Goal: Information Seeking & Learning: Learn about a topic

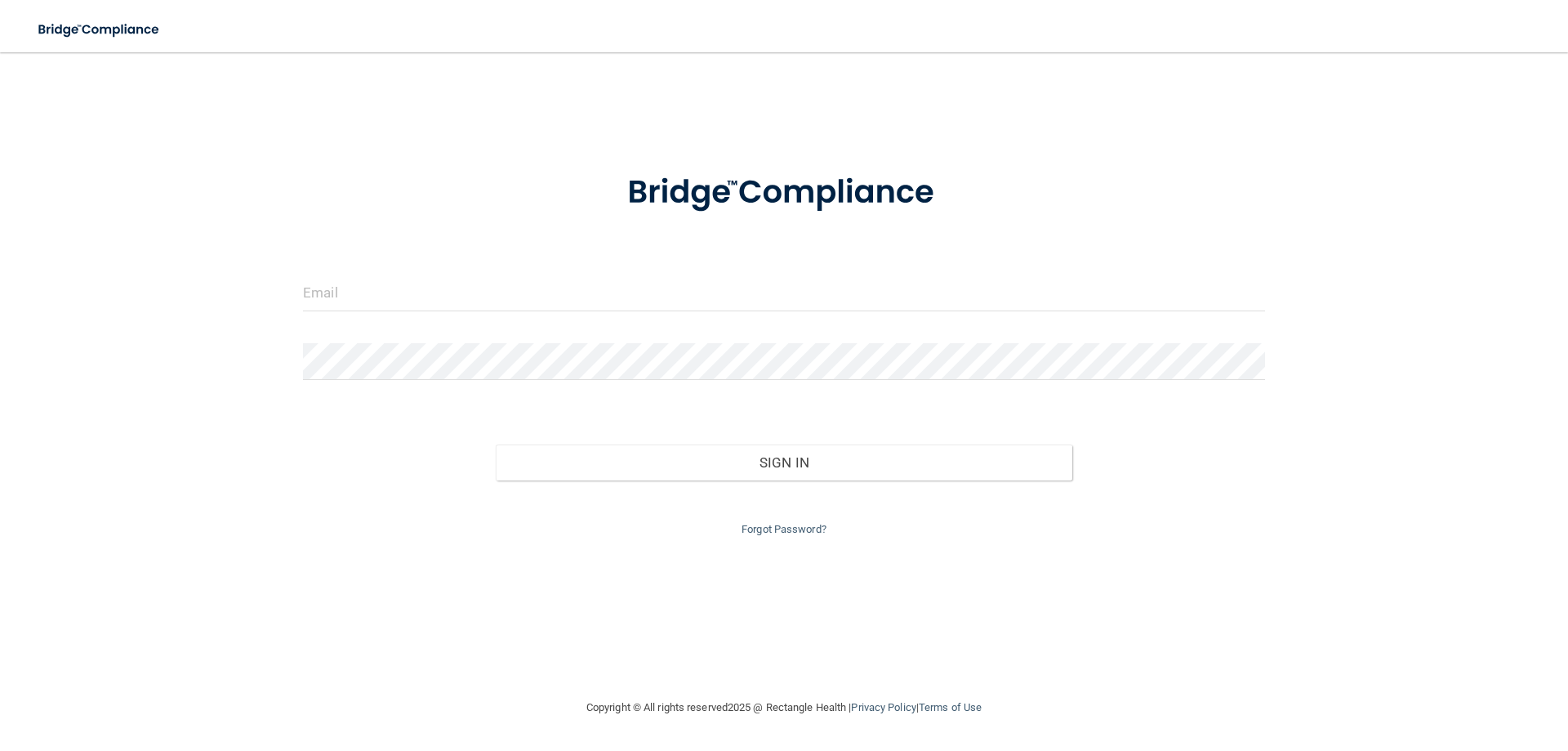
click at [740, 272] on form "Invalid email/password. You don't have permission to access that page. Sign In …" at bounding box center [783, 344] width 962 height 389
click at [729, 299] on input "email" at bounding box center [783, 292] width 962 height 37
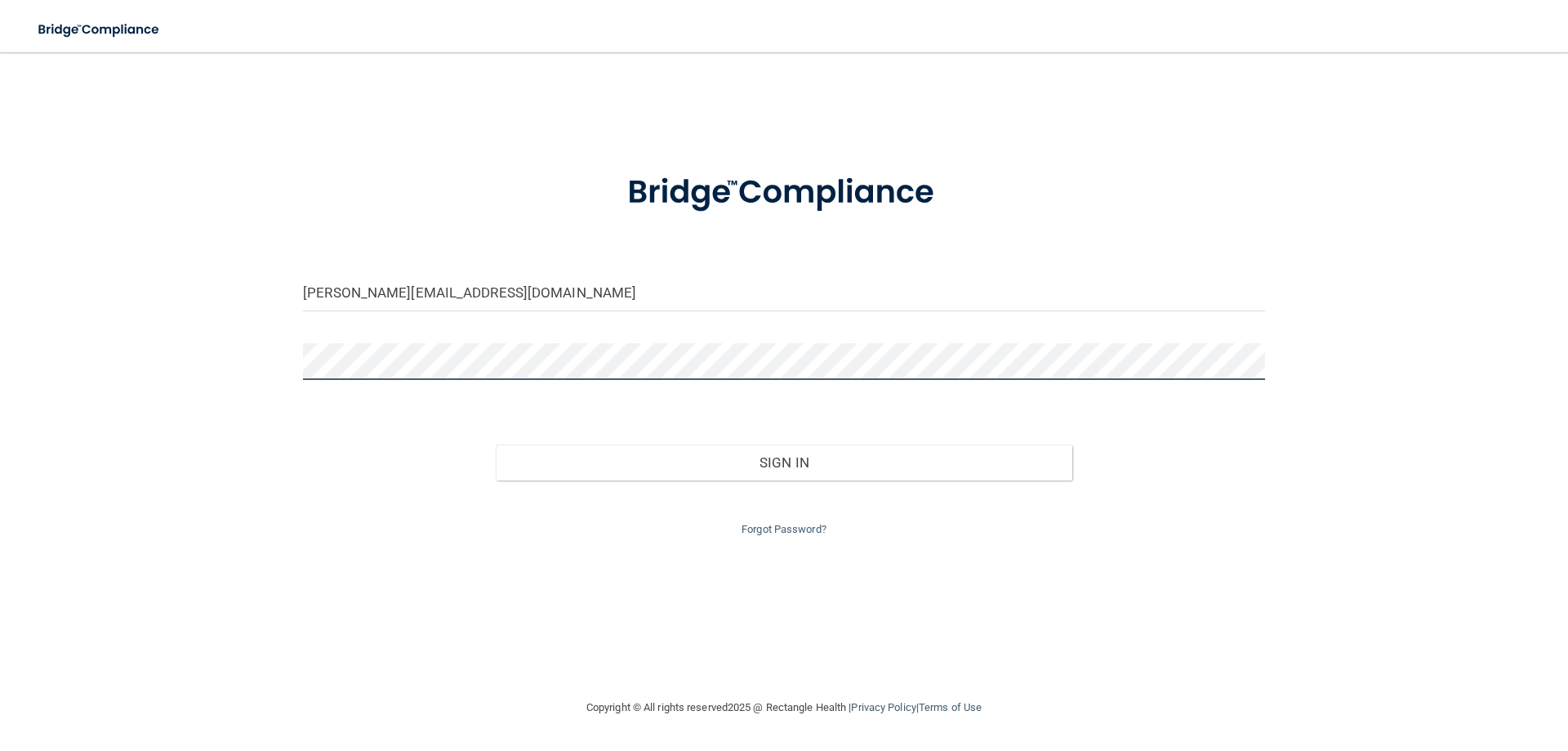
click at [496, 444] on button "Sign In" at bounding box center [784, 463] width 578 height 36
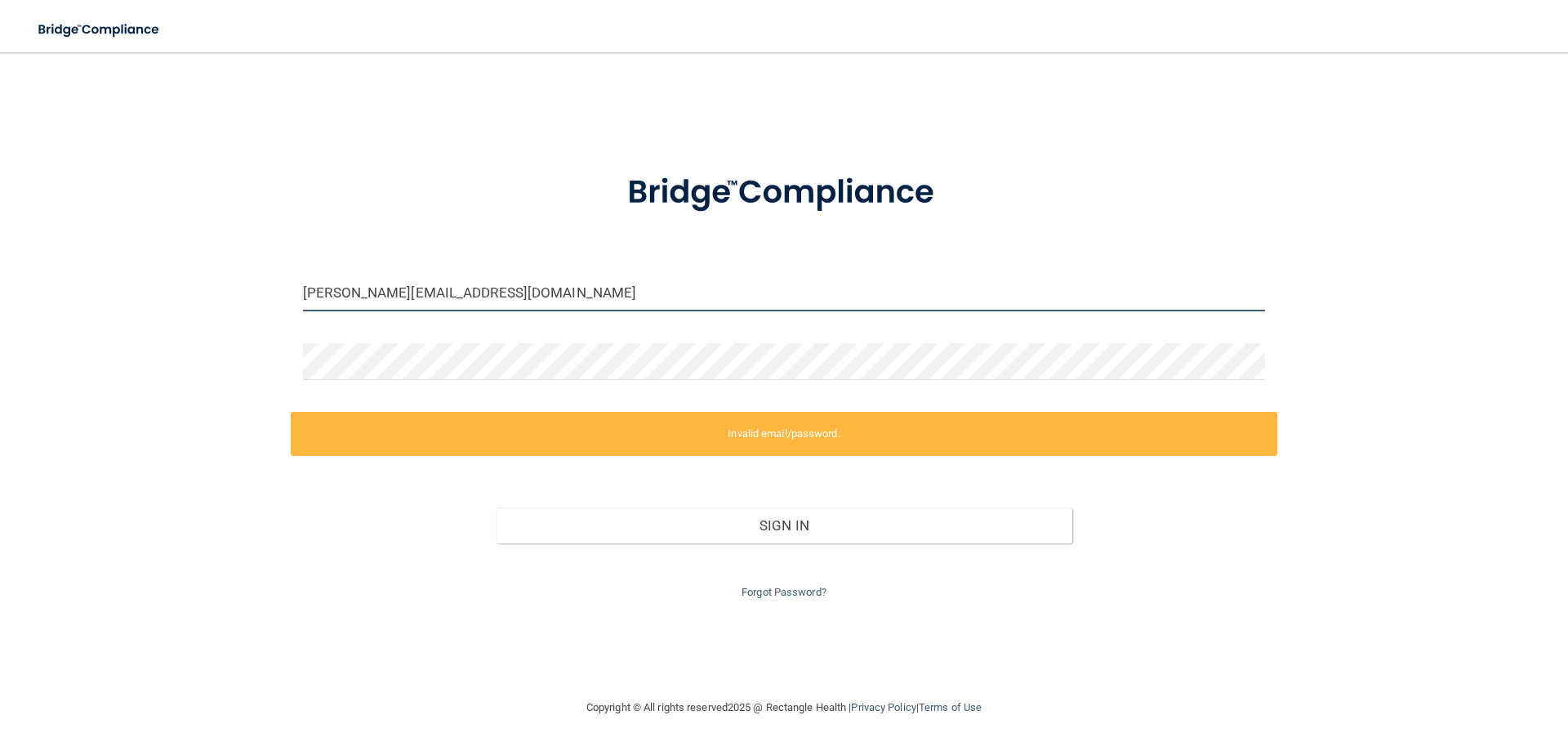
drag, startPoint x: 510, startPoint y: 284, endPoint x: 94, endPoint y: 278, distance: 416.0
click at [95, 278] on div "persaud@co.somerset.nj.us Invalid email/password. You don't have permission to …" at bounding box center [783, 375] width 1502 height 613
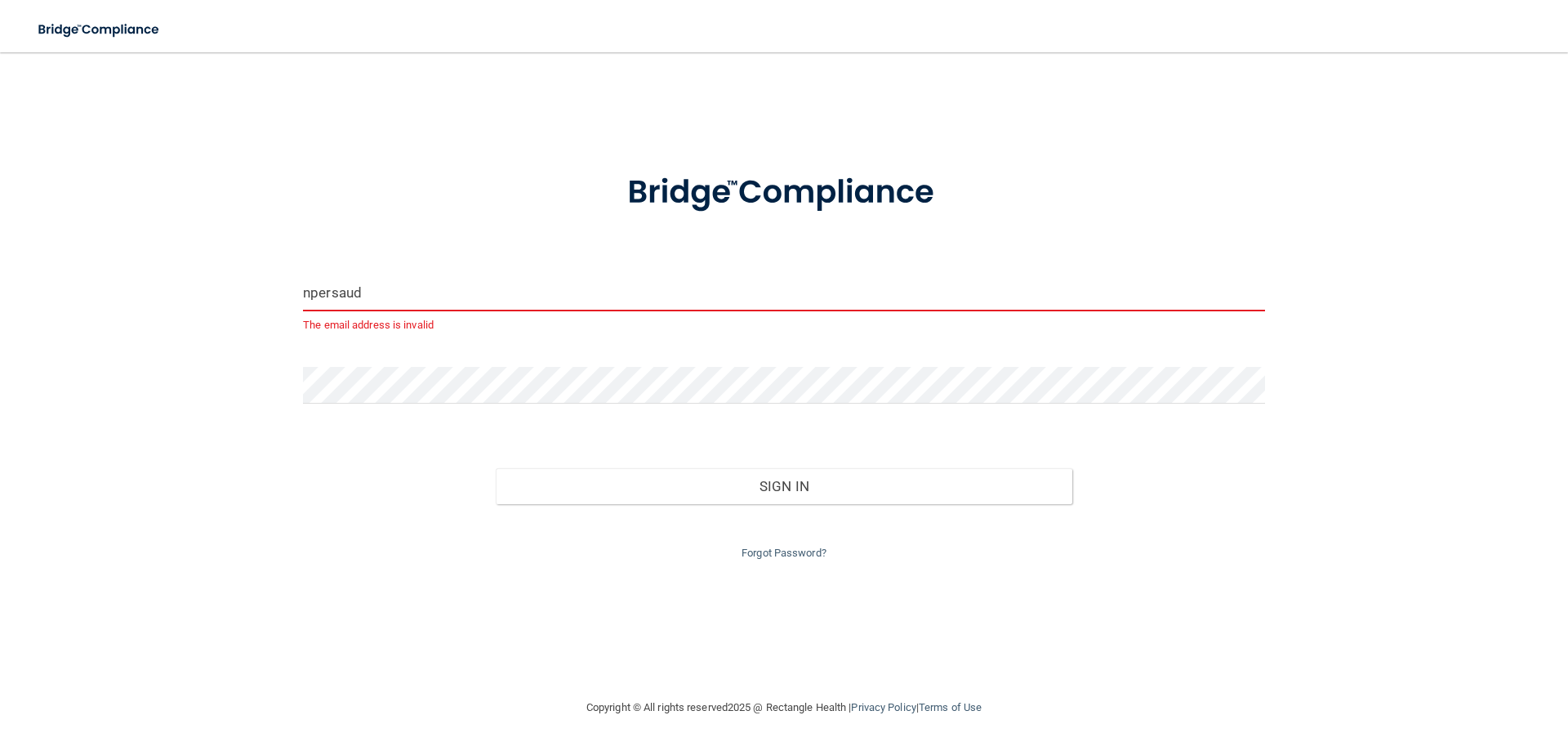
type input "npersaud"
drag, startPoint x: 355, startPoint y: 285, endPoint x: 126, endPoint y: 279, distance: 229.1
click at [126, 279] on div "npersaud The email address is invalid Invalid email/password. You don't have pe…" at bounding box center [783, 375] width 1502 height 613
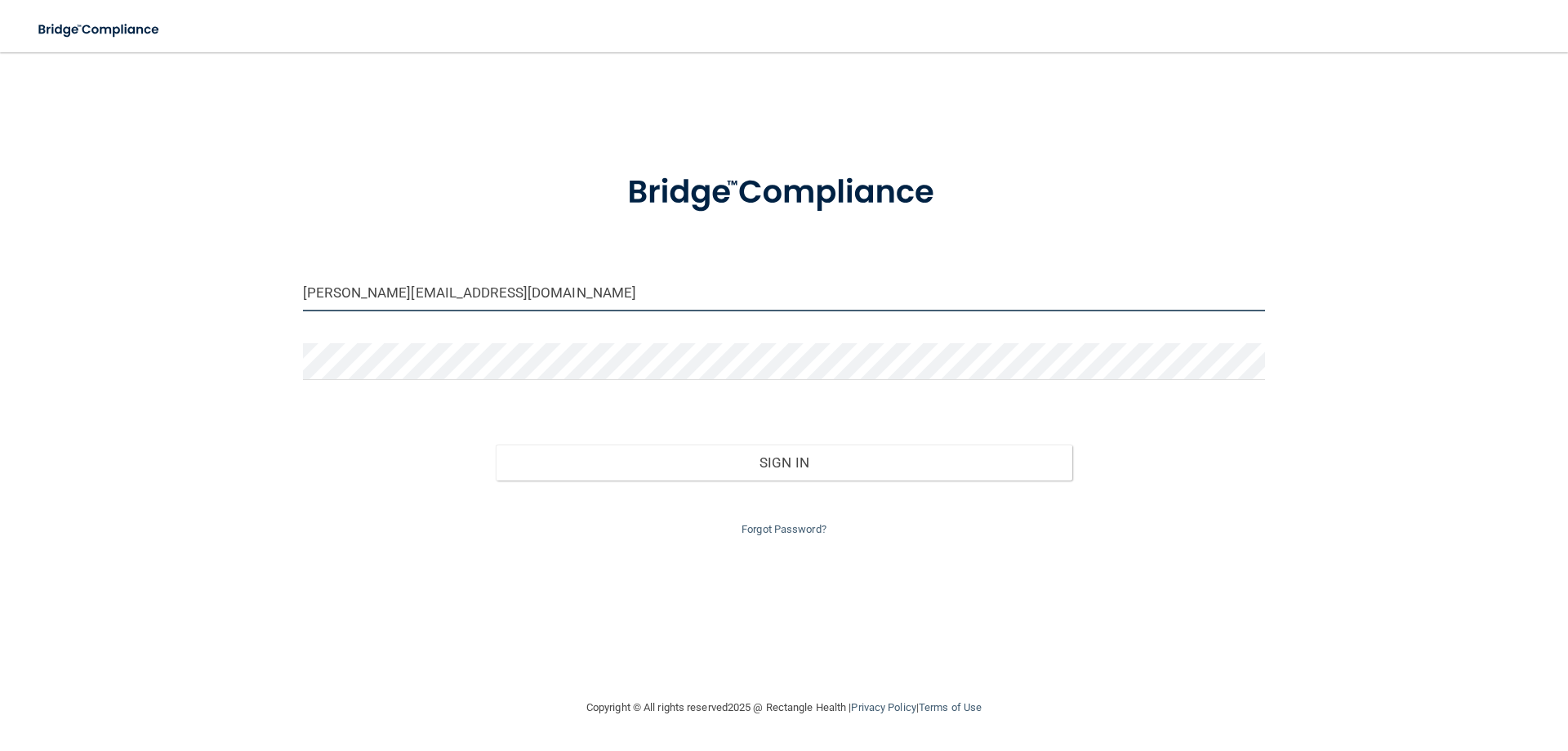
type input "persaud@co.somerset.nj.su"
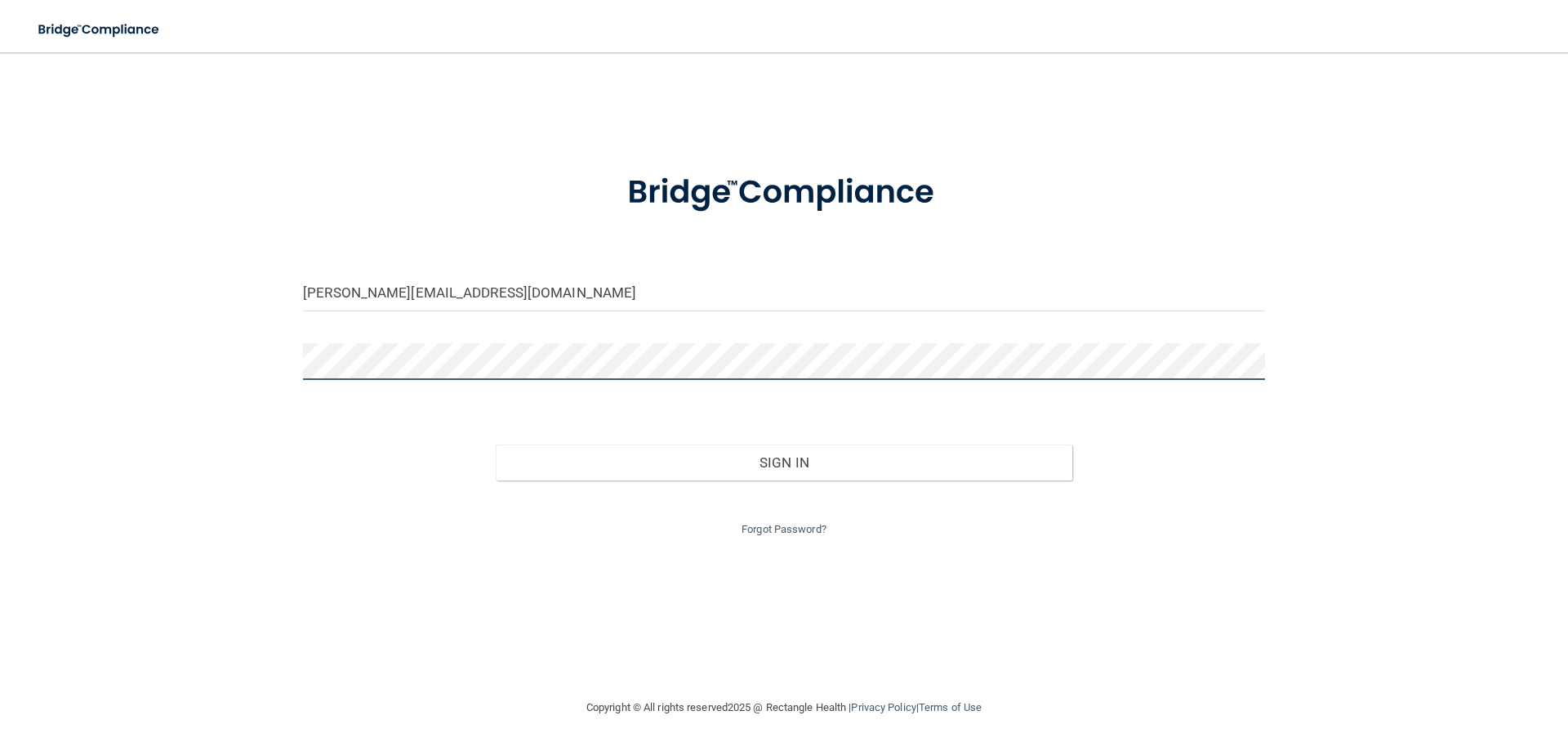
click at [496, 444] on button "Sign In" at bounding box center [784, 463] width 578 height 36
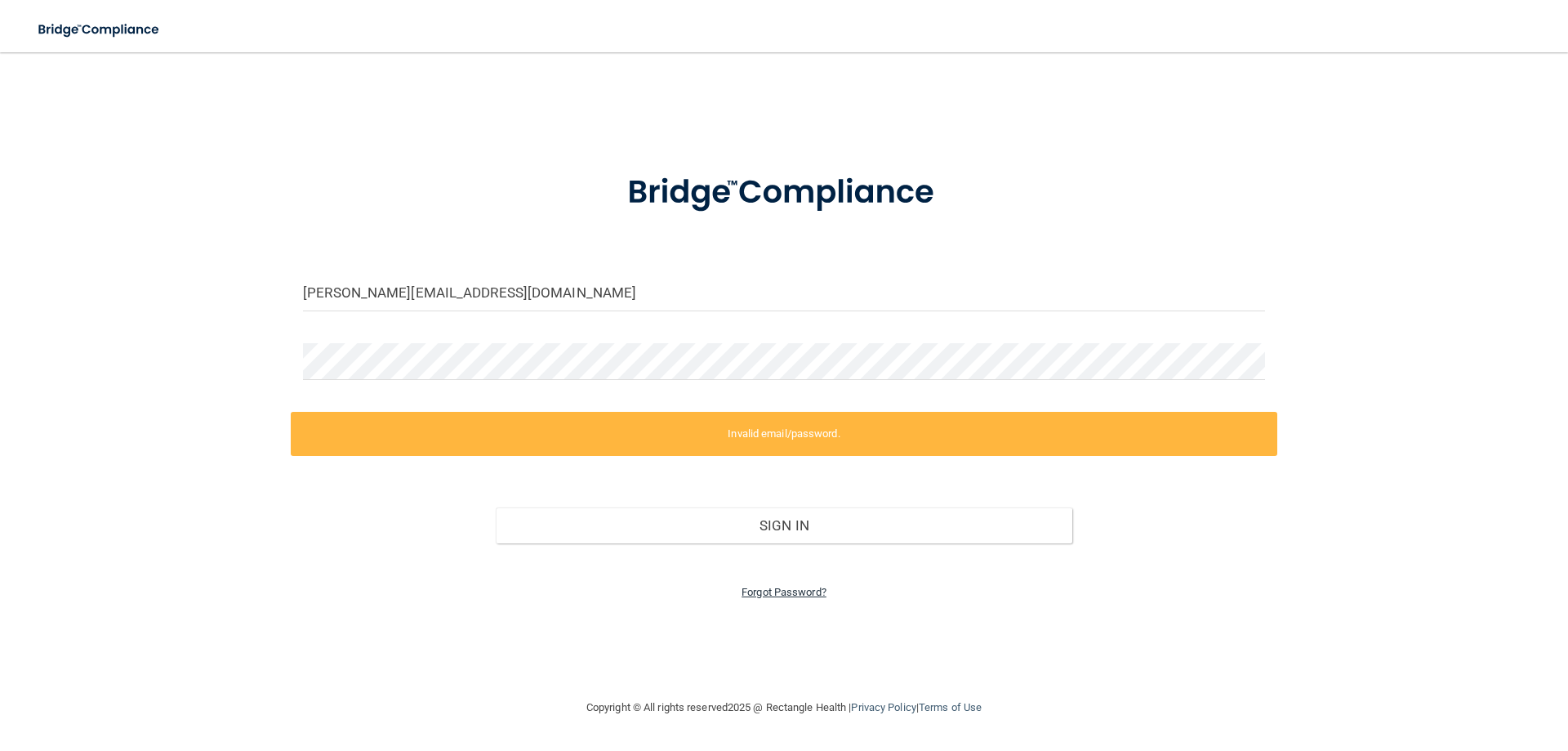
click at [792, 596] on link "Forgot Password?" at bounding box center [784, 592] width 85 height 13
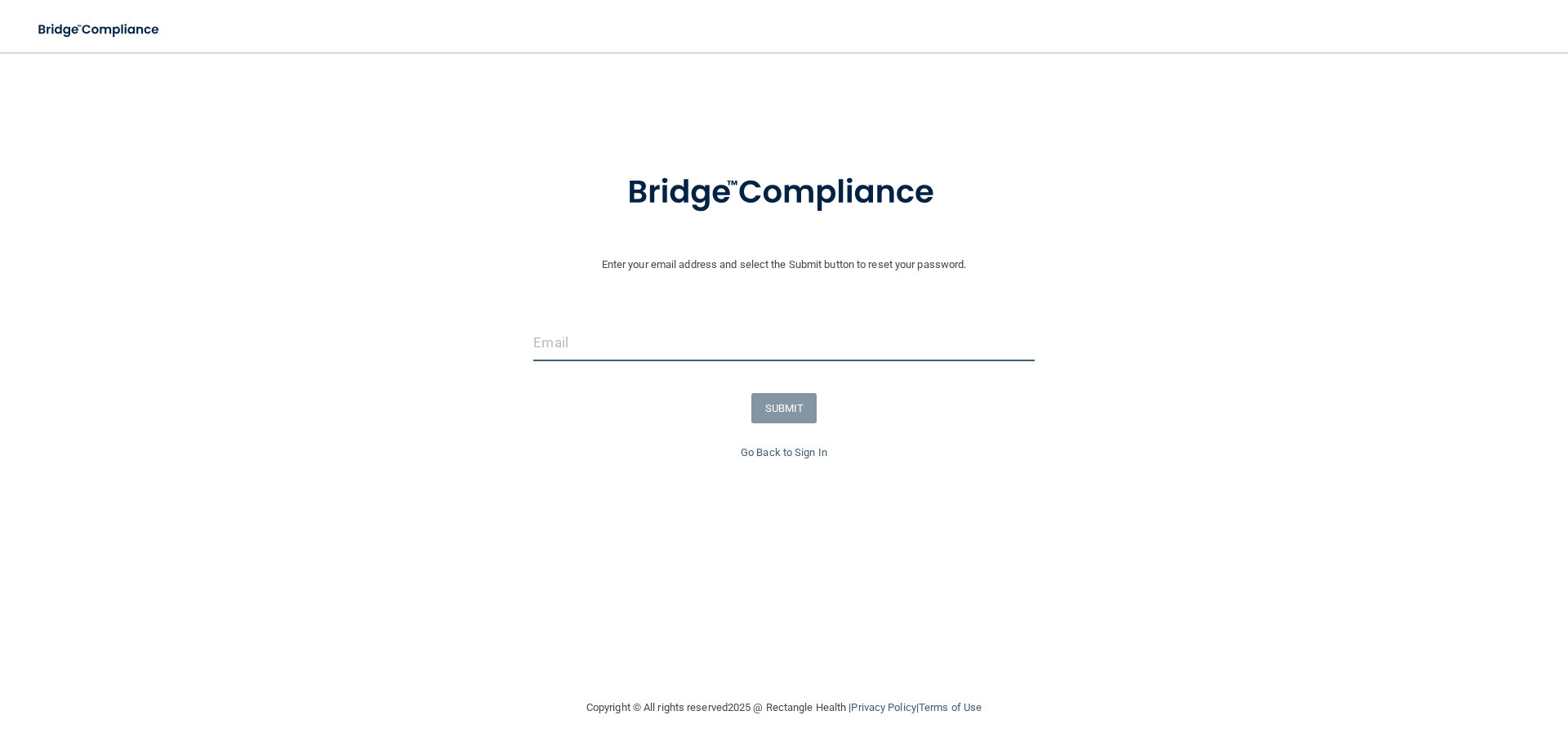
click at [672, 346] on input "email" at bounding box center [783, 343] width 500 height 37
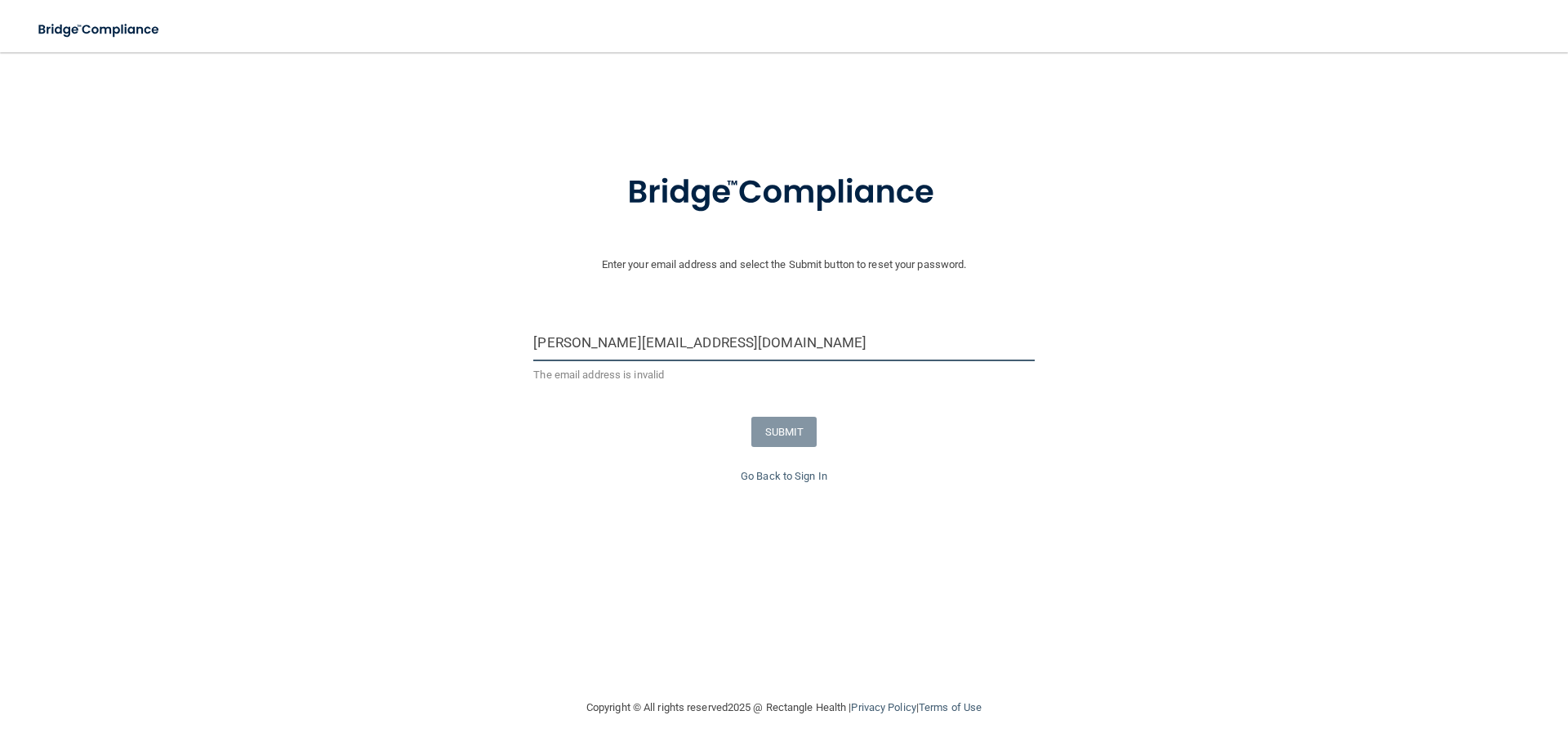
type input "[PERSON_NAME][EMAIL_ADDRESS][DOMAIN_NAME]"
click at [763, 404] on button "SUBMIT" at bounding box center [784, 408] width 66 height 31
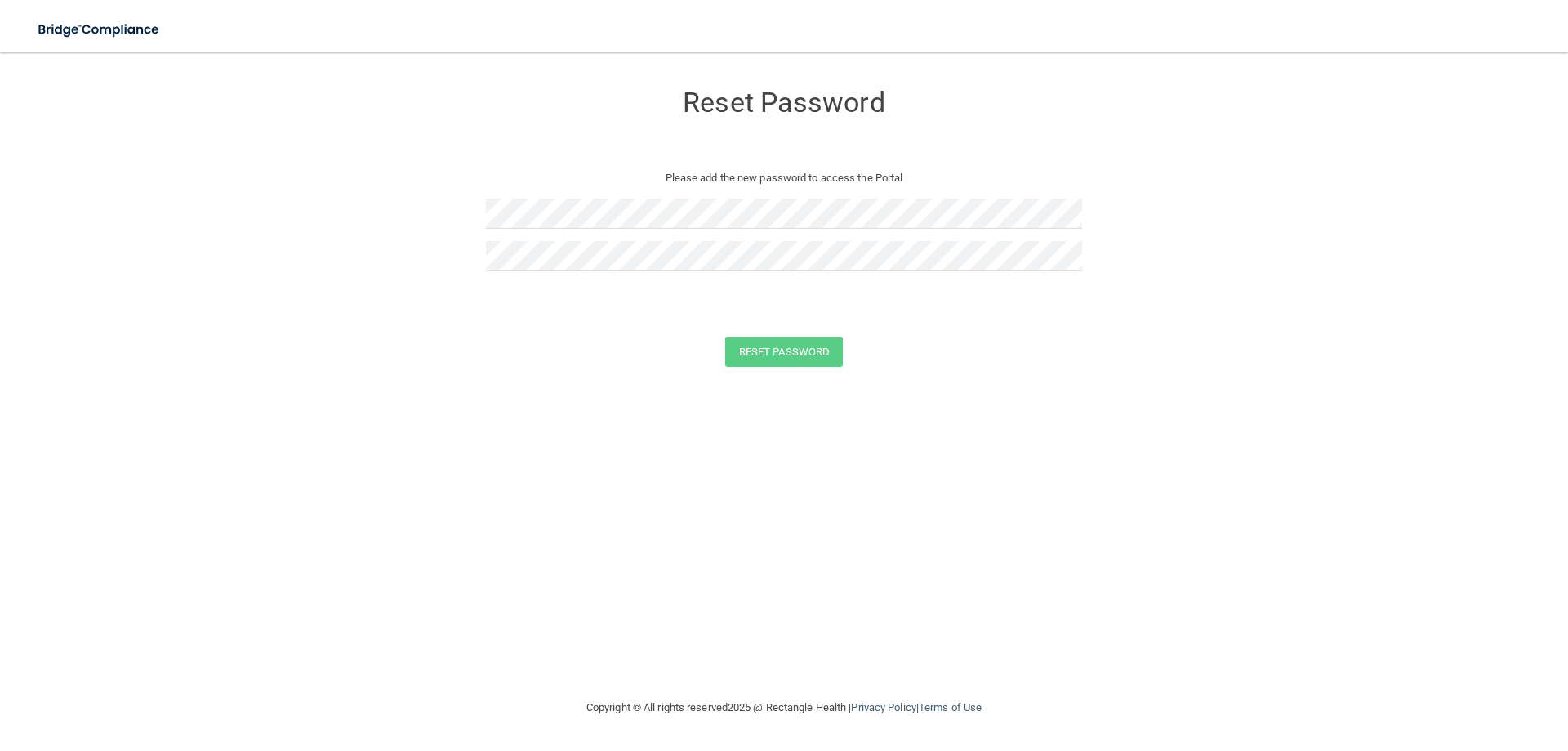
click at [570, 553] on div "Reset Password Please add the new password to access the Portal Reset Password …" at bounding box center [783, 375] width 1502 height 613
click at [424, 198] on form "Reset Password Please add the new password to access the Portal Reset Password …" at bounding box center [783, 227] width 1502 height 317
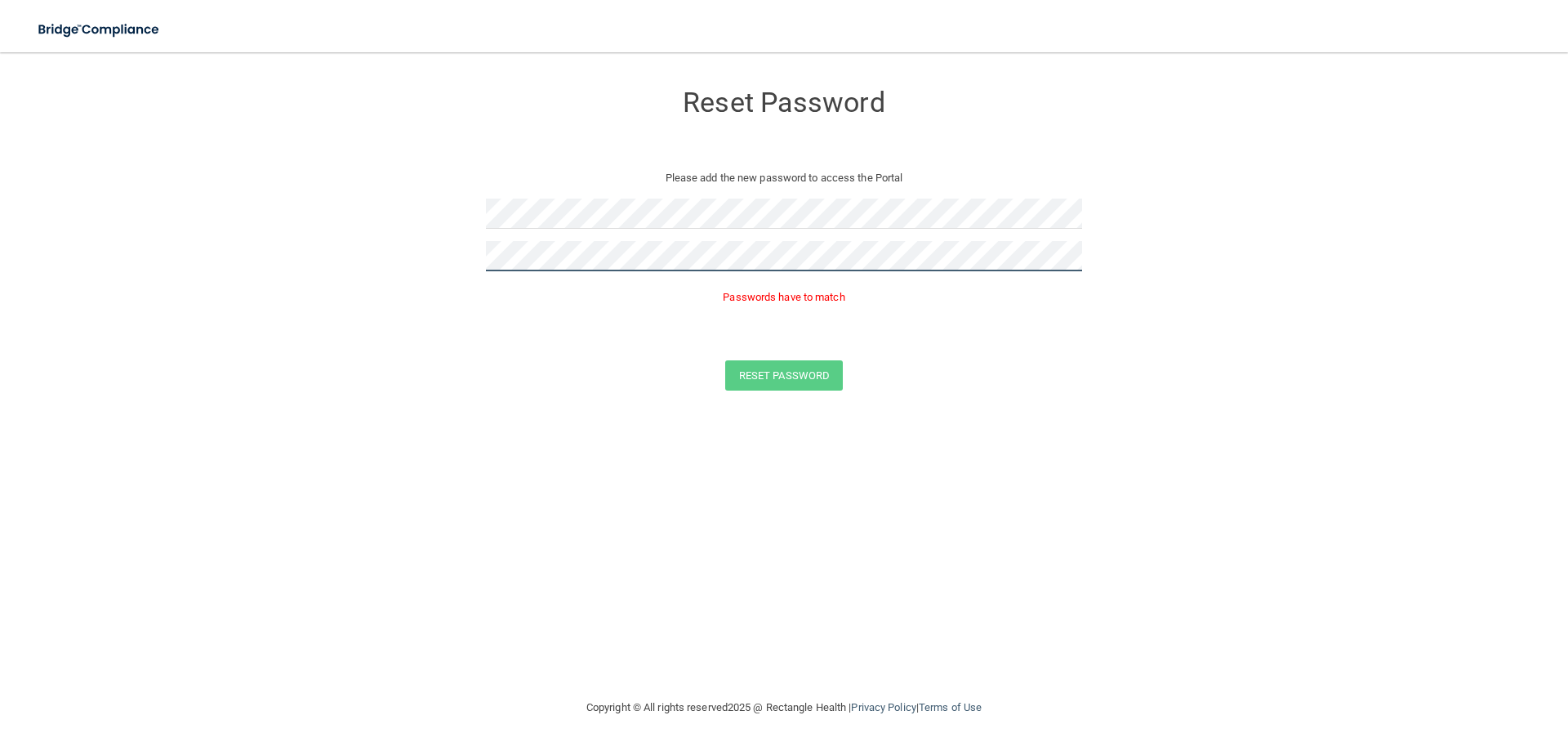
click at [725, 361] on button "Reset Password" at bounding box center [784, 376] width 117 height 31
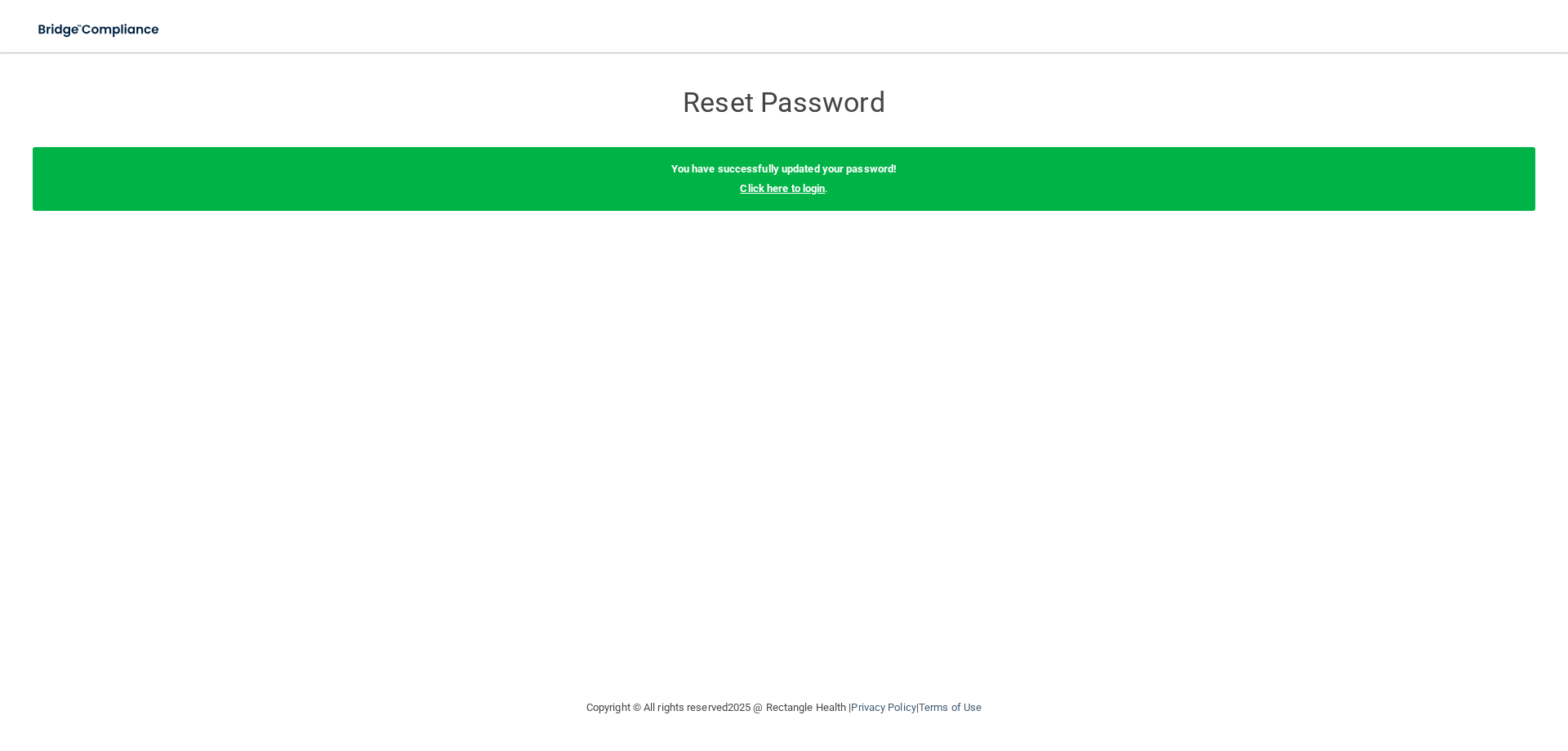
click at [809, 191] on link "Click here to login" at bounding box center [782, 188] width 85 height 13
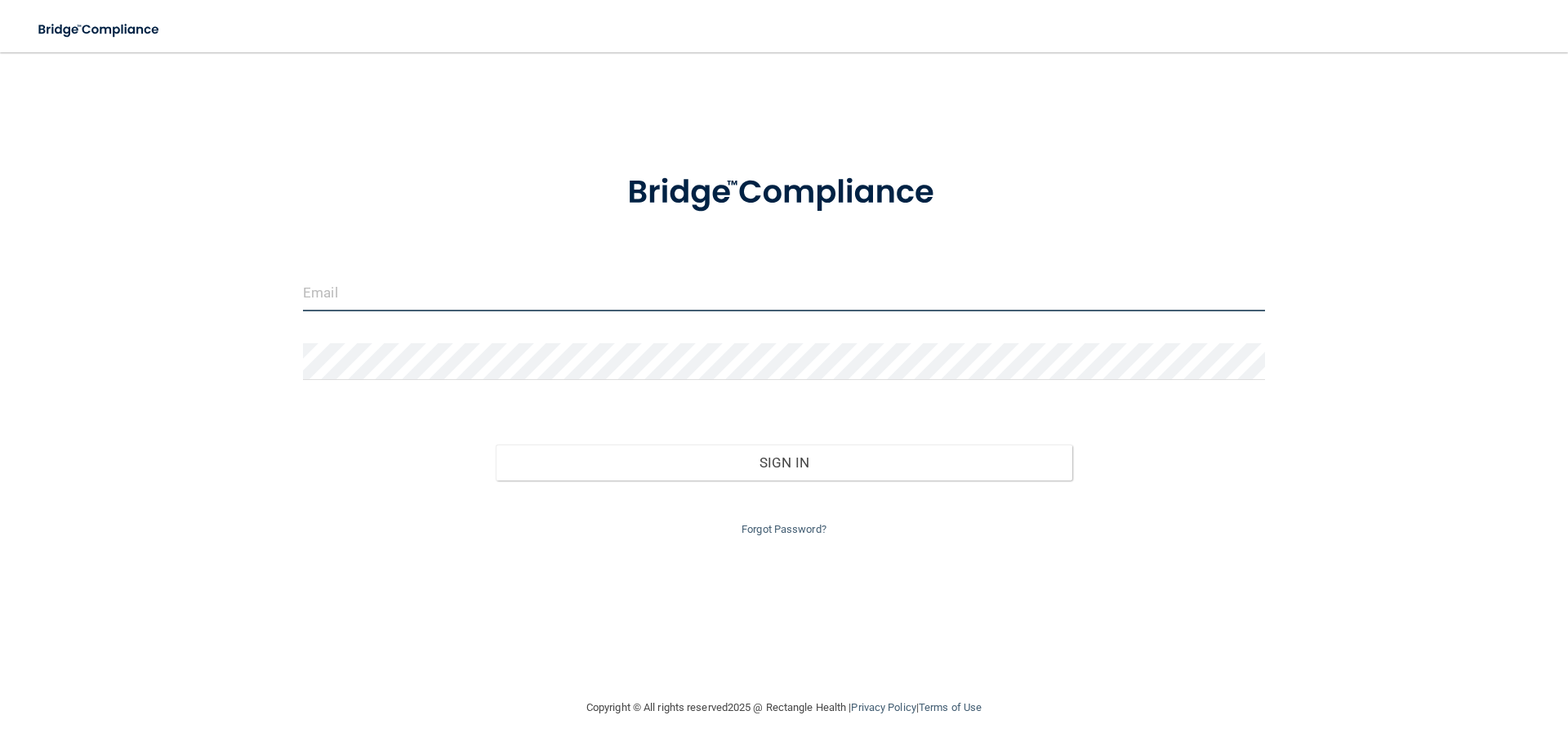
type input "[PERSON_NAME][EMAIL_ADDRESS][DOMAIN_NAME]"
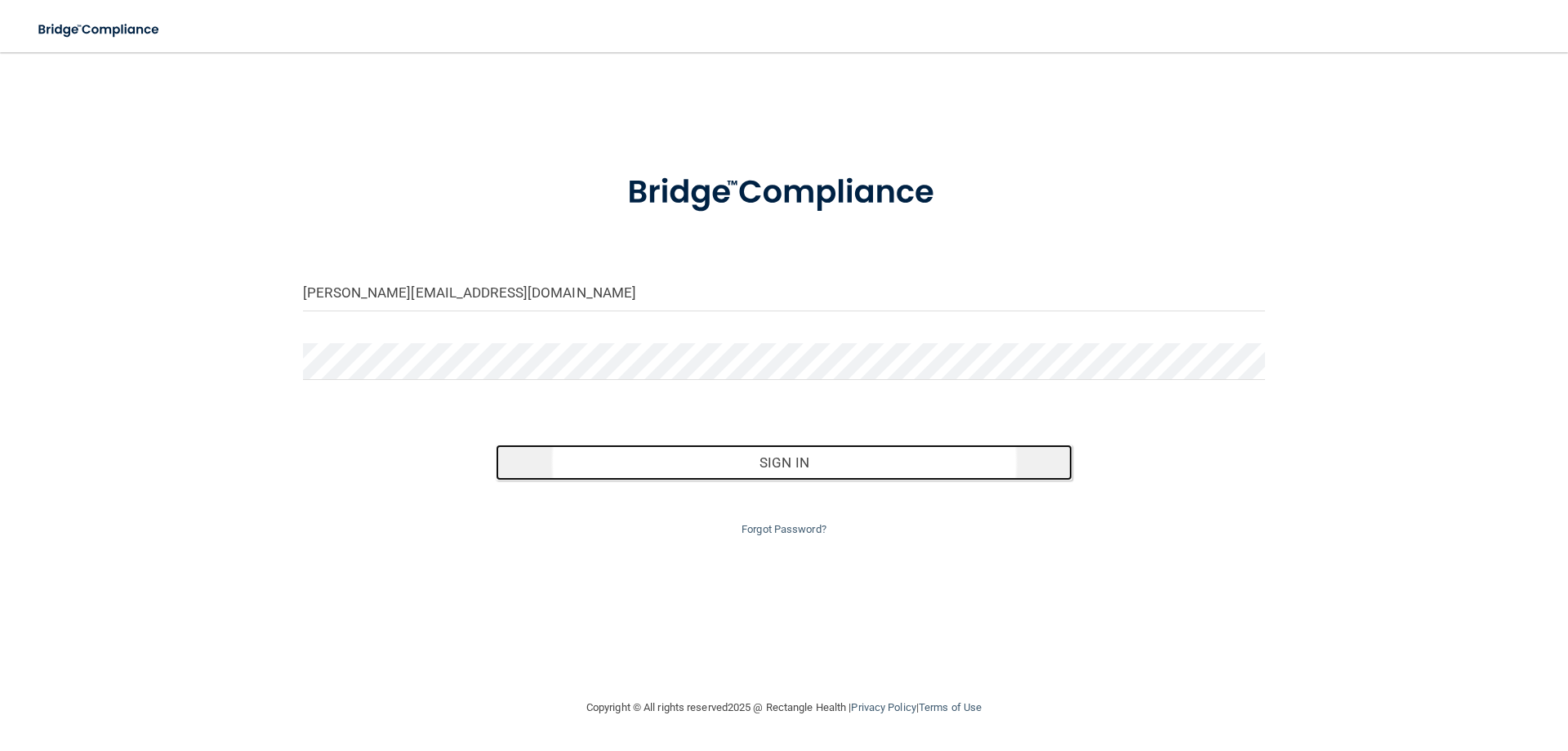
click at [815, 459] on button "Sign In" at bounding box center [784, 463] width 578 height 36
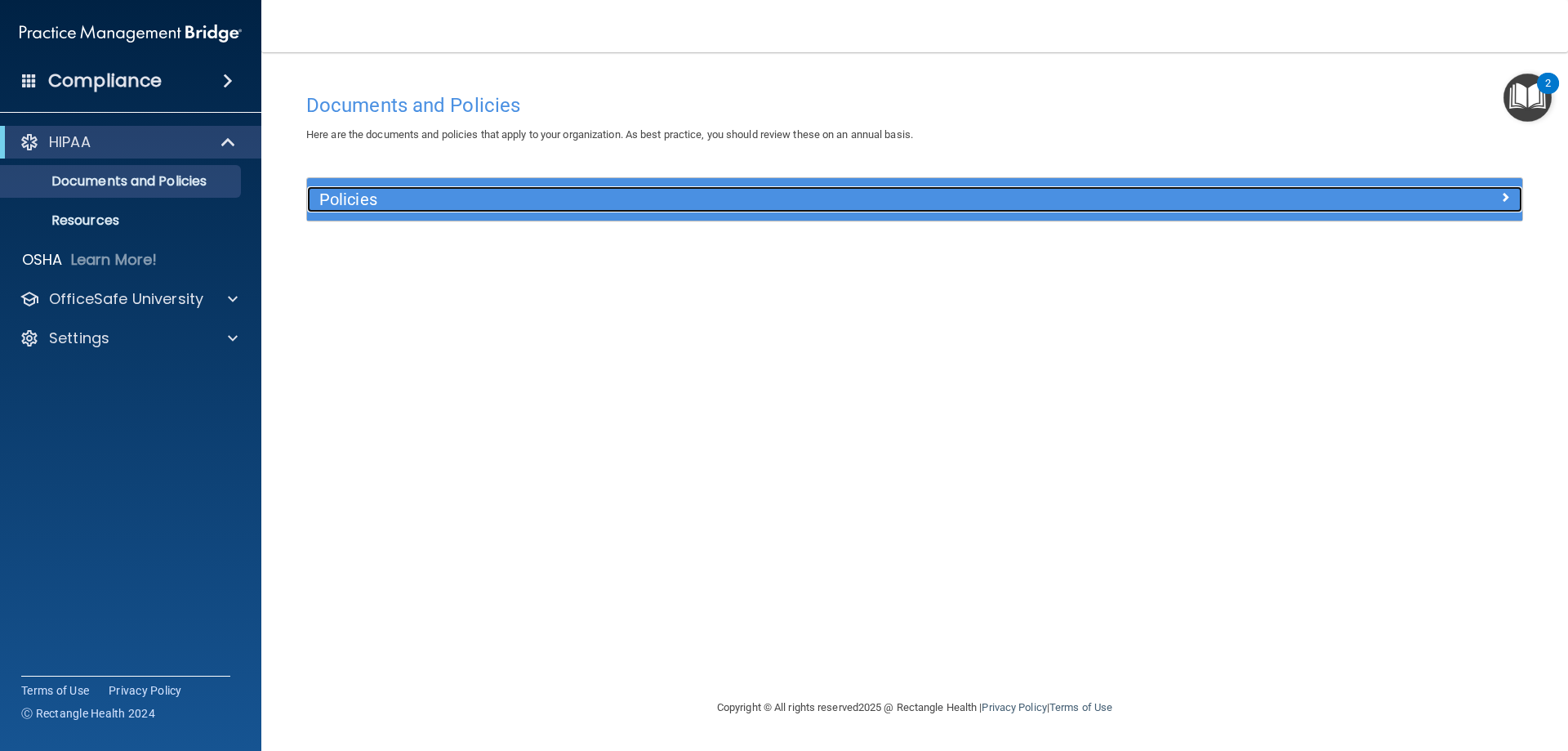
click at [396, 194] on h5 "Policies" at bounding box center [762, 199] width 887 height 18
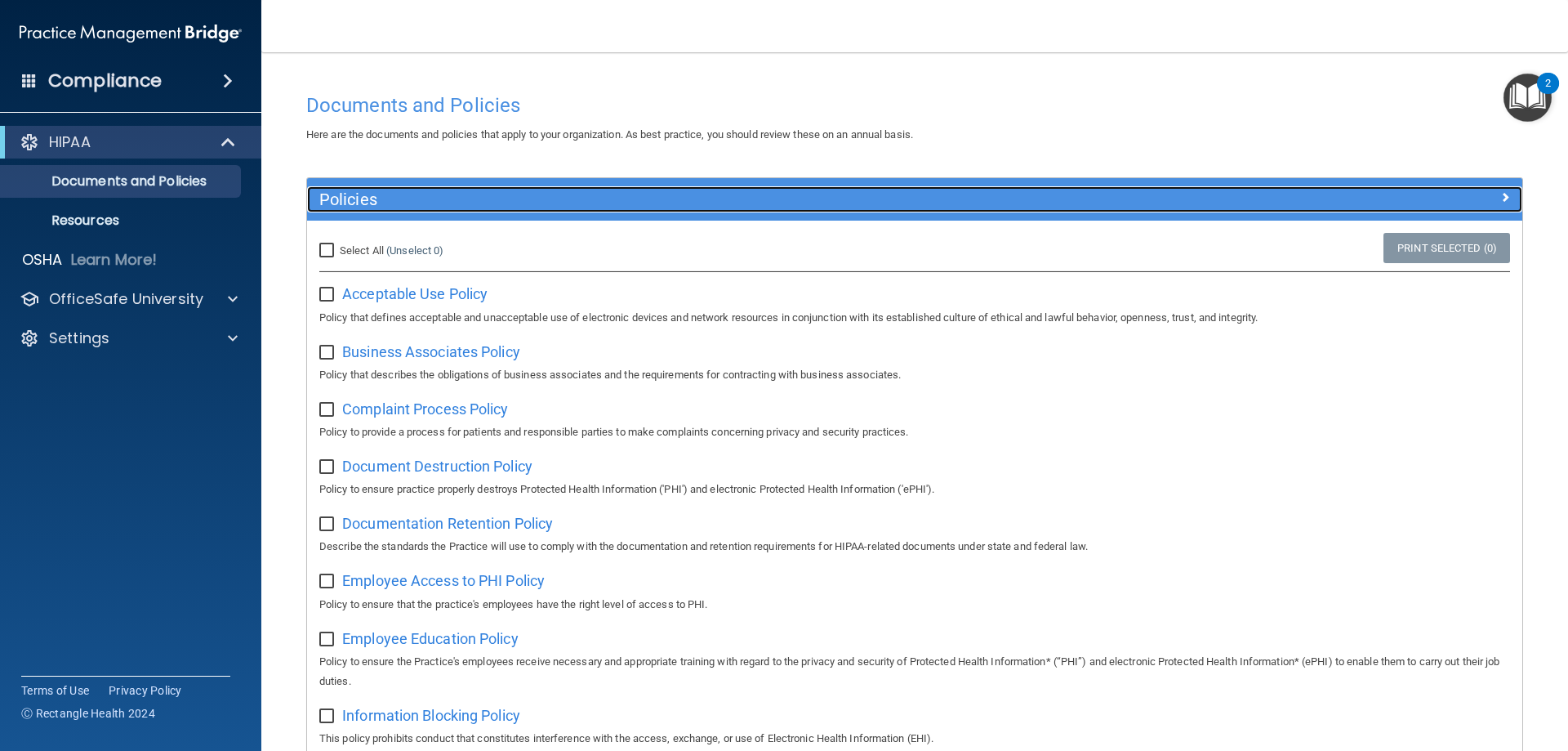
click at [545, 201] on h5 "Policies" at bounding box center [762, 199] width 887 height 18
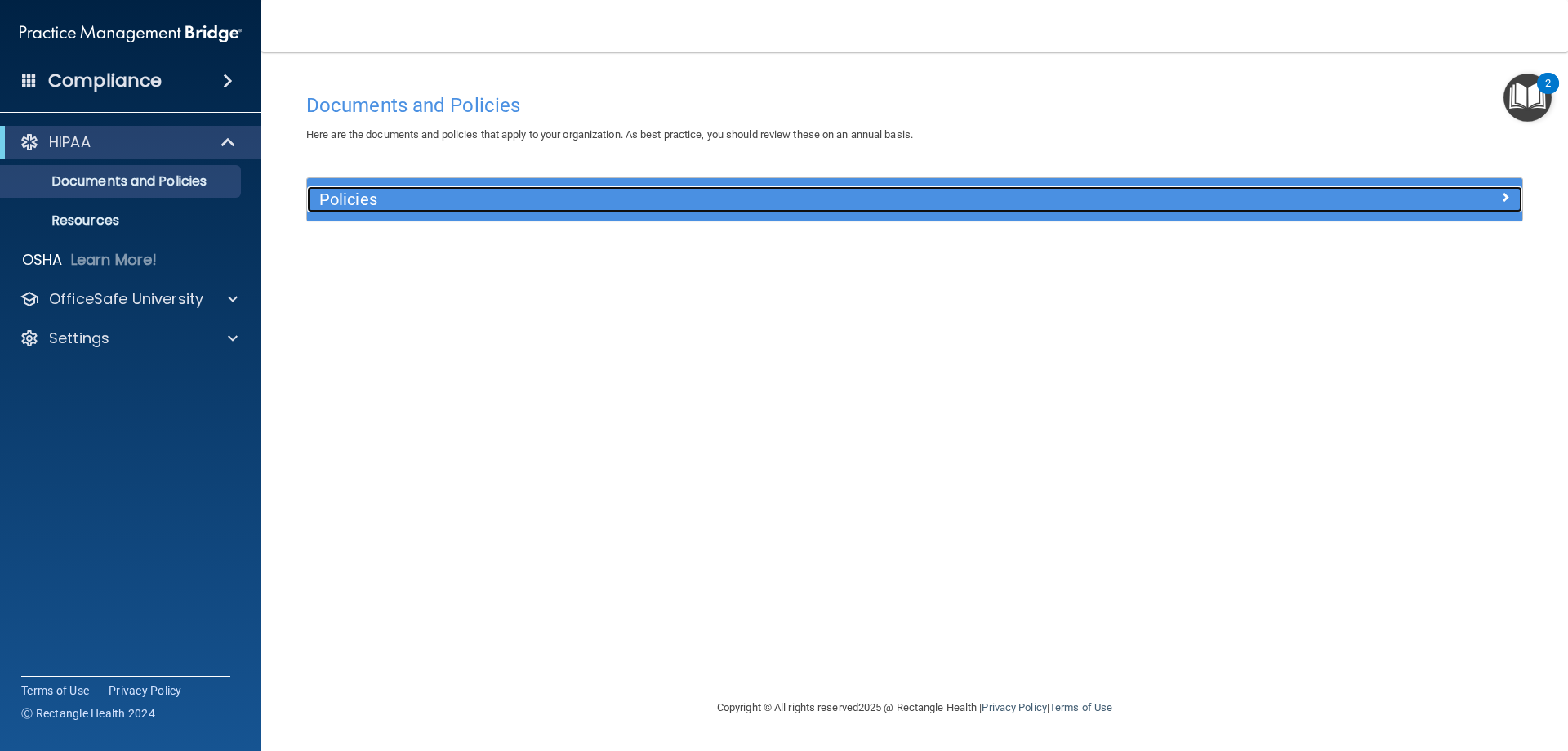
click at [546, 198] on h5 "Policies" at bounding box center [762, 199] width 887 height 18
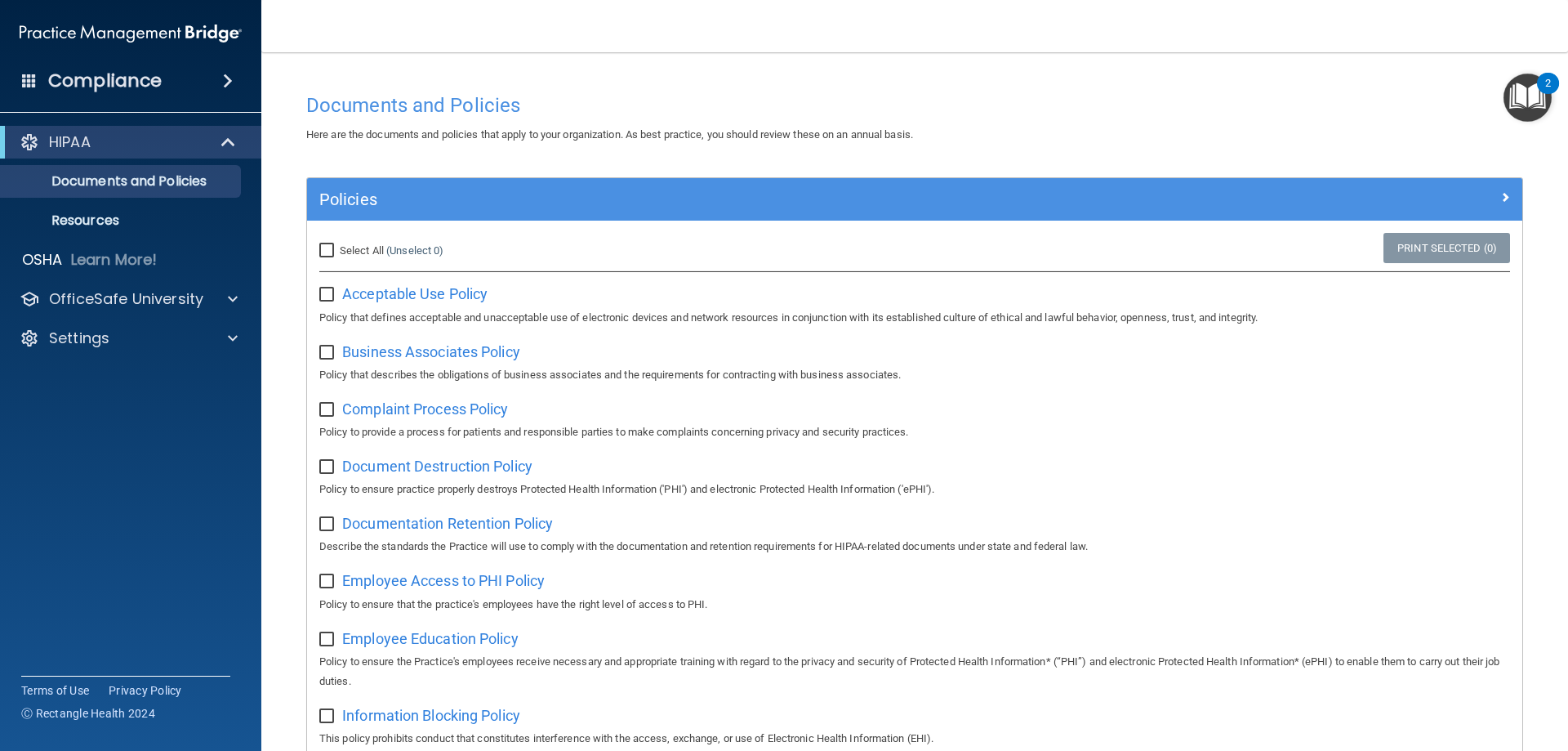
click at [152, 79] on h4 "Compliance" at bounding box center [105, 80] width 114 height 23
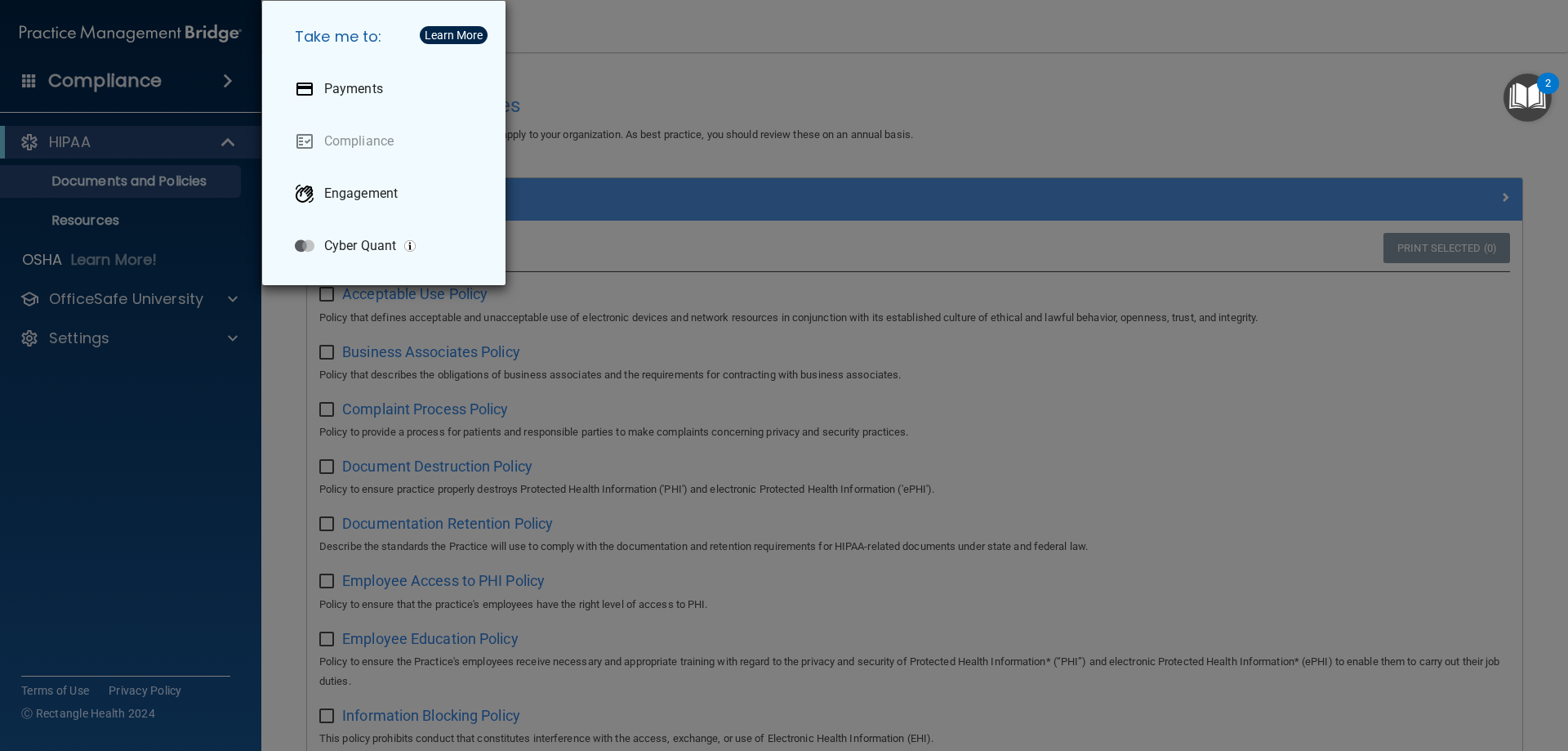
click at [123, 138] on div "Take me to: Payments Compliance Engagement Cyber Quant" at bounding box center [784, 375] width 1568 height 751
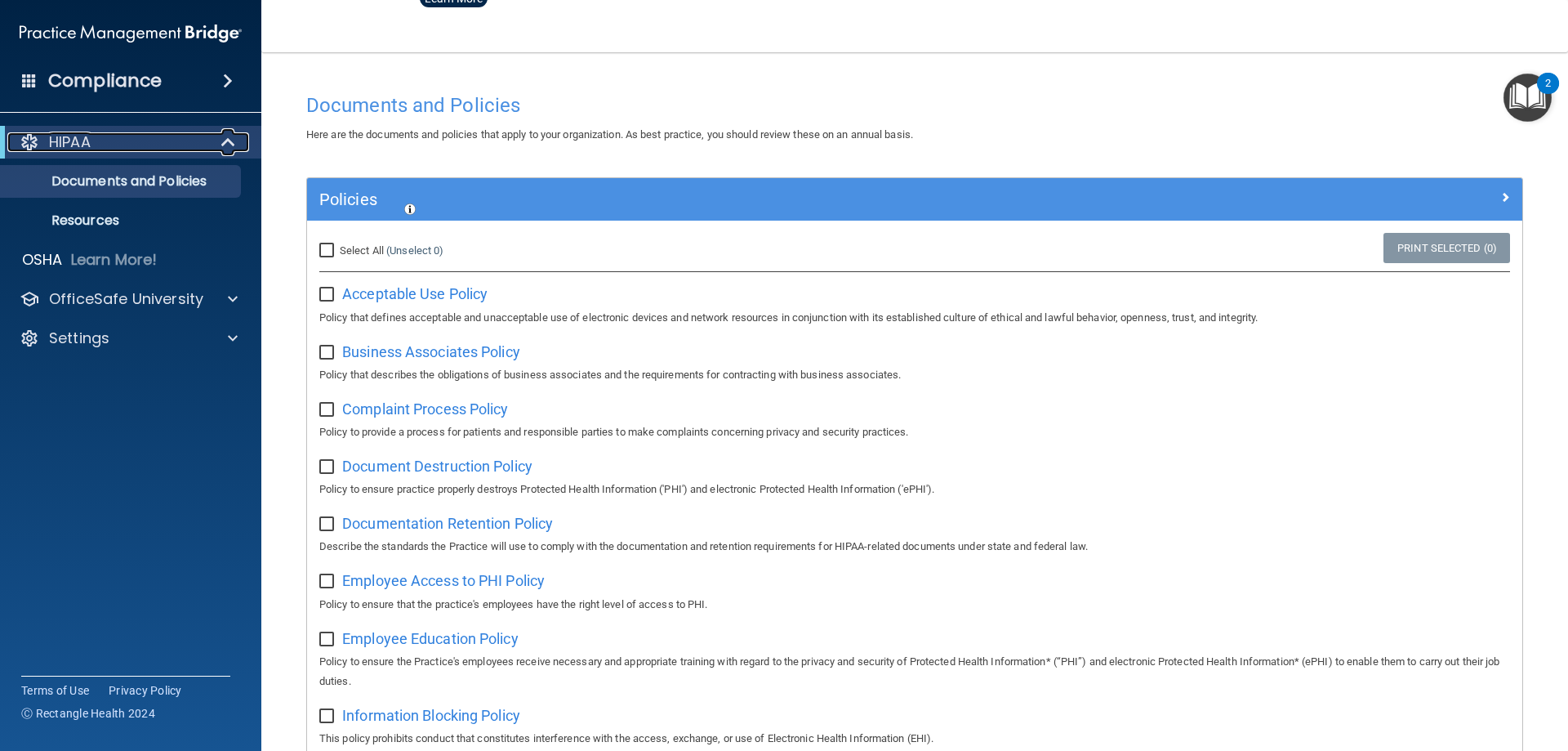
click at [123, 138] on div "HIPAA" at bounding box center [108, 142] width 202 height 20
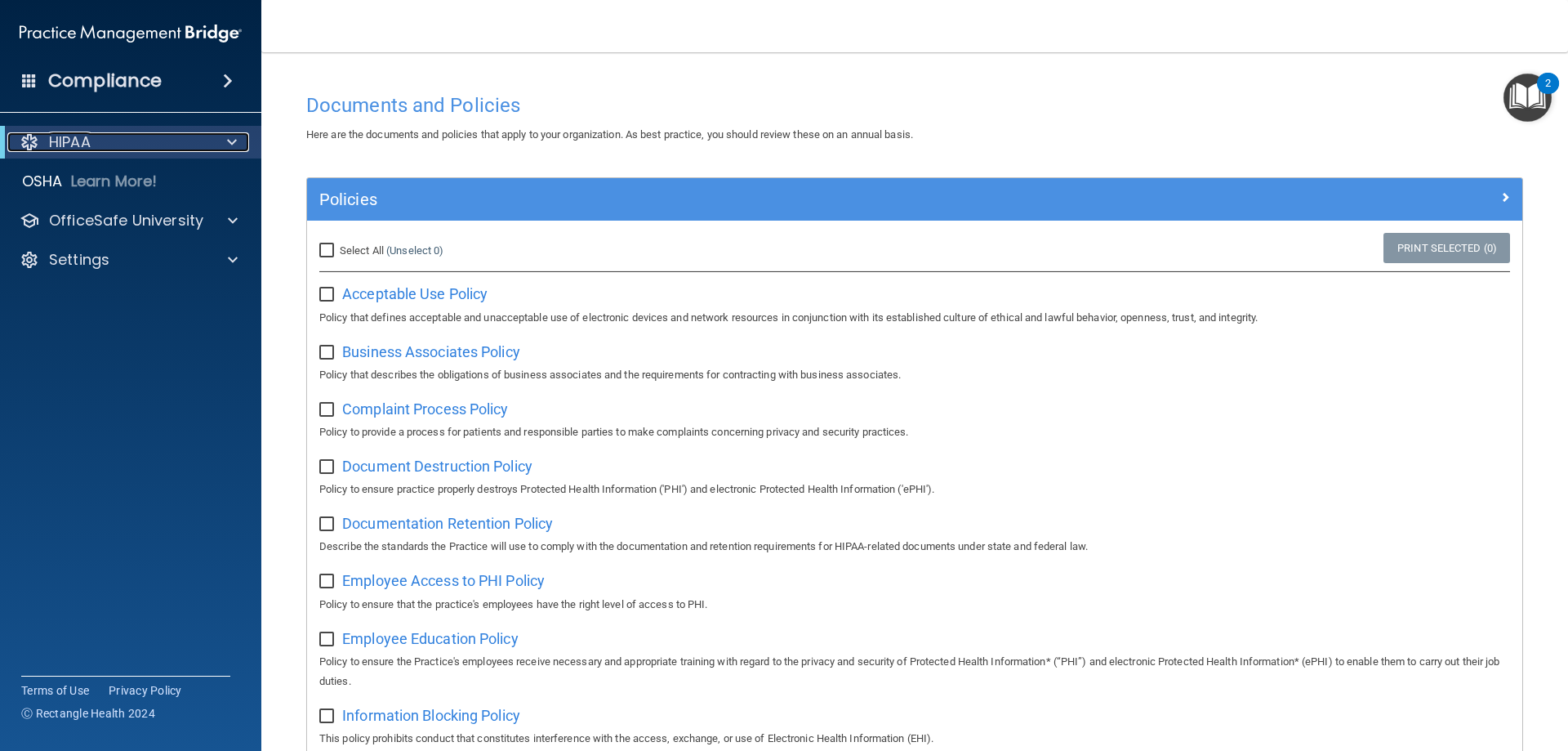
click at [123, 138] on div "HIPAA" at bounding box center [108, 142] width 202 height 20
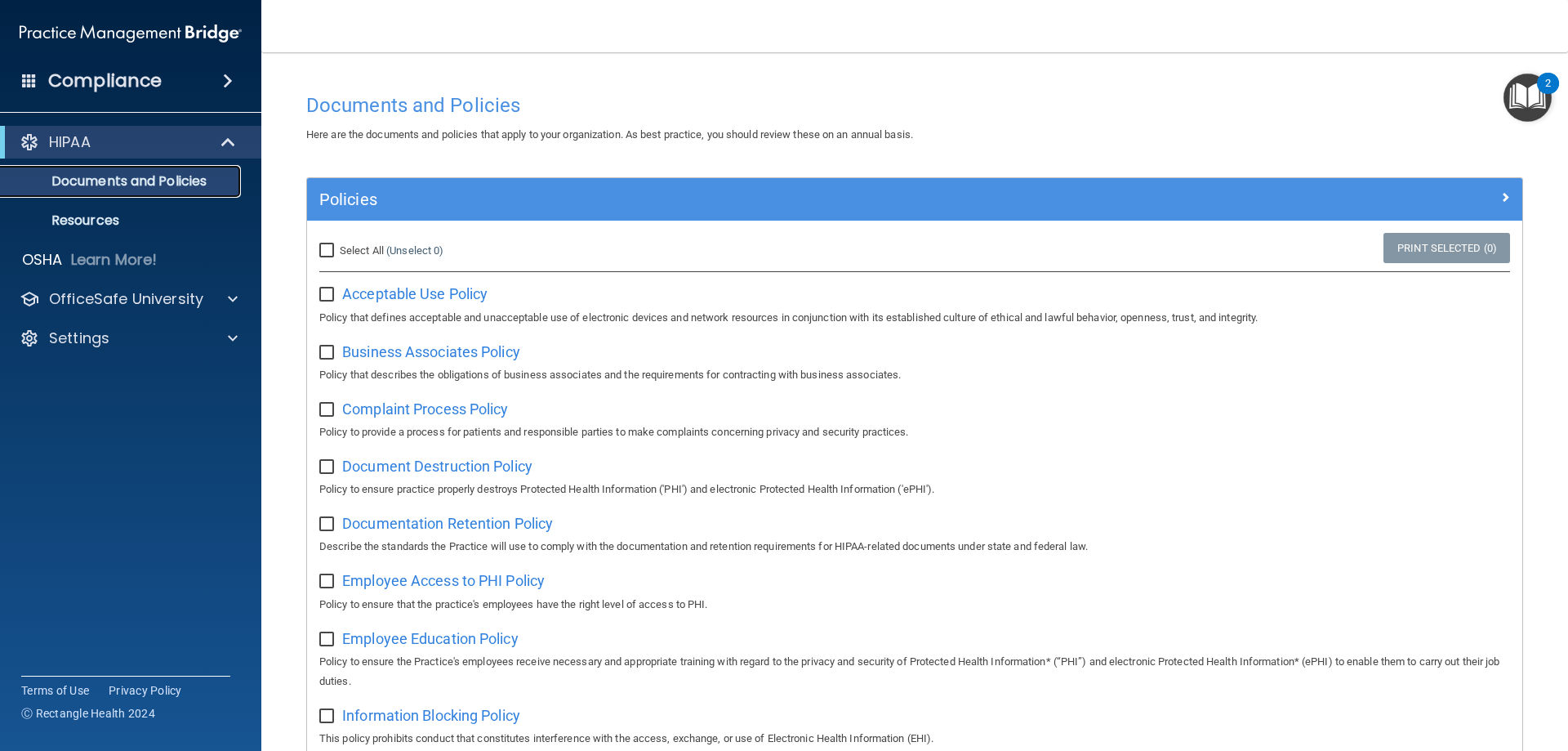
click at [119, 173] on p "Documents and Policies" at bounding box center [122, 181] width 223 height 16
click at [114, 292] on p "OfficeSafe University" at bounding box center [125, 299] width 154 height 20
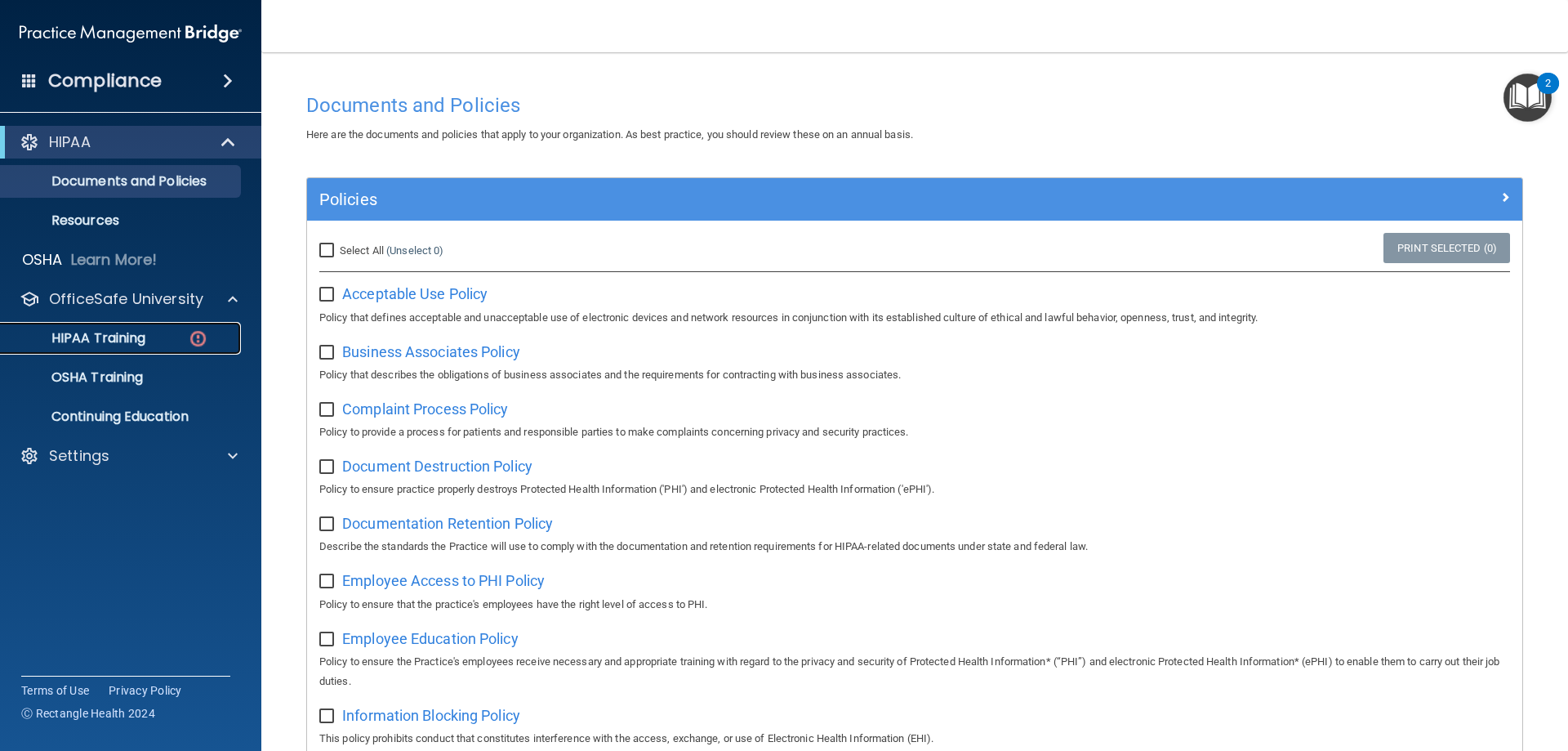
click at [126, 335] on p "HIPAA Training" at bounding box center [77, 338] width 134 height 16
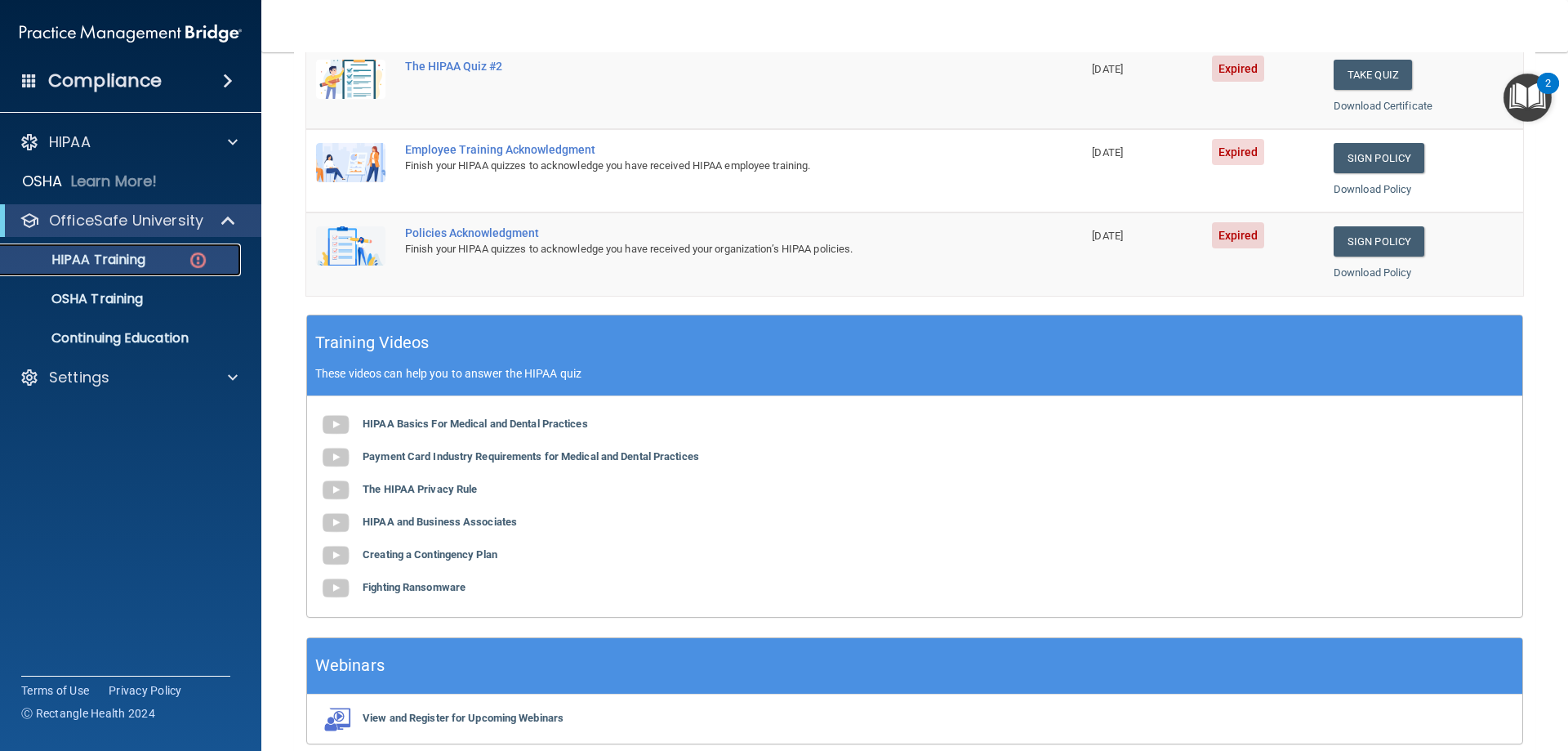
scroll to position [480, 0]
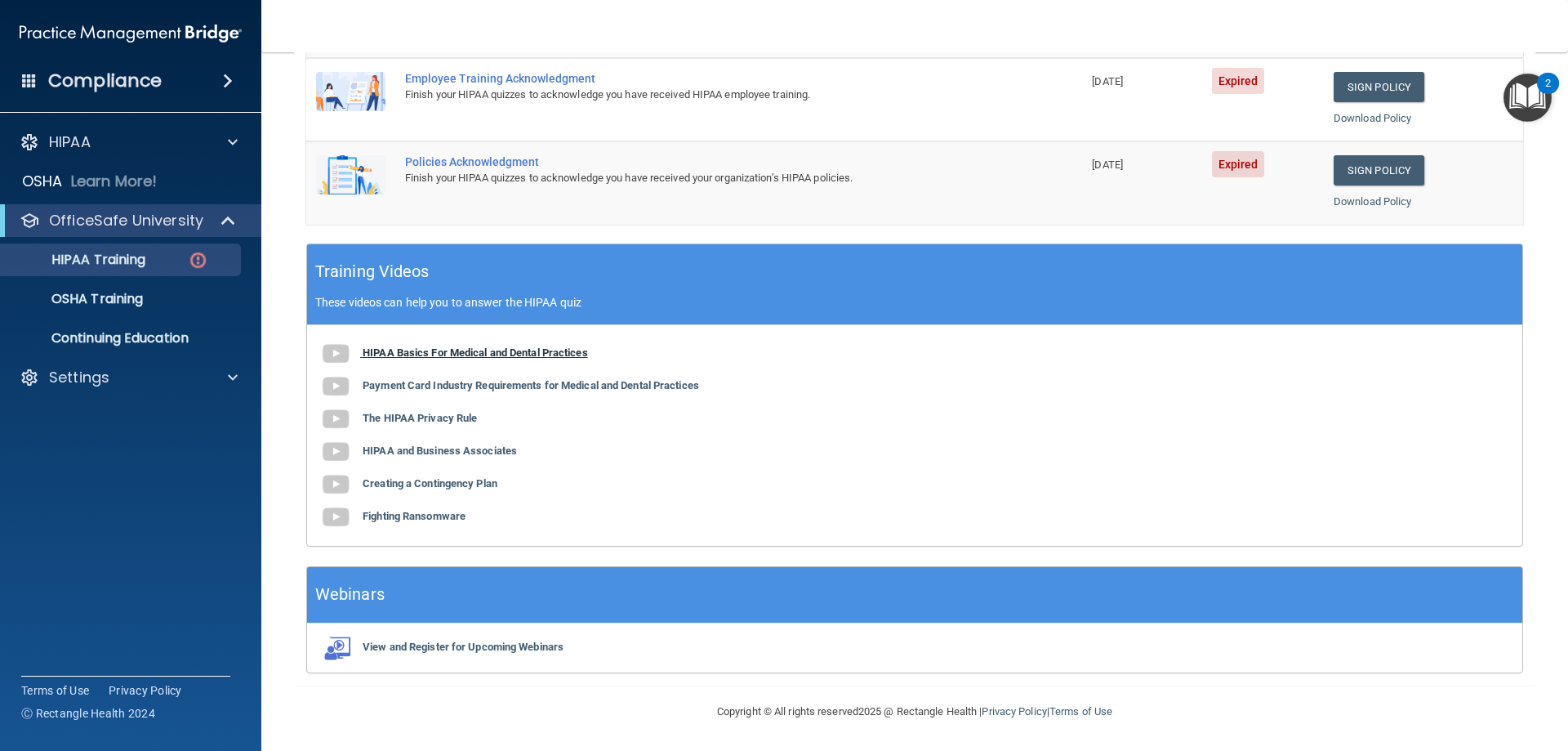
click at [531, 348] on b "HIPAA Basics For Medical and Dental Practices" at bounding box center [475, 353] width 225 height 13
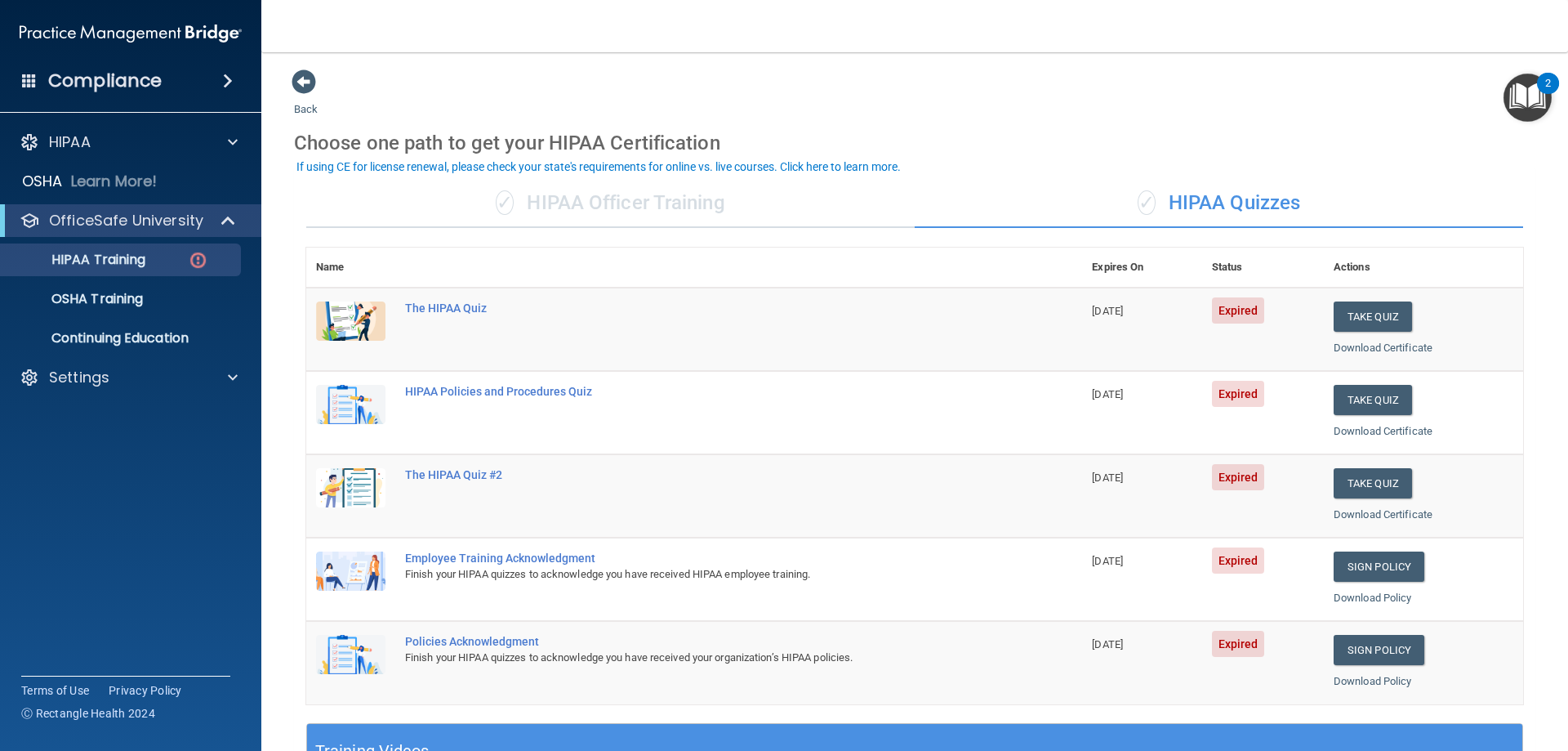
scroll to position [82, 0]
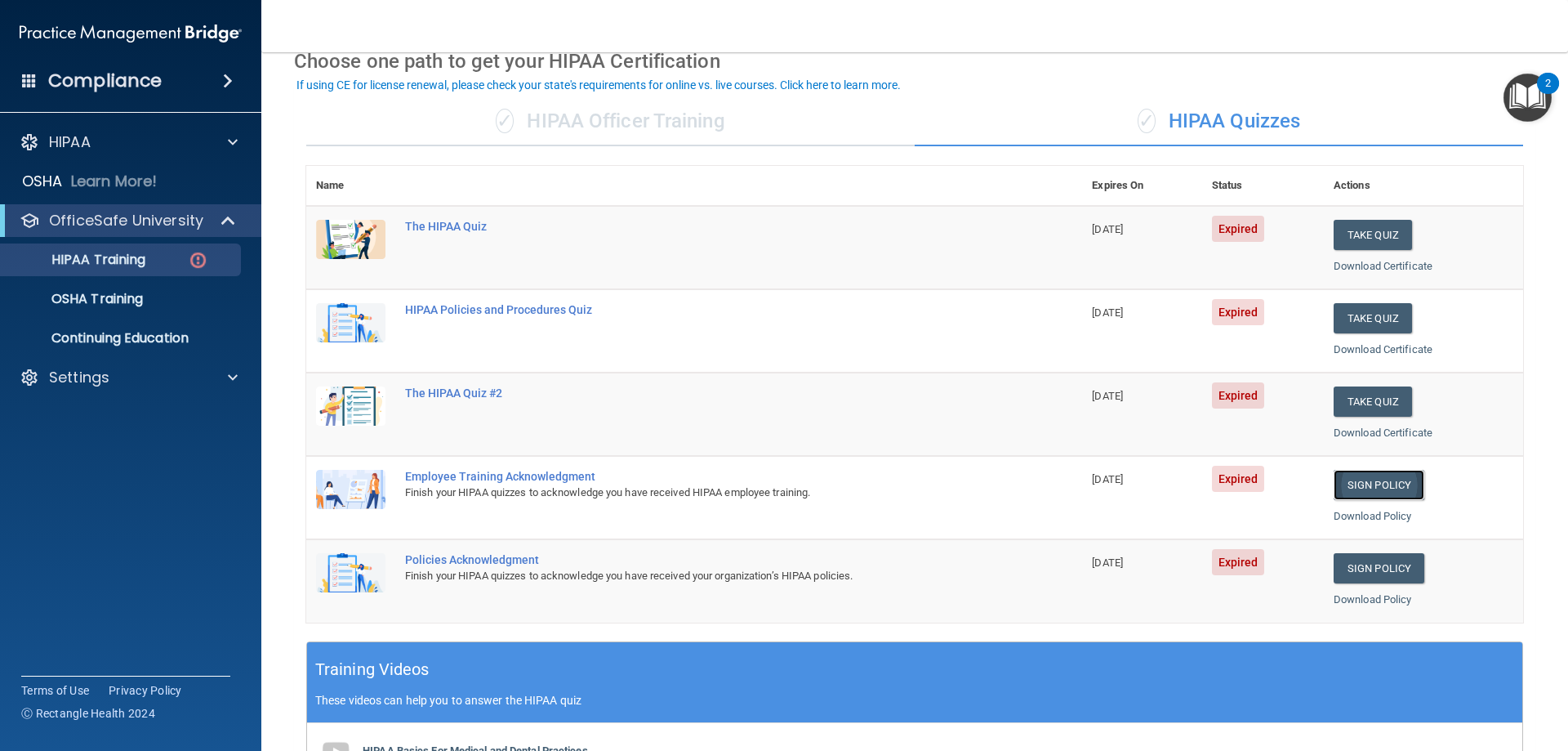
click at [1377, 490] on link "Sign Policy" at bounding box center [1379, 485] width 91 height 31
click at [1390, 482] on link "Sign Policy" at bounding box center [1379, 485] width 91 height 31
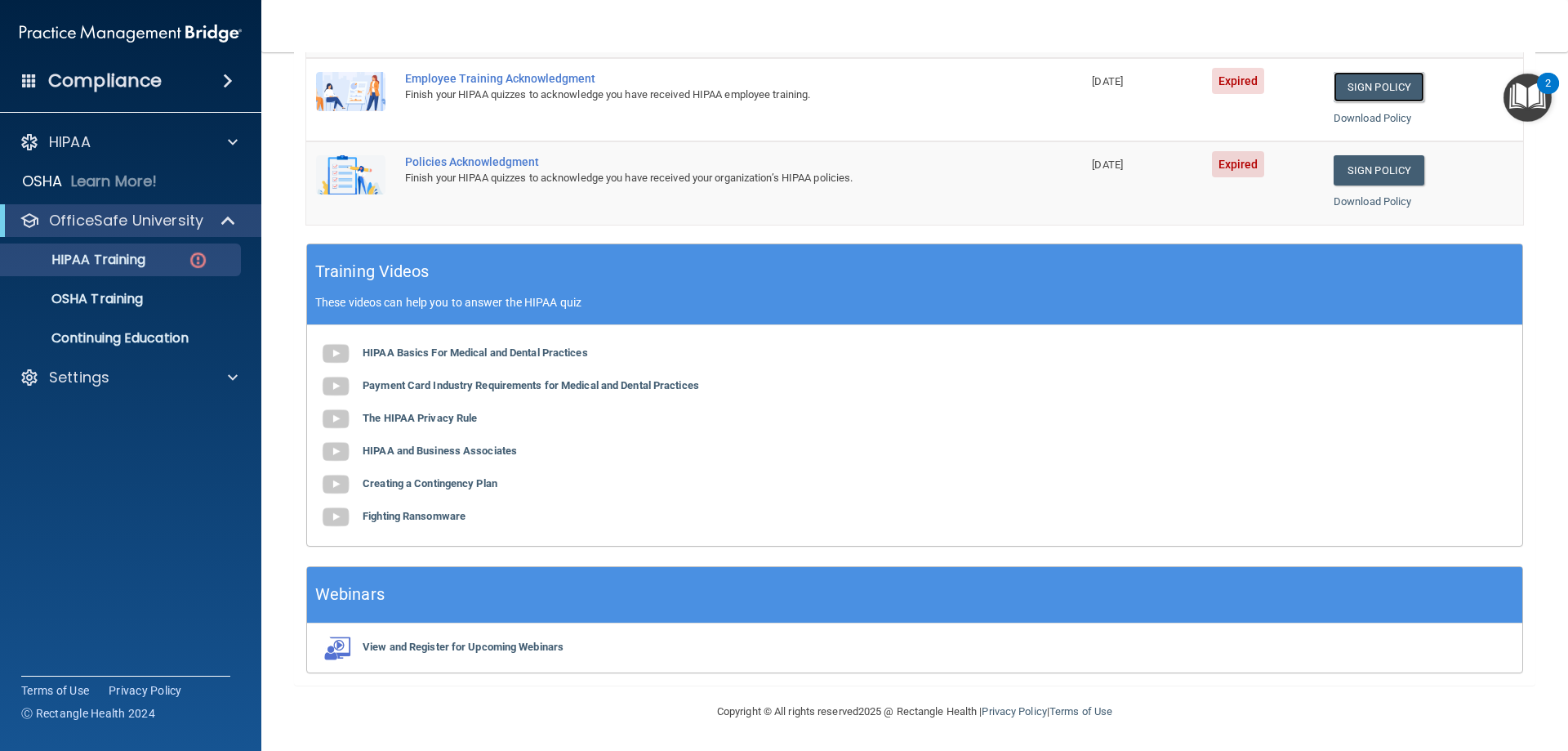
scroll to position [0, 0]
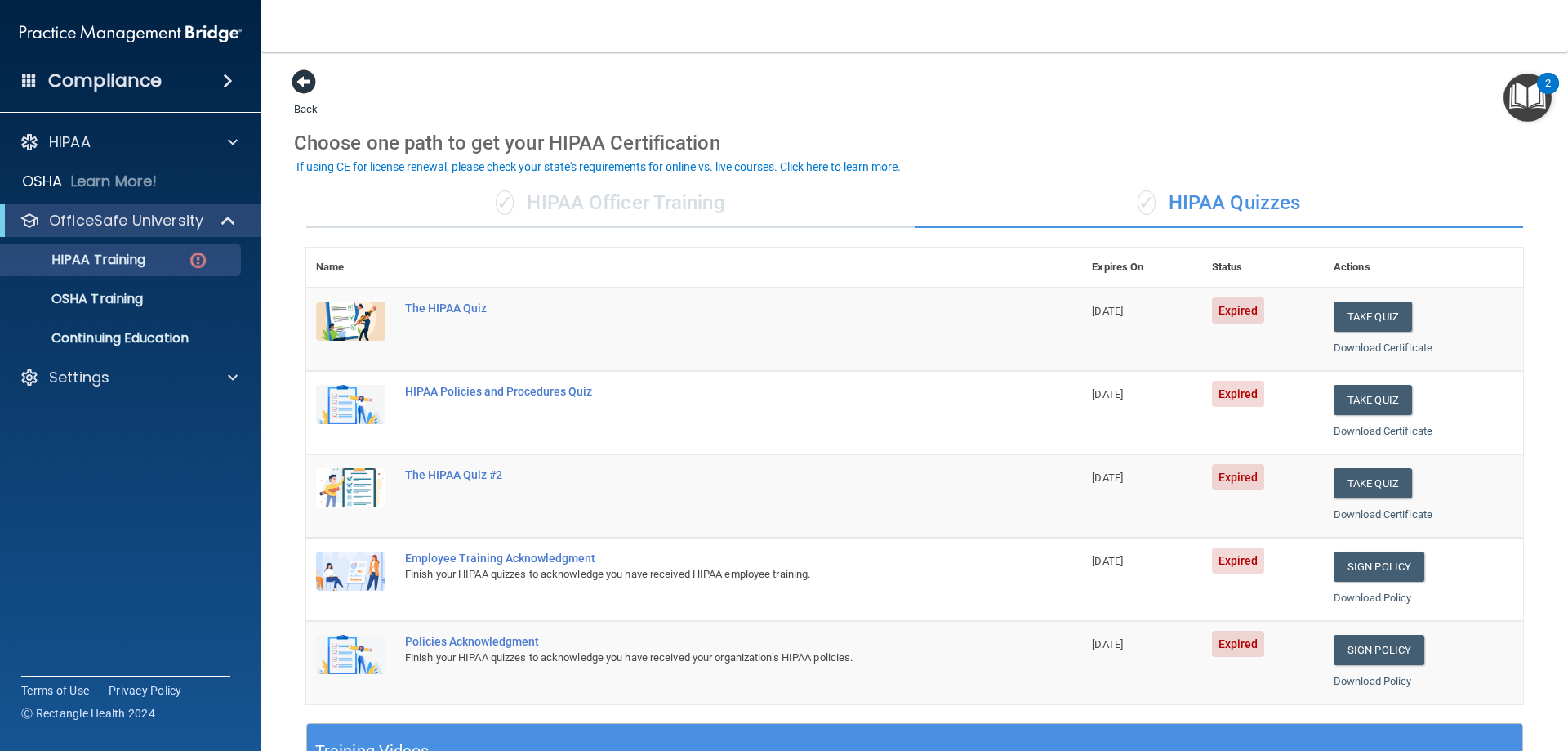
click at [306, 75] on span at bounding box center [303, 81] width 24 height 24
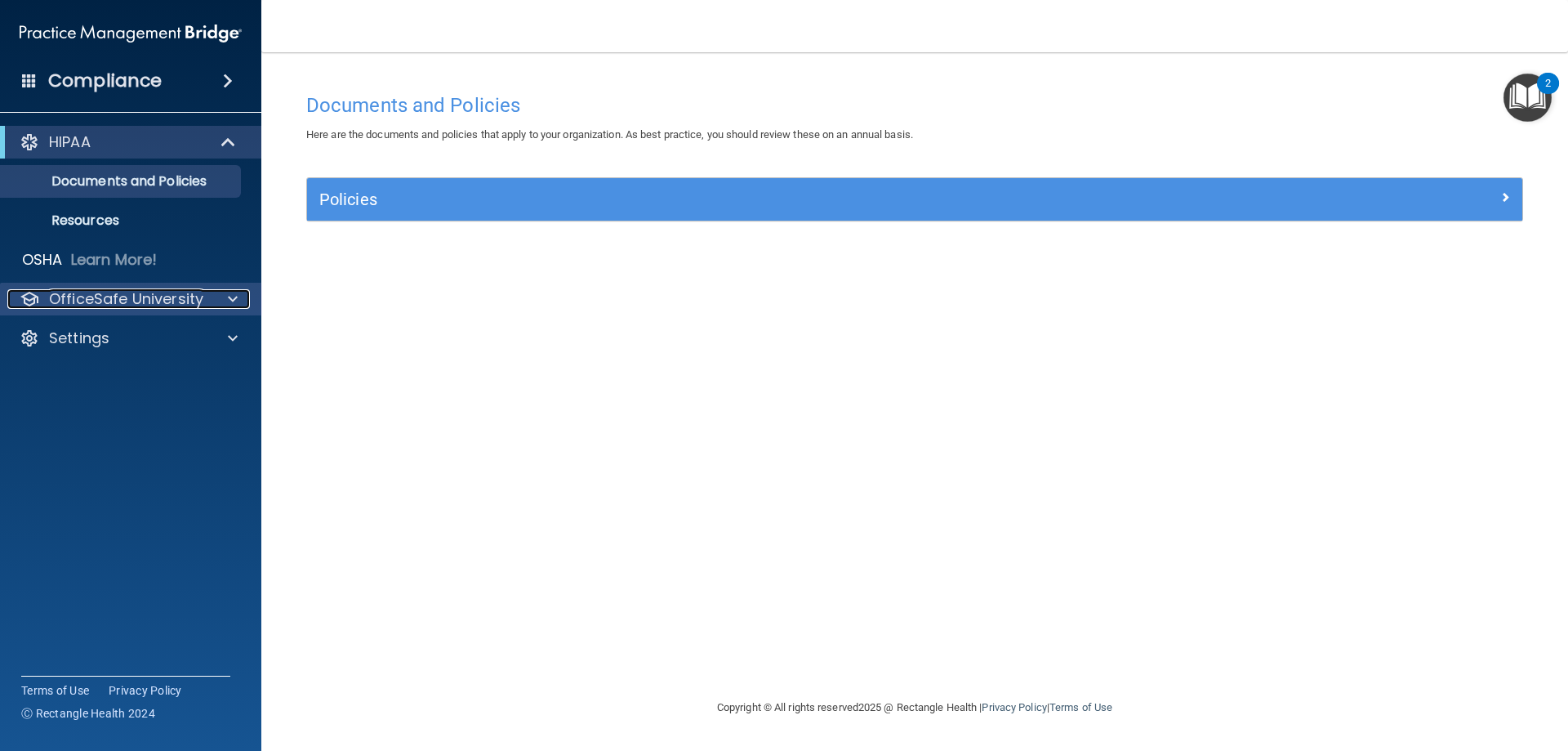
click at [96, 297] on p "OfficeSafe University" at bounding box center [125, 299] width 154 height 20
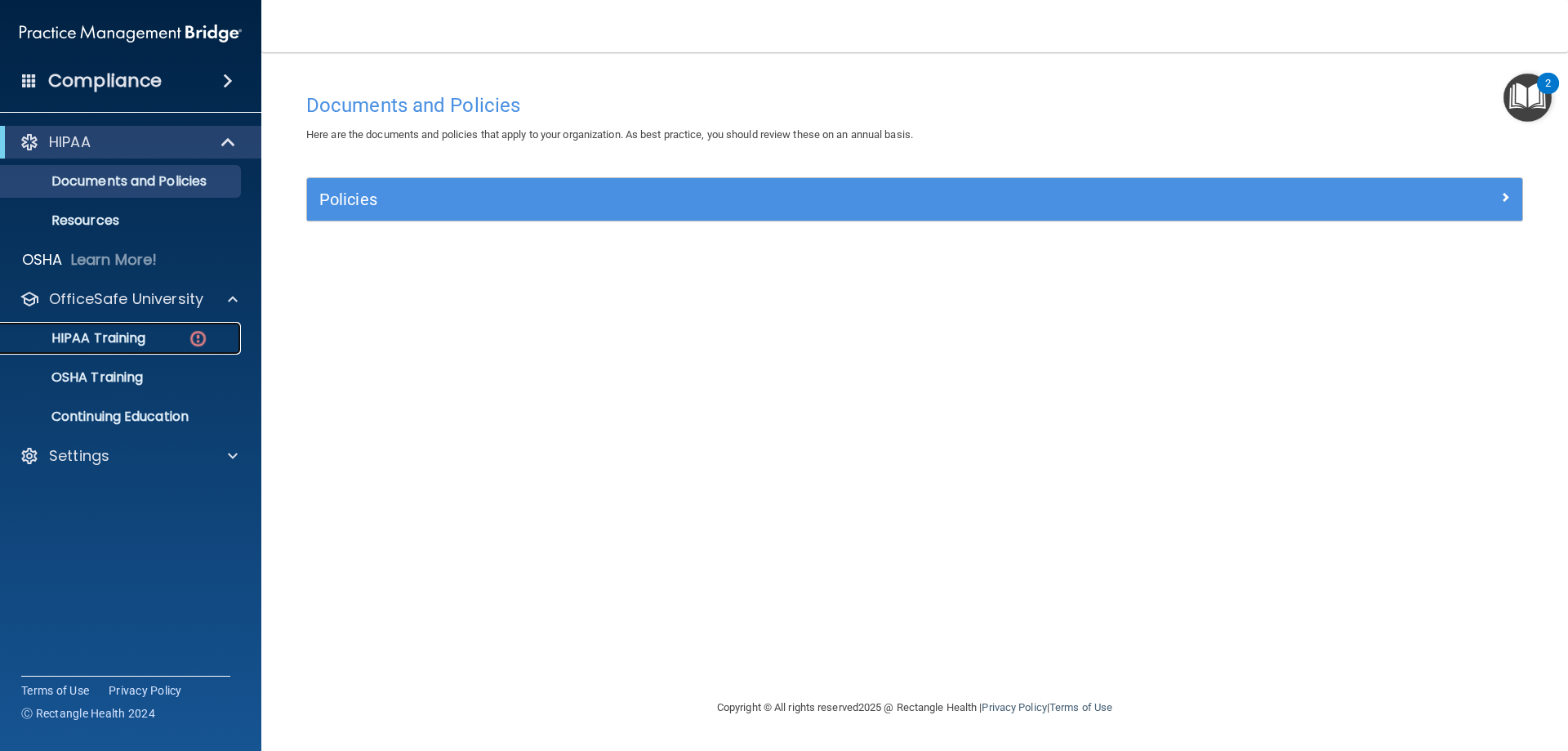
click at [96, 335] on p "HIPAA Training" at bounding box center [77, 338] width 134 height 16
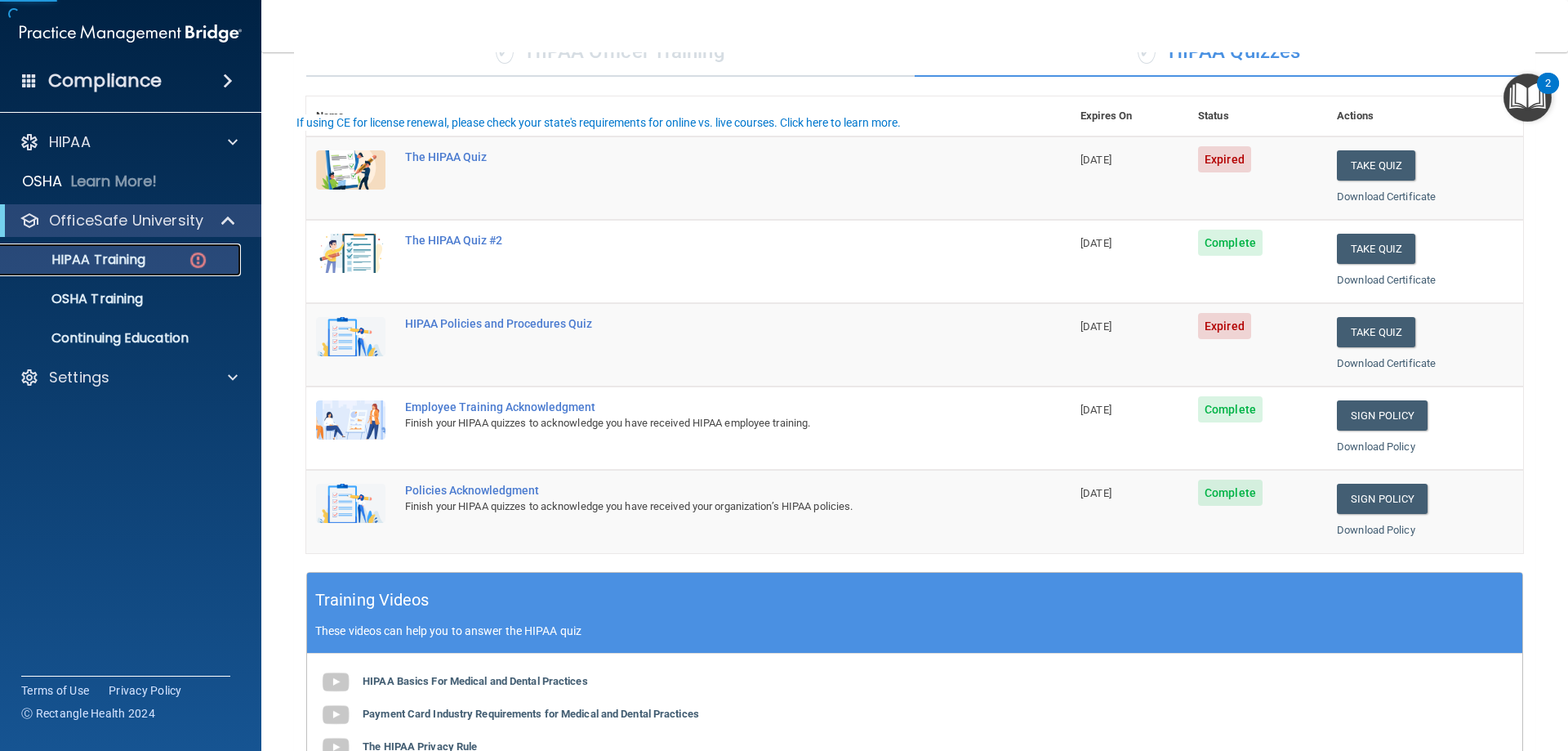
scroll to position [163, 0]
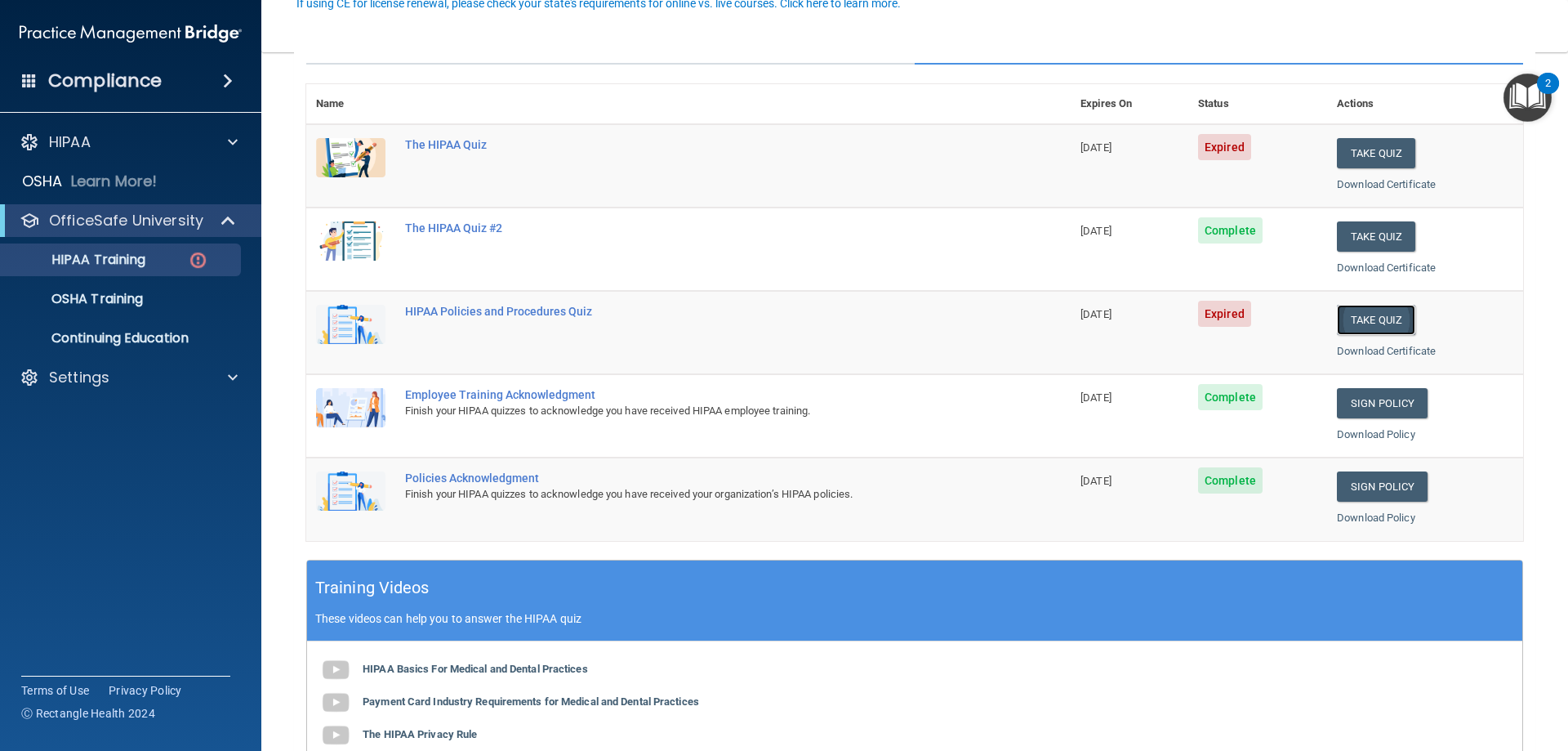
click at [1366, 321] on button "Take Quiz" at bounding box center [1375, 320] width 78 height 31
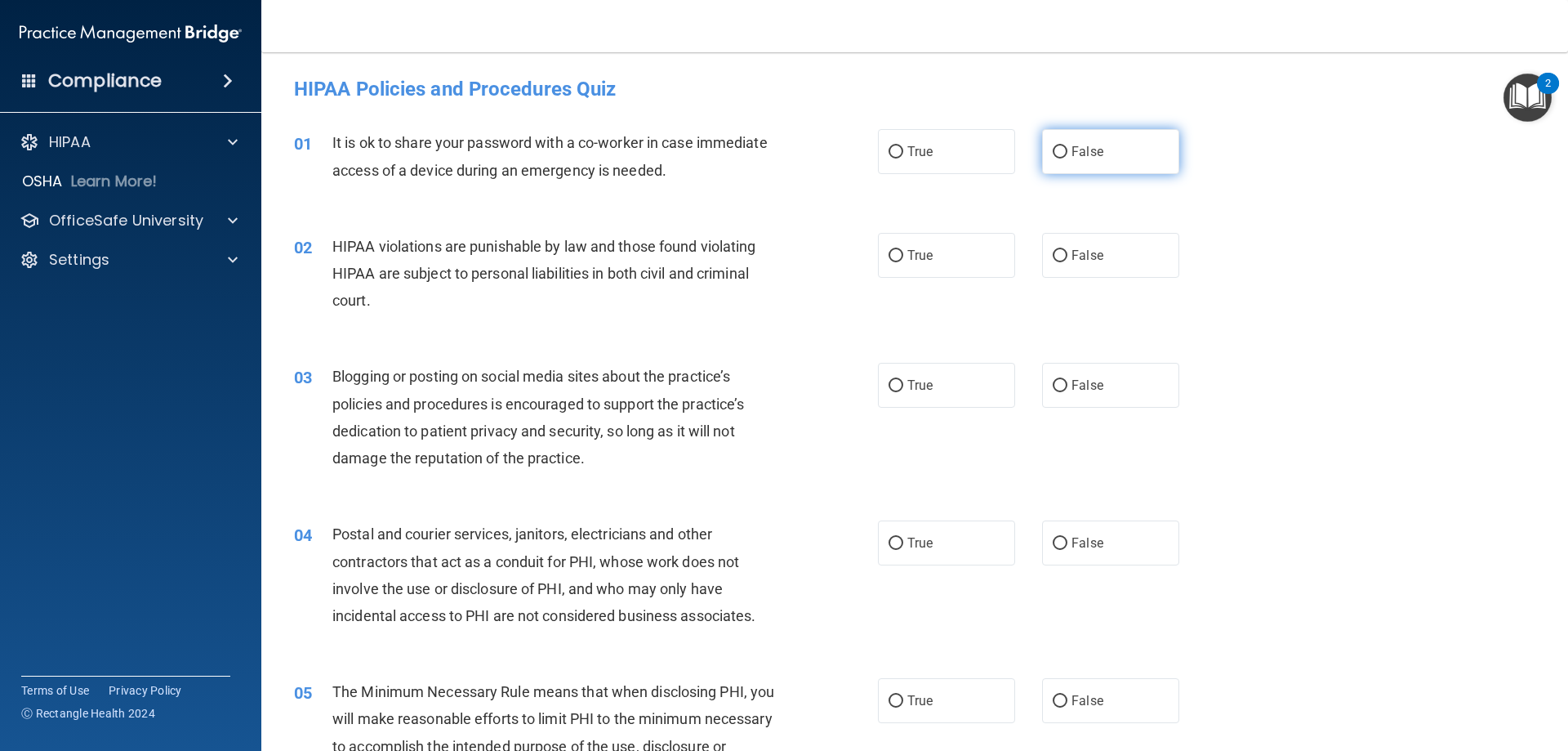
click at [1066, 165] on label "False" at bounding box center [1110, 151] width 137 height 45
click at [1066, 159] on input "False" at bounding box center [1060, 152] width 14 height 13
radio input "true"
click at [894, 261] on input "True" at bounding box center [896, 256] width 14 height 13
radio input "true"
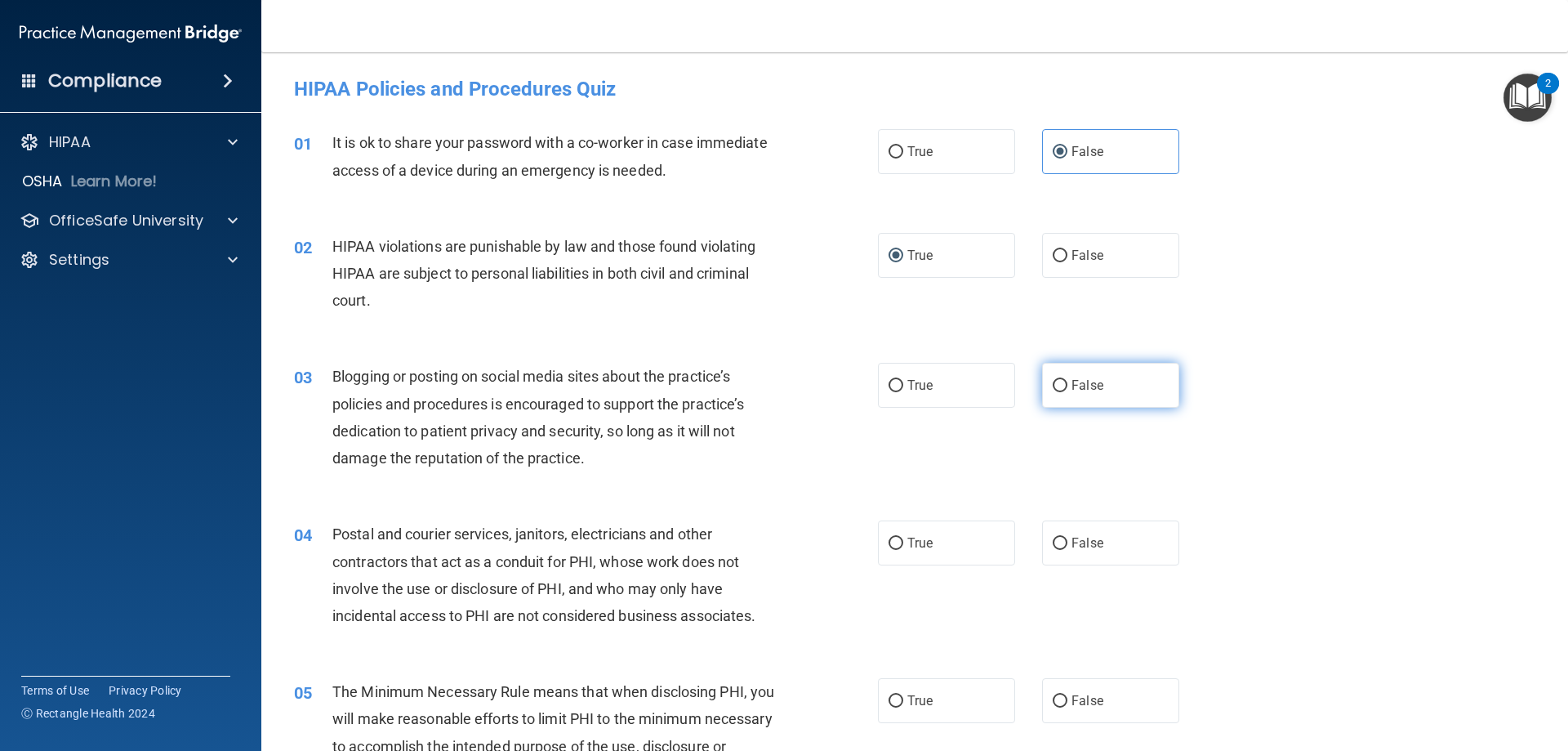
click at [1061, 367] on label "False" at bounding box center [1110, 385] width 137 height 45
click at [1061, 380] on input "False" at bounding box center [1060, 386] width 14 height 13
radio input "true"
click at [942, 535] on label "True" at bounding box center [946, 543] width 137 height 45
click at [903, 537] on input "True" at bounding box center [896, 544] width 14 height 13
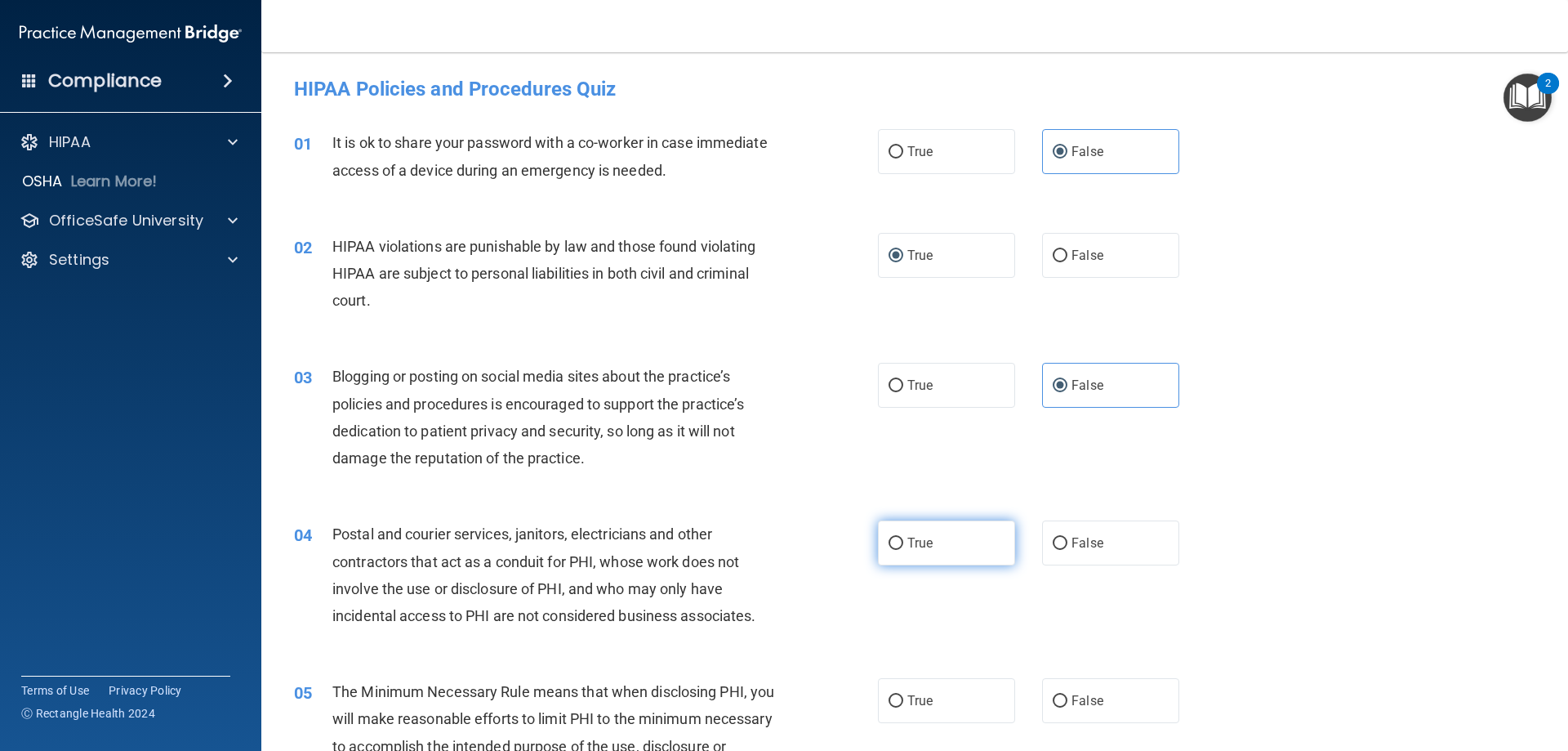
radio input "true"
click at [943, 651] on div "04 Postal and courier services, janitors, electricians and other contractors th…" at bounding box center [915, 579] width 1265 height 158
click at [941, 711] on label "True" at bounding box center [946, 701] width 137 height 45
click at [903, 708] on input "True" at bounding box center [896, 701] width 14 height 13
radio input "true"
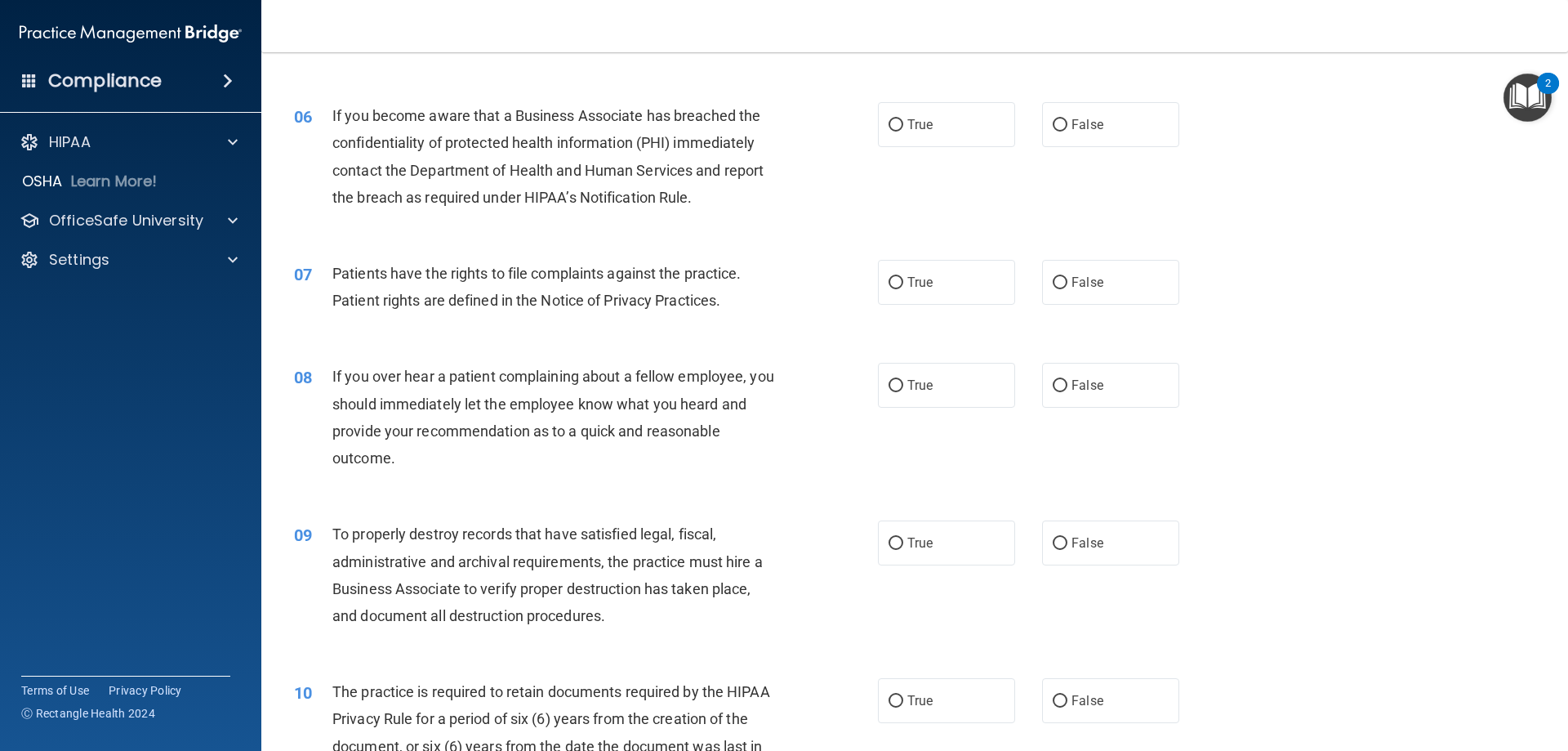
scroll to position [735, 0]
click at [1071, 128] on span "False" at bounding box center [1087, 123] width 32 height 15
click at [1067, 128] on input "False" at bounding box center [1060, 124] width 14 height 13
radio input "true"
click at [936, 284] on label "True" at bounding box center [946, 280] width 137 height 45
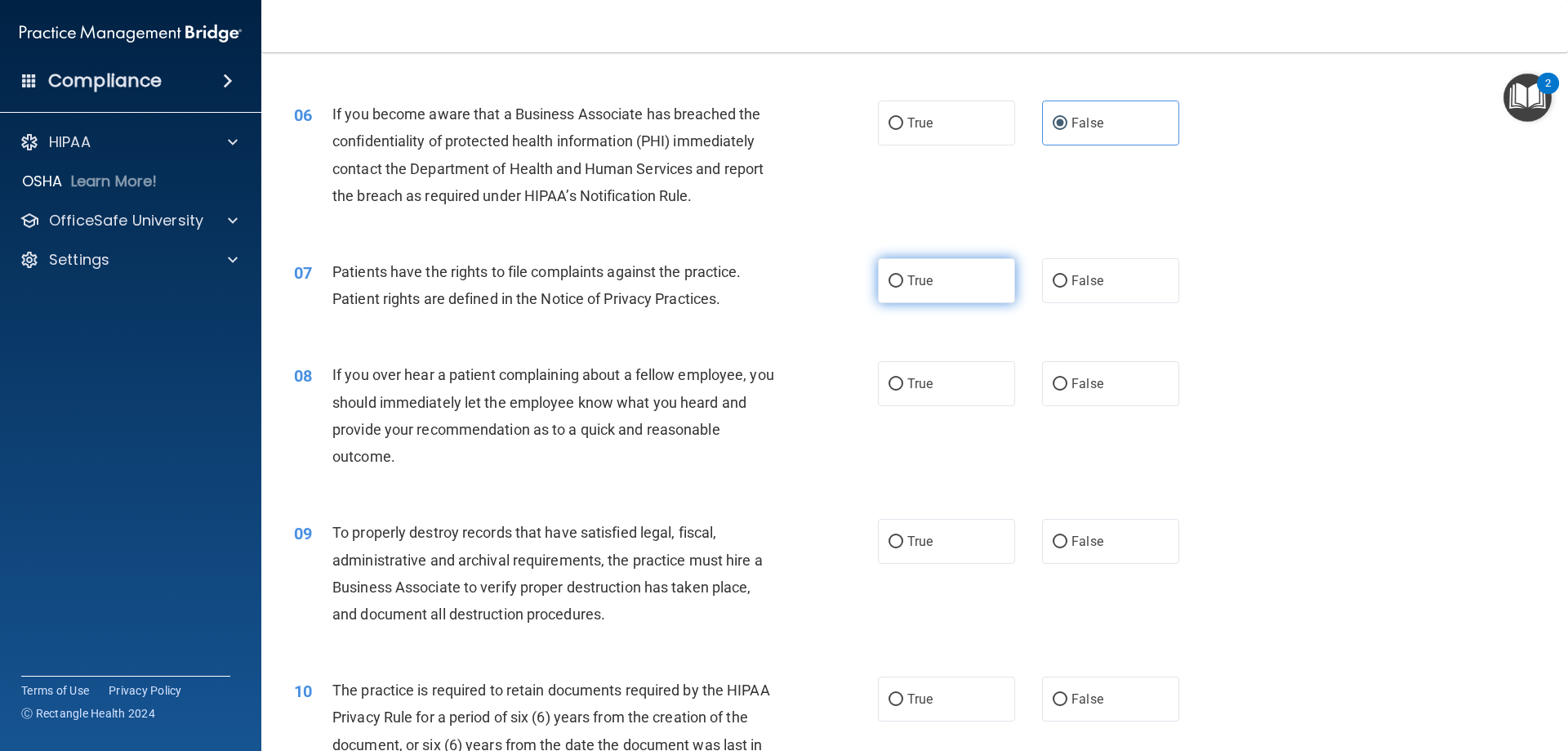
click at [903, 284] on input "True" at bounding box center [896, 281] width 14 height 13
radio input "true"
click at [1091, 392] on label "False" at bounding box center [1110, 383] width 137 height 45
click at [1067, 390] on input "False" at bounding box center [1060, 385] width 14 height 13
radio input "true"
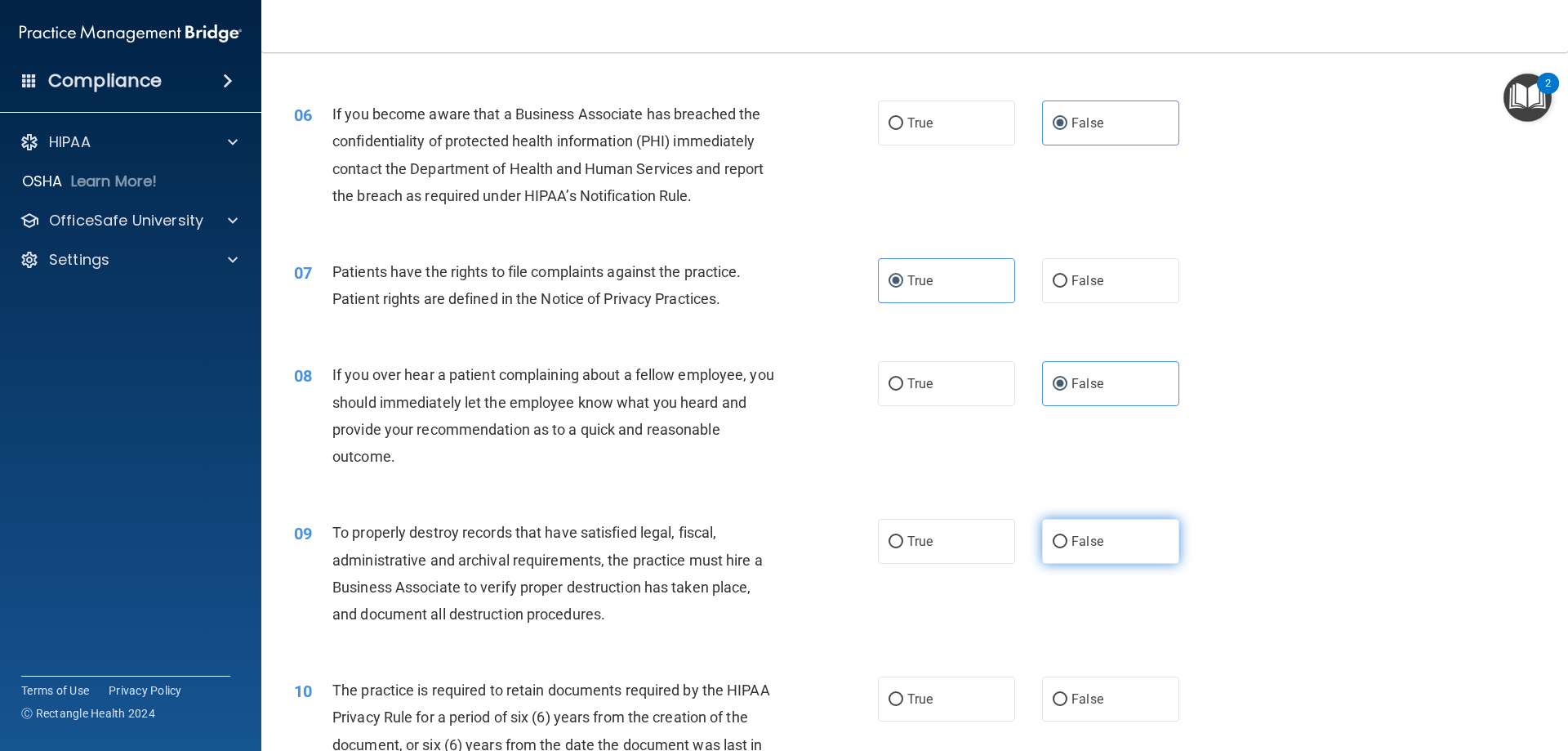
click at [1081, 546] on span "False" at bounding box center [1087, 541] width 32 height 15
click at [1067, 546] on input "False" at bounding box center [1060, 542] width 14 height 13
radio input "true"
click at [959, 546] on label "True" at bounding box center [946, 541] width 137 height 45
click at [903, 546] on input "True" at bounding box center [896, 542] width 14 height 13
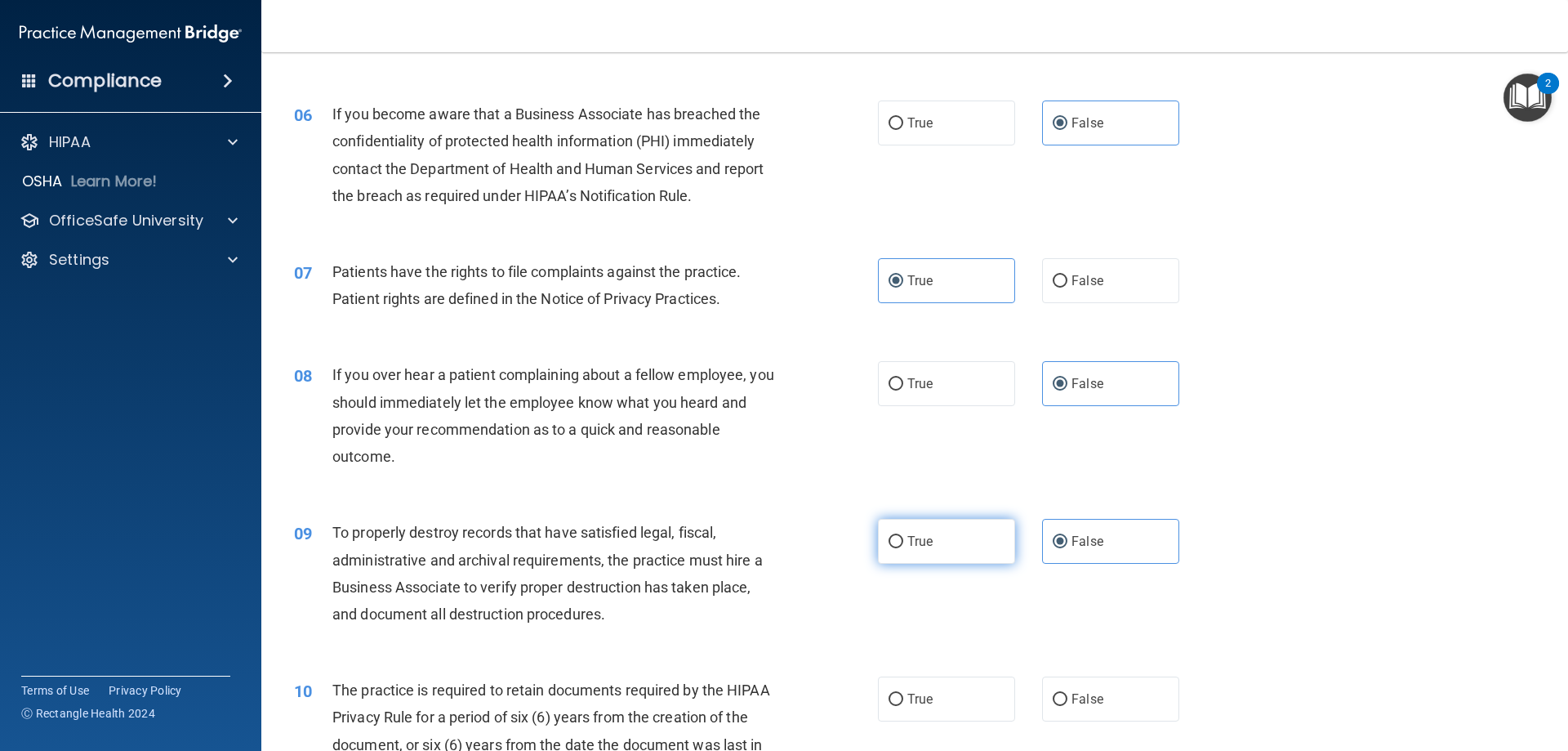
radio input "true"
click at [1071, 545] on span "False" at bounding box center [1087, 541] width 32 height 15
click at [1067, 545] on input "False" at bounding box center [1060, 542] width 14 height 13
radio input "true"
radio input "false"
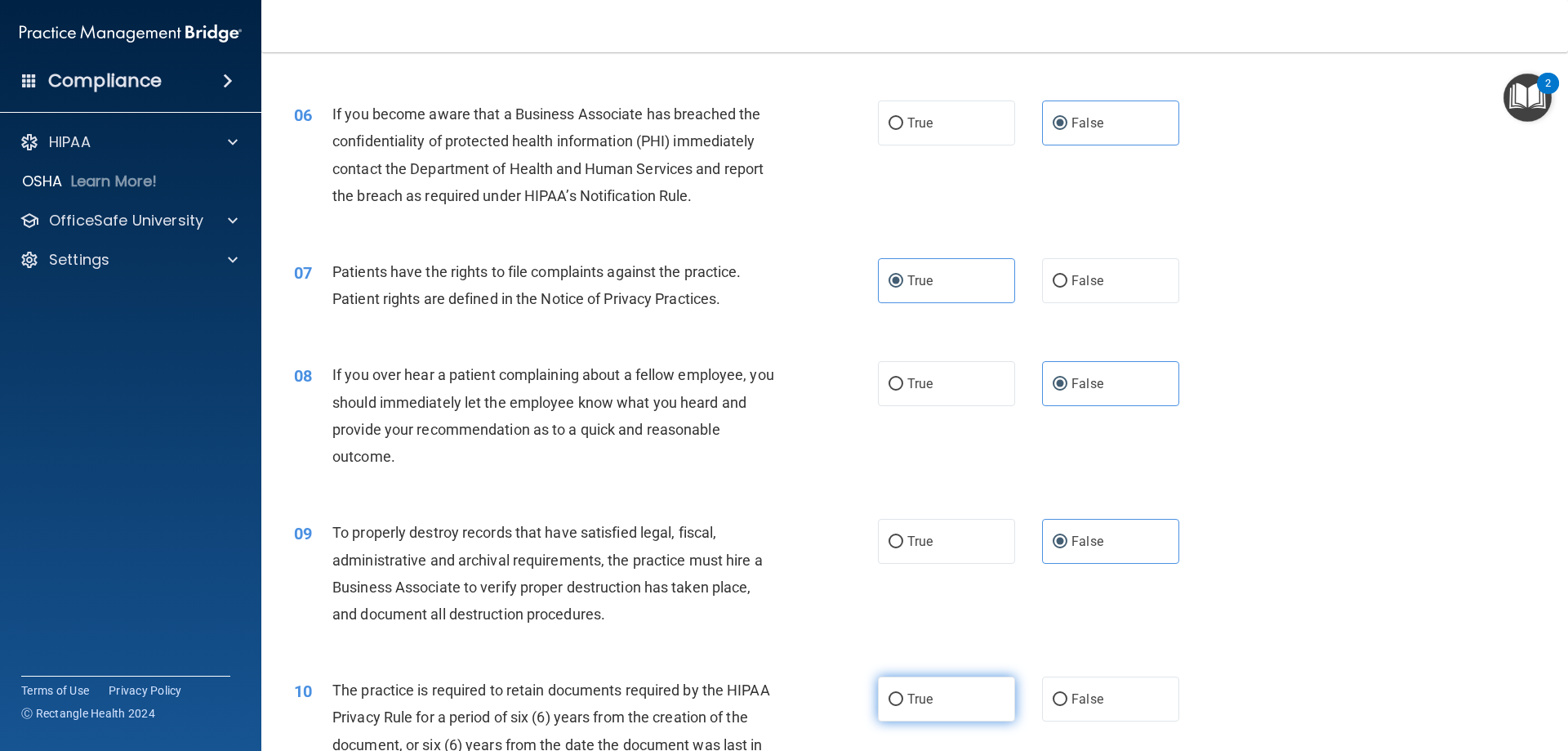
click at [934, 691] on label "True" at bounding box center [946, 699] width 137 height 45
click at [903, 693] on input "True" at bounding box center [896, 700] width 14 height 13
radio input "true"
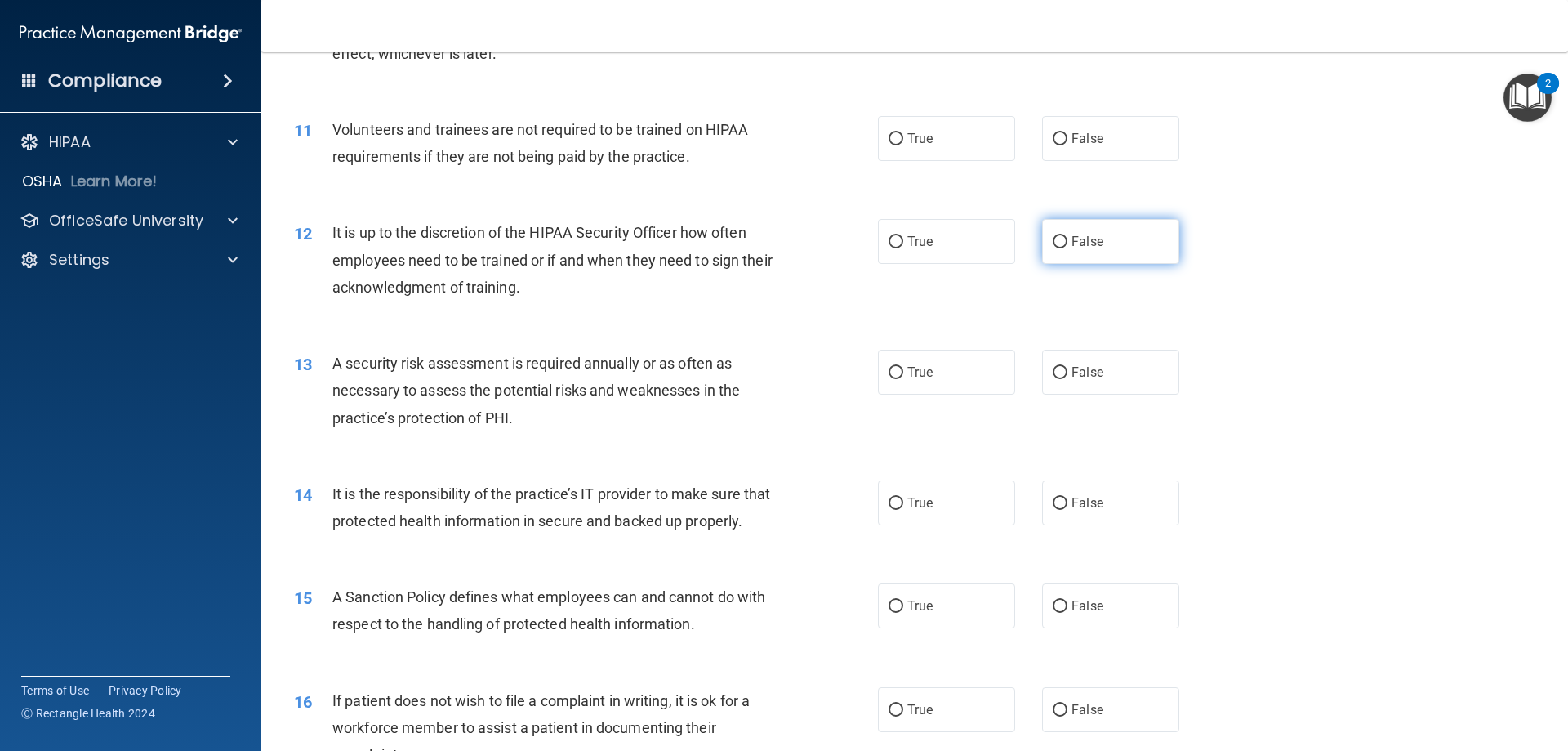
scroll to position [1470, 0]
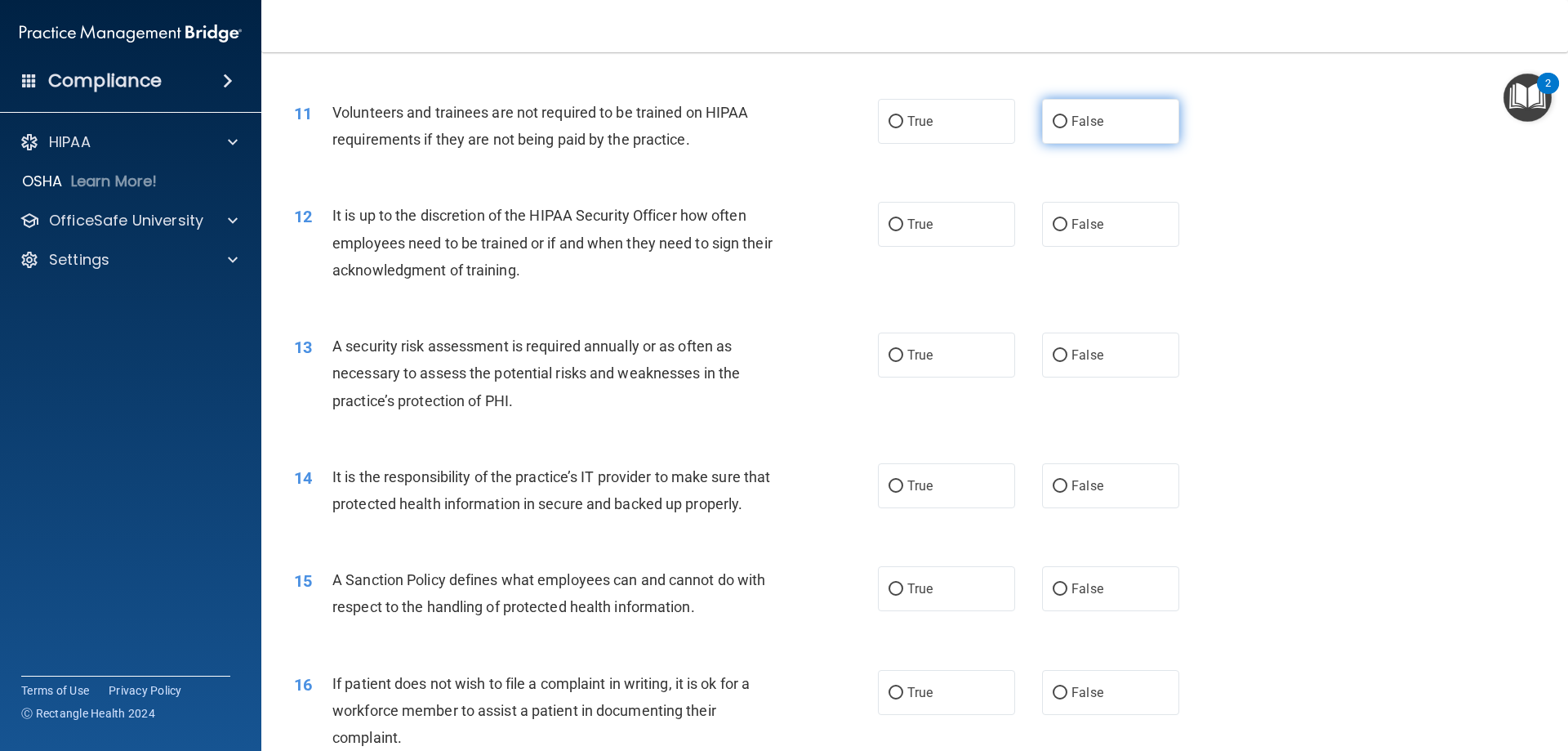
click at [1071, 119] on span "False" at bounding box center [1087, 121] width 32 height 15
click at [1067, 119] on input "False" at bounding box center [1060, 123] width 14 height 13
radio input "true"
click at [1089, 218] on span "False" at bounding box center [1087, 224] width 32 height 15
click at [1067, 219] on input "False" at bounding box center [1060, 225] width 14 height 13
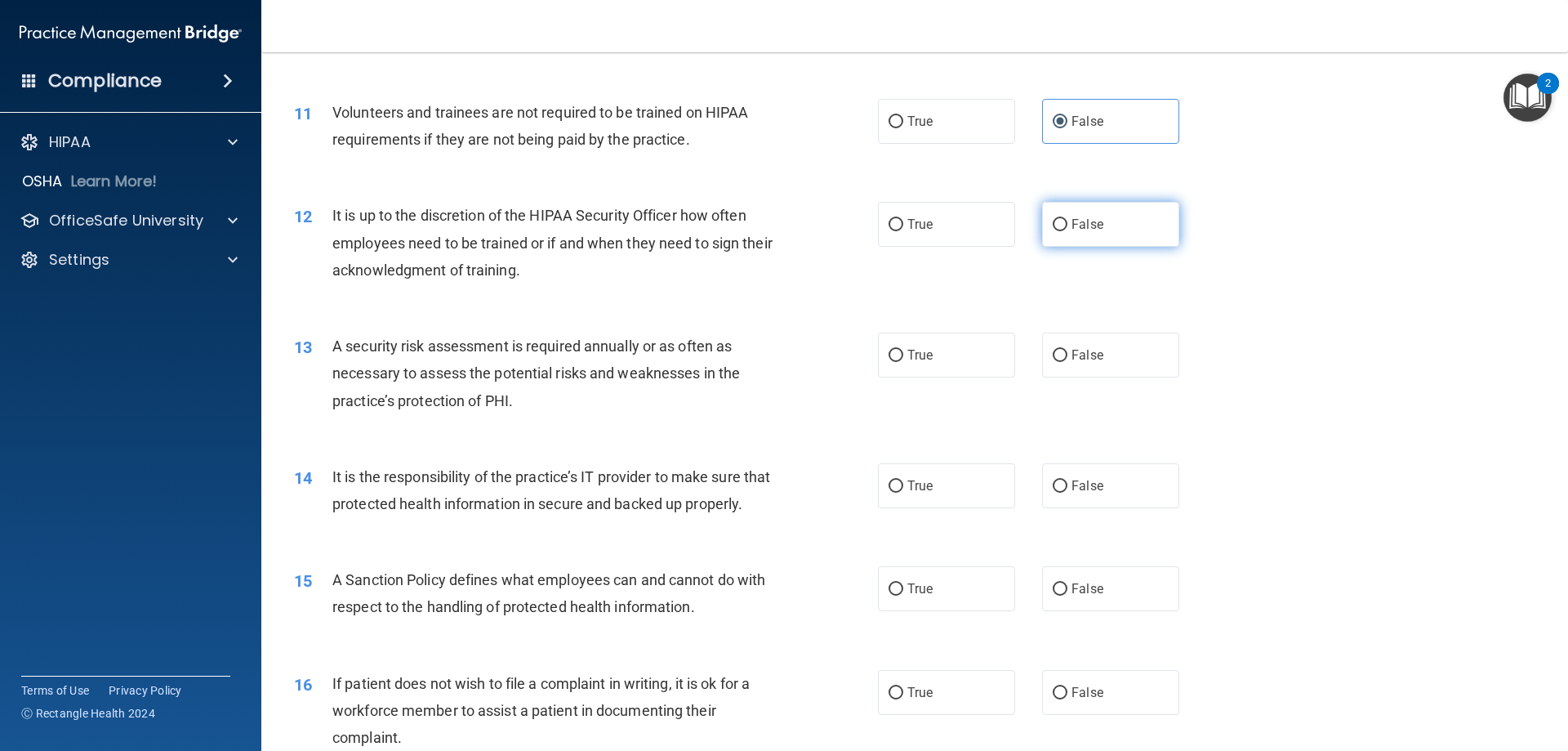
radio input "true"
click at [944, 346] on label "True" at bounding box center [946, 355] width 137 height 45
click at [903, 350] on input "True" at bounding box center [896, 356] width 14 height 13
radio input "true"
click at [1106, 485] on label "False" at bounding box center [1110, 486] width 137 height 45
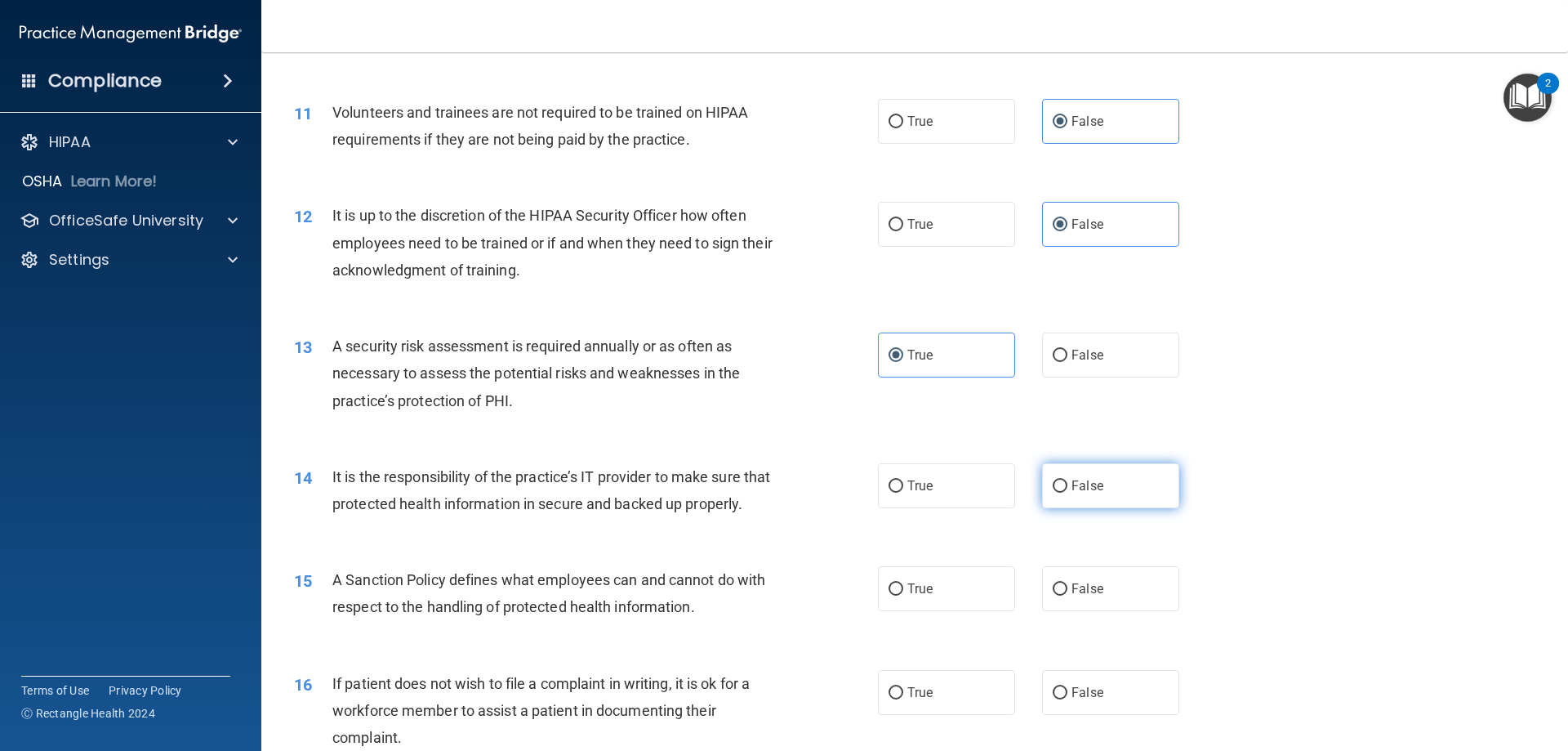
click at [1067, 485] on input "False" at bounding box center [1060, 487] width 14 height 13
radio input "true"
click at [1086, 596] on span "False" at bounding box center [1087, 588] width 32 height 15
click at [1067, 596] on input "False" at bounding box center [1060, 590] width 14 height 13
radio input "true"
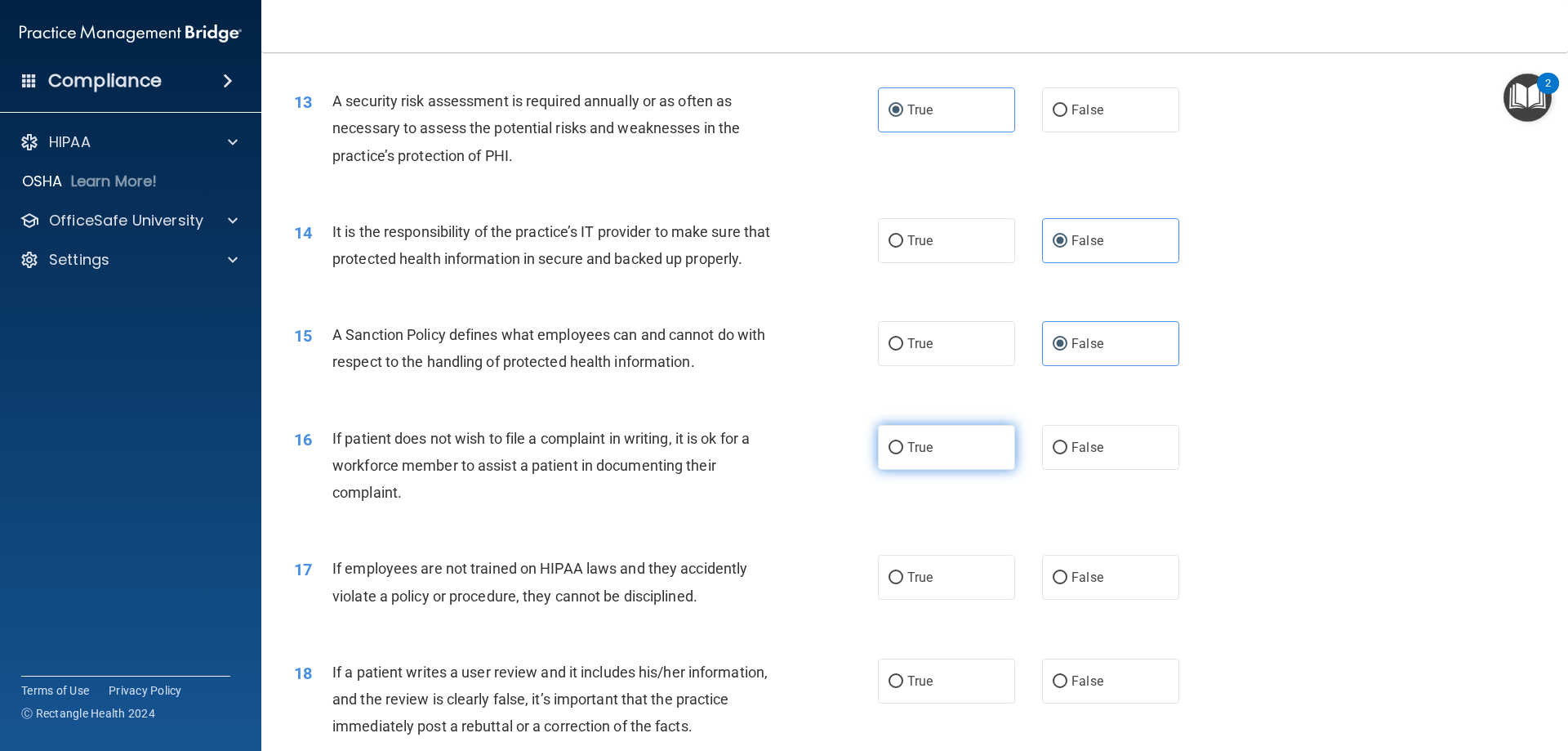
click at [950, 470] on label "True" at bounding box center [946, 447] width 137 height 45
click at [903, 454] on input "True" at bounding box center [896, 448] width 14 height 13
radio input "true"
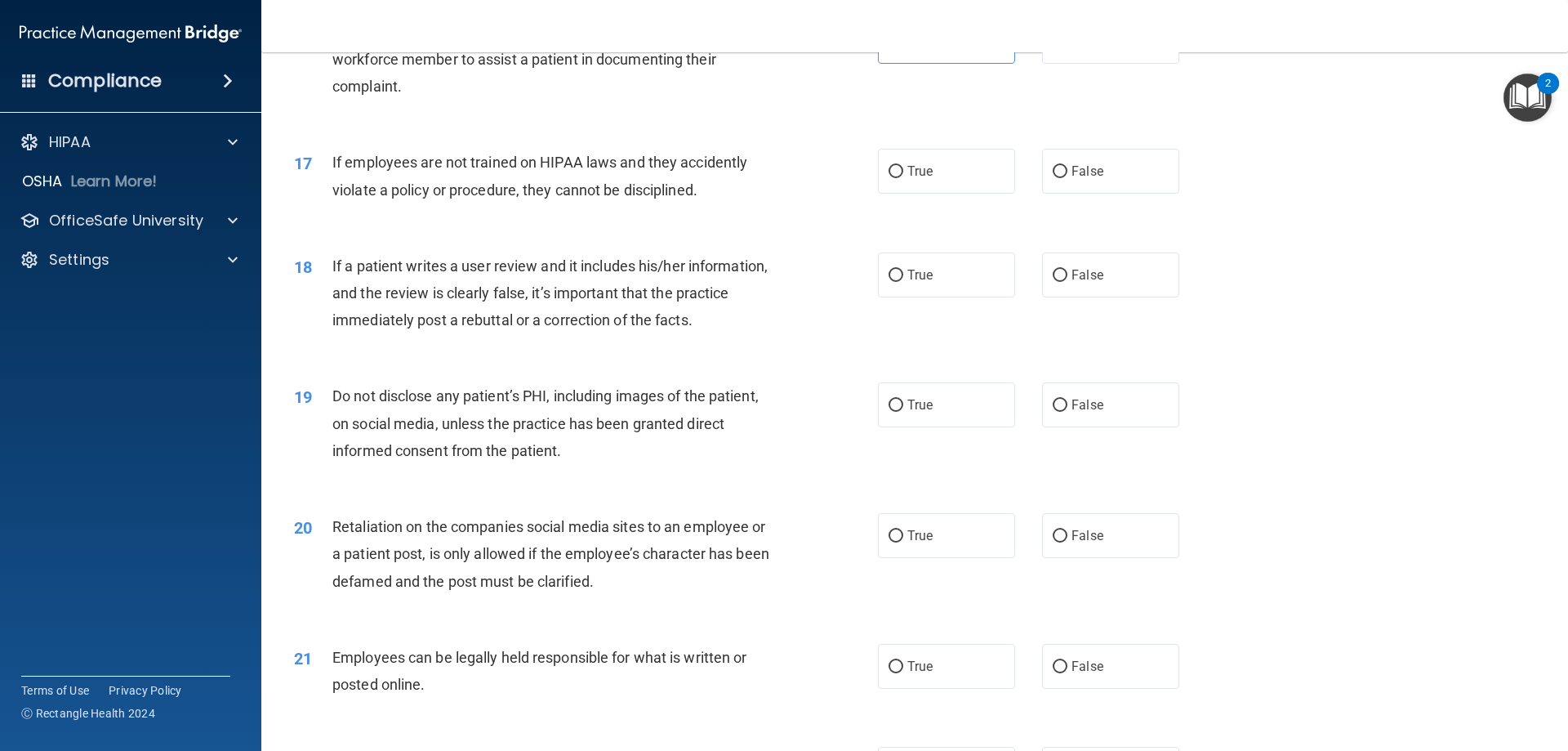
scroll to position [2124, 0]
click at [1090, 177] on span "False" at bounding box center [1087, 168] width 32 height 15
click at [1067, 176] on input "False" at bounding box center [1060, 169] width 14 height 13
radio input "true"
click at [1108, 295] on label "False" at bounding box center [1110, 272] width 137 height 45
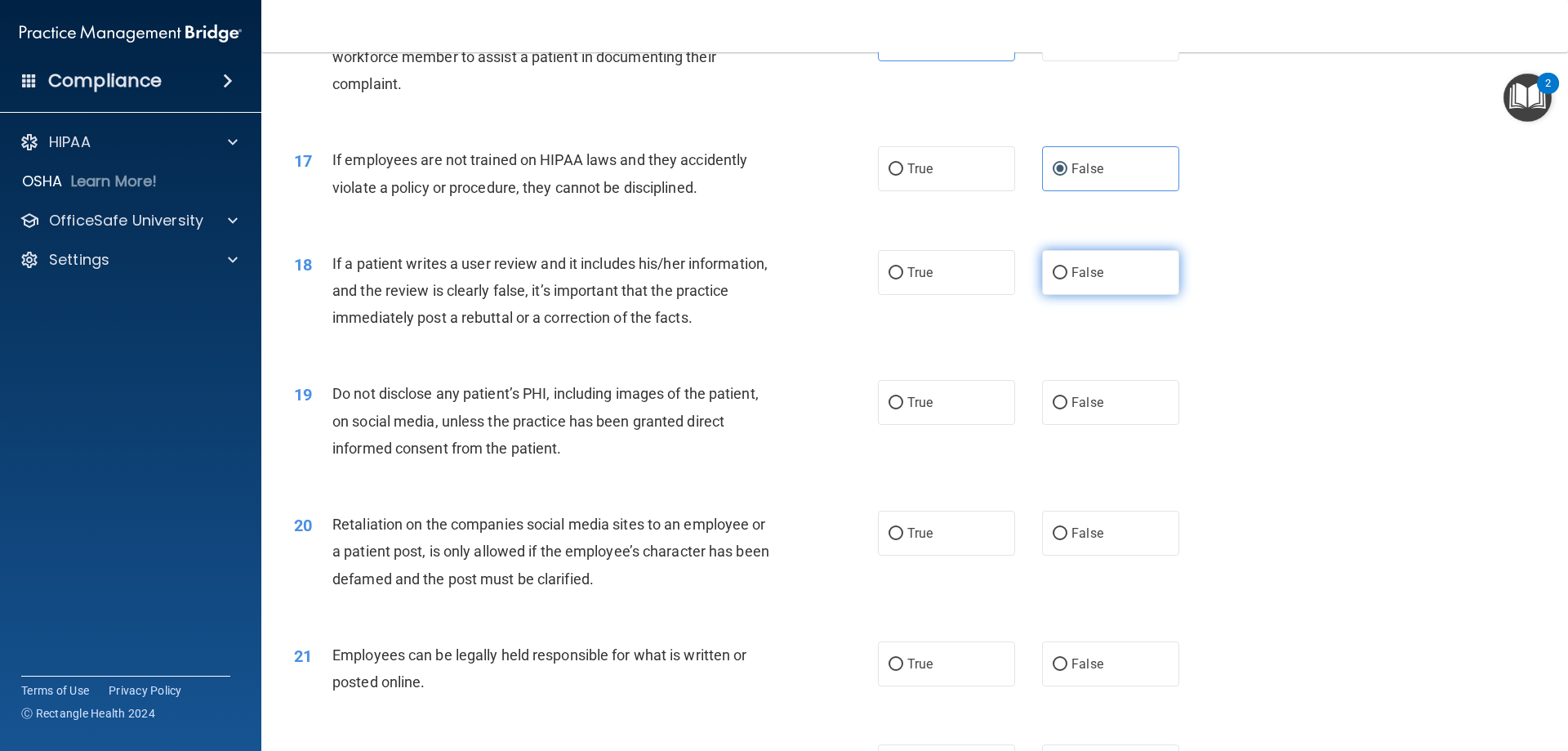
click at [1067, 279] on input "False" at bounding box center [1060, 273] width 14 height 13
radio input "true"
click at [971, 413] on label "True" at bounding box center [946, 402] width 137 height 45
click at [903, 409] on input "True" at bounding box center [896, 403] width 14 height 13
radio input "true"
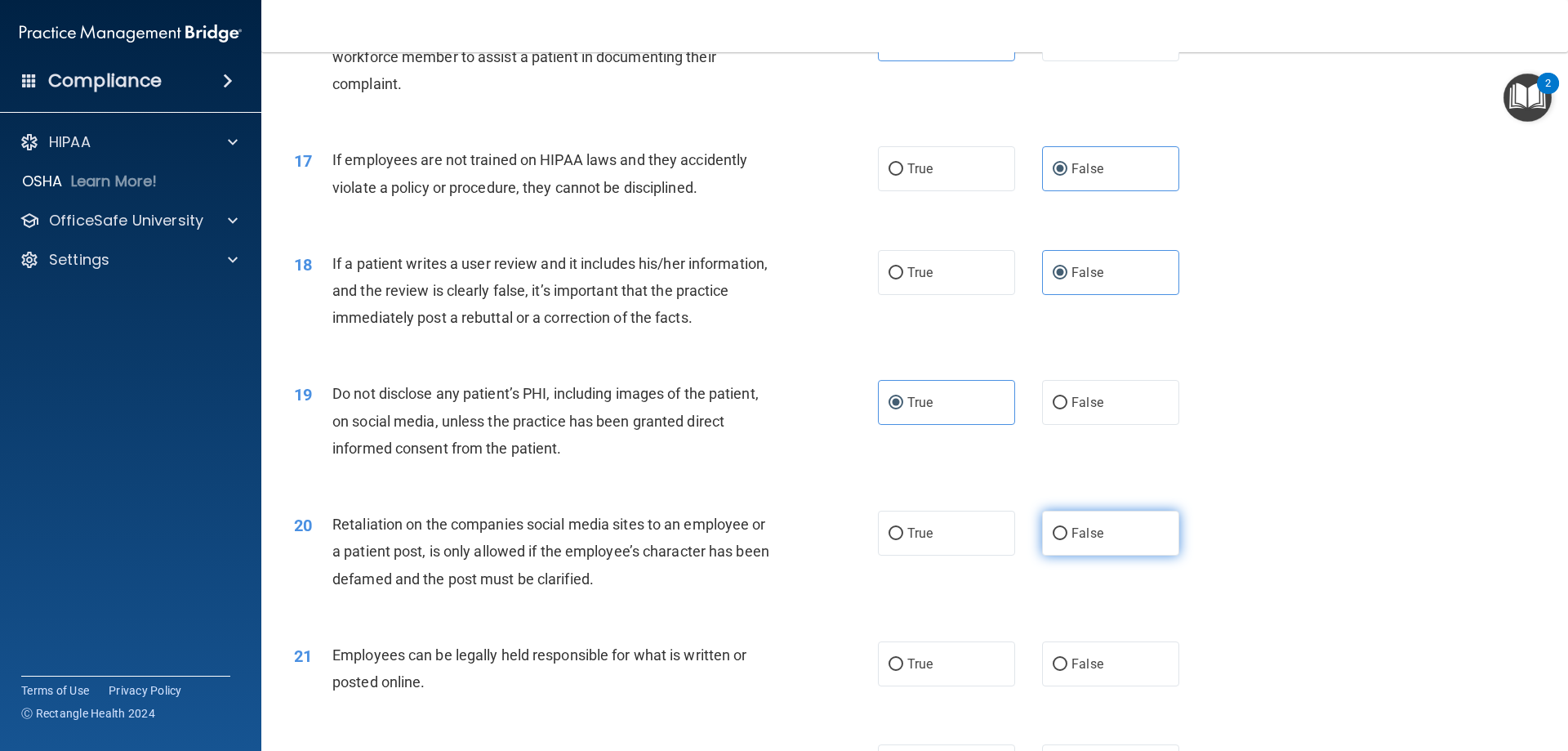
click at [1088, 541] on span "False" at bounding box center [1087, 533] width 32 height 15
click at [1067, 540] on input "False" at bounding box center [1060, 534] width 14 height 13
radio input "true"
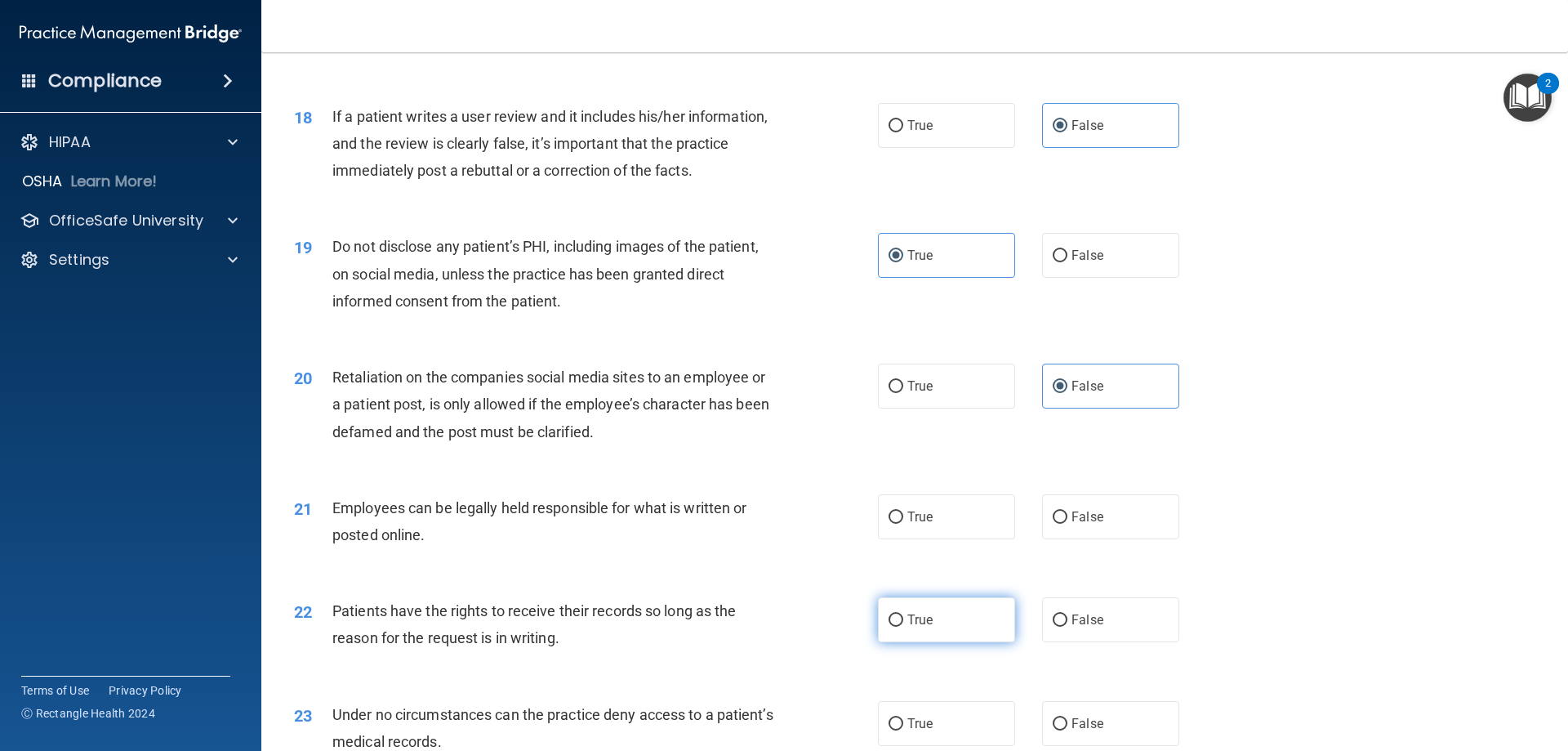
scroll to position [2287, 0]
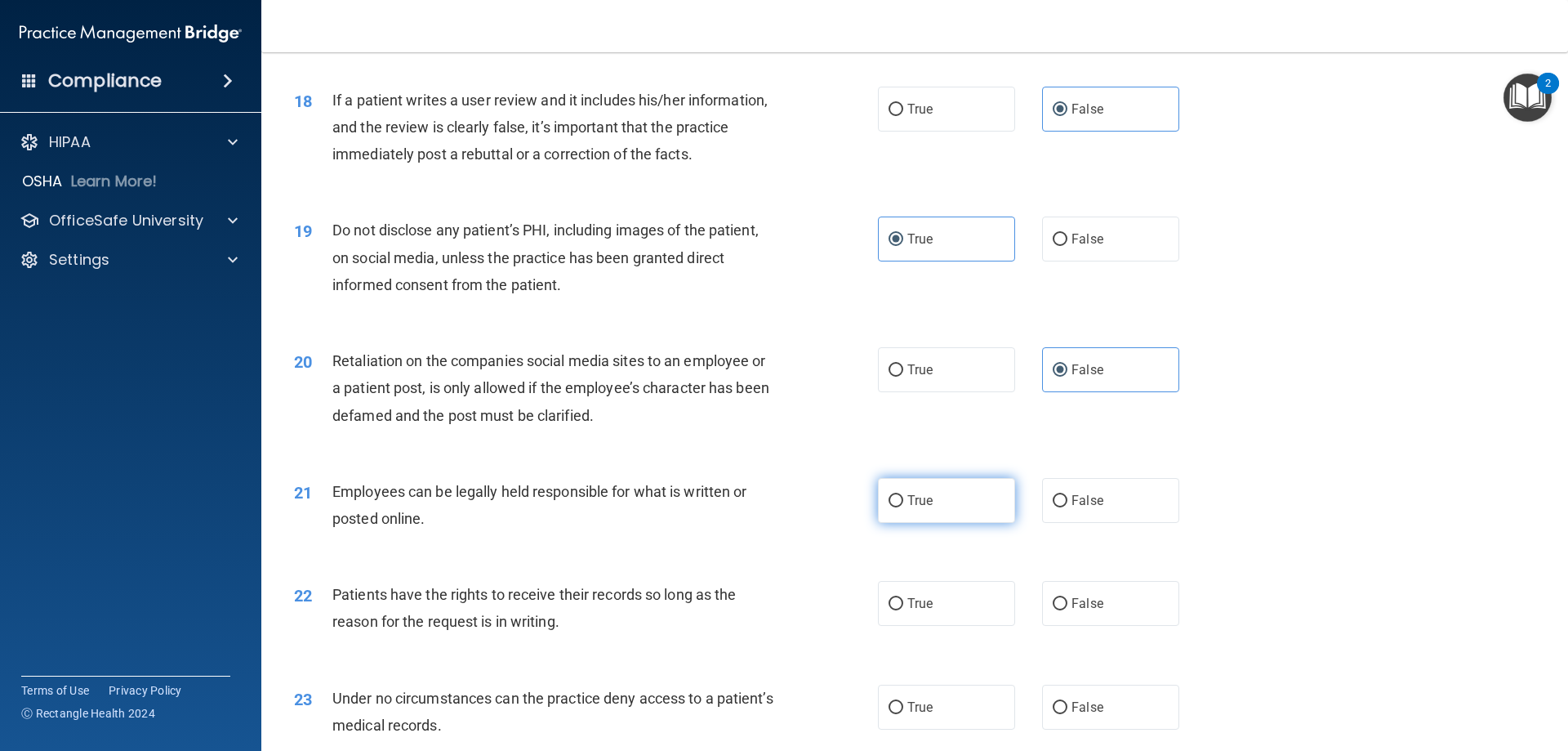
click at [942, 523] on label "True" at bounding box center [946, 500] width 137 height 45
click at [903, 508] on input "True" at bounding box center [896, 501] width 14 height 13
radio input "true"
click at [1128, 626] on label "False" at bounding box center [1110, 603] width 137 height 45
click at [1067, 610] on input "False" at bounding box center [1060, 604] width 14 height 13
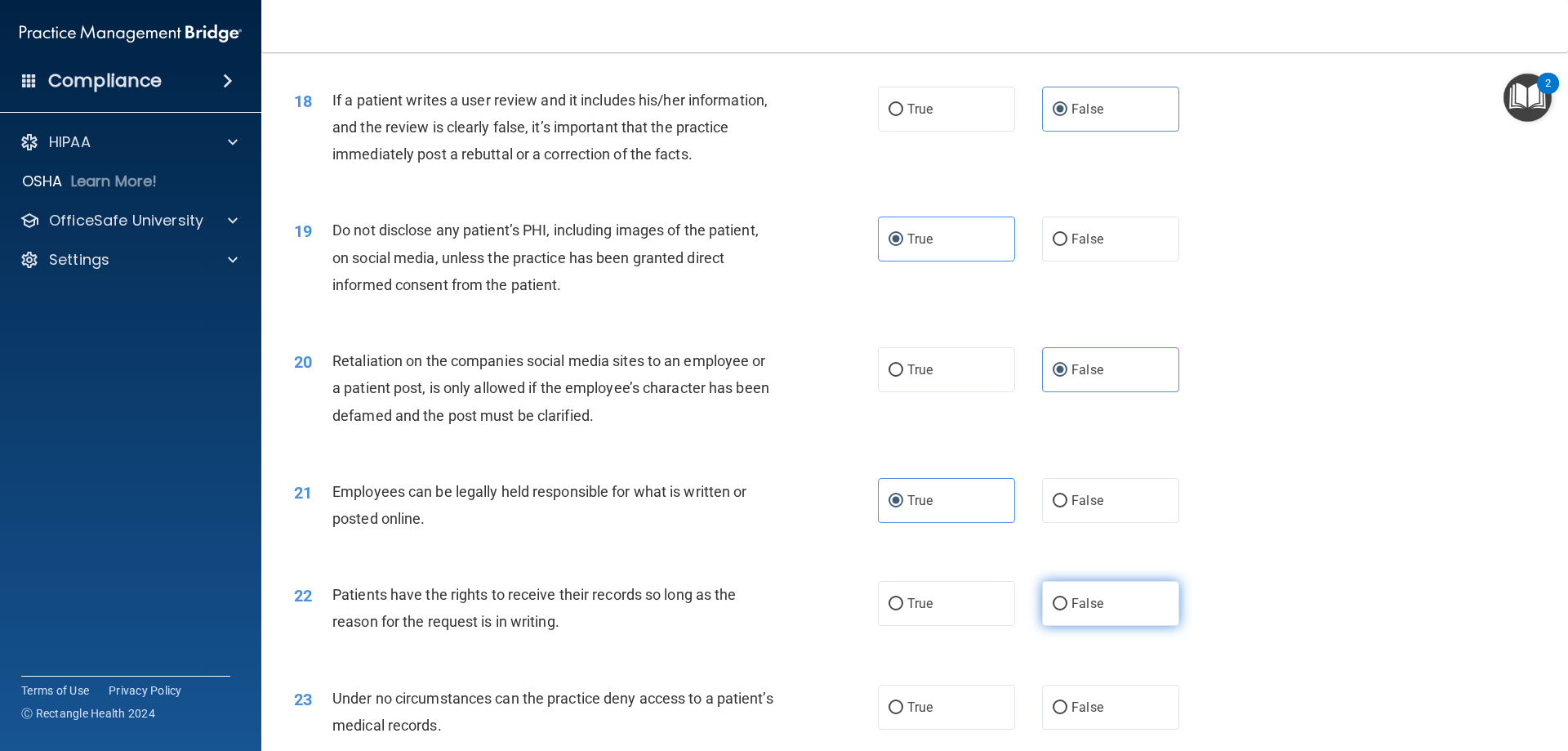
radio input "true"
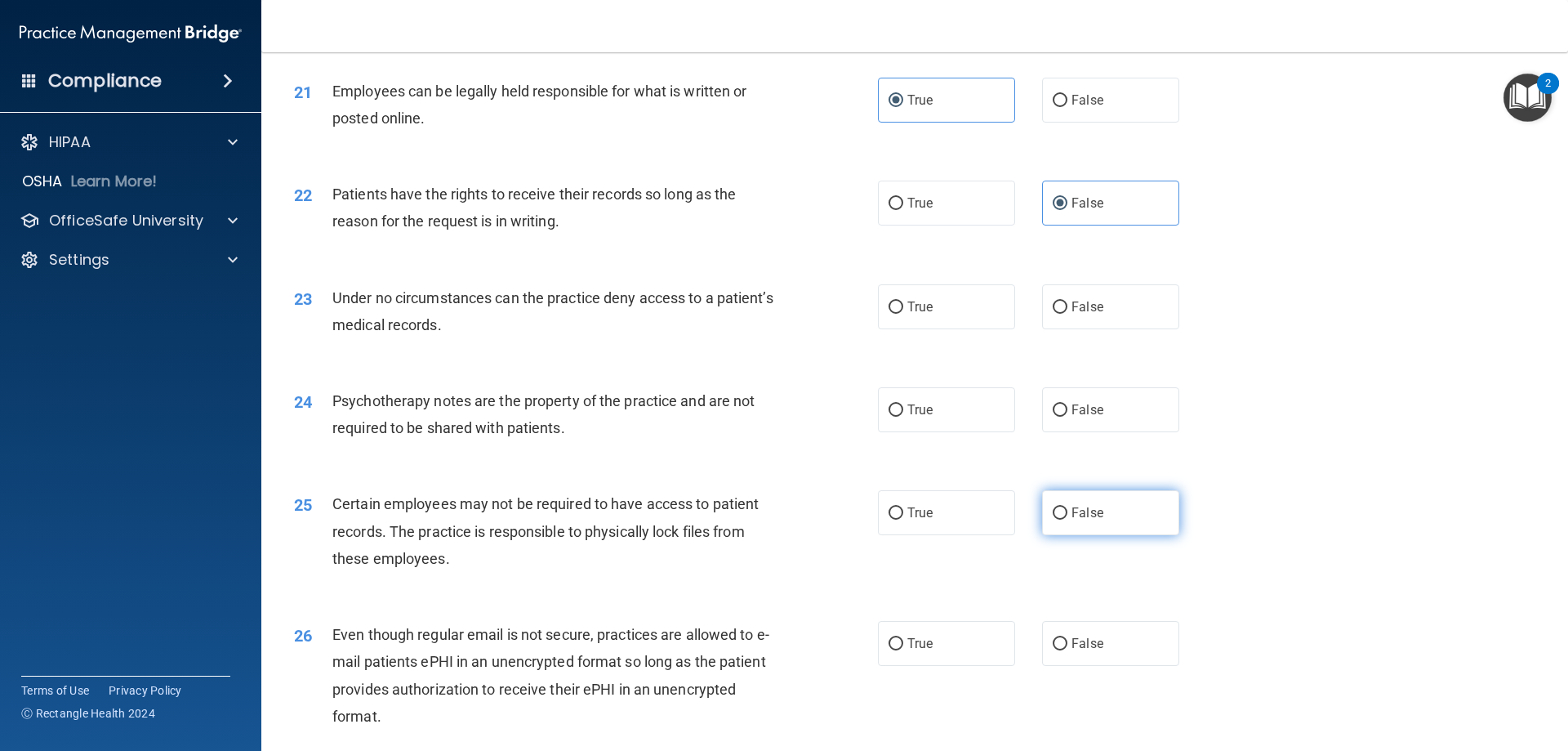
scroll to position [2696, 0]
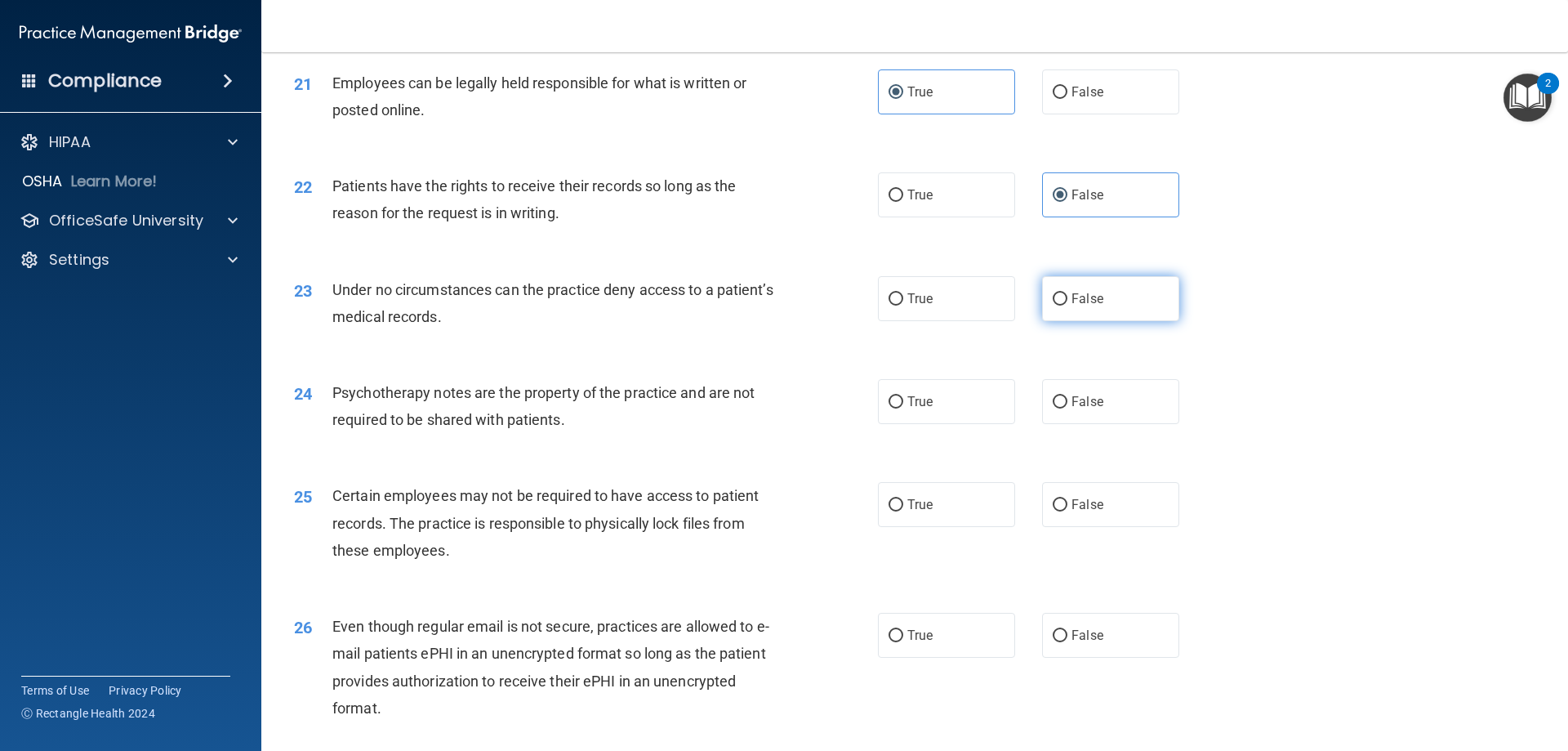
click at [1107, 321] on label "False" at bounding box center [1110, 298] width 137 height 45
click at [1067, 306] on input "False" at bounding box center [1060, 299] width 14 height 13
radio input "true"
click at [948, 424] on label "True" at bounding box center [946, 401] width 137 height 45
click at [903, 408] on input "True" at bounding box center [896, 402] width 14 height 13
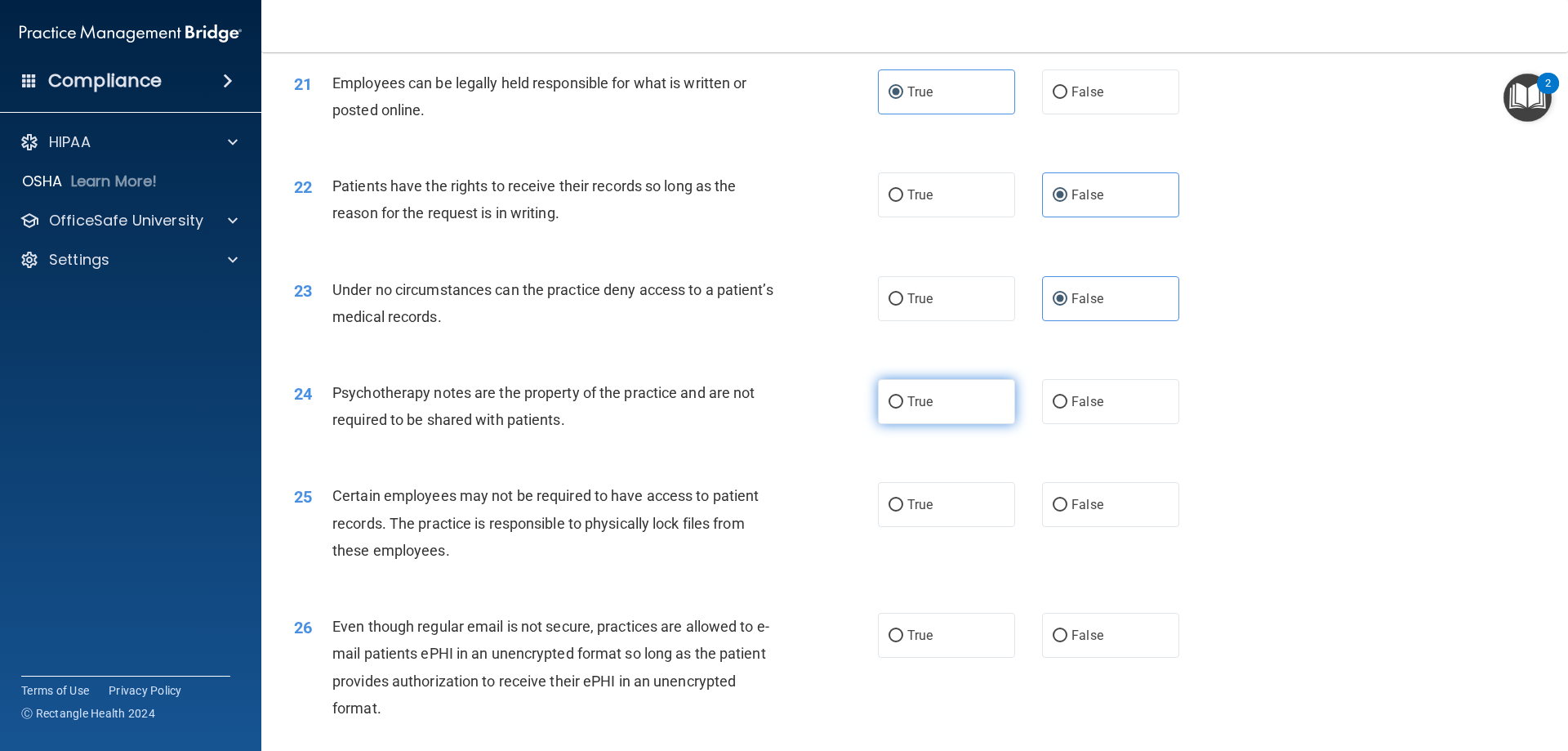
radio input "true"
click at [939, 500] on div "25 Certain employees may not be required to have access to patient records. The…" at bounding box center [915, 527] width 1265 height 131
click at [938, 523] on label "True" at bounding box center [946, 505] width 137 height 45
click at [903, 511] on input "True" at bounding box center [896, 506] width 14 height 13
radio input "true"
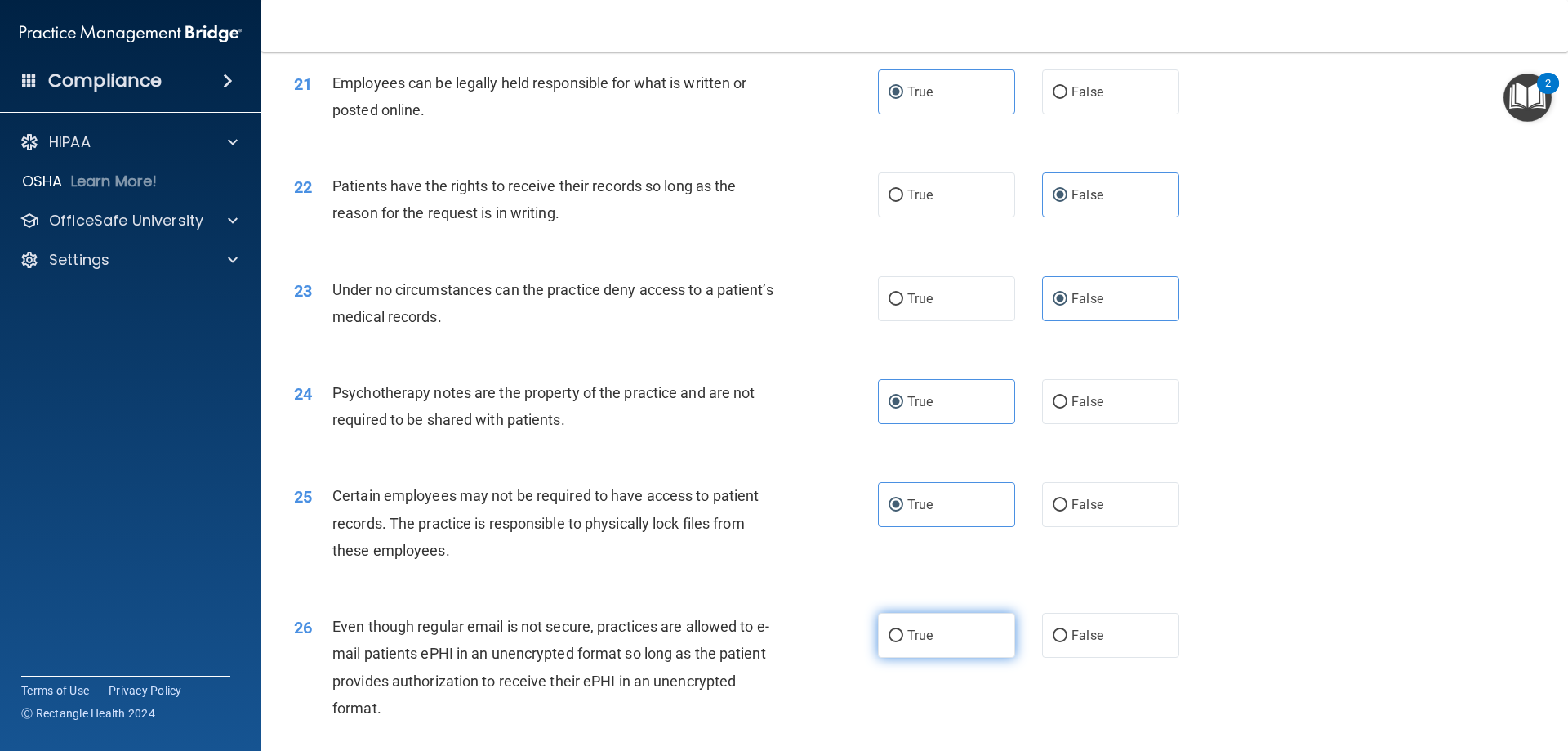
click at [945, 655] on label "True" at bounding box center [946, 636] width 137 height 45
click at [903, 642] on input "True" at bounding box center [896, 637] width 14 height 13
radio input "true"
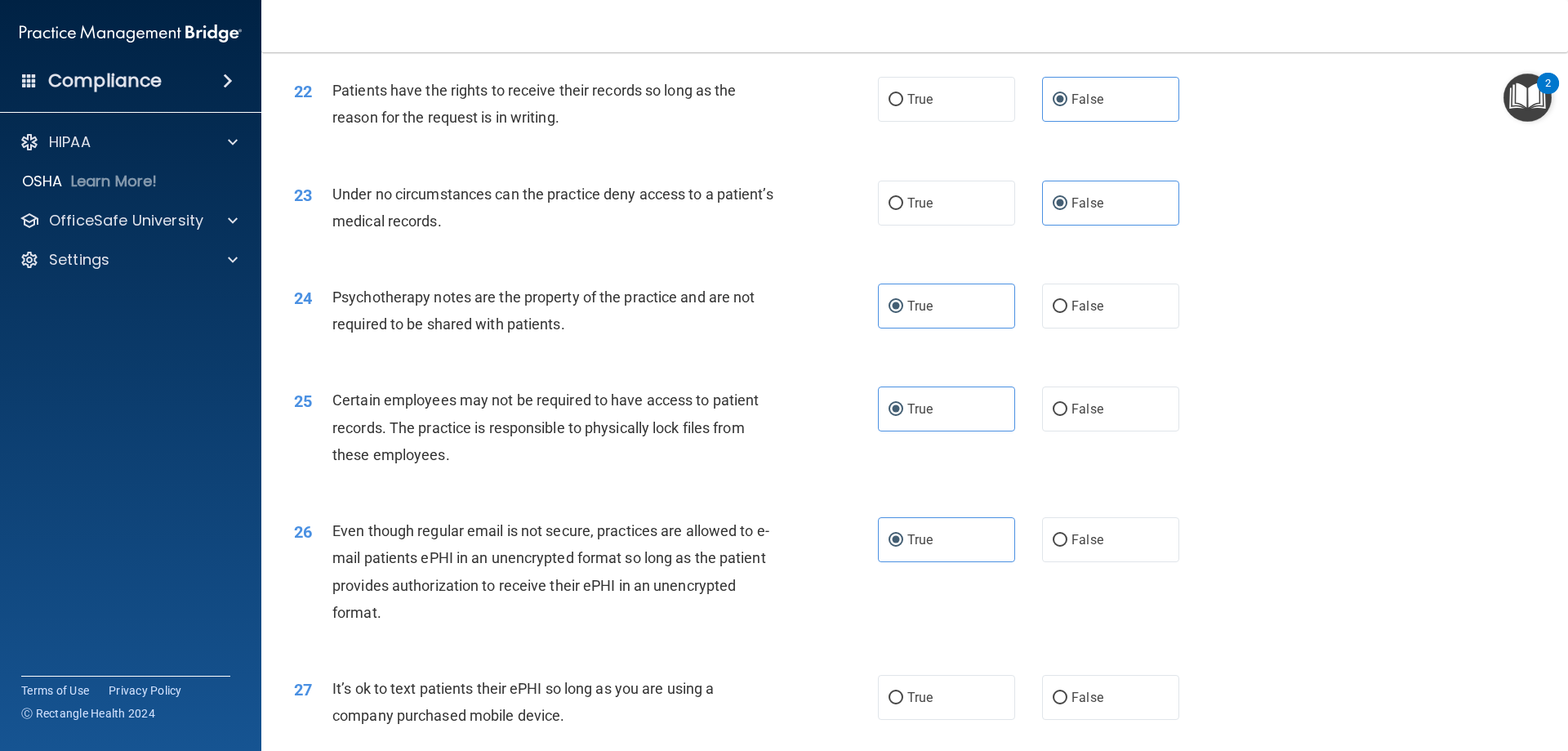
scroll to position [3022, 0]
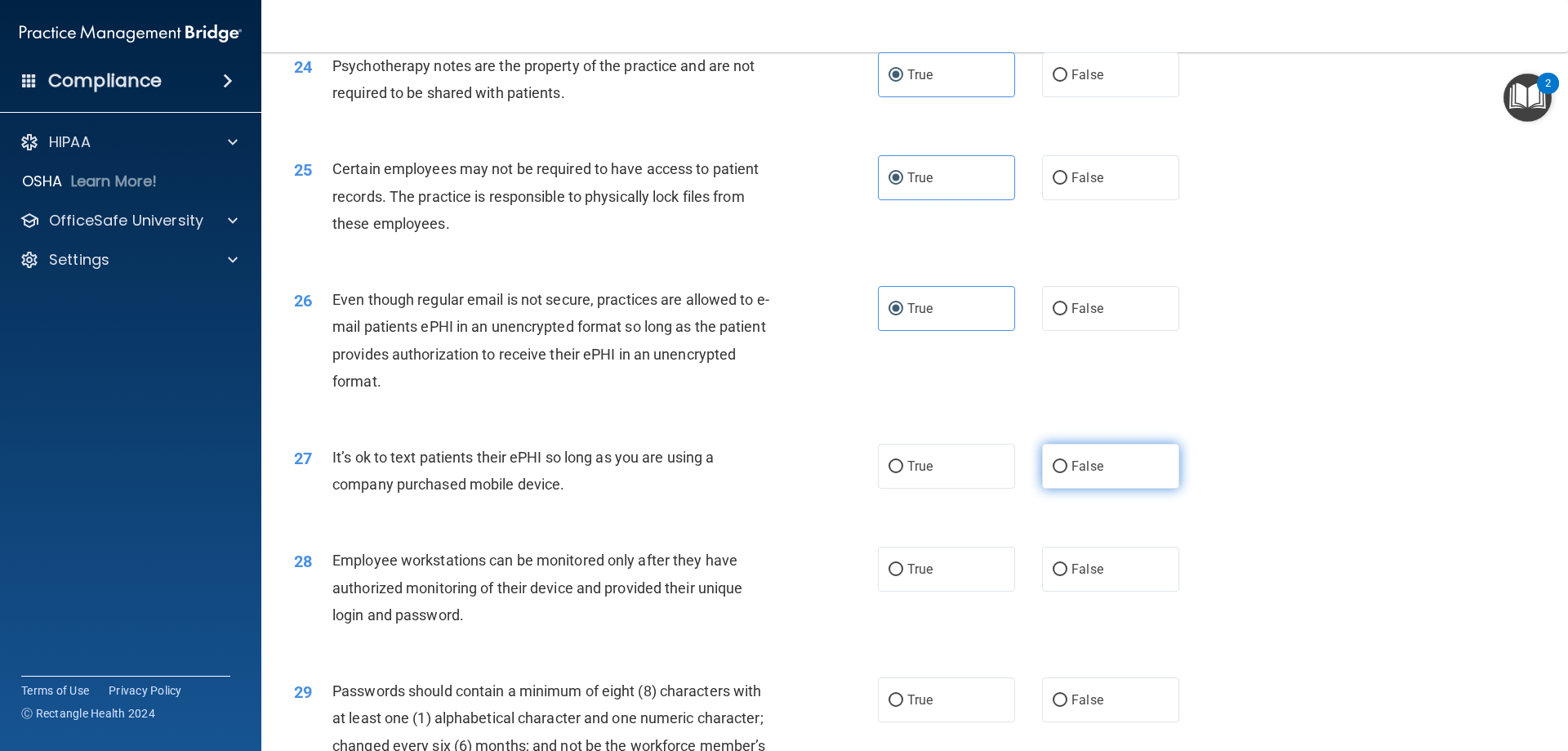
click at [1069, 477] on label "False" at bounding box center [1110, 466] width 137 height 45
click at [1067, 473] on input "False" at bounding box center [1060, 467] width 14 height 13
radio input "true"
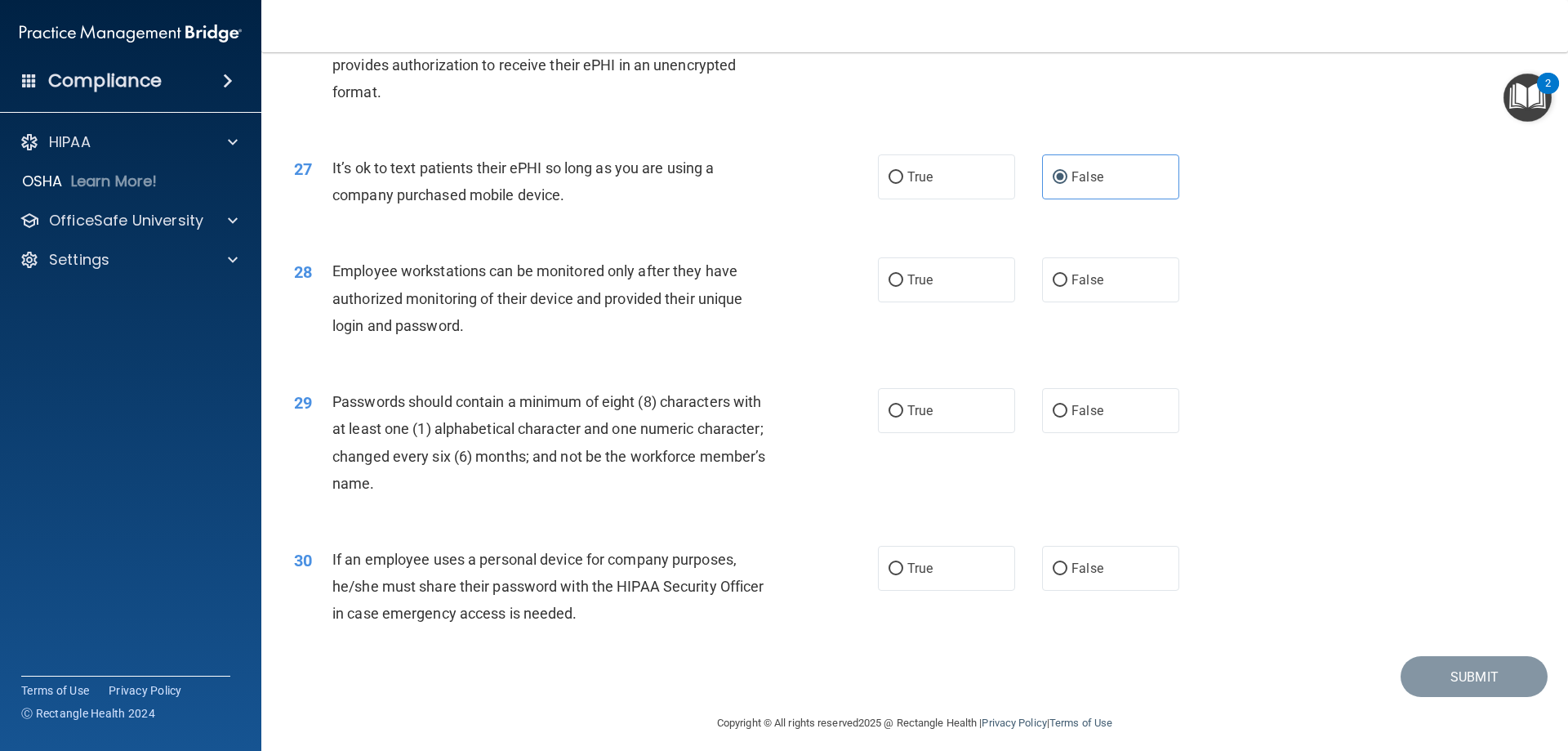
scroll to position [3349, 0]
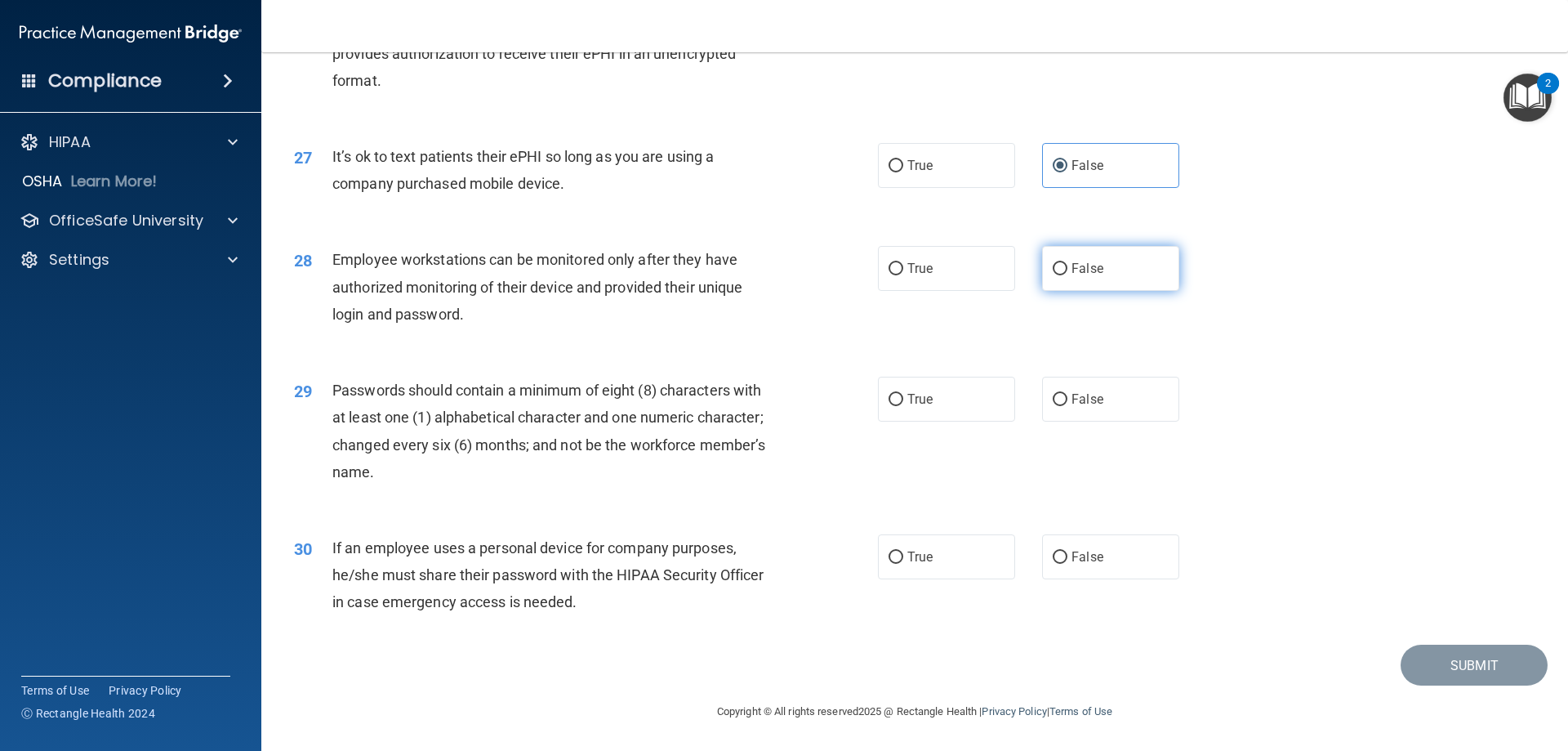
click at [1087, 278] on label "False" at bounding box center [1110, 269] width 137 height 45
click at [1067, 275] on input "False" at bounding box center [1060, 270] width 14 height 13
radio input "true"
click at [1117, 409] on label "False" at bounding box center [1110, 399] width 137 height 45
click at [1067, 406] on input "False" at bounding box center [1060, 400] width 14 height 13
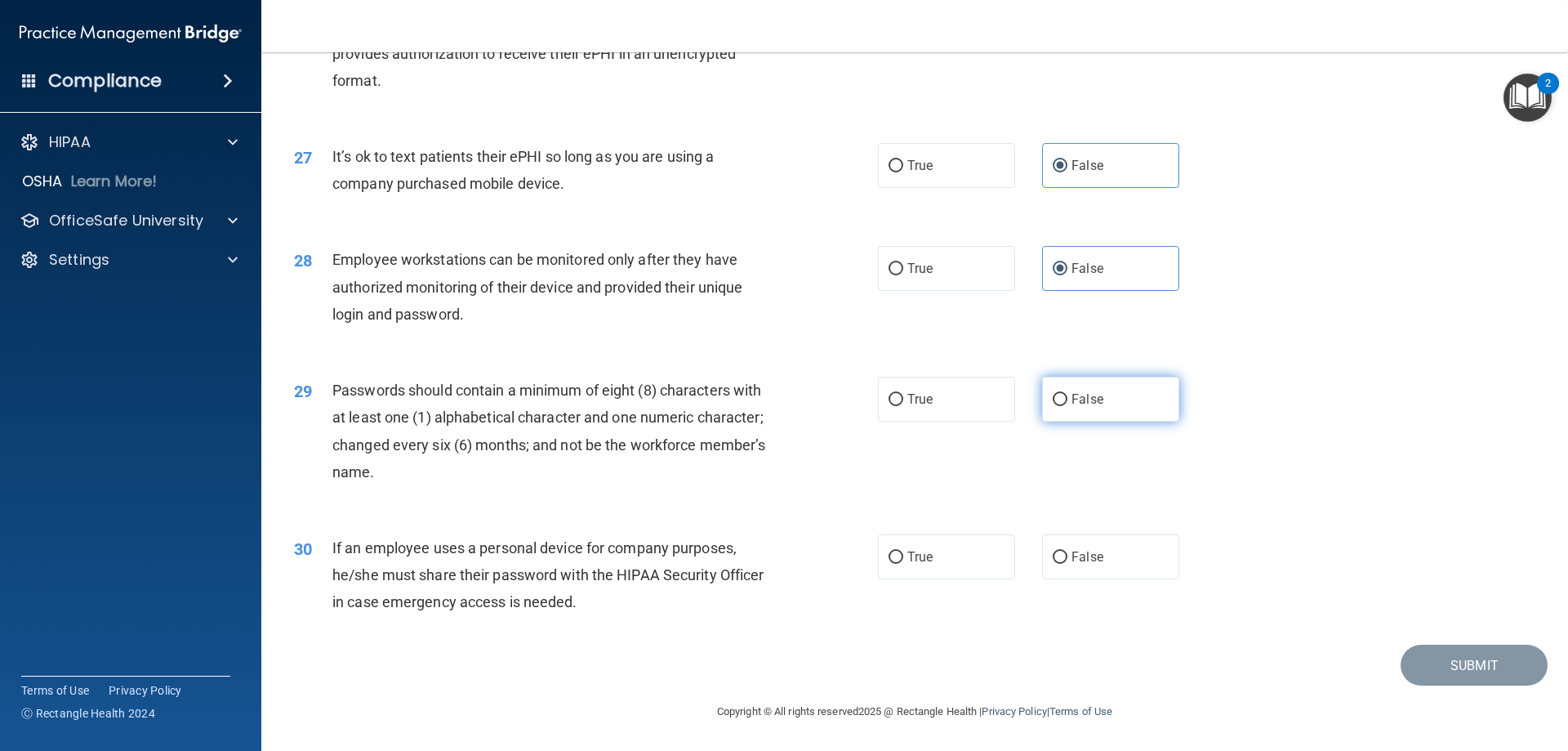
radio input "true"
click at [1110, 568] on label "False" at bounding box center [1110, 557] width 137 height 45
click at [1067, 563] on input "False" at bounding box center [1060, 558] width 14 height 13
radio input "true"
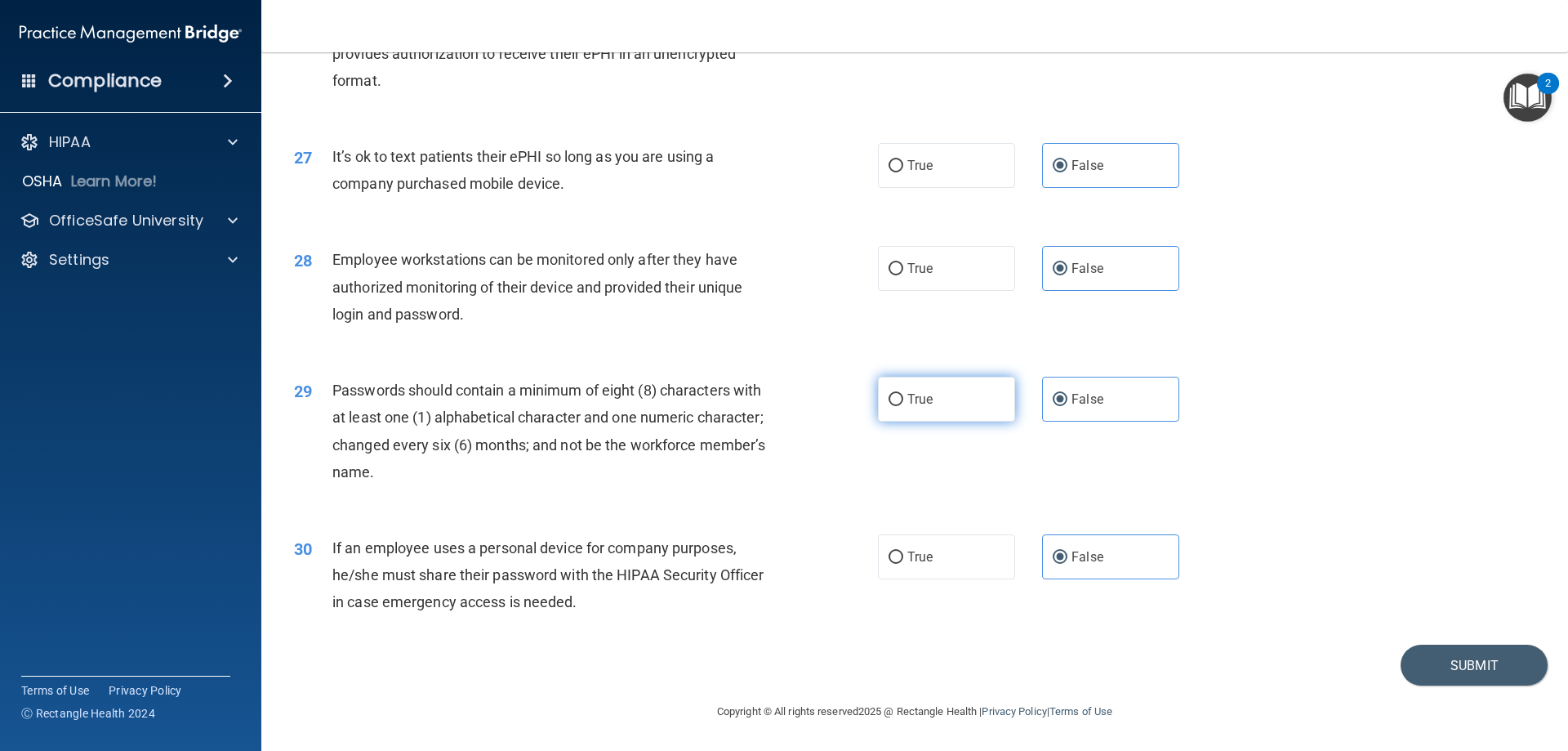
click at [878, 413] on label "True" at bounding box center [946, 399] width 137 height 45
click at [889, 406] on input "True" at bounding box center [896, 400] width 14 height 13
radio input "true"
radio input "false"
click at [894, 396] on input "True" at bounding box center [896, 400] width 14 height 13
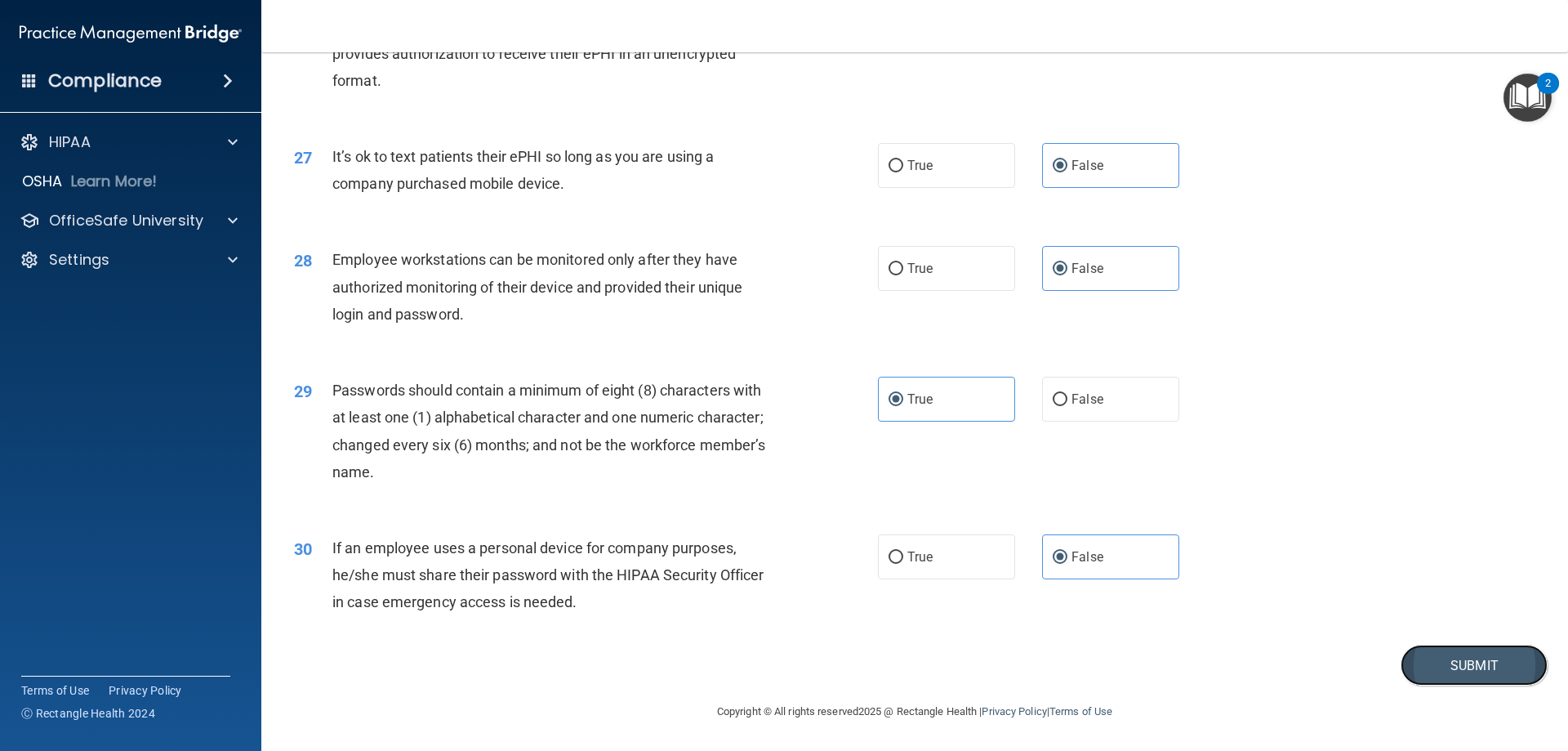
click at [1438, 656] on button "Submit" at bounding box center [1473, 665] width 147 height 41
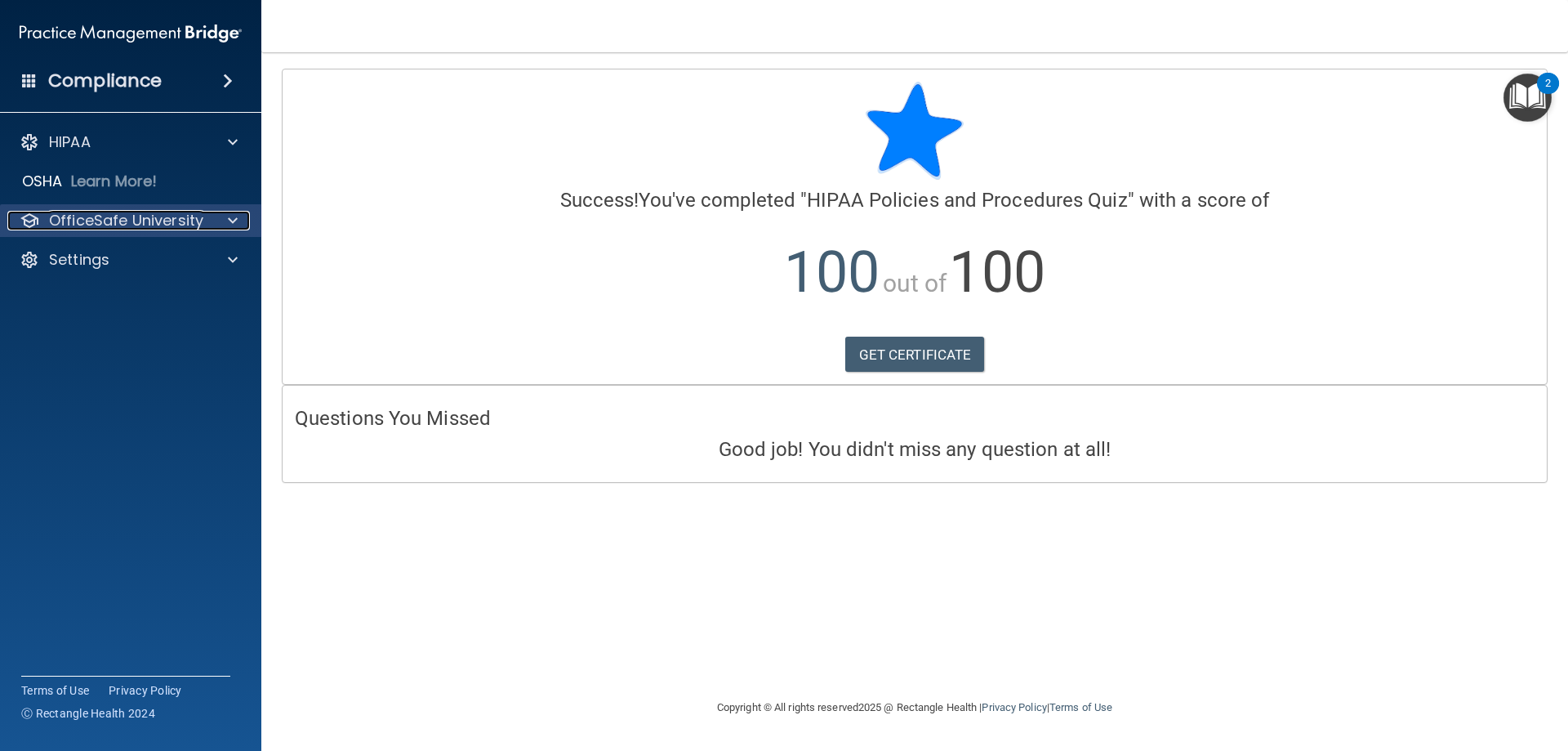
click at [116, 219] on p "OfficeSafe University" at bounding box center [125, 221] width 154 height 20
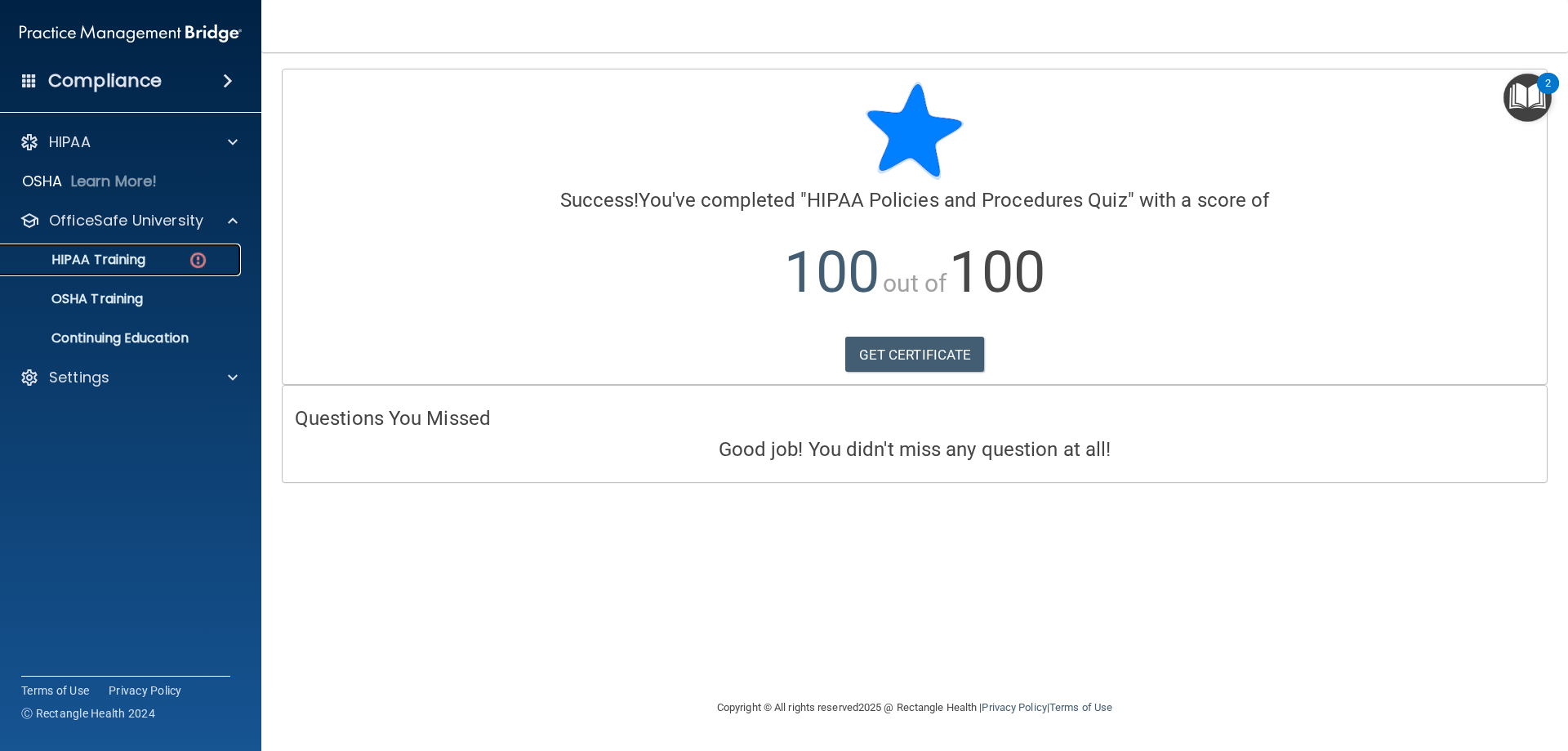
click at [113, 254] on p "HIPAA Training" at bounding box center [77, 260] width 134 height 16
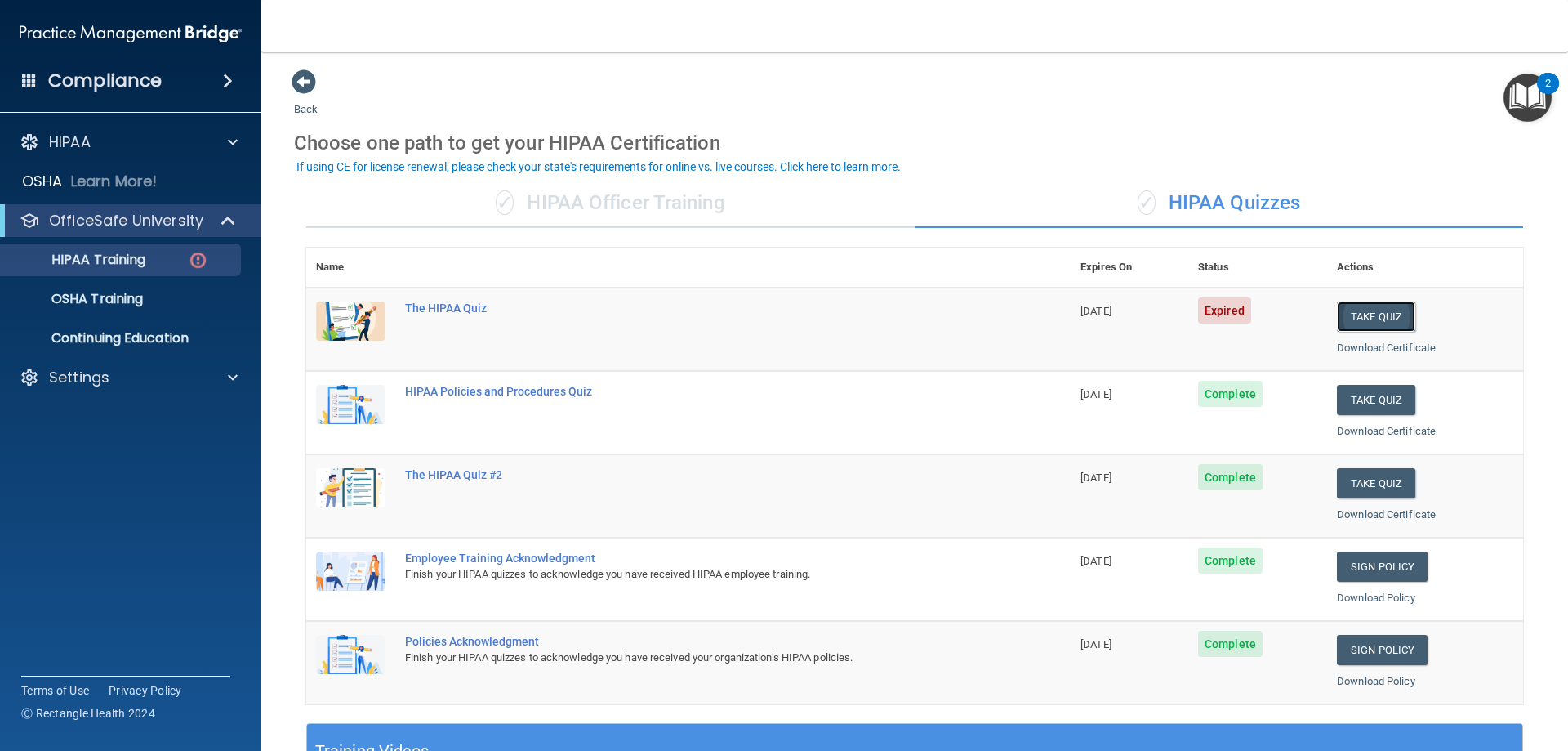
click at [1369, 319] on button "Take Quiz" at bounding box center [1375, 316] width 78 height 31
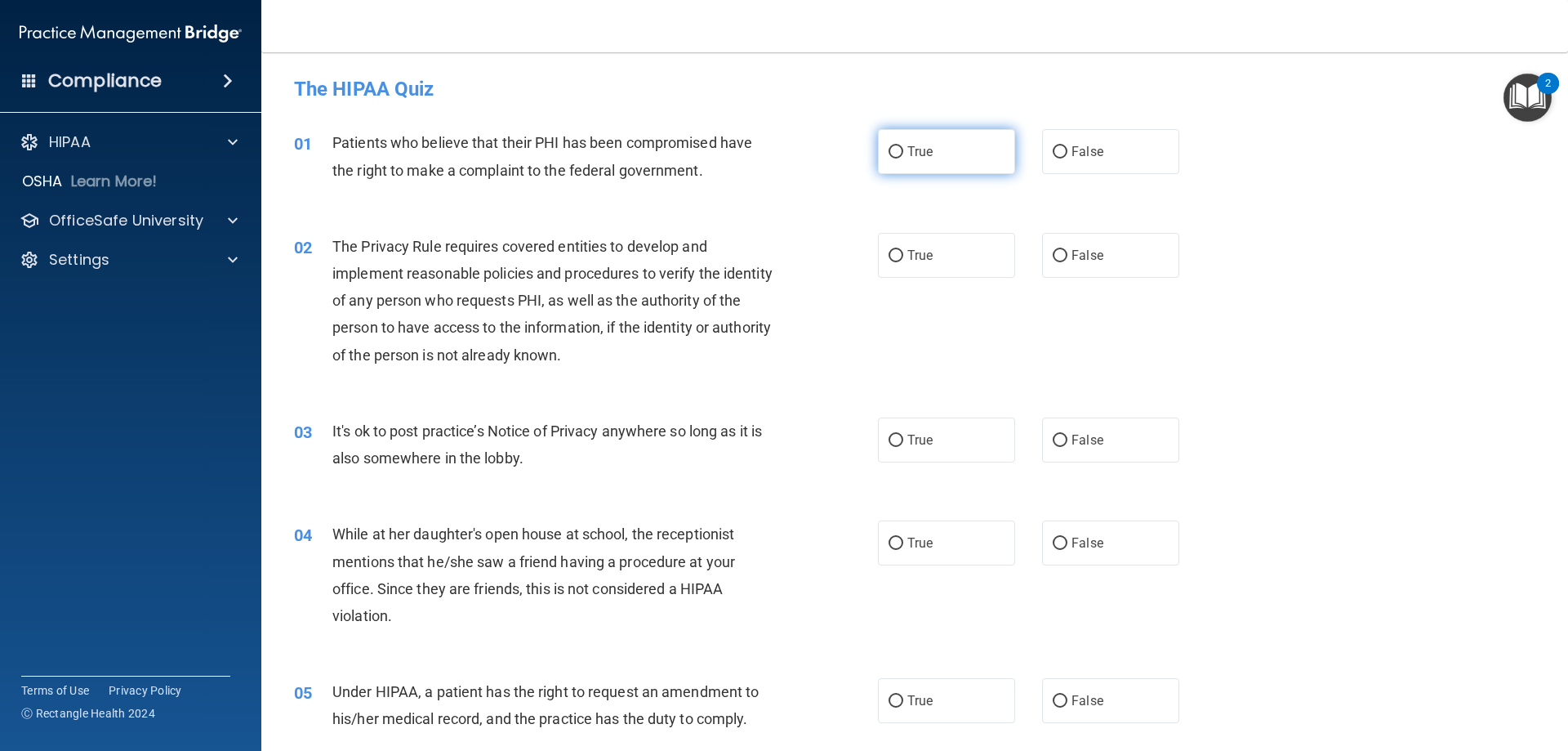
click at [907, 150] on span "True" at bounding box center [920, 151] width 25 height 15
click at [903, 150] on input "True" at bounding box center [896, 152] width 14 height 13
radio input "true"
click at [917, 251] on span "True" at bounding box center [920, 255] width 25 height 15
click at [907, 256] on span "True" at bounding box center [920, 255] width 25 height 15
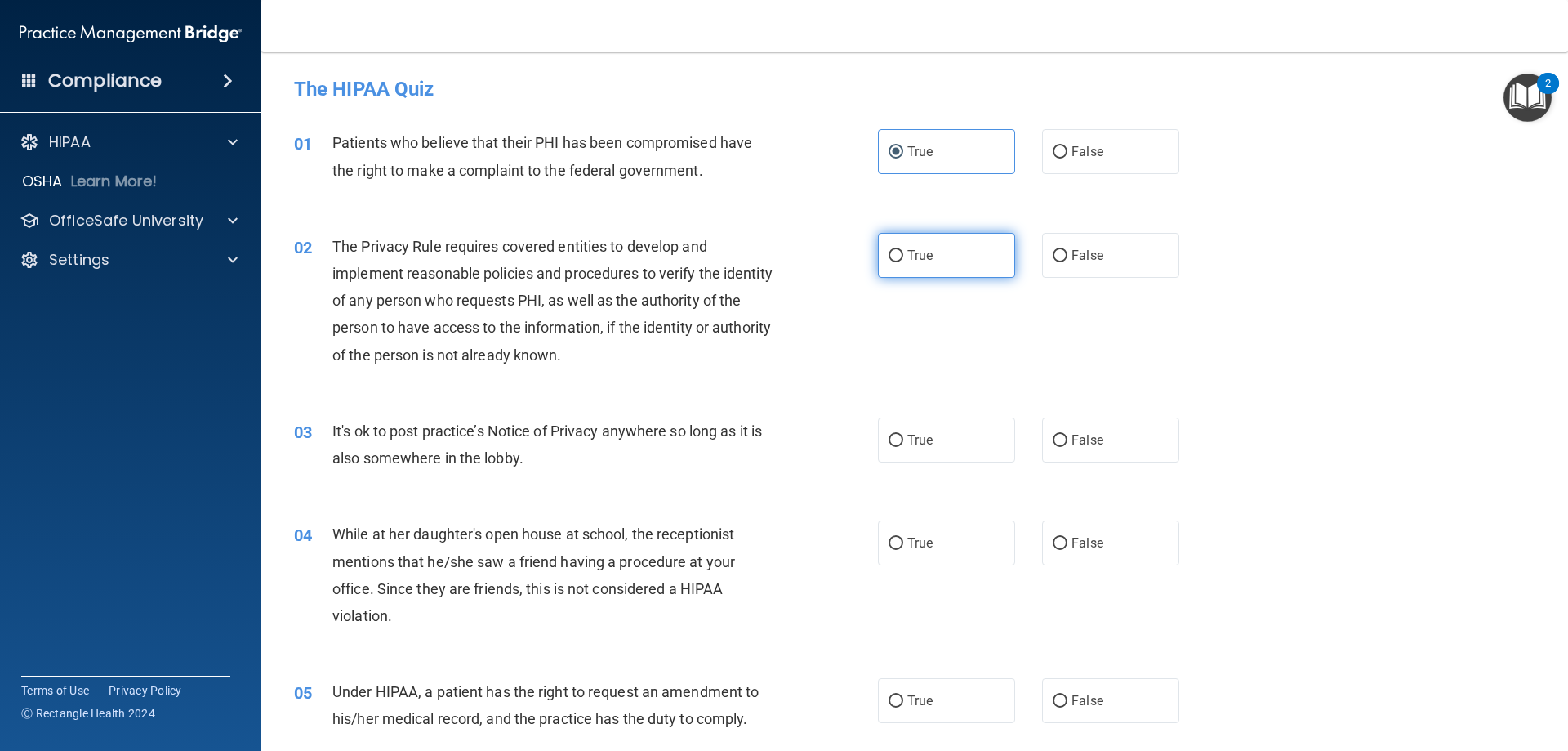
click at [903, 256] on input "True" at bounding box center [896, 256] width 14 height 13
radio input "true"
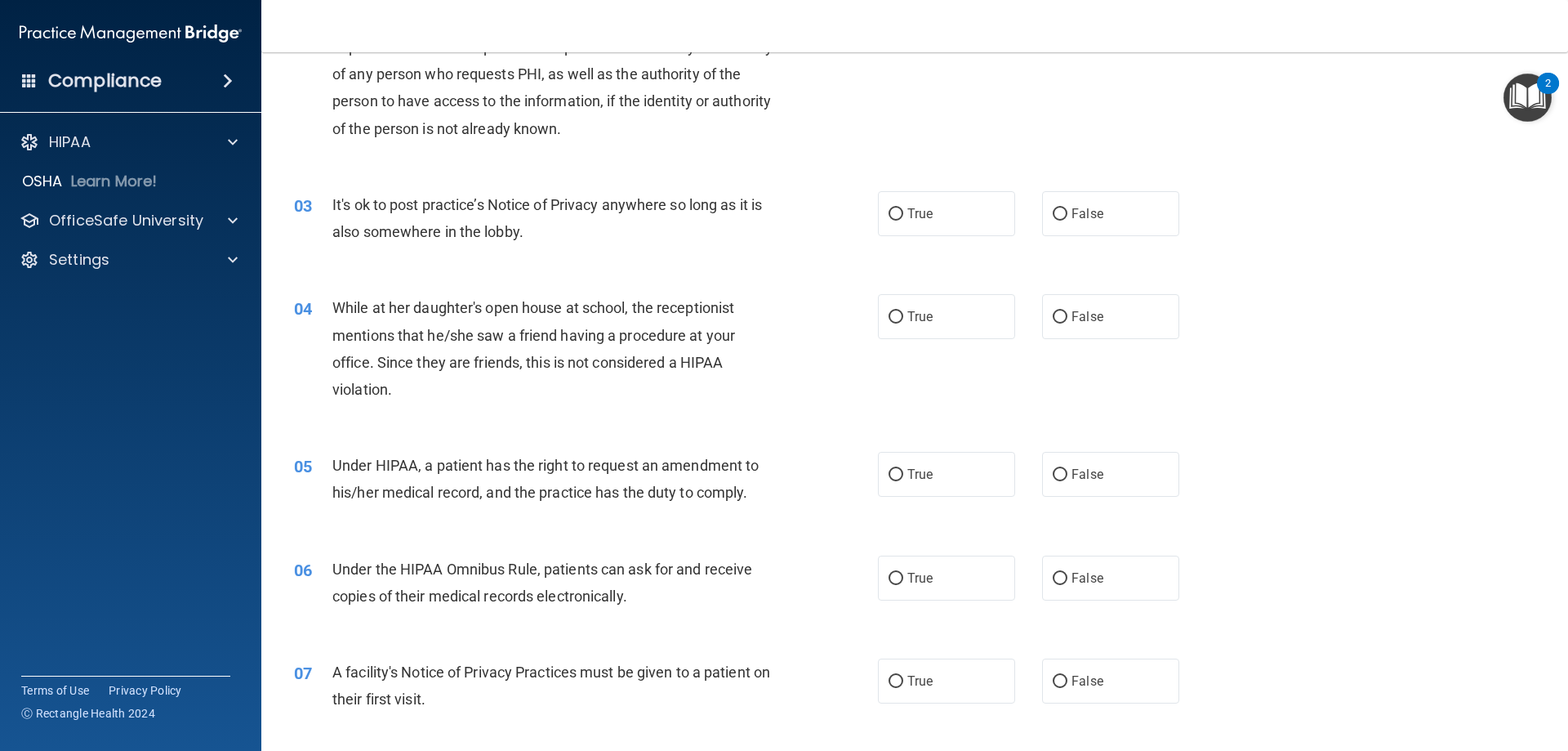
scroll to position [245, 0]
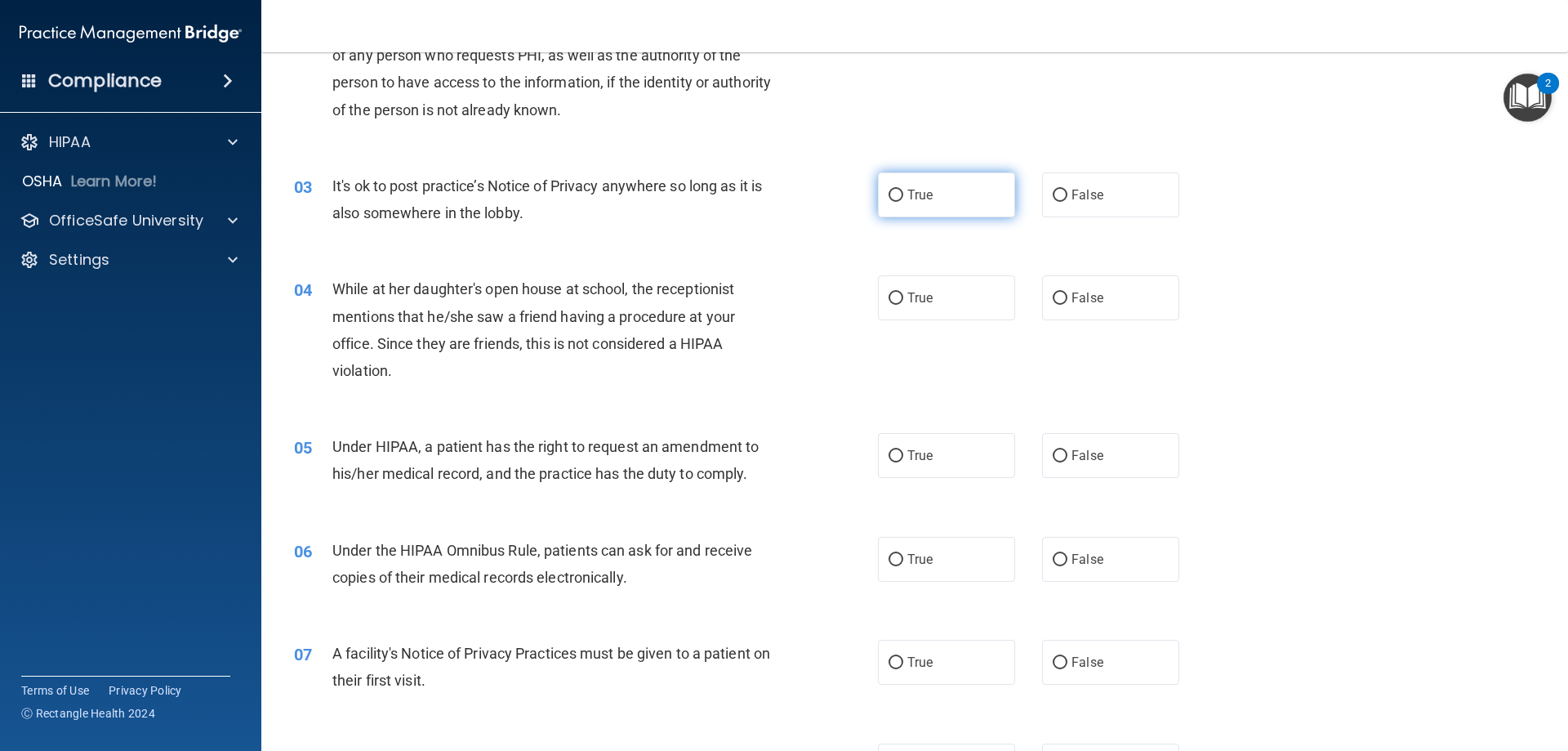
click at [899, 179] on label "True" at bounding box center [946, 195] width 137 height 45
click at [899, 189] on input "True" at bounding box center [896, 196] width 14 height 13
radio input "true"
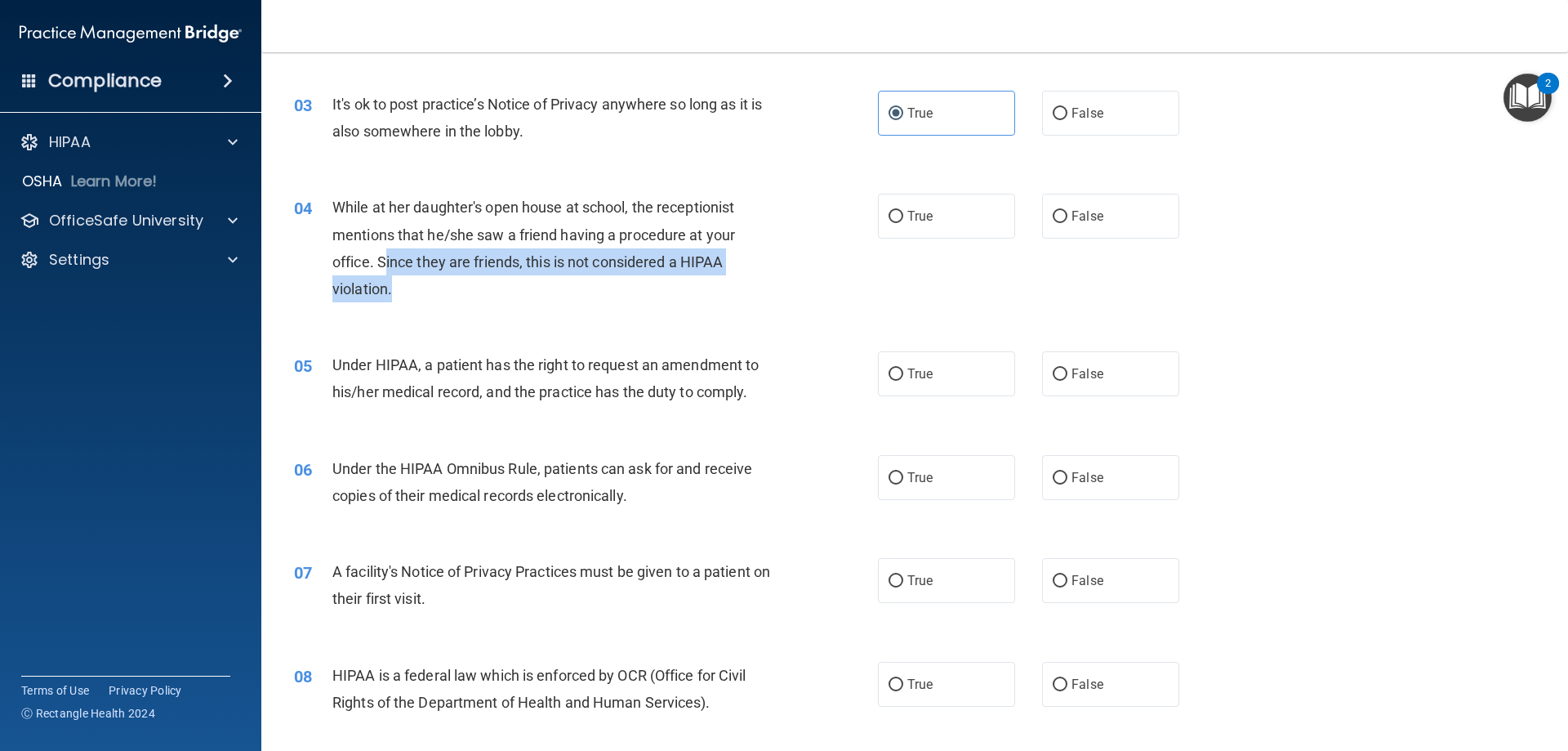
drag, startPoint x: 384, startPoint y: 261, endPoint x: 497, endPoint y: 289, distance: 116.4
click at [497, 289] on div "While at her daughter's open house at school, the receptionist mentions that he…" at bounding box center [561, 248] width 456 height 109
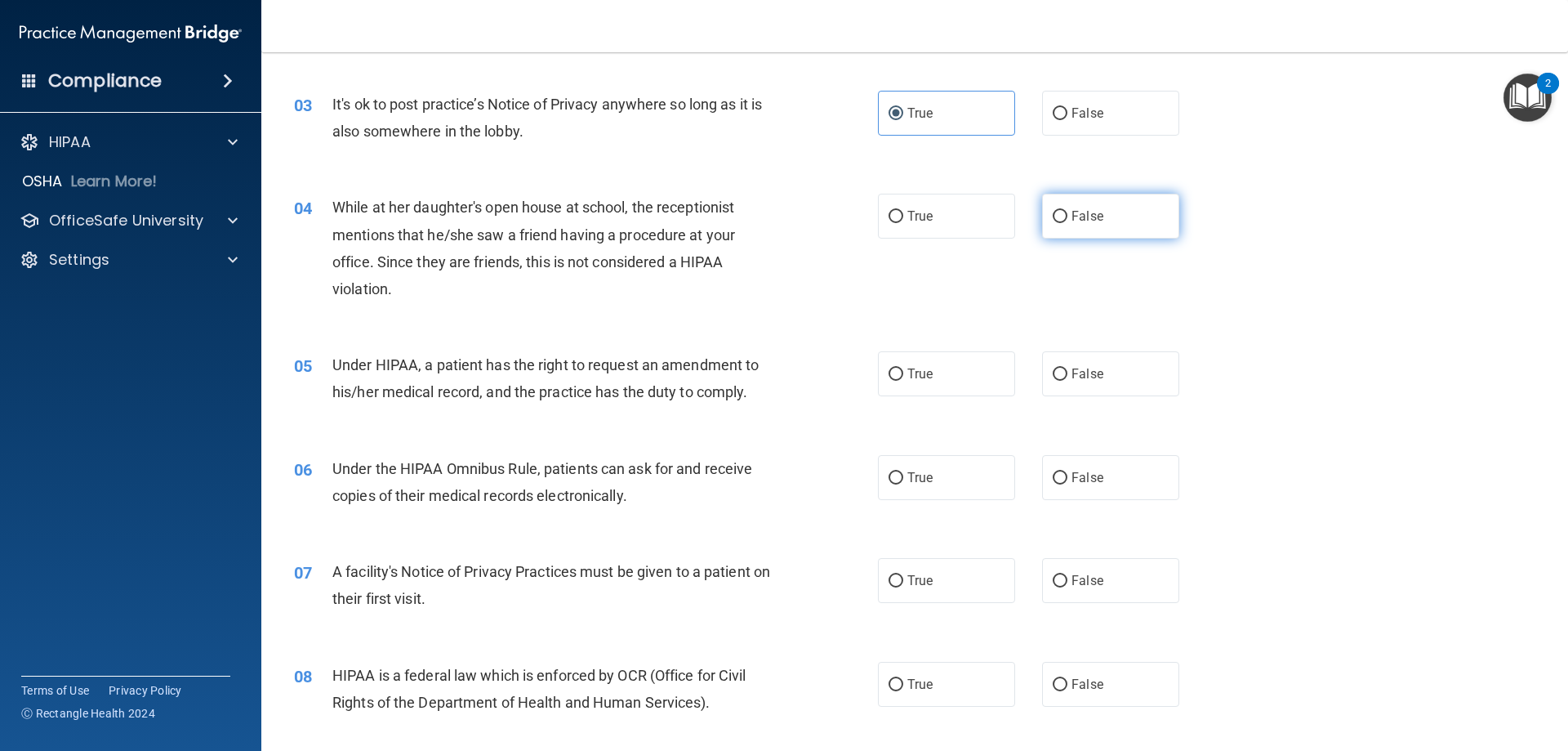
click at [1089, 222] on span "False" at bounding box center [1087, 215] width 32 height 15
click at [1067, 222] on input "False" at bounding box center [1060, 217] width 14 height 13
radio input "true"
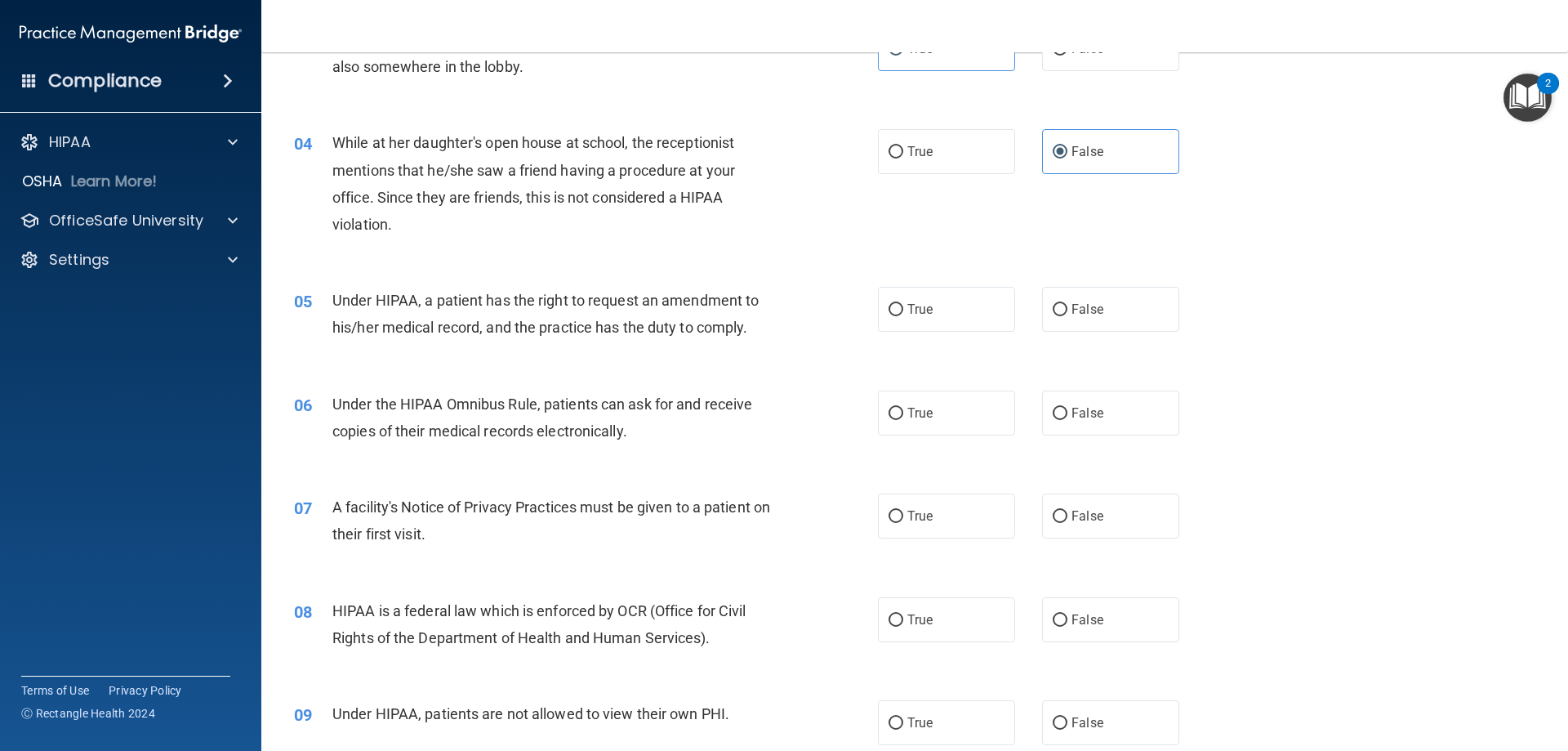
scroll to position [490, 0]
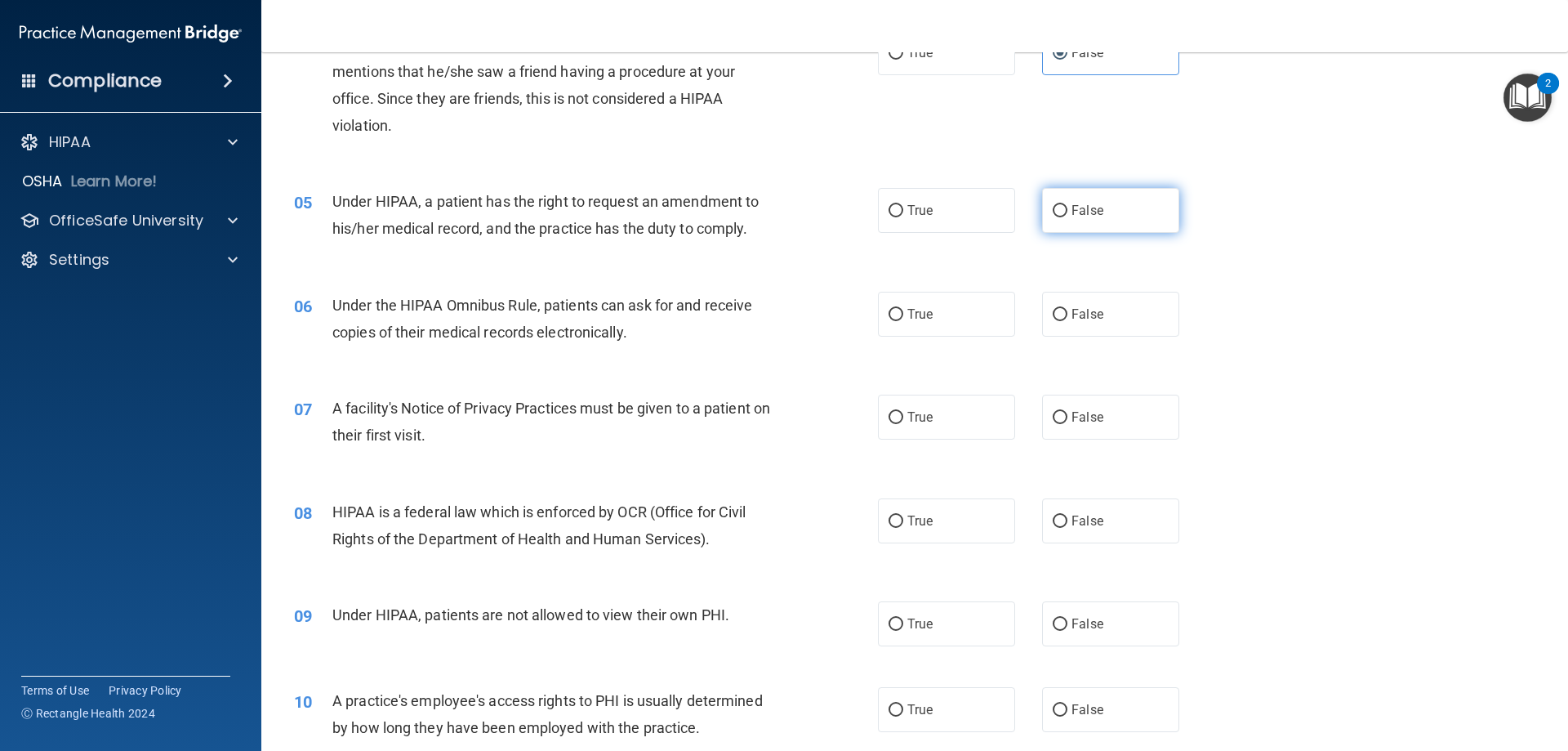
click at [1053, 210] on input "False" at bounding box center [1060, 211] width 14 height 13
radio input "true"
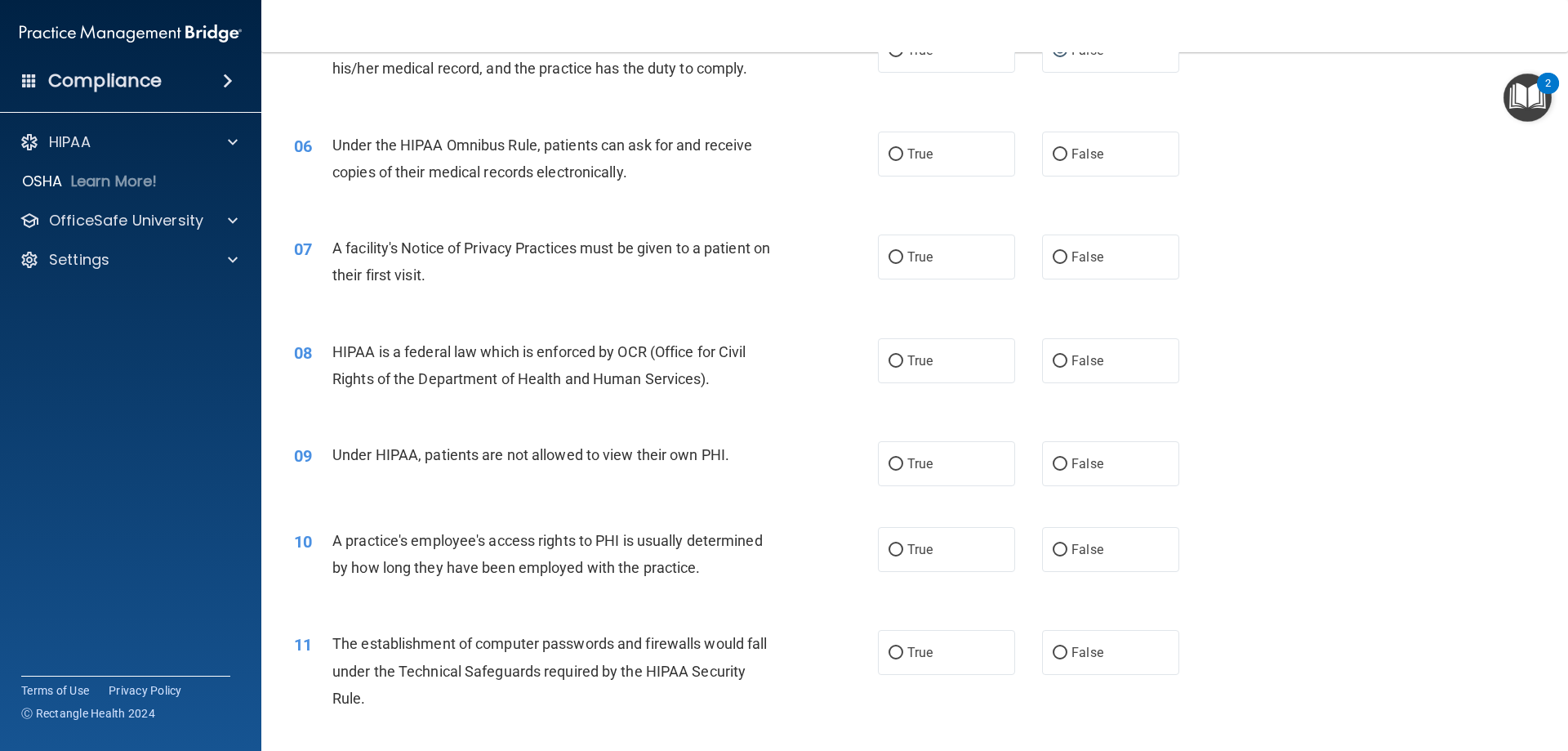
scroll to position [654, 0]
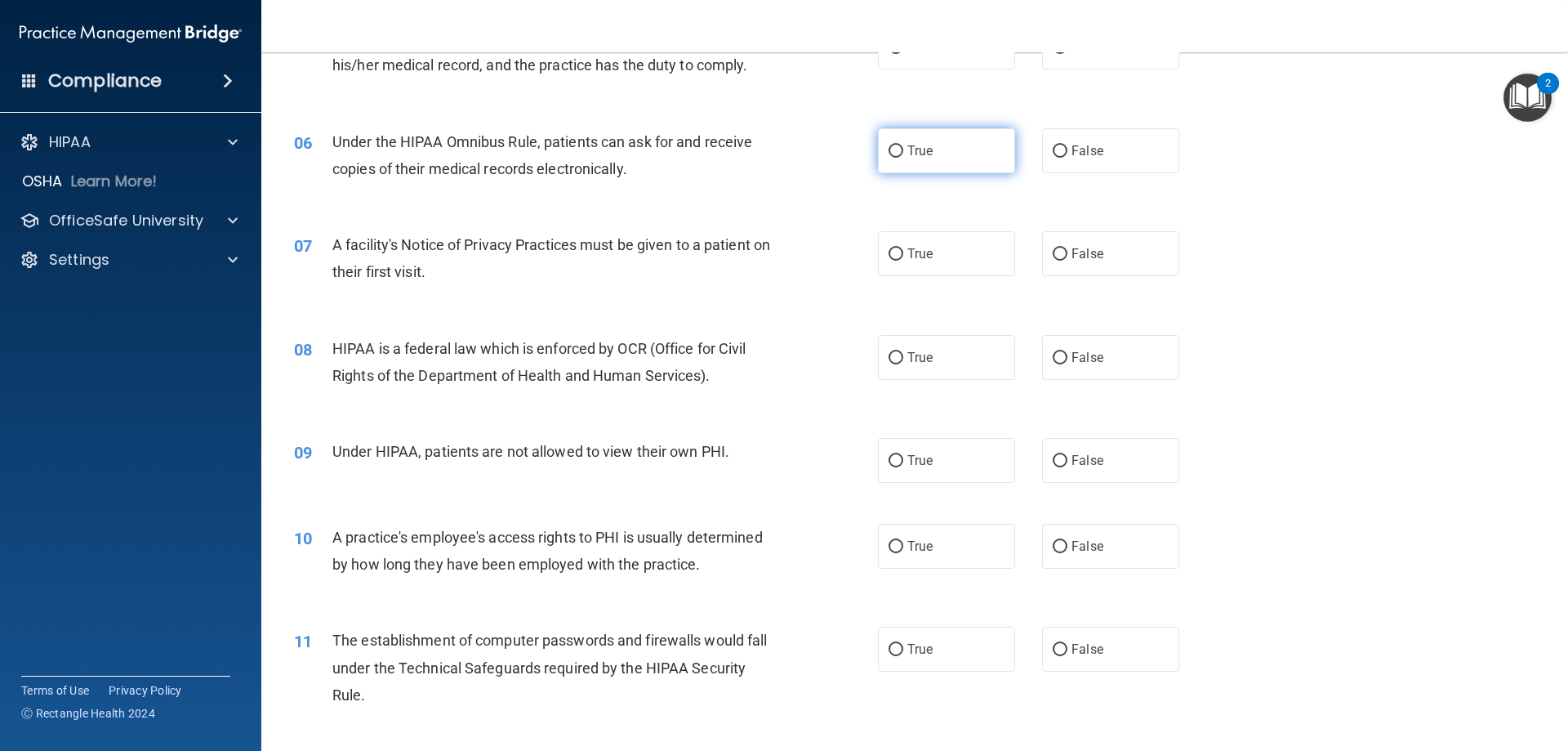
click at [911, 161] on label "True" at bounding box center [946, 151] width 137 height 45
click at [903, 158] on input "True" at bounding box center [896, 151] width 14 height 13
radio input "true"
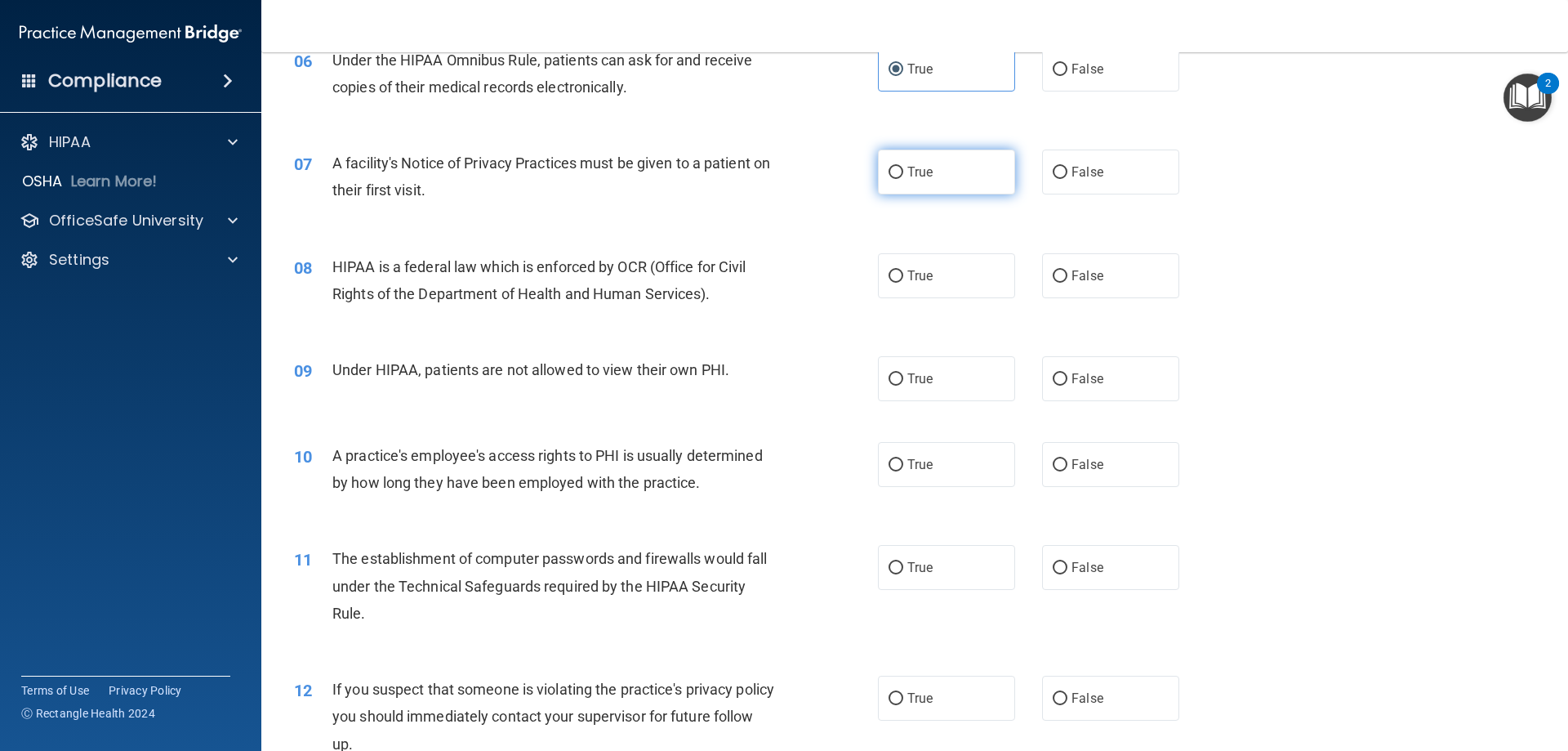
click at [912, 173] on span "True" at bounding box center [920, 171] width 25 height 15
click at [903, 173] on input "True" at bounding box center [896, 173] width 14 height 13
radio input "true"
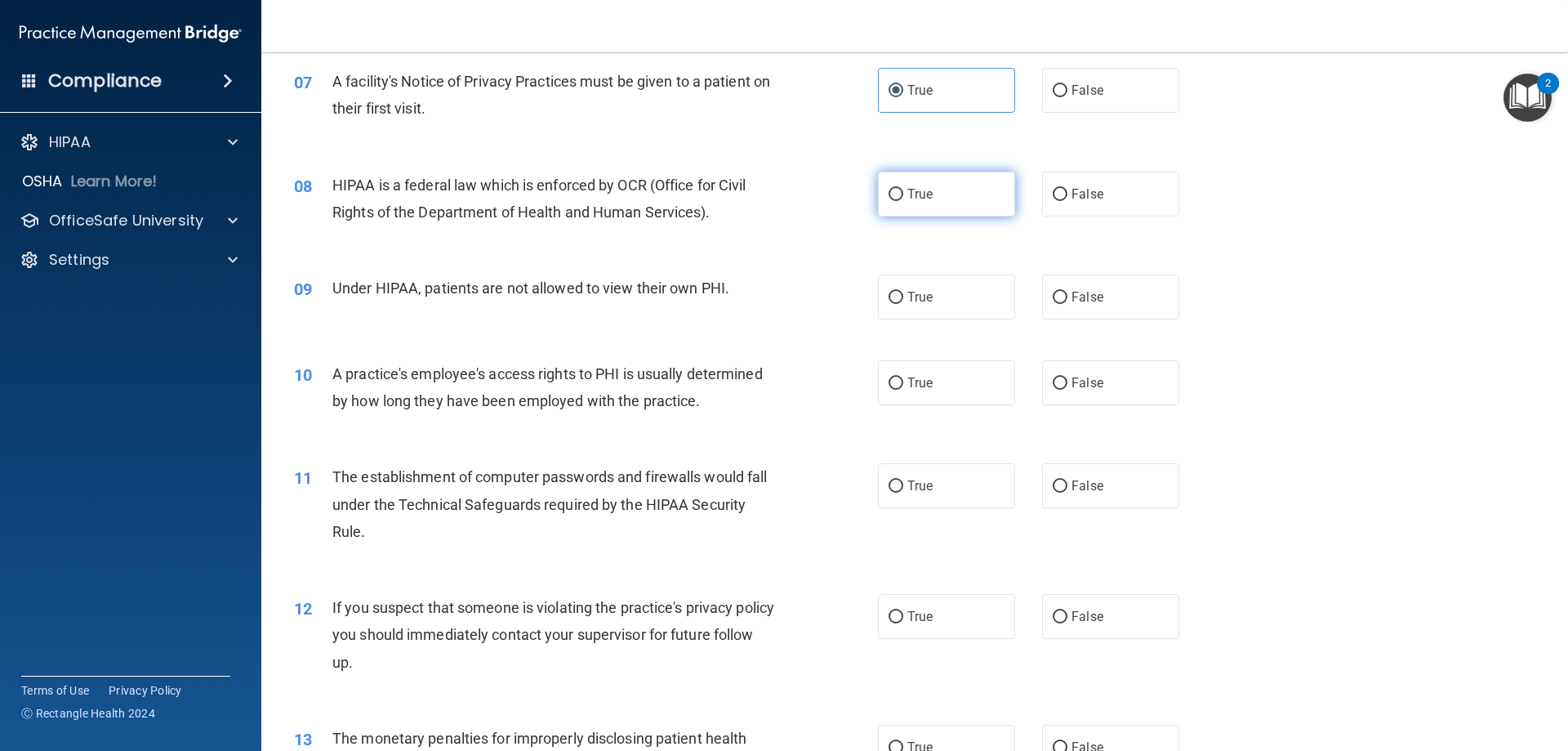
click at [907, 200] on span "True" at bounding box center [920, 194] width 25 height 15
click at [902, 200] on input "True" at bounding box center [896, 195] width 14 height 13
radio input "true"
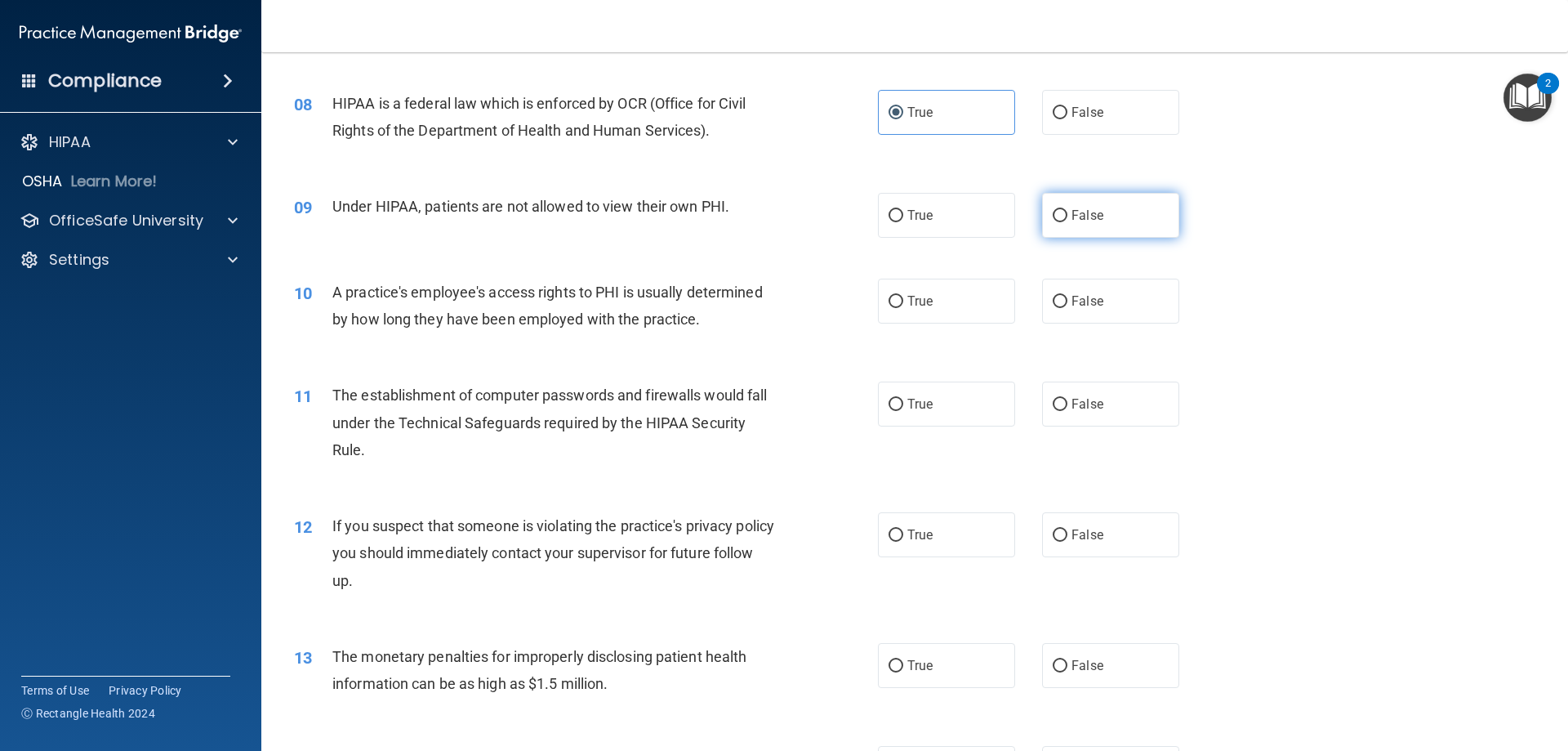
click at [1071, 219] on span "False" at bounding box center [1087, 215] width 32 height 15
click at [1067, 219] on input "False" at bounding box center [1060, 216] width 14 height 13
radio input "true"
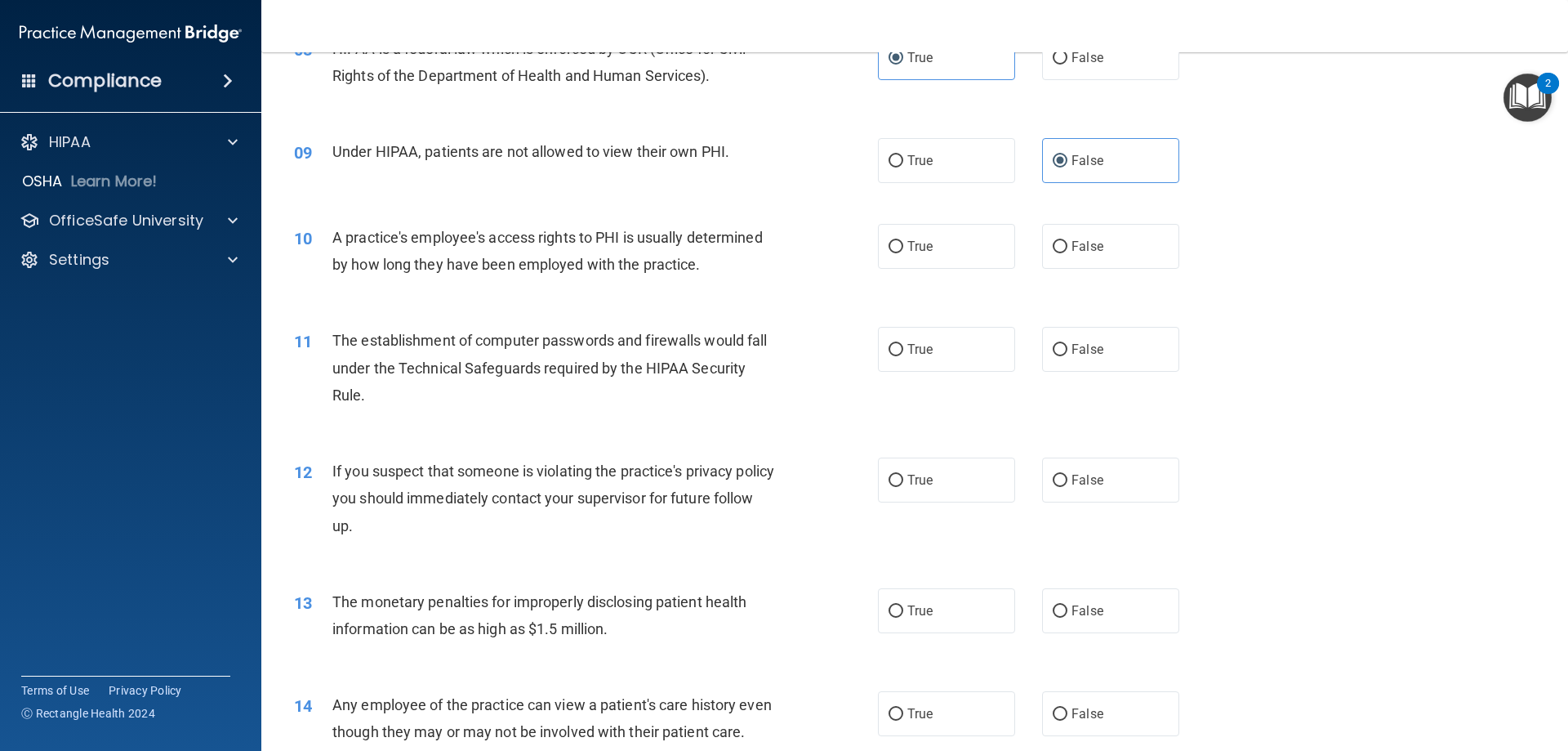
scroll to position [980, 0]
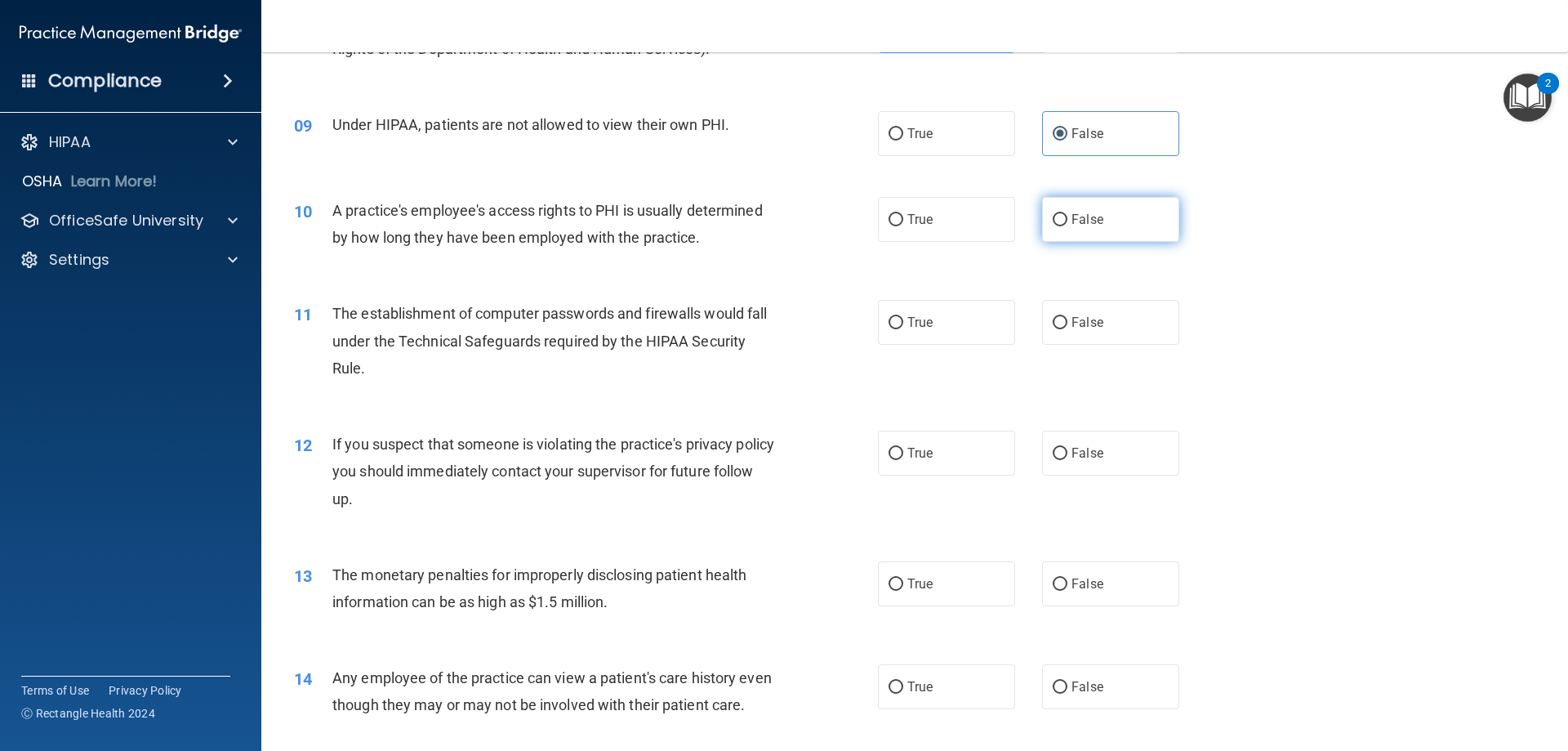
click at [1103, 234] on label "False" at bounding box center [1110, 219] width 137 height 45
click at [1067, 226] on input "False" at bounding box center [1060, 220] width 14 height 13
radio input "true"
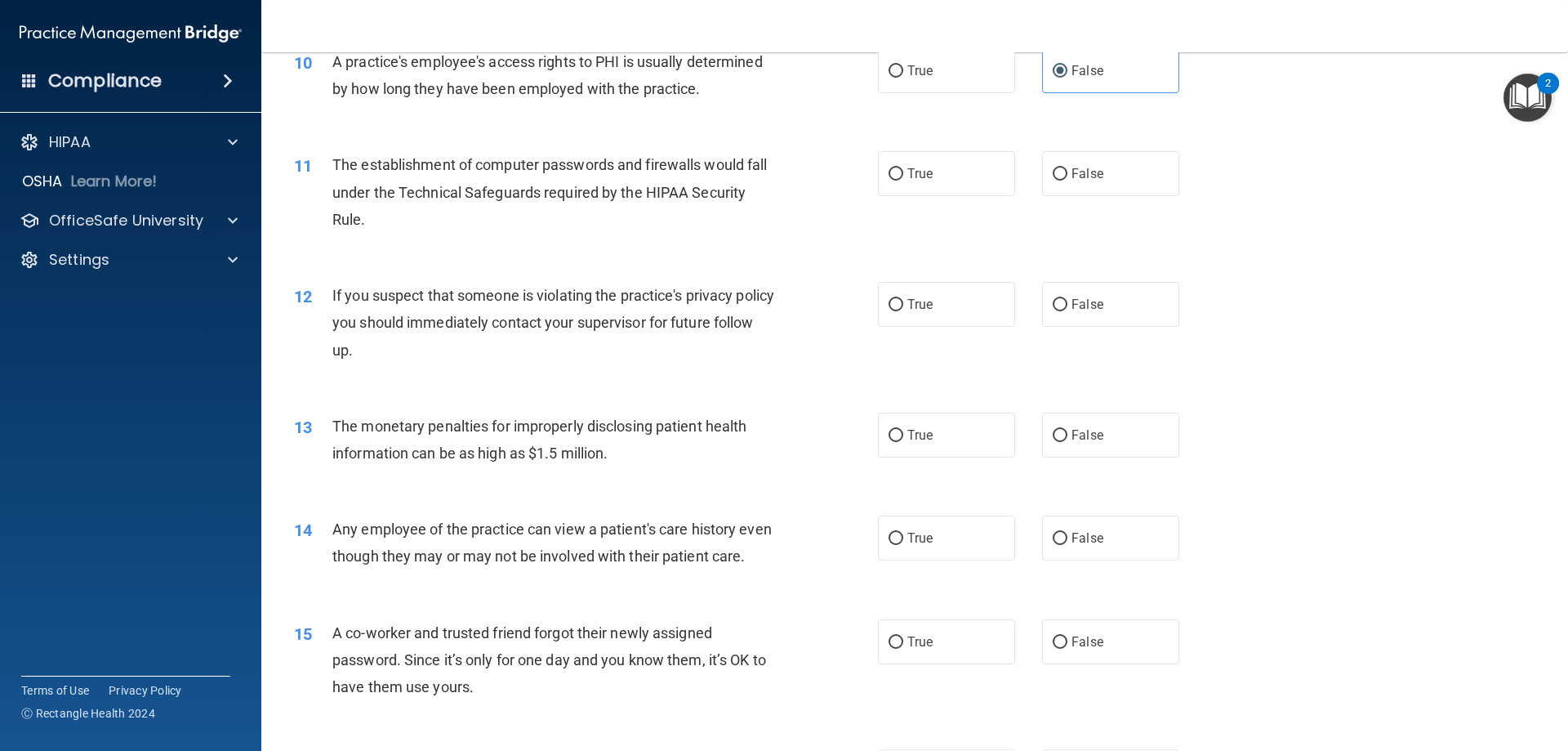
scroll to position [1143, 0]
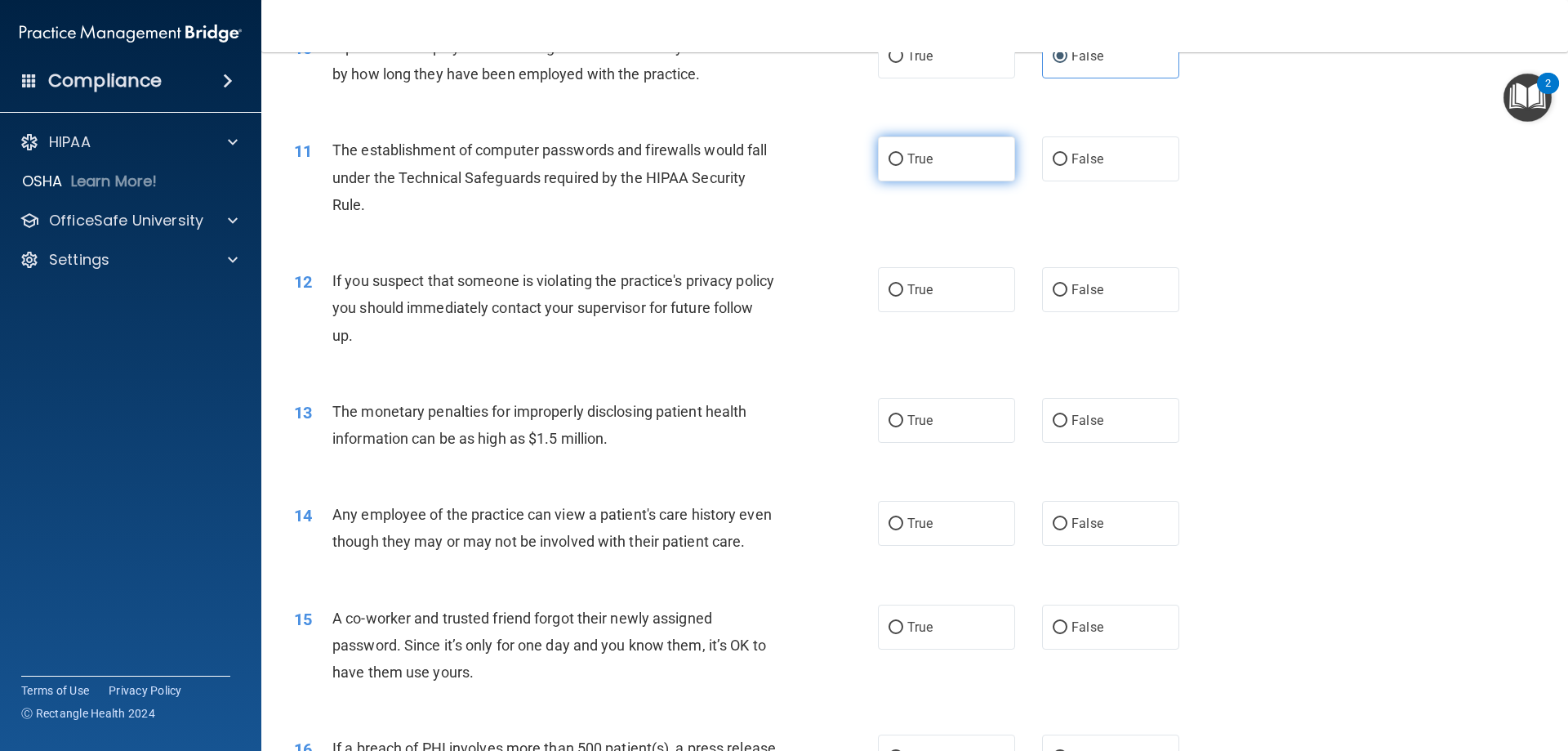
click at [907, 161] on span "True" at bounding box center [920, 159] width 25 height 15
click at [903, 161] on input "True" at bounding box center [896, 160] width 14 height 13
radio input "true"
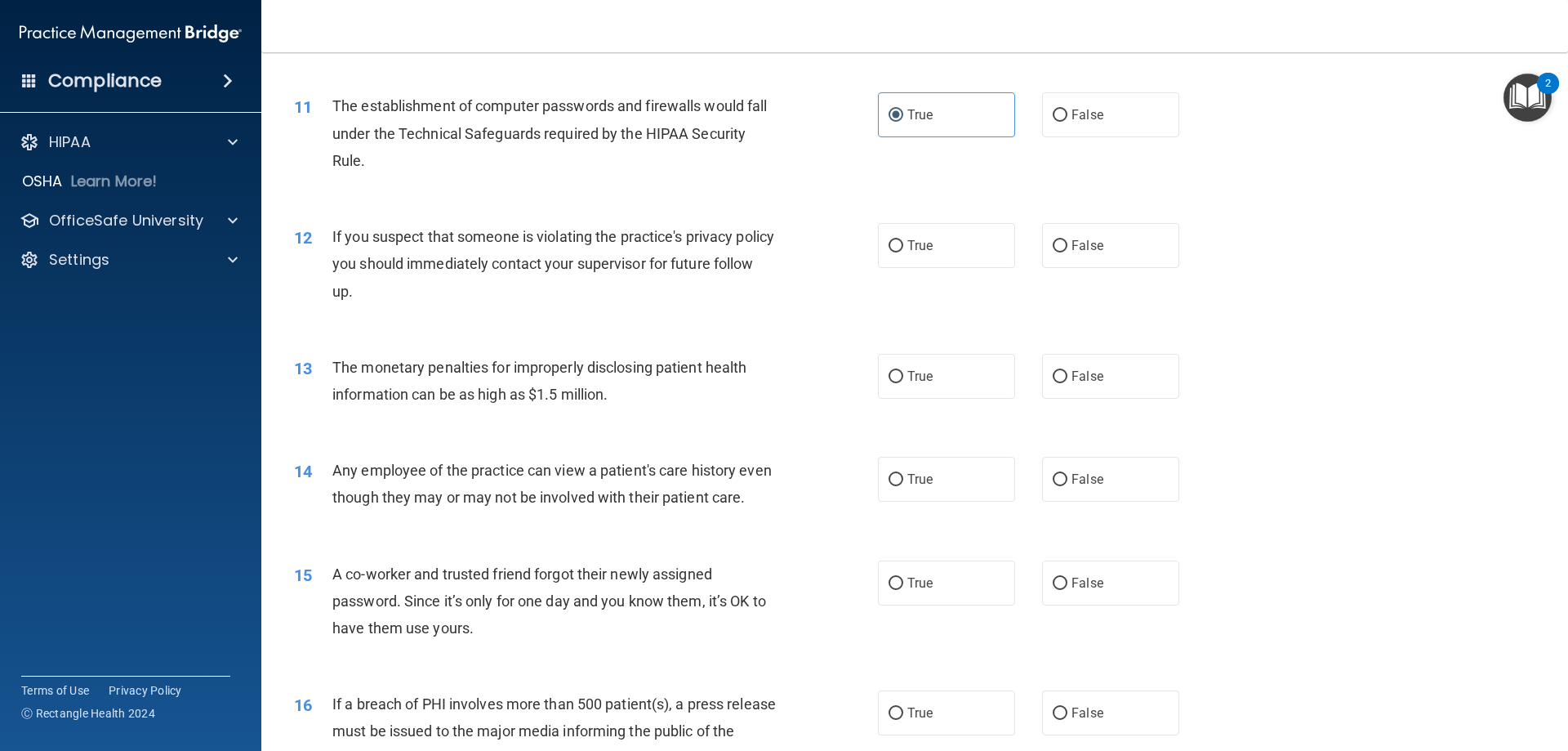
scroll to position [1225, 0]
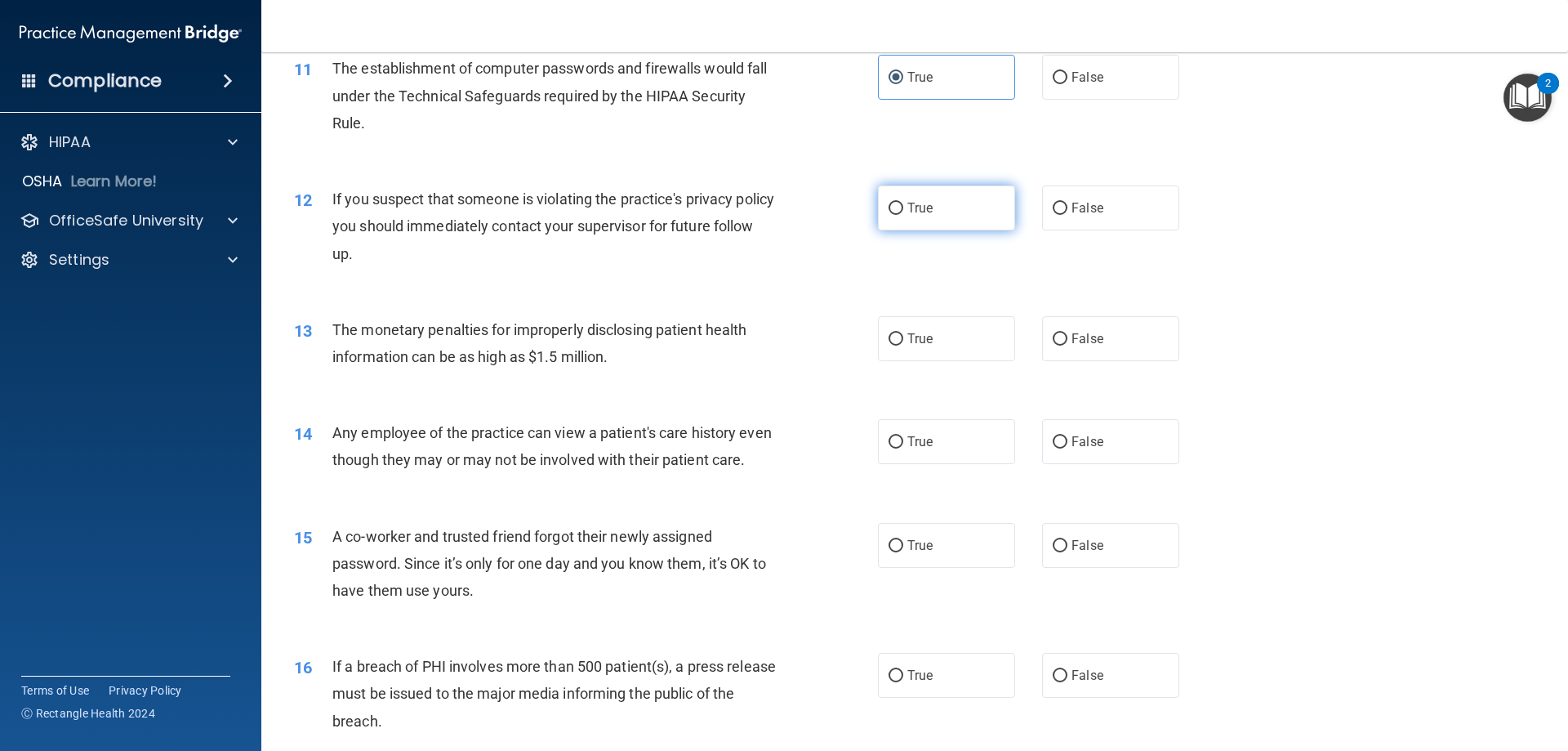
click at [880, 208] on label "True" at bounding box center [946, 208] width 137 height 45
click at [889, 208] on input "True" at bounding box center [896, 209] width 14 height 13
radio input "true"
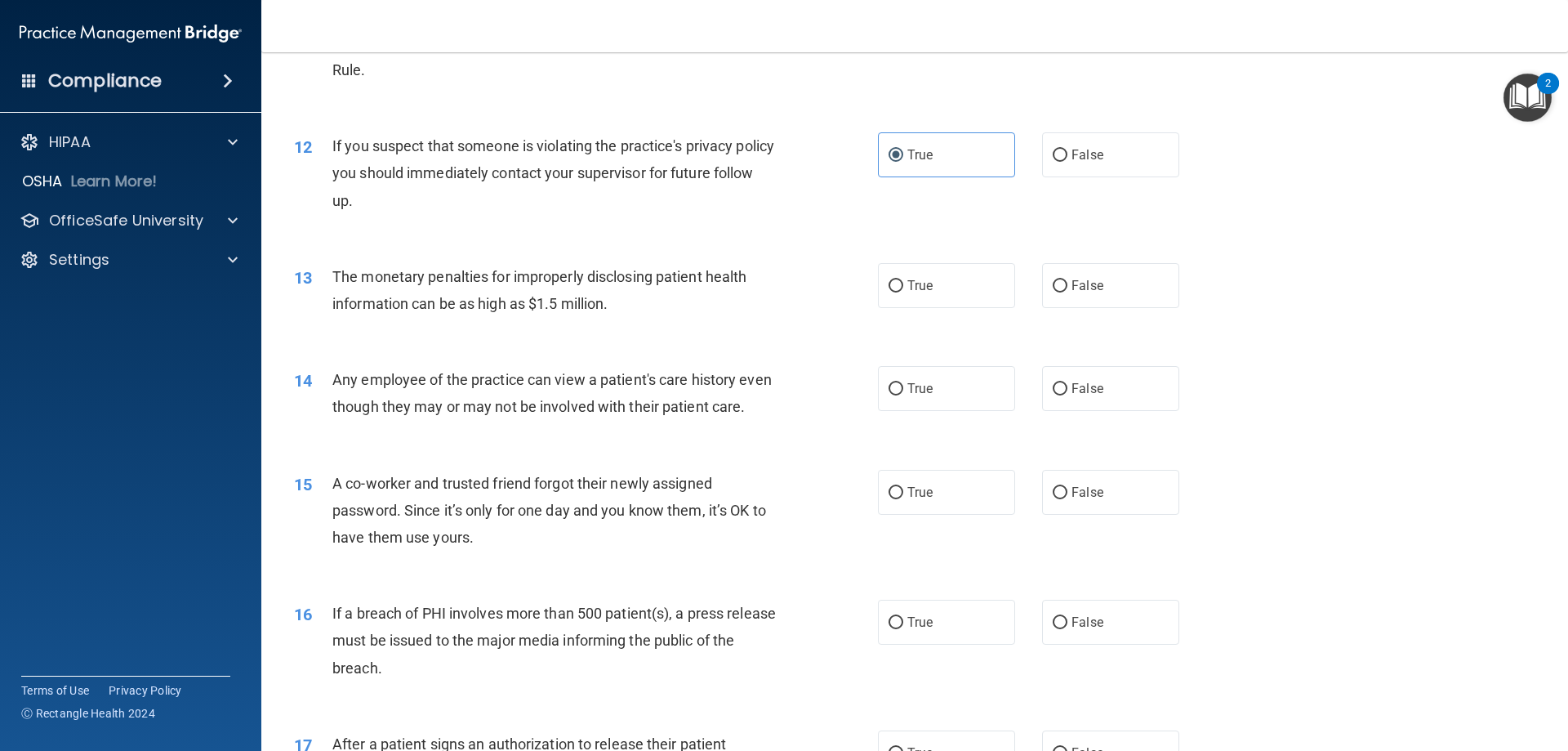
scroll to position [1388, 0]
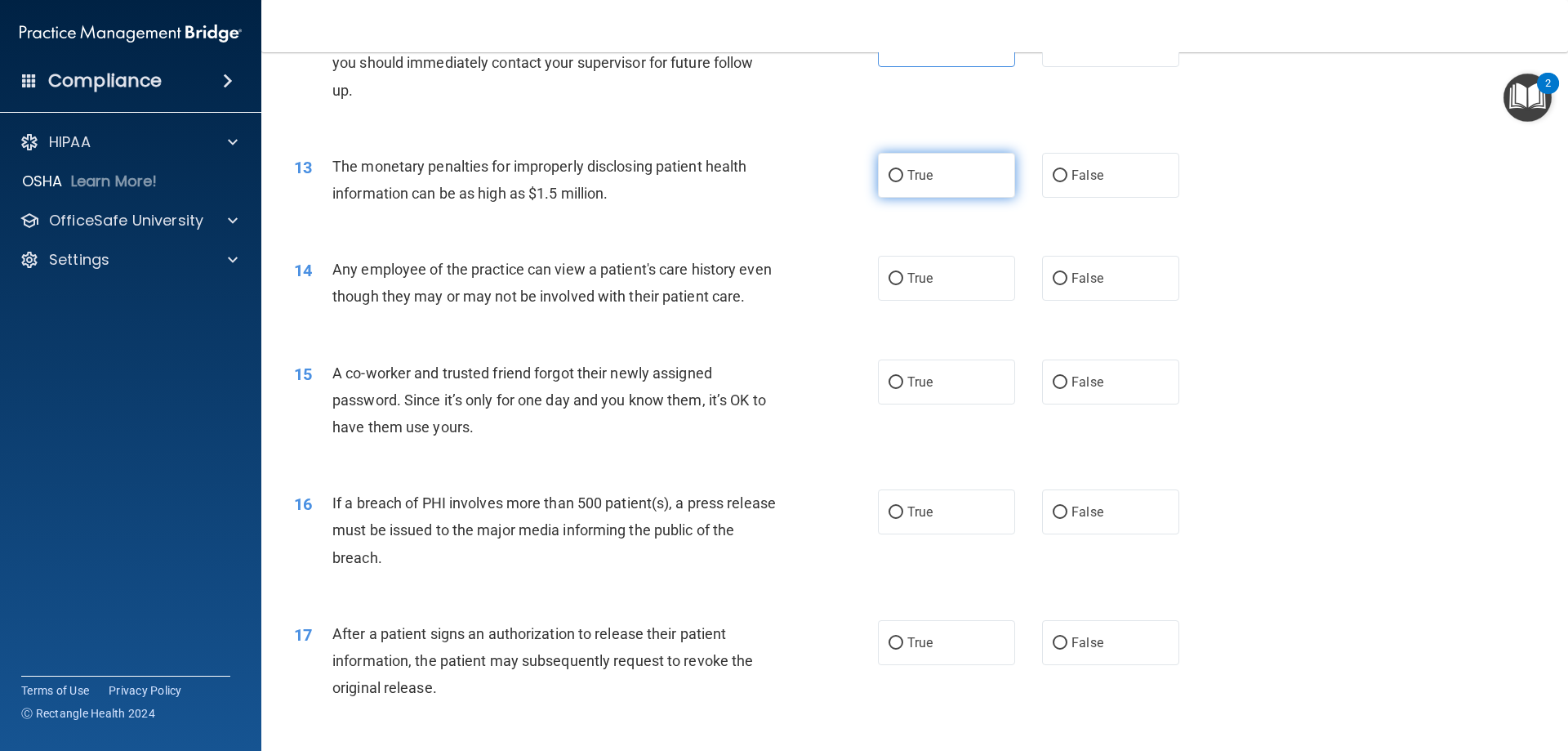
click at [944, 179] on label "True" at bounding box center [946, 175] width 137 height 45
click at [903, 179] on input "True" at bounding box center [896, 176] width 14 height 13
radio input "true"
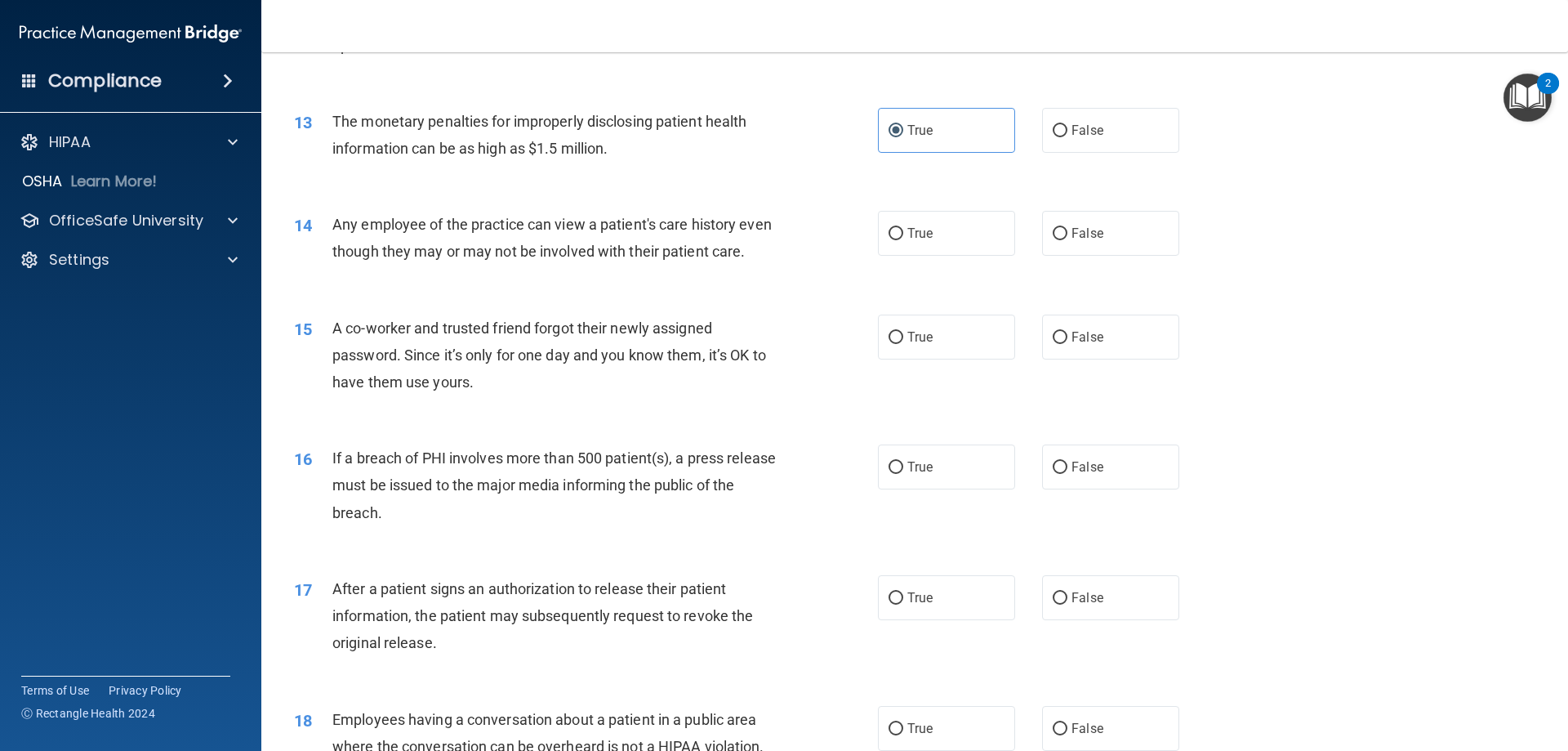
scroll to position [1470, 0]
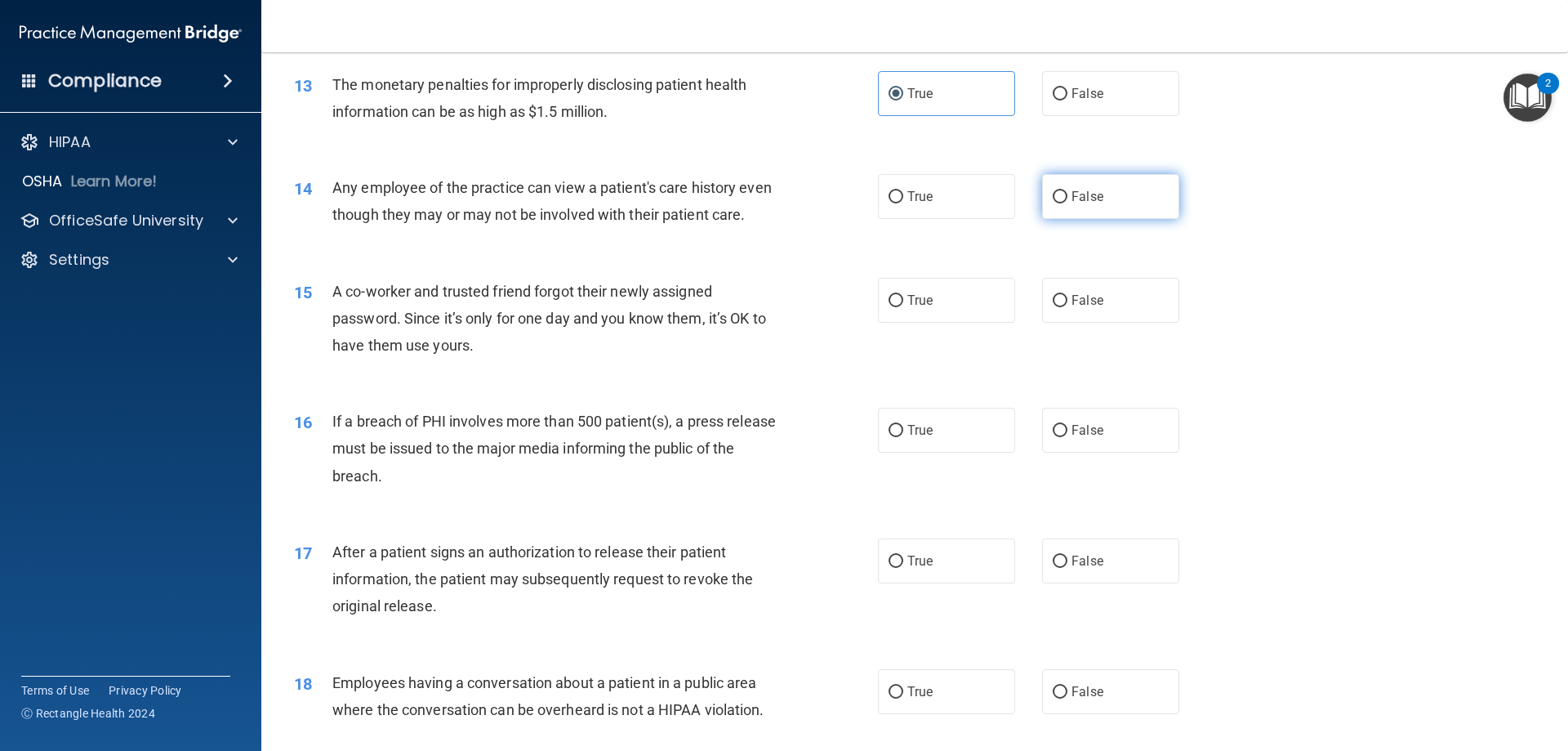
click at [1142, 201] on label "False" at bounding box center [1110, 197] width 137 height 45
click at [1067, 201] on input "False" at bounding box center [1060, 197] width 14 height 13
radio input "true"
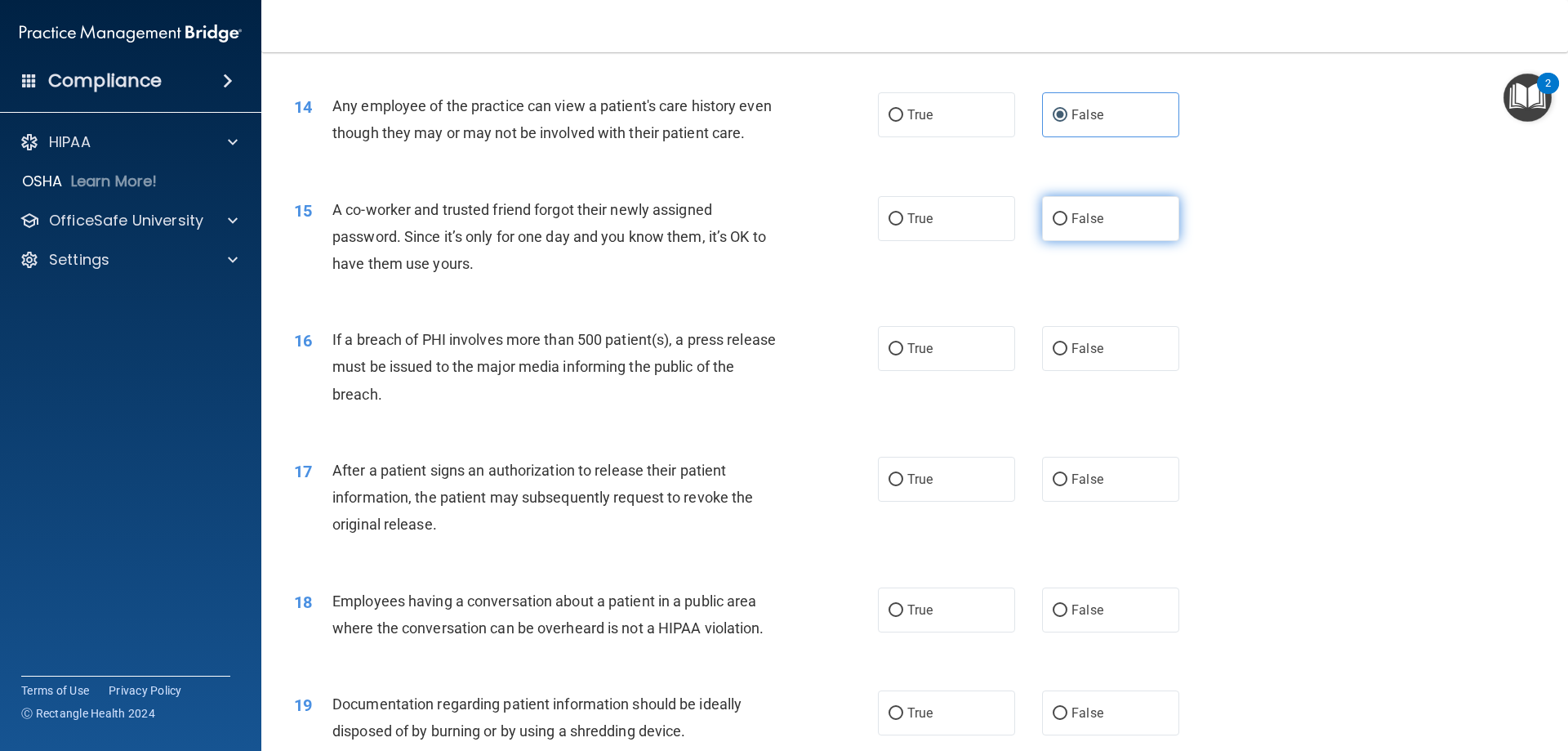
click at [1077, 226] on span "False" at bounding box center [1087, 218] width 32 height 15
click at [1067, 225] on input "False" at bounding box center [1060, 219] width 14 height 13
radio input "true"
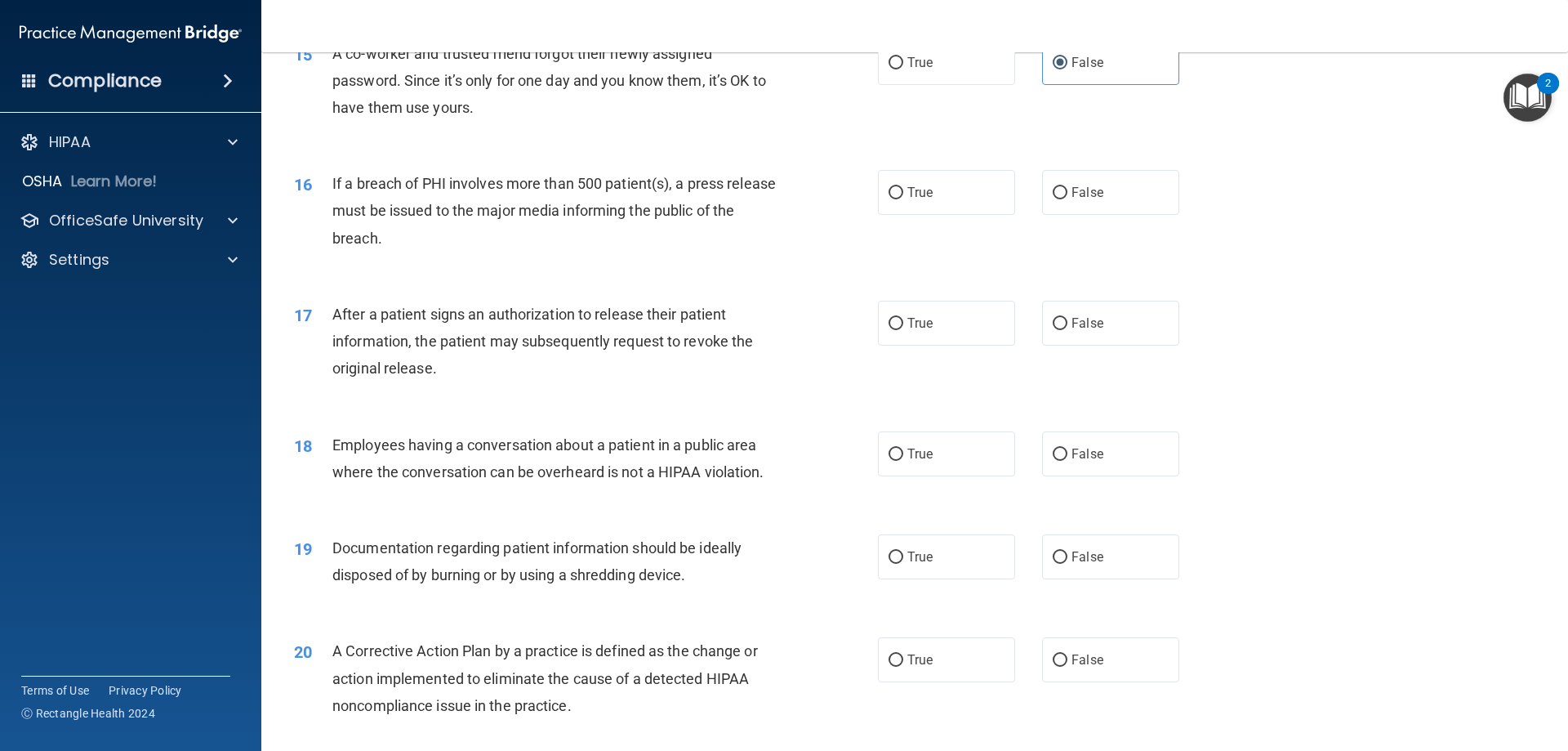
scroll to position [1716, 0]
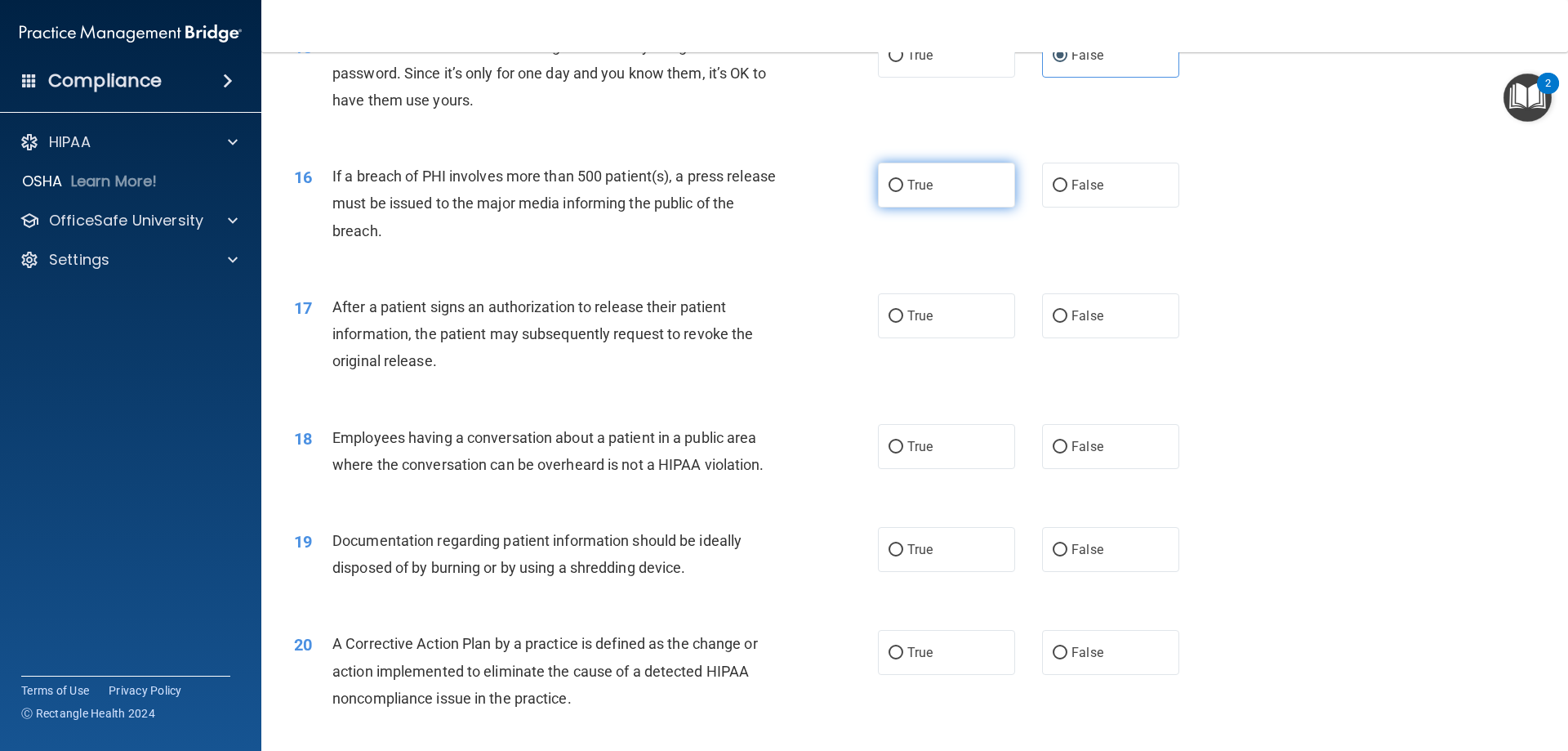
click at [937, 207] on label "True" at bounding box center [946, 185] width 137 height 45
click at [903, 192] on input "True" at bounding box center [896, 186] width 14 height 13
radio input "true"
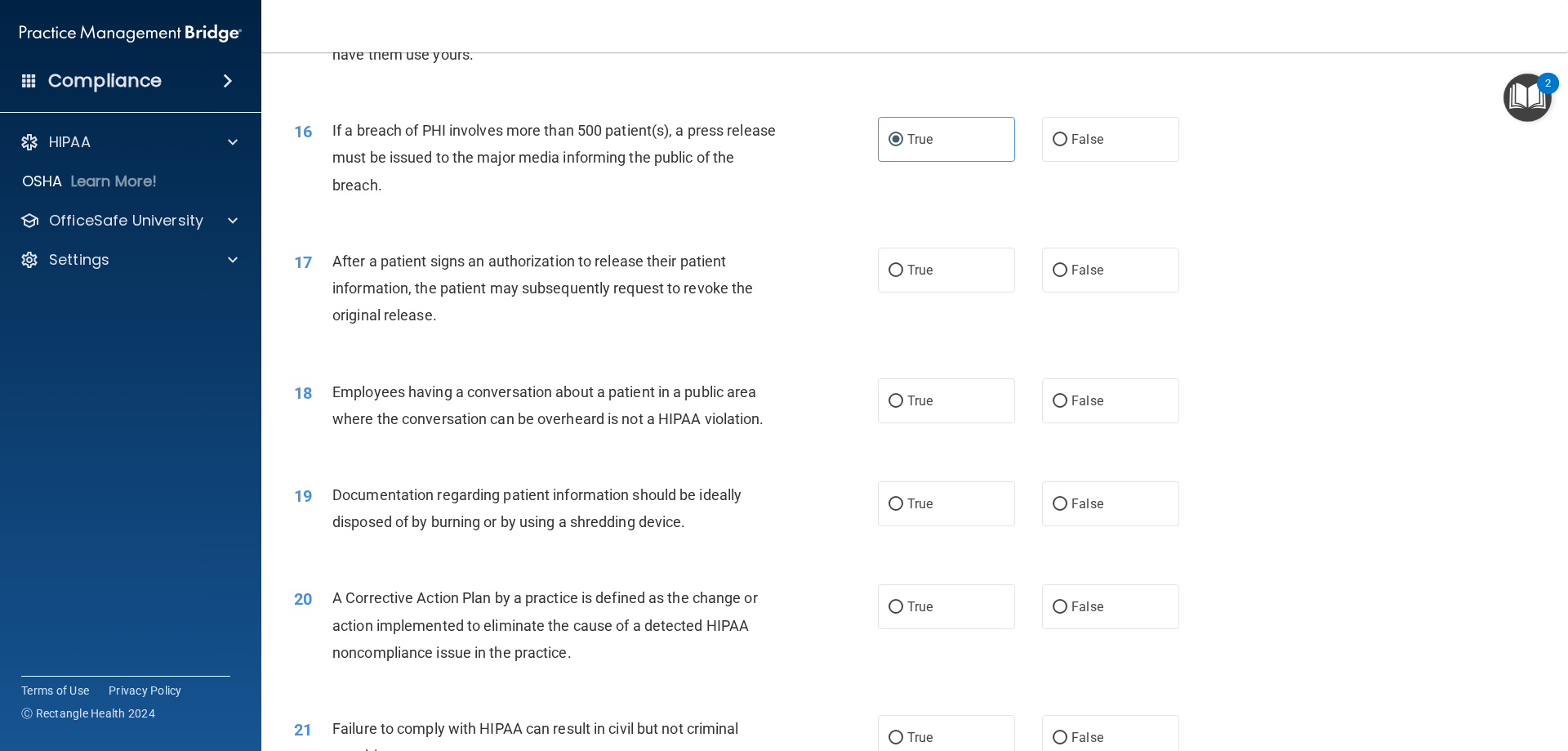
scroll to position [1879, 0]
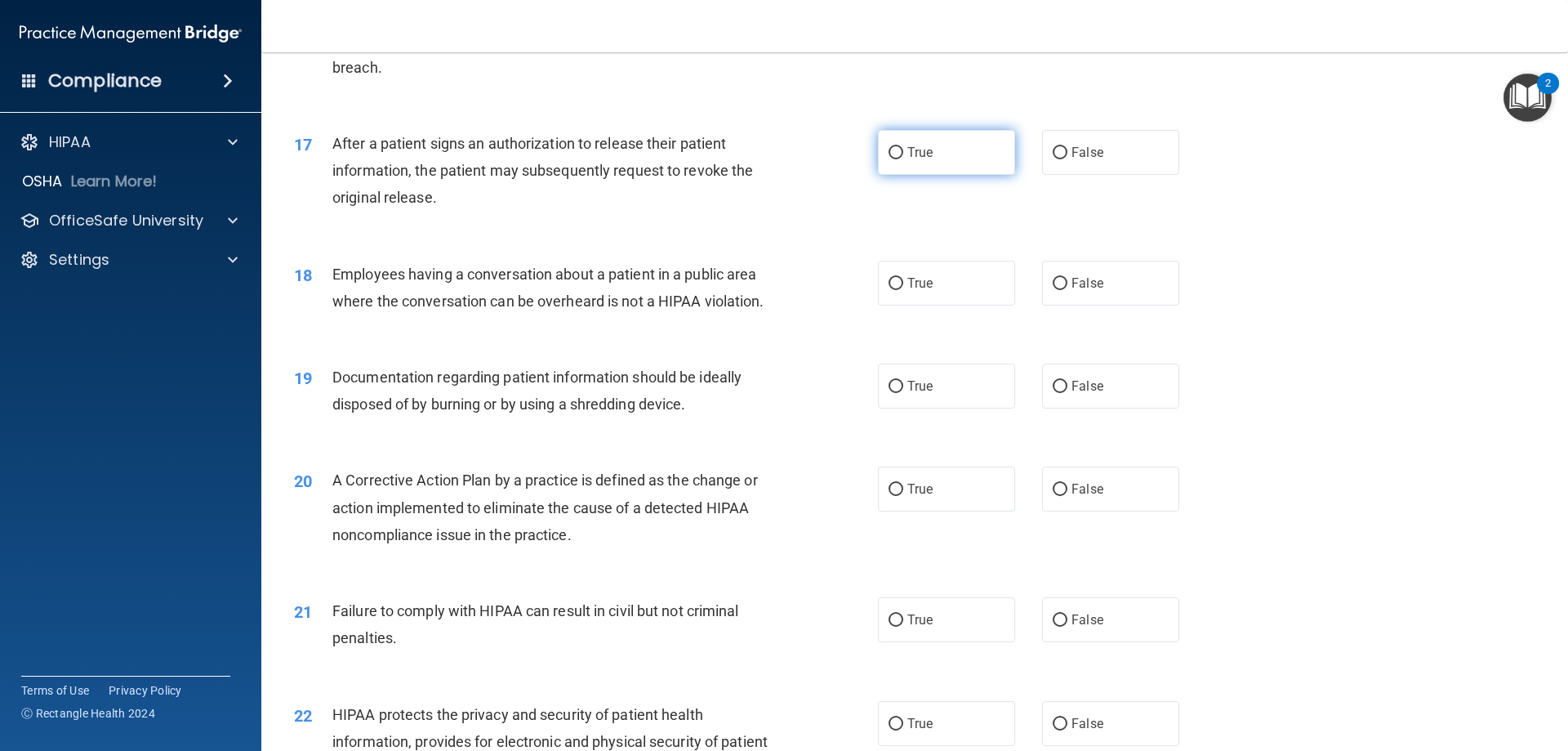
click at [969, 175] on label "True" at bounding box center [946, 152] width 137 height 45
click at [903, 160] on input "True" at bounding box center [896, 153] width 14 height 13
radio input "true"
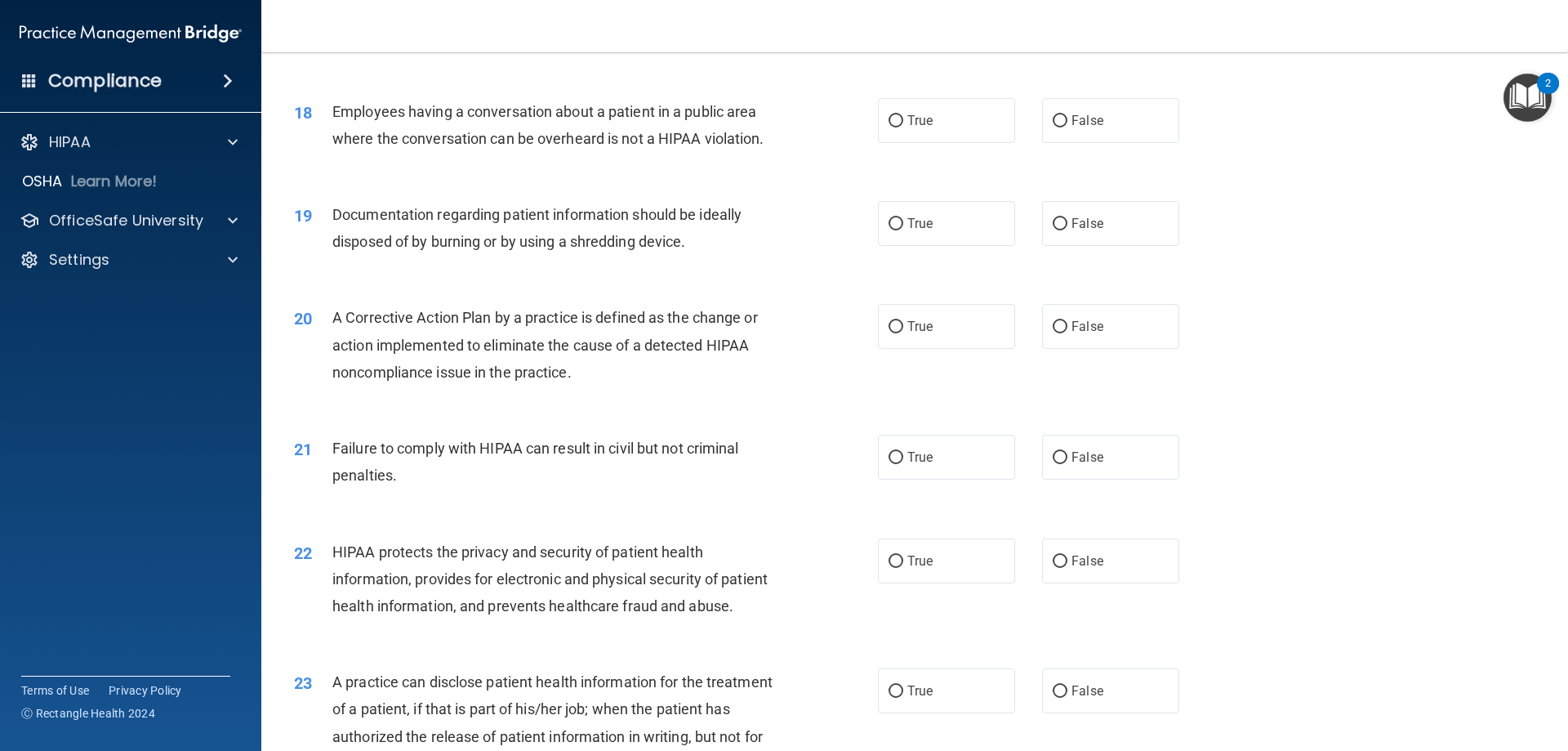
scroll to position [2042, 0]
click at [1062, 142] on label "False" at bounding box center [1110, 120] width 137 height 45
click at [1062, 126] on input "False" at bounding box center [1060, 121] width 14 height 13
radio input "true"
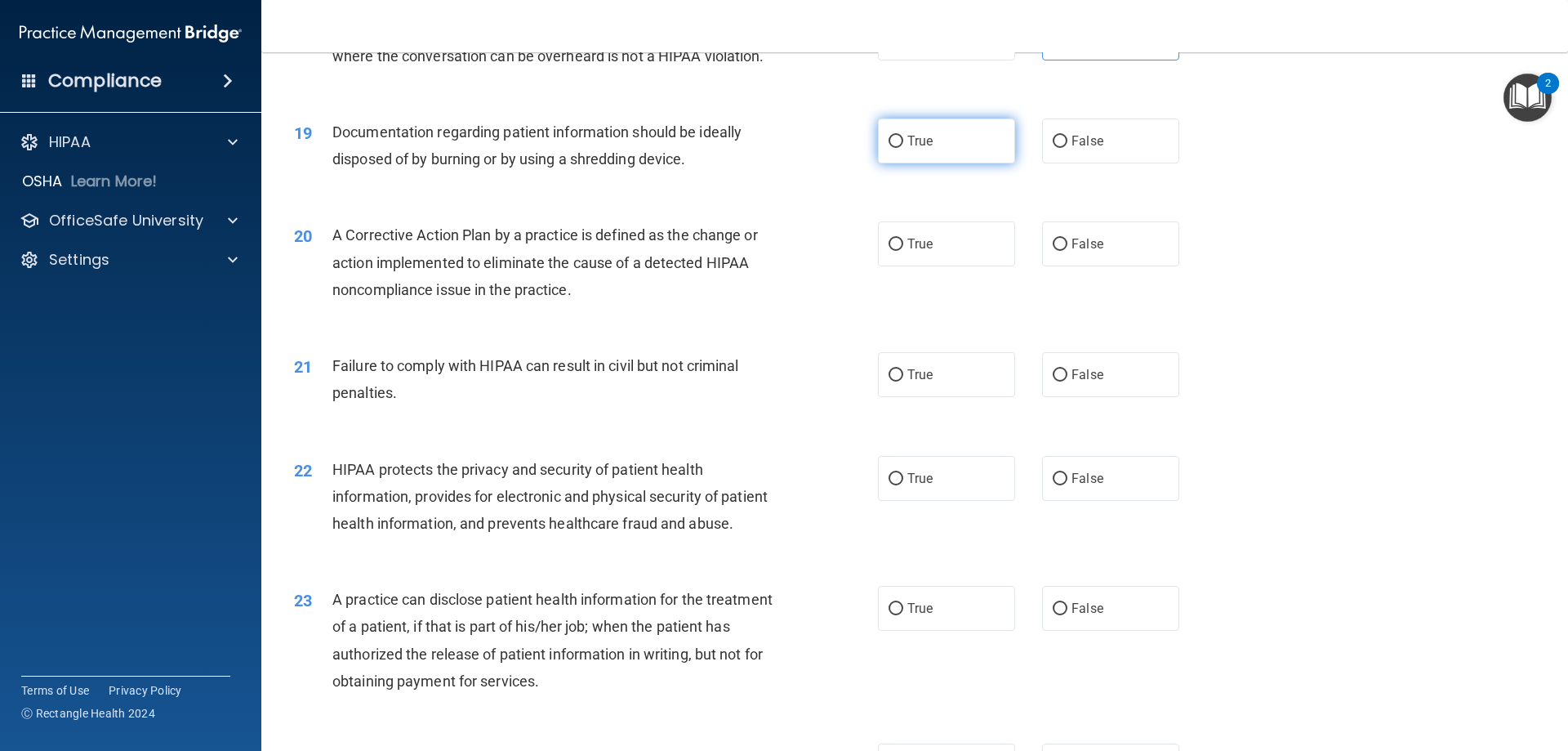
click at [930, 163] on label "True" at bounding box center [946, 141] width 137 height 45
click at [903, 148] on input "True" at bounding box center [896, 142] width 14 height 13
radio input "true"
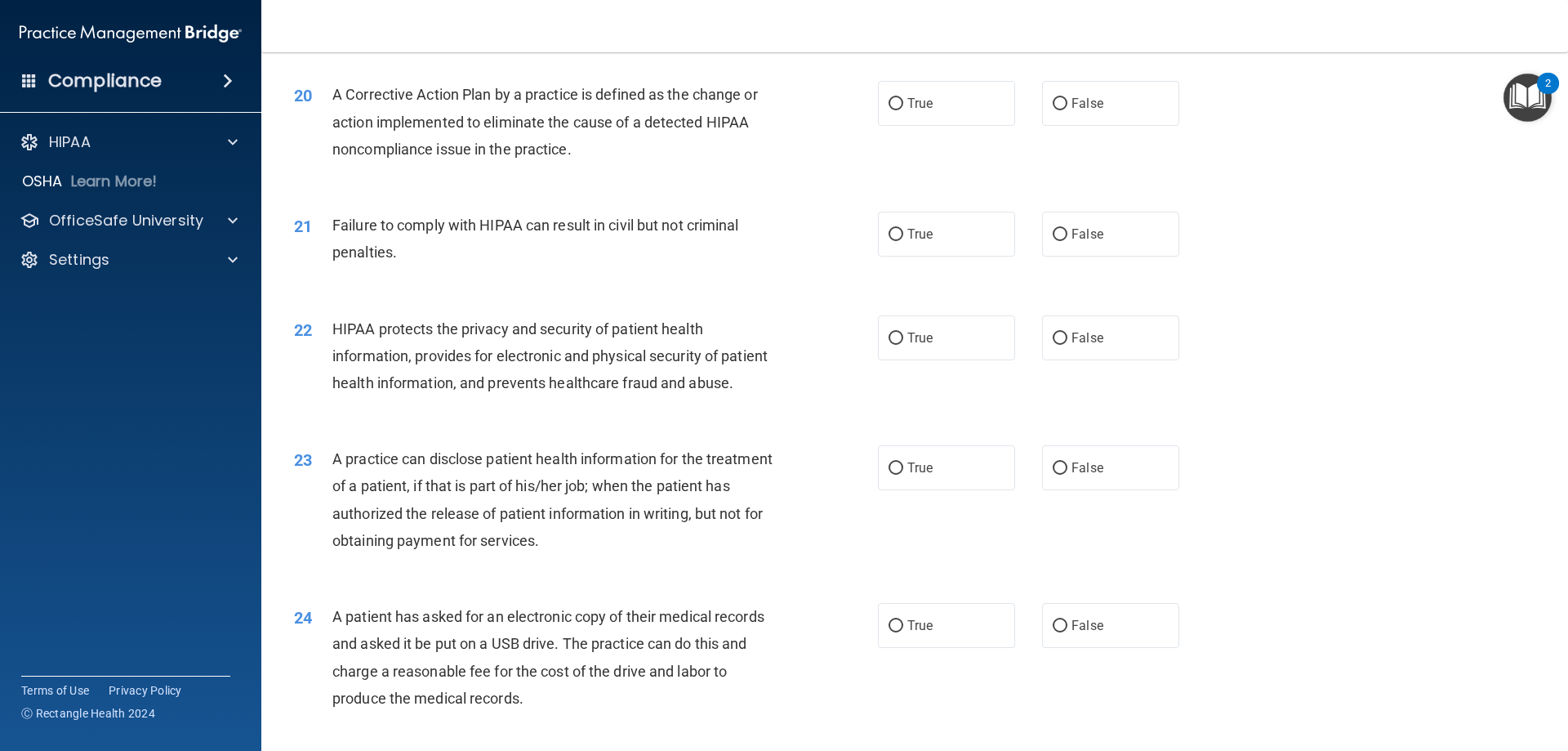
scroll to position [2287, 0]
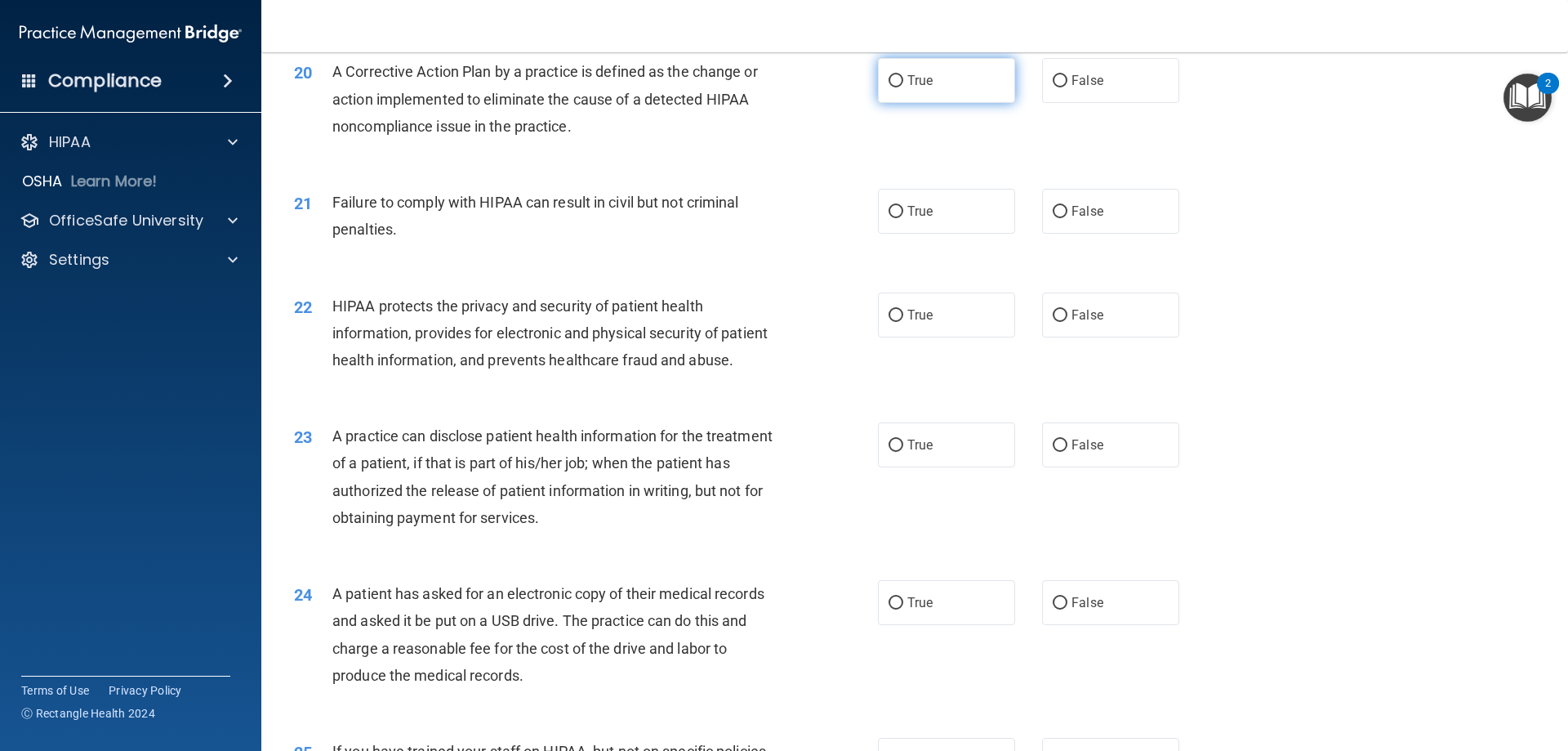
click at [961, 103] on label "True" at bounding box center [946, 80] width 137 height 45
click at [903, 87] on input "True" at bounding box center [896, 81] width 14 height 13
radio input "true"
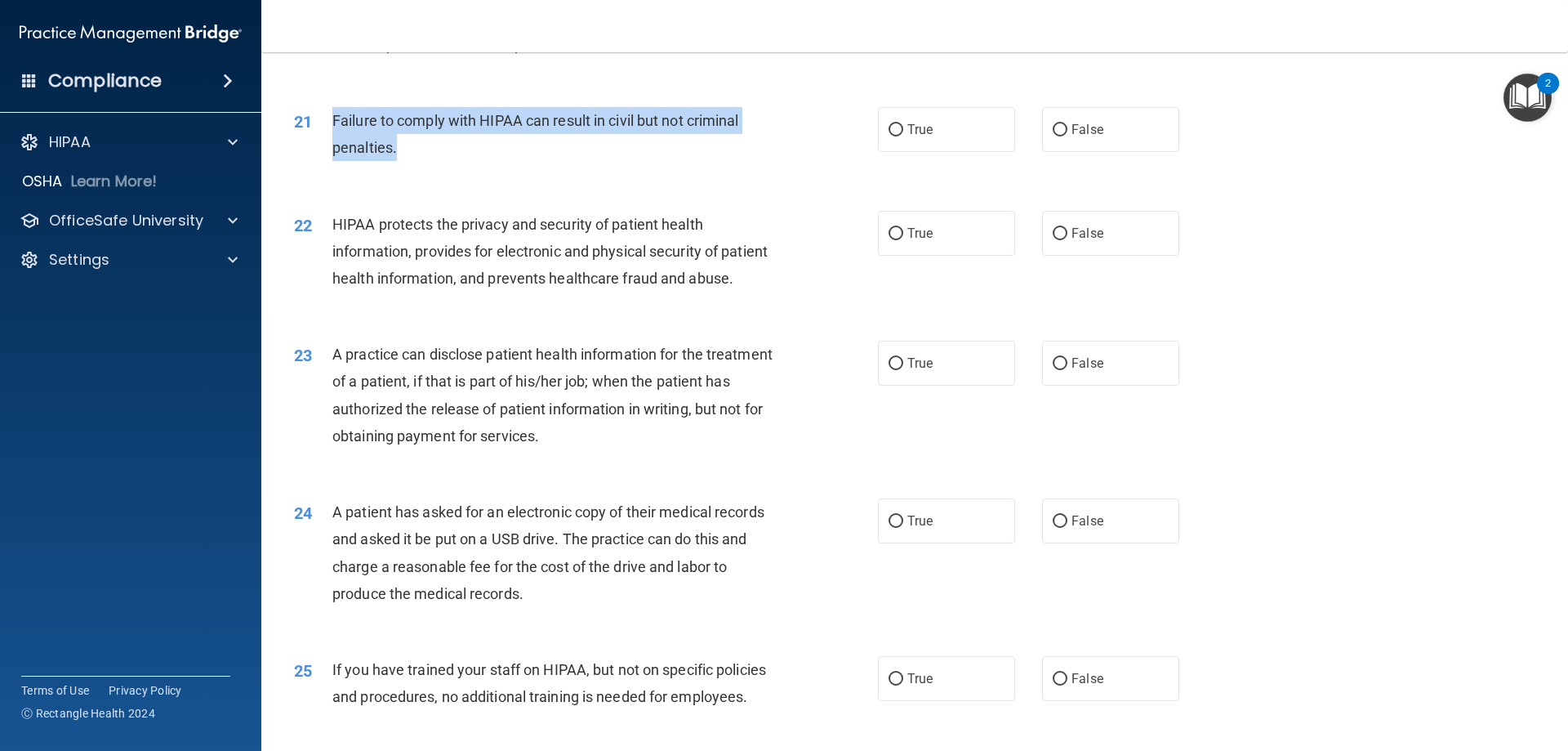
drag, startPoint x: 331, startPoint y: 146, endPoint x: 403, endPoint y: 175, distance: 77.6
click at [403, 169] on div "21 Failure to comply with HIPAA can result in civil but not criminal penalties." at bounding box center [586, 138] width 633 height 62
click at [403, 160] on div "Failure to comply with HIPAA can result in civil but not criminal penalties." at bounding box center [561, 134] width 456 height 54
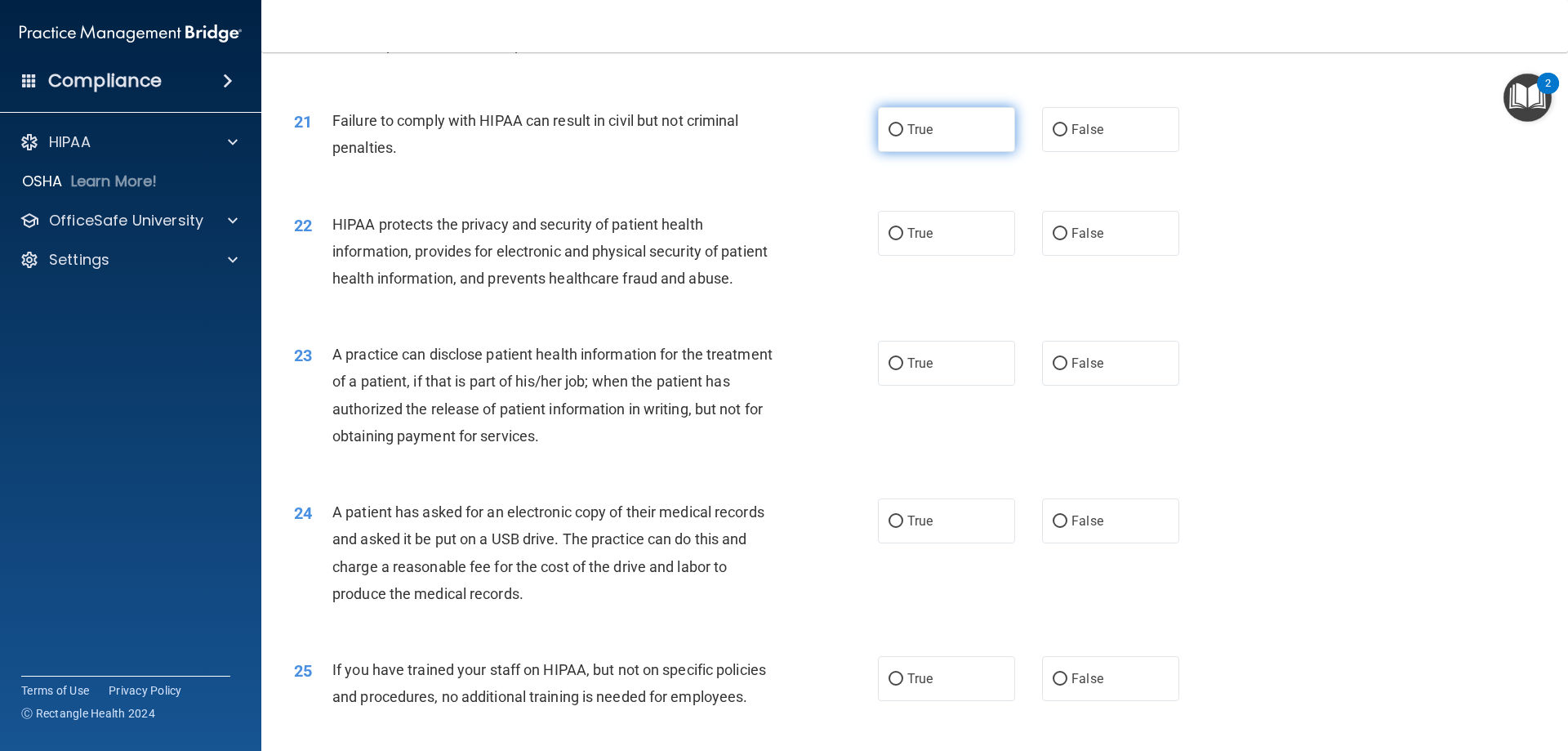
click at [946, 152] on label "True" at bounding box center [946, 130] width 137 height 45
click at [903, 136] on input "True" at bounding box center [896, 131] width 14 height 13
radio input "true"
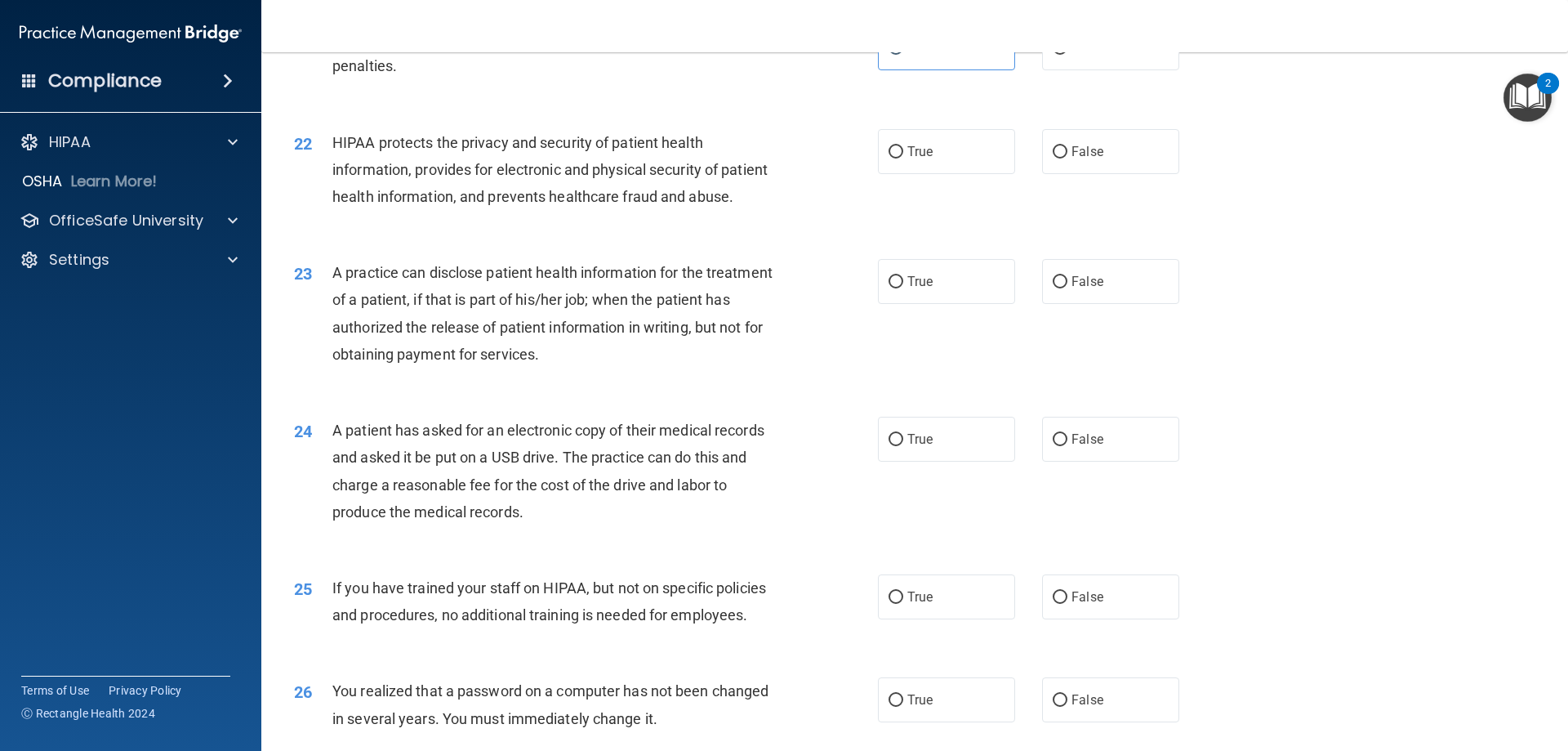
click at [1089, 104] on div "21 Failure to comply with HIPAA can result in civil but not criminal penalties.…" at bounding box center [915, 56] width 1265 height 103
click at [1084, 70] on label "False" at bounding box center [1110, 48] width 137 height 45
click at [1067, 55] on input "False" at bounding box center [1060, 49] width 14 height 13
radio input "true"
radio input "false"
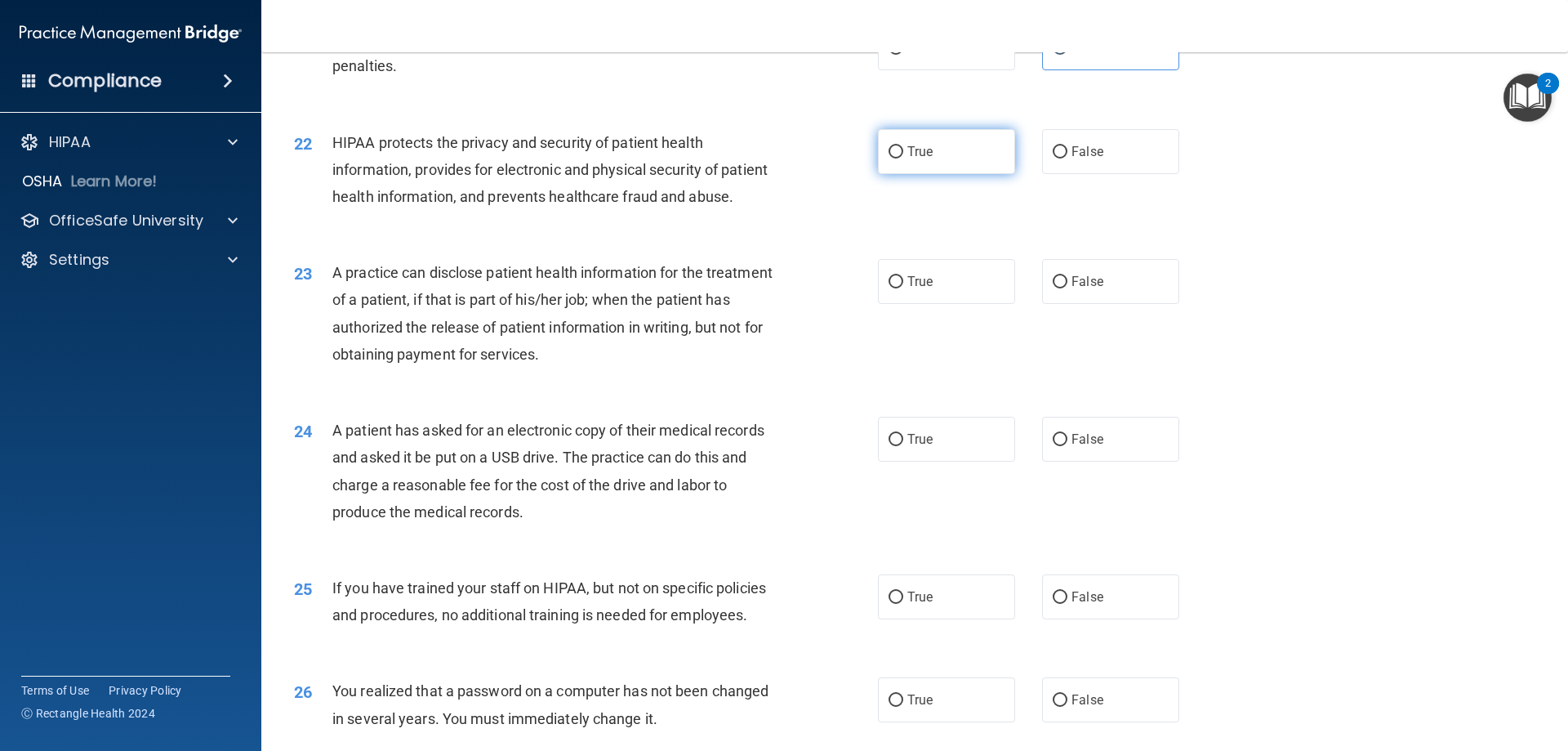
click at [898, 174] on label "True" at bounding box center [946, 151] width 137 height 45
click at [898, 159] on input "True" at bounding box center [896, 152] width 14 height 13
radio input "true"
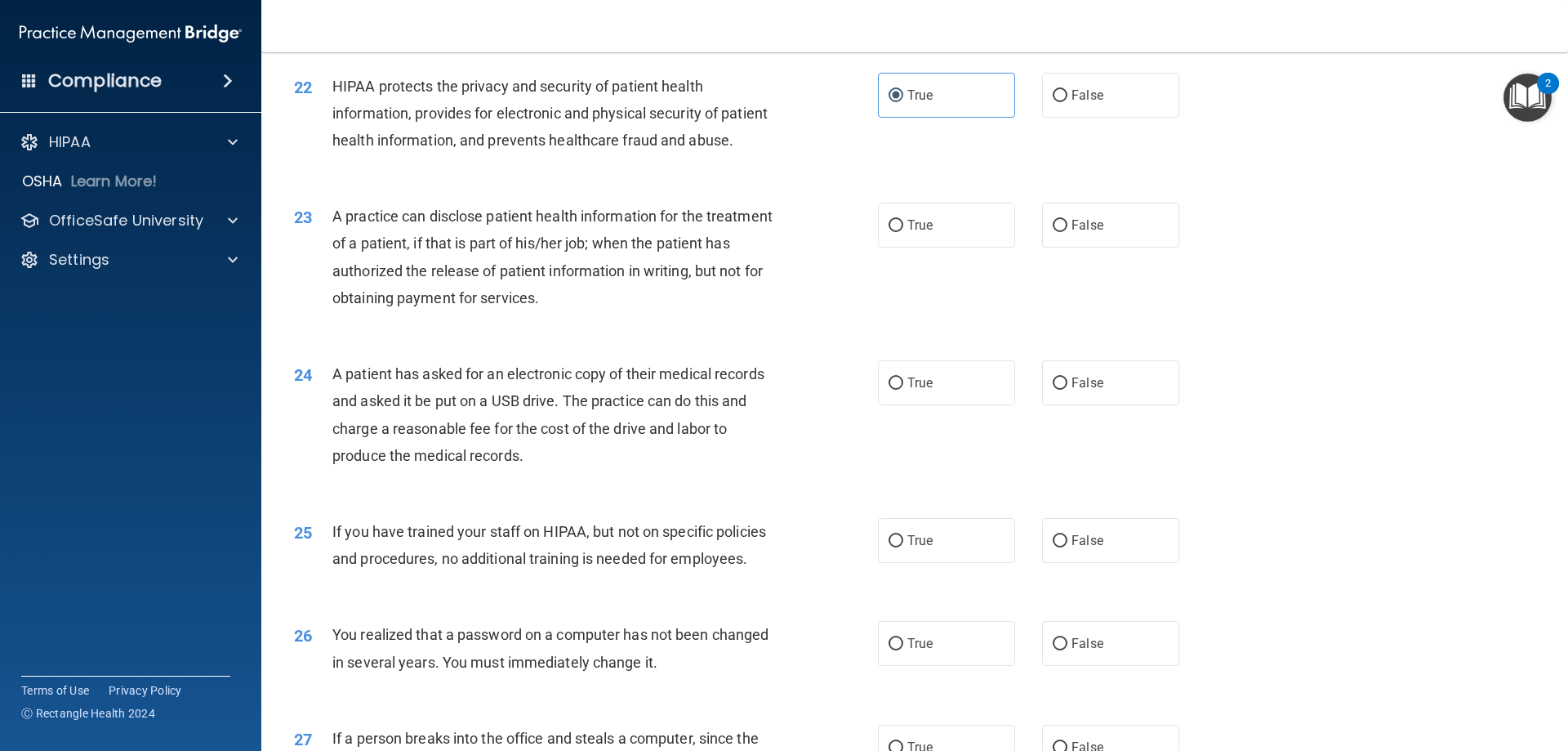
scroll to position [2532, 0]
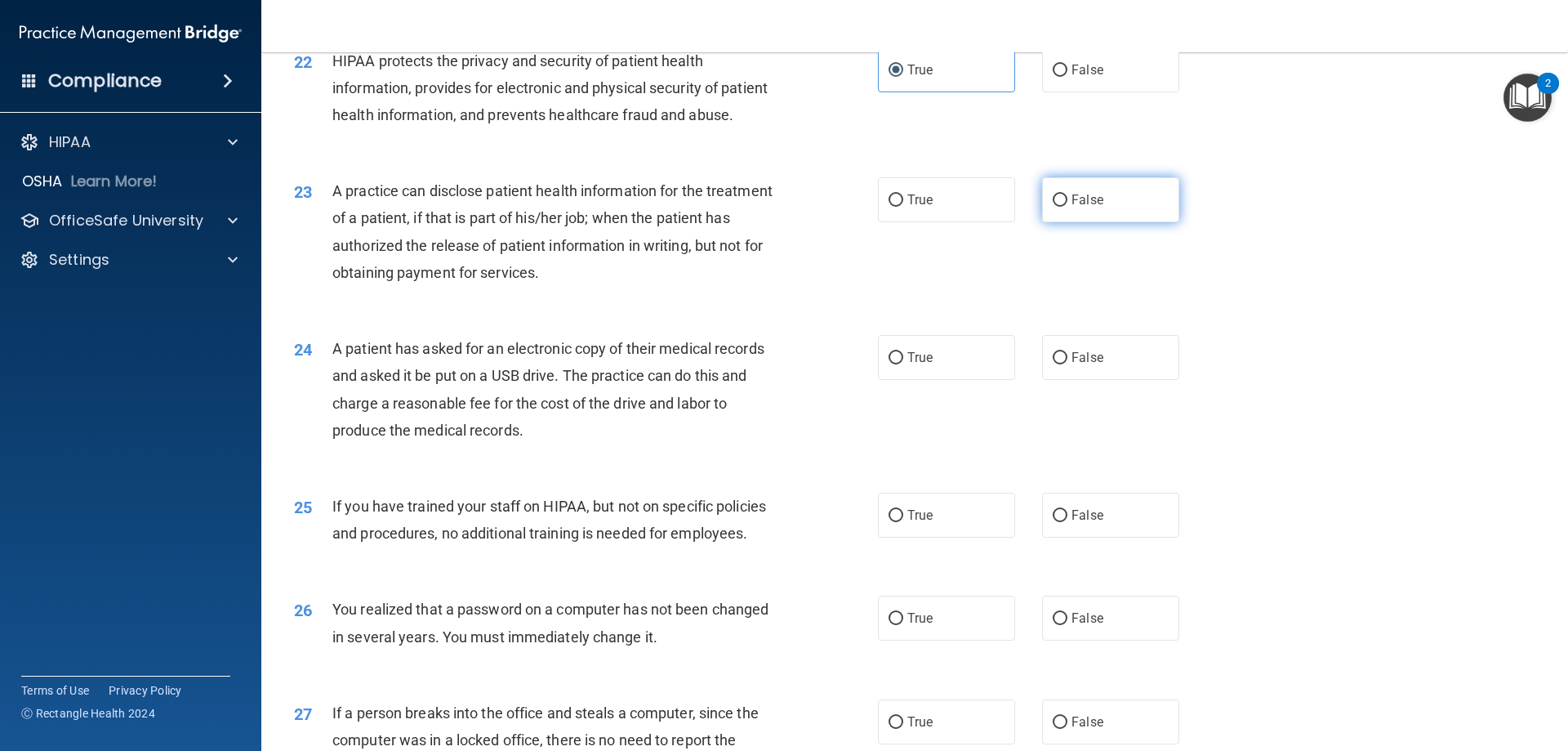
click at [1085, 222] on label "False" at bounding box center [1110, 200] width 137 height 45
click at [1067, 206] on input "False" at bounding box center [1060, 201] width 14 height 13
radio input "true"
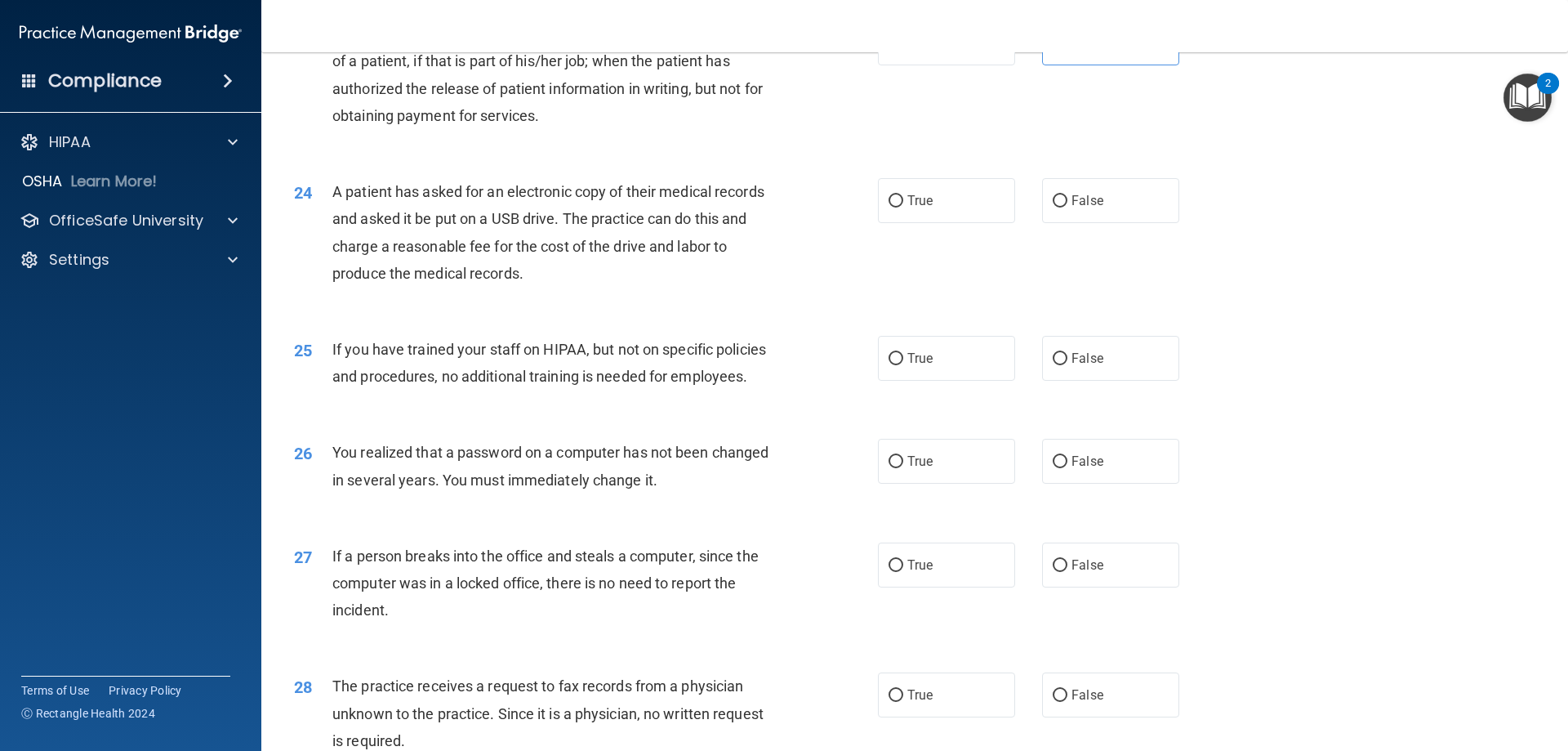
scroll to position [2696, 0]
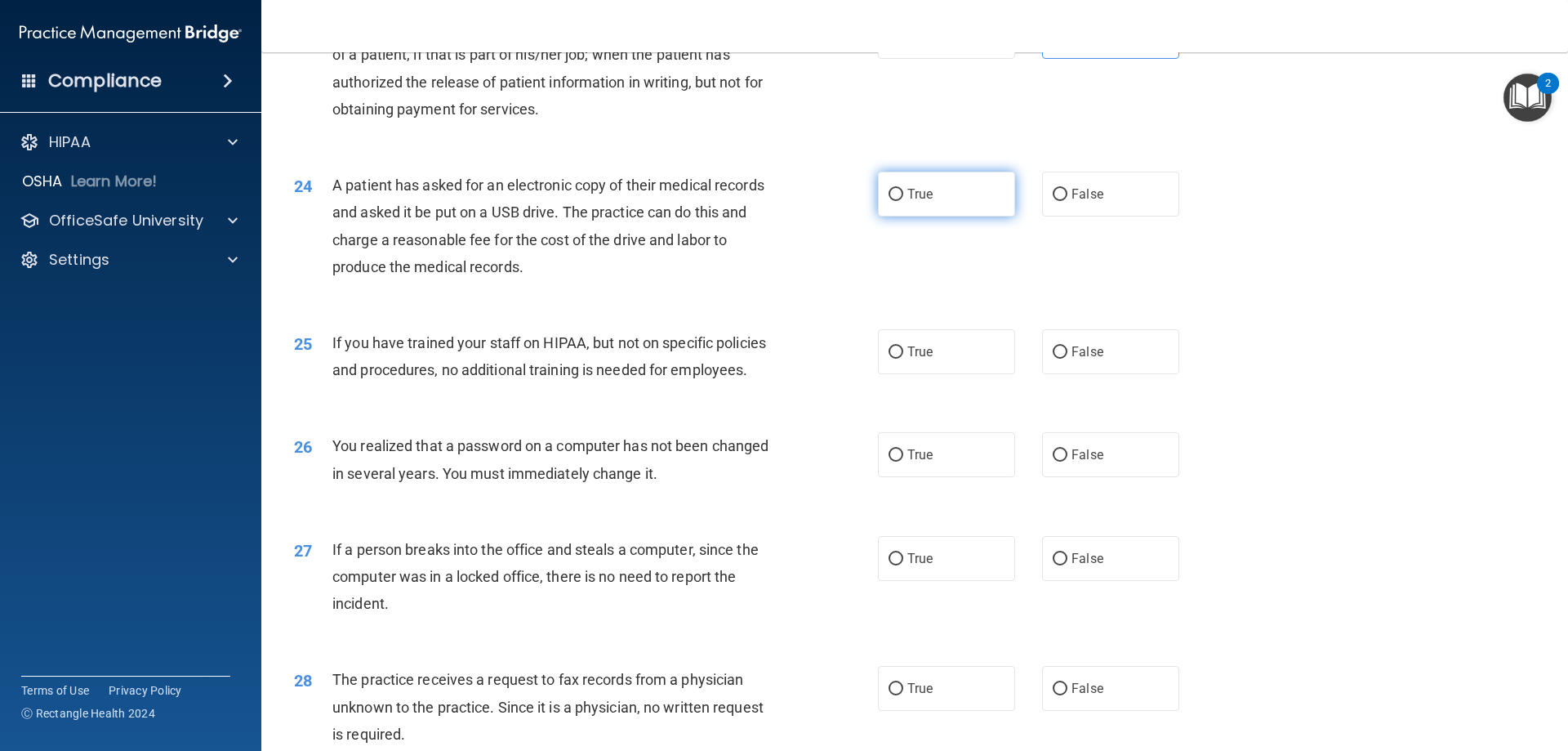
click at [882, 216] on label "True" at bounding box center [946, 194] width 137 height 45
click at [889, 201] on input "True" at bounding box center [896, 195] width 14 height 13
radio input "true"
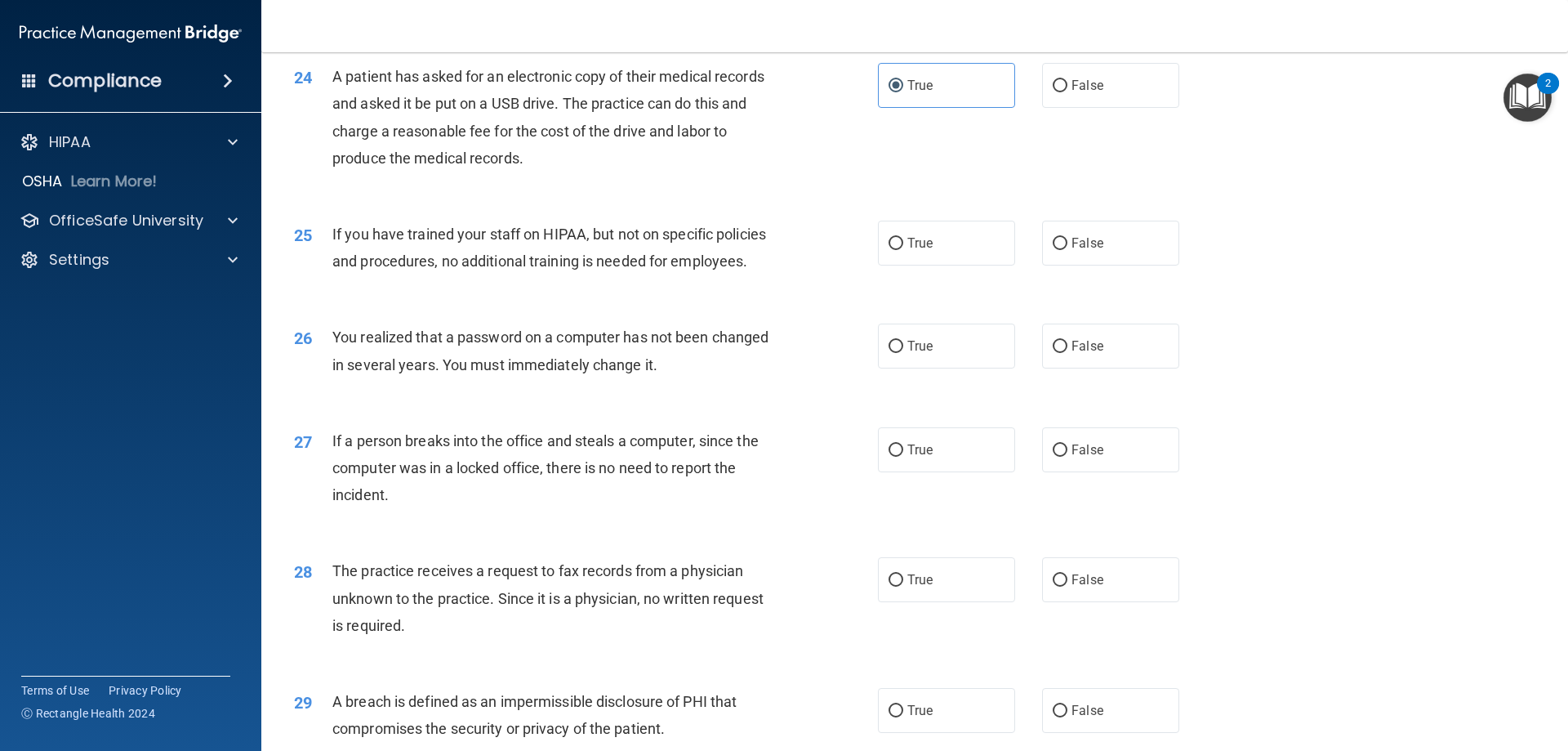
scroll to position [2859, 0]
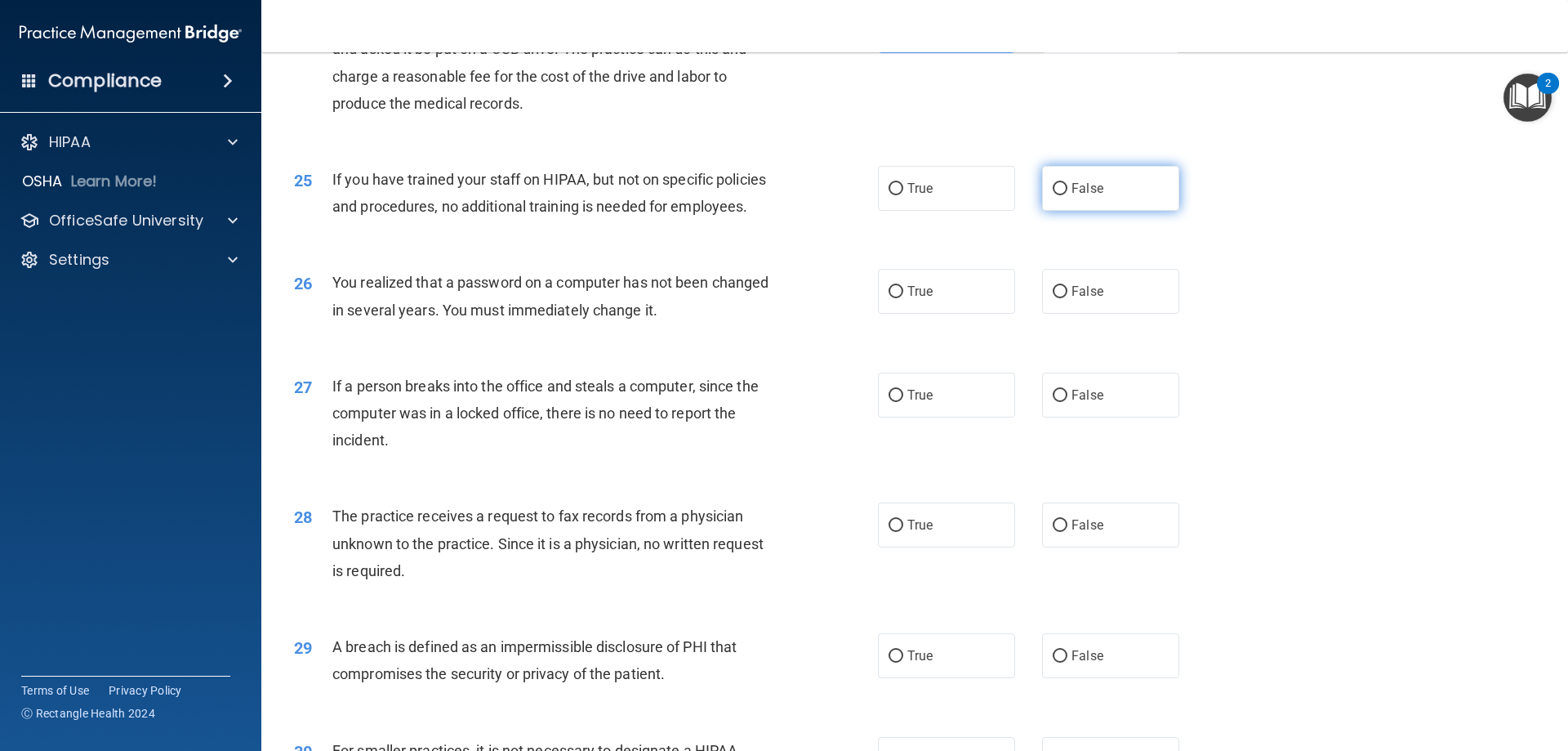
click at [1056, 211] on label "False" at bounding box center [1110, 188] width 137 height 45
click at [1056, 196] on input "False" at bounding box center [1060, 189] width 14 height 13
radio input "true"
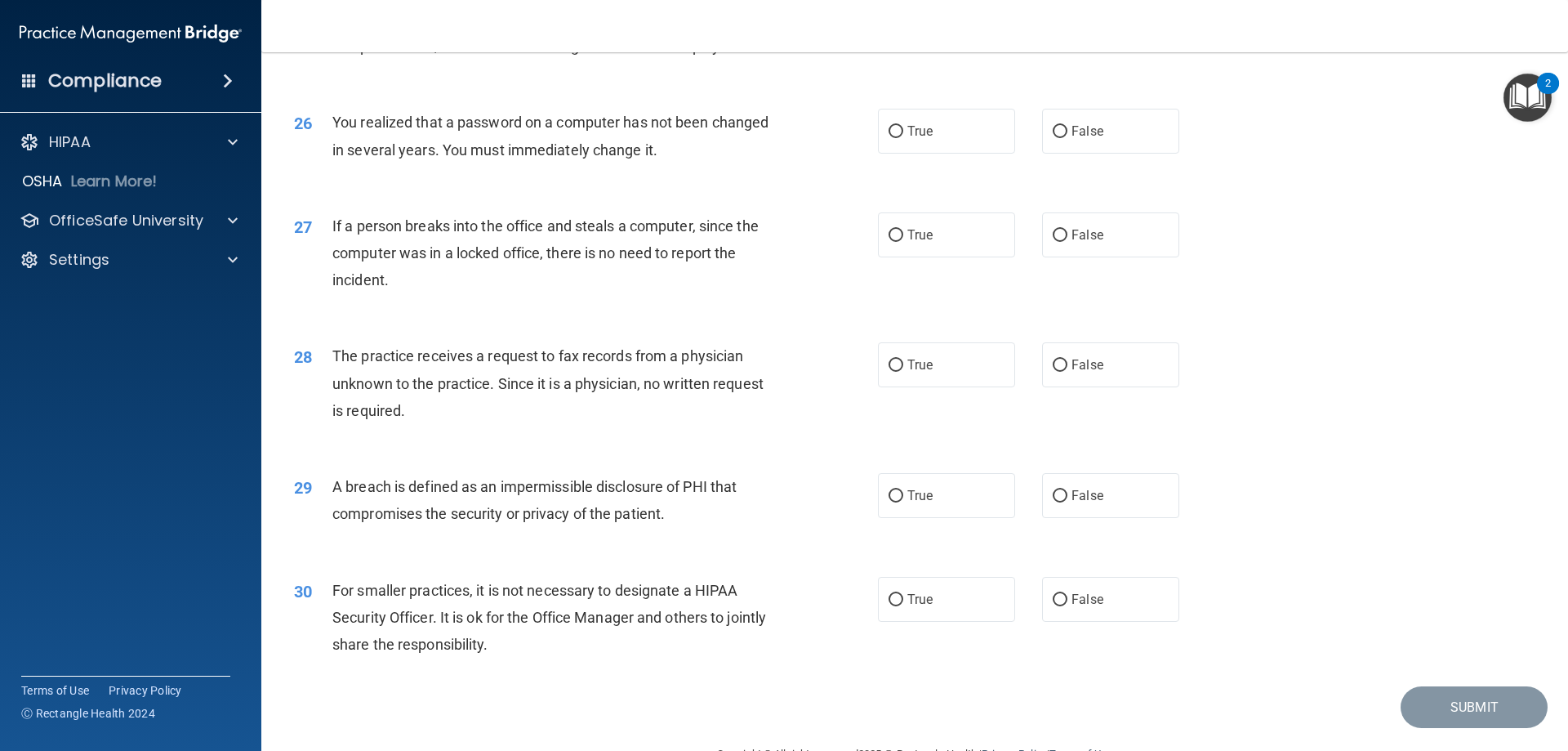
scroll to position [3022, 0]
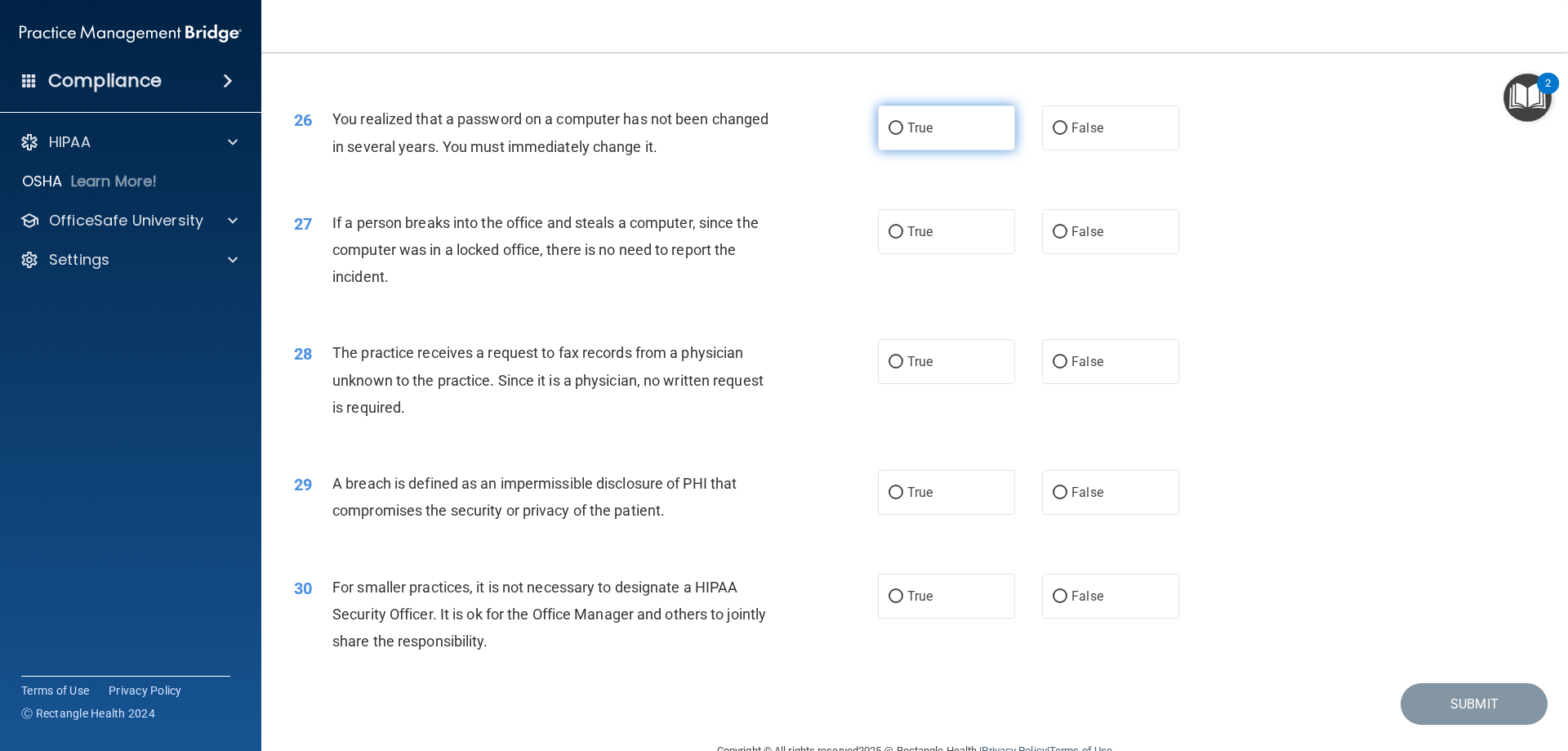
click at [938, 151] on label "True" at bounding box center [946, 128] width 137 height 45
click at [903, 134] on input "True" at bounding box center [896, 129] width 14 height 13
radio input "true"
click at [1087, 254] on label "False" at bounding box center [1110, 232] width 137 height 45
click at [1067, 239] on input "False" at bounding box center [1060, 233] width 14 height 13
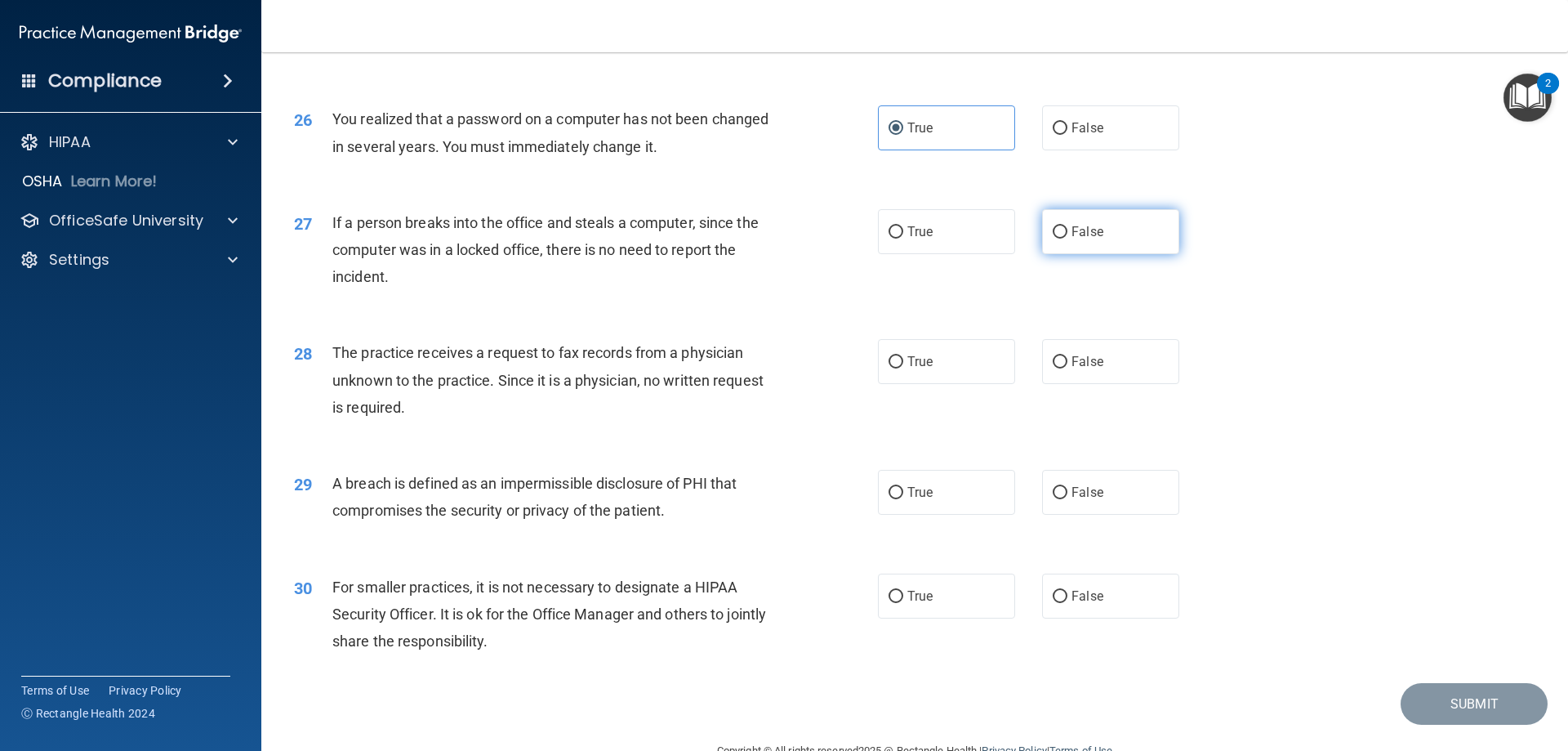
radio input "true"
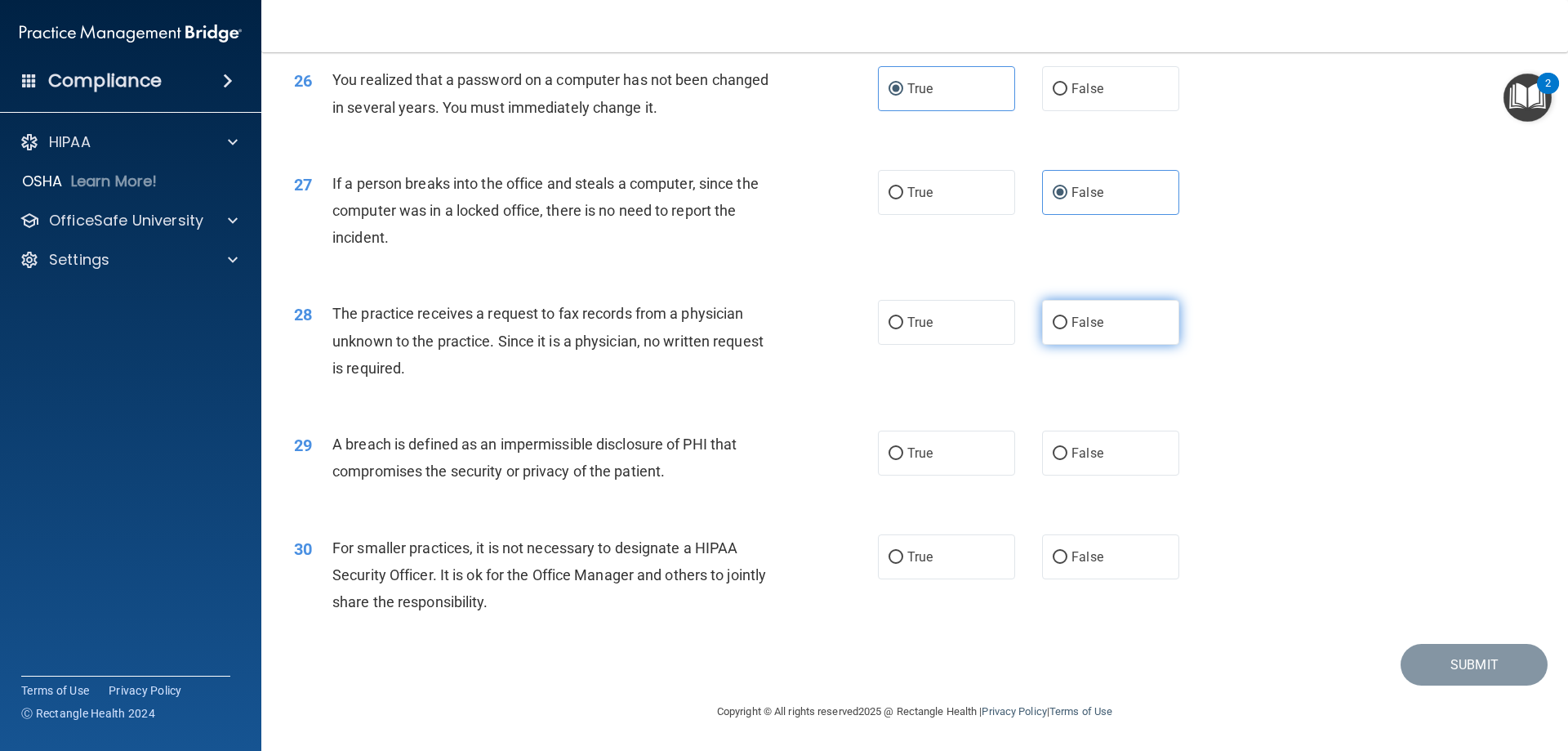
click at [1097, 334] on label "False" at bounding box center [1110, 323] width 137 height 45
click at [1067, 329] on input "False" at bounding box center [1060, 324] width 14 height 13
radio input "true"
click at [908, 457] on span "True" at bounding box center [920, 453] width 25 height 15
click at [903, 457] on input "True" at bounding box center [896, 454] width 14 height 13
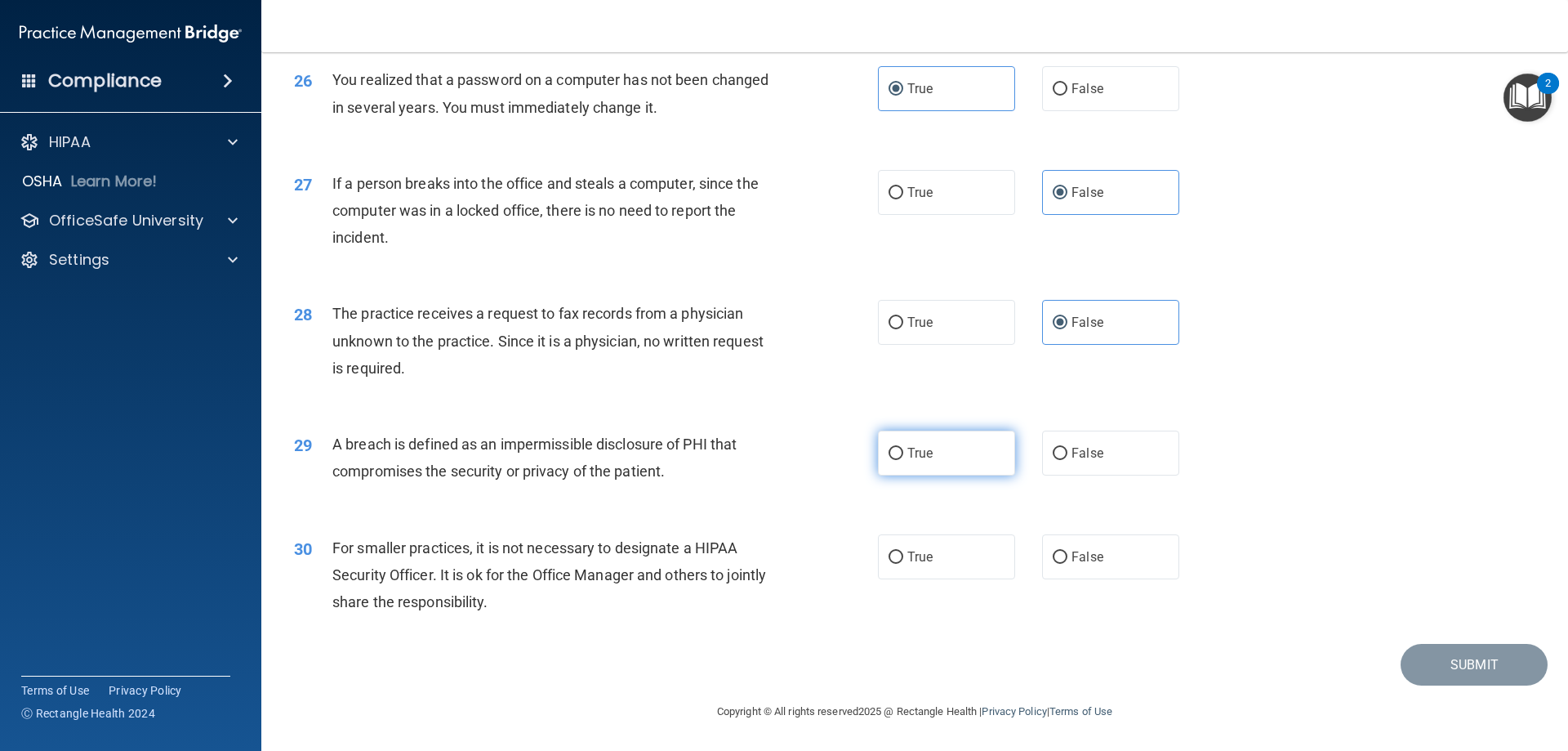
radio input "true"
click at [1067, 567] on label "False" at bounding box center [1110, 557] width 137 height 45
click at [1067, 563] on input "False" at bounding box center [1060, 558] width 14 height 13
radio input "true"
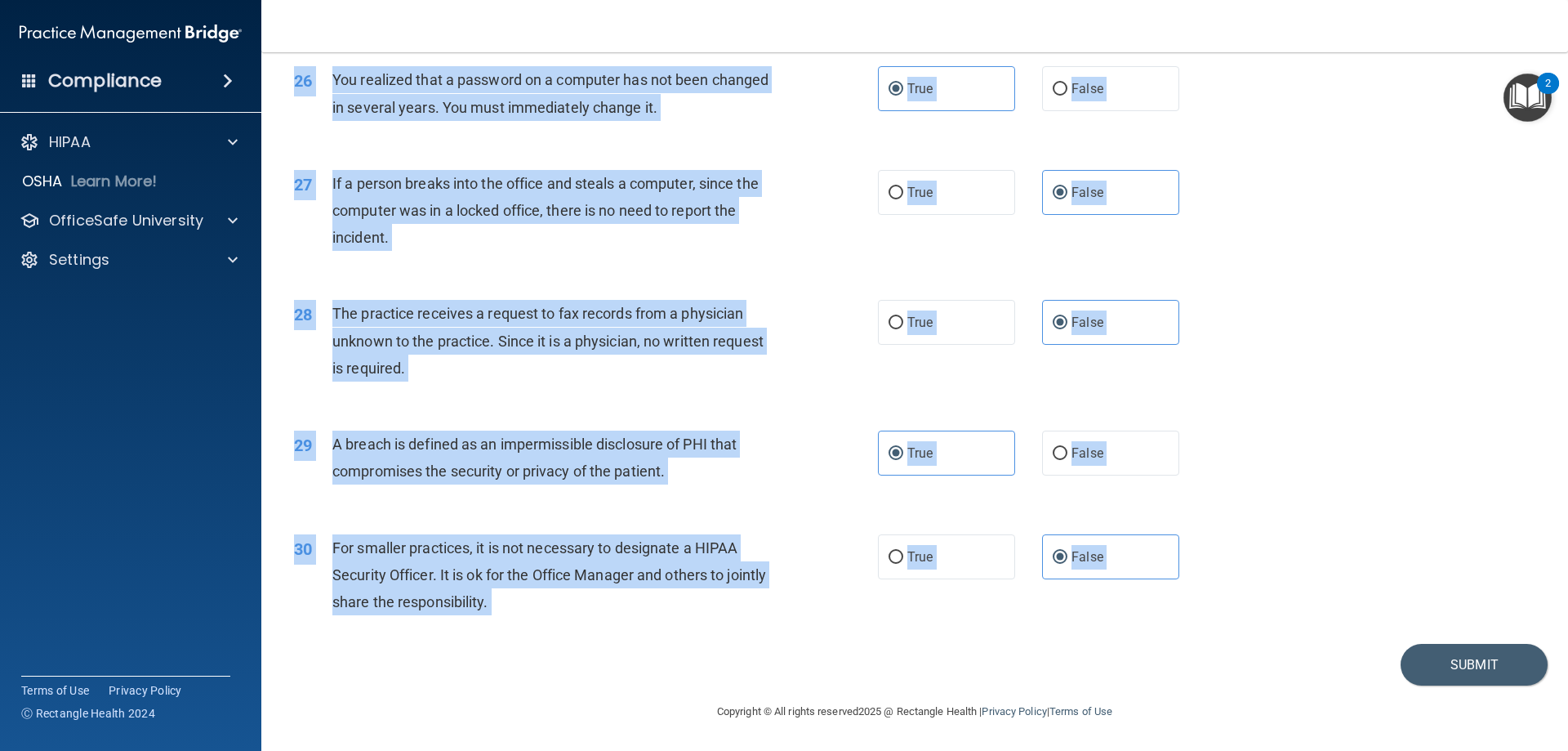
drag, startPoint x: 295, startPoint y: 92, endPoint x: 1281, endPoint y: 660, distance: 1137.9
copy main "The HIPAA Quiz This quiz doesn’t expire until 08/15/2025. Are you sure you want…"
click at [1444, 671] on button "Submit" at bounding box center [1473, 664] width 147 height 41
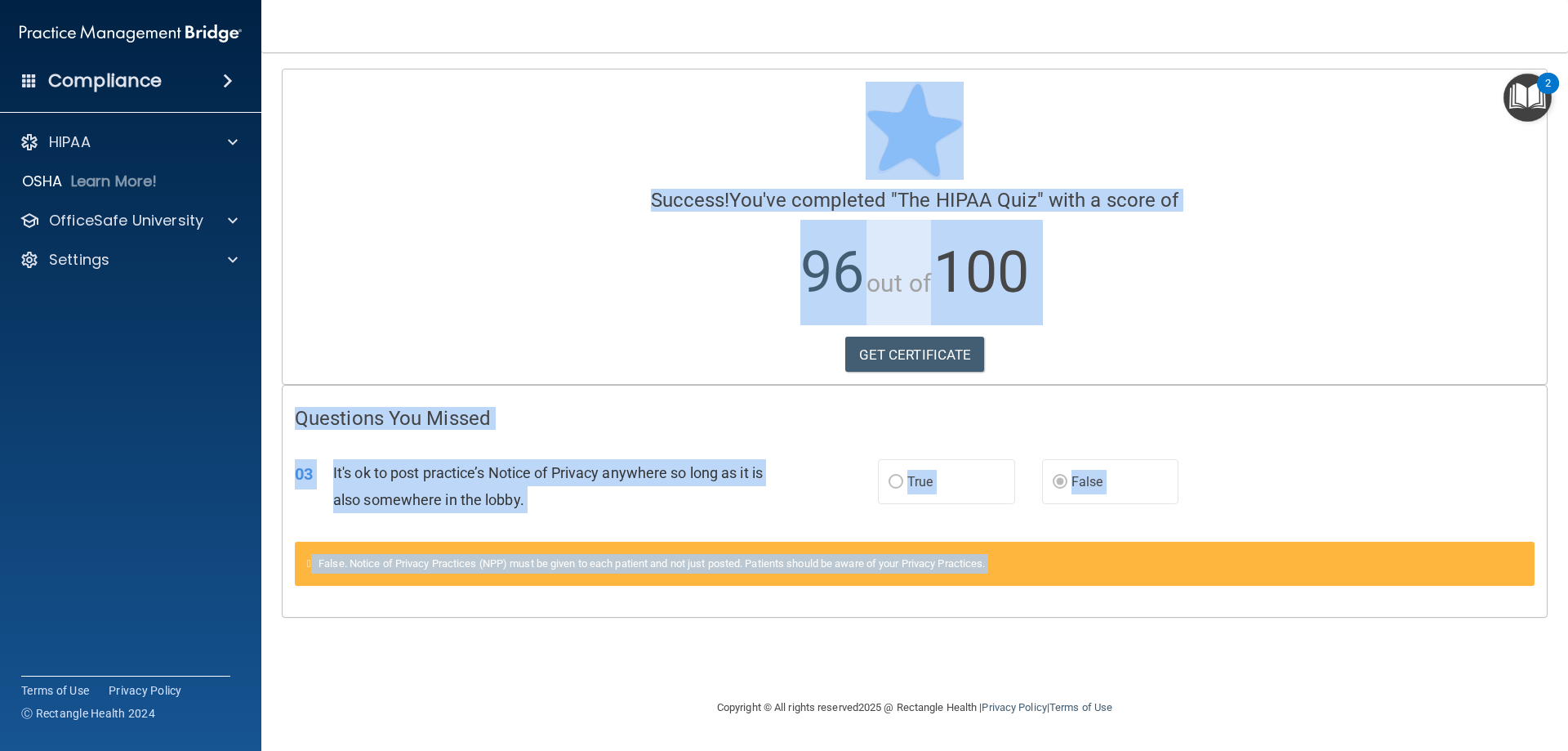
click at [1080, 643] on div "Calculating your score.... Success! You've completed " The HIPAA Quiz " with a …" at bounding box center [914, 375] width 1241 height 613
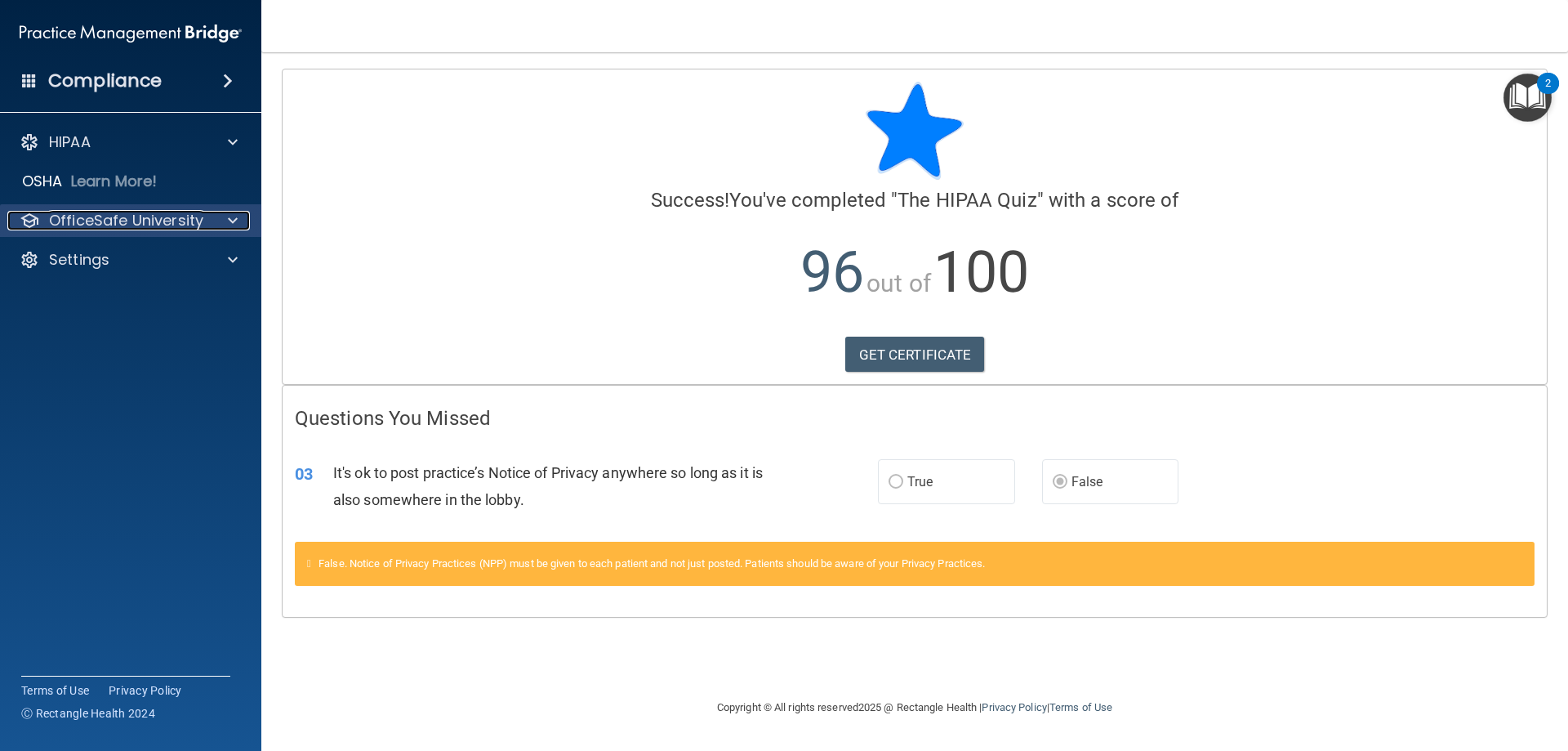
click at [93, 221] on p "OfficeSafe University" at bounding box center [125, 221] width 154 height 20
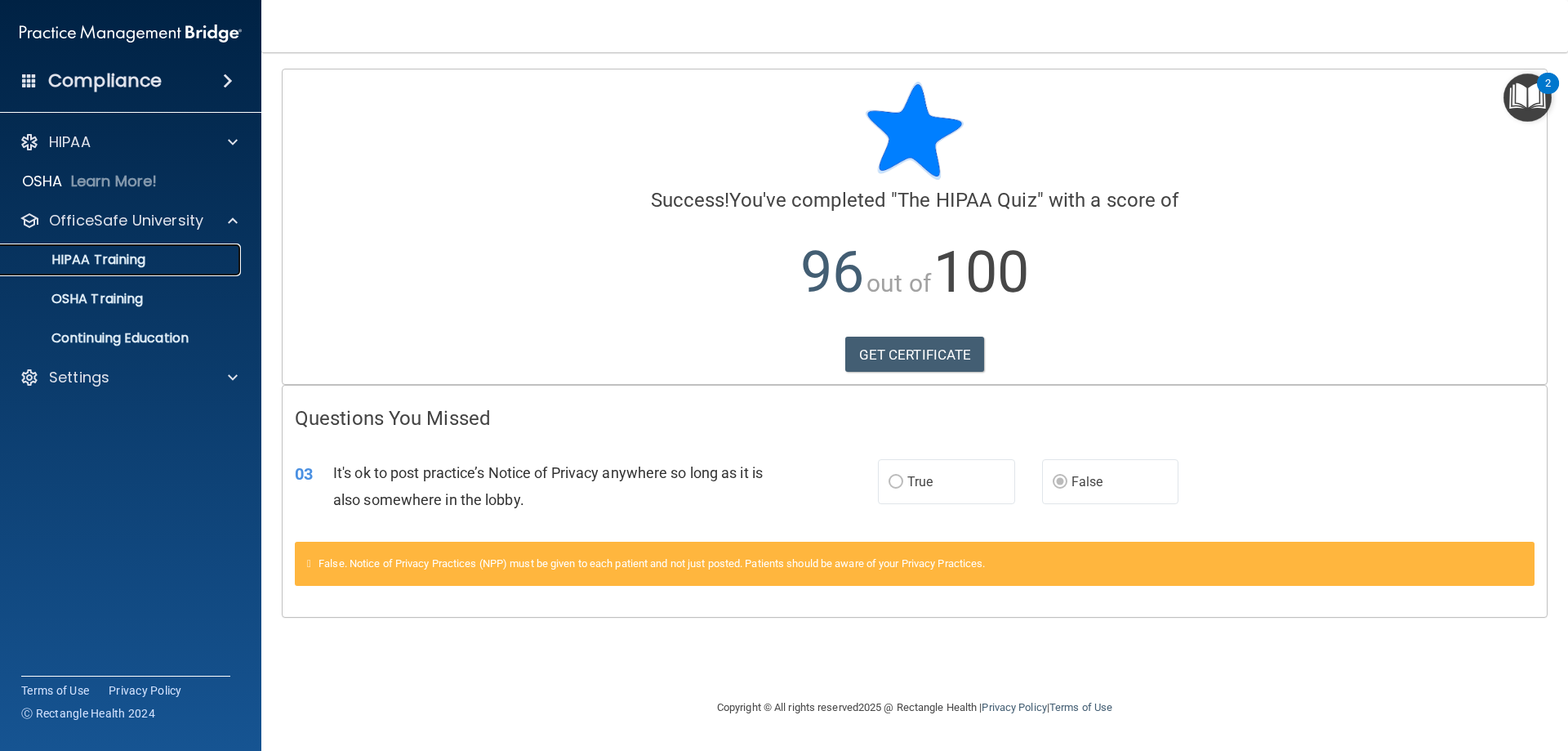
click at [100, 261] on p "HIPAA Training" at bounding box center [77, 260] width 134 height 16
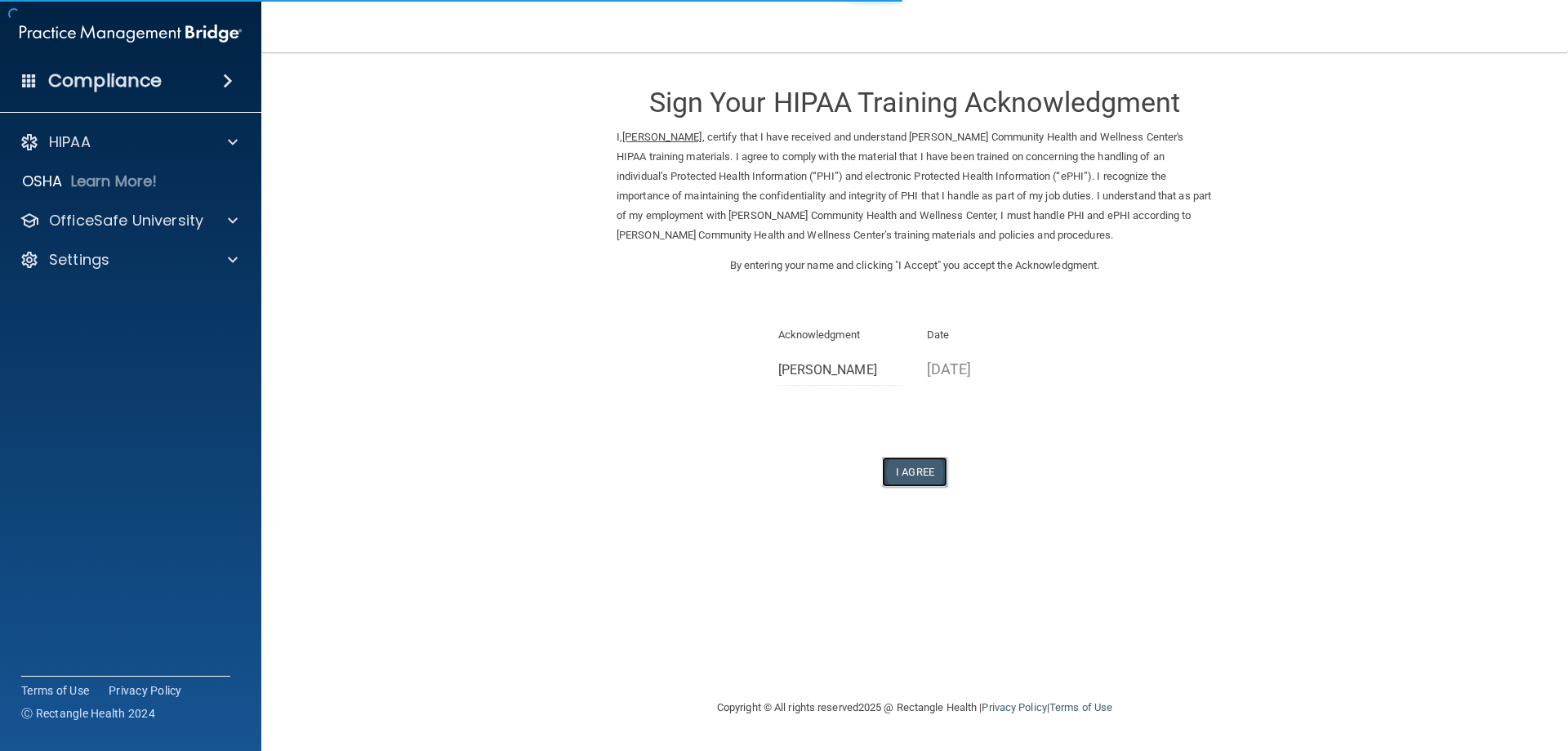
click at [926, 467] on button "I Agree" at bounding box center [915, 472] width 65 height 31
click at [929, 470] on button "I Agree" at bounding box center [915, 472] width 65 height 31
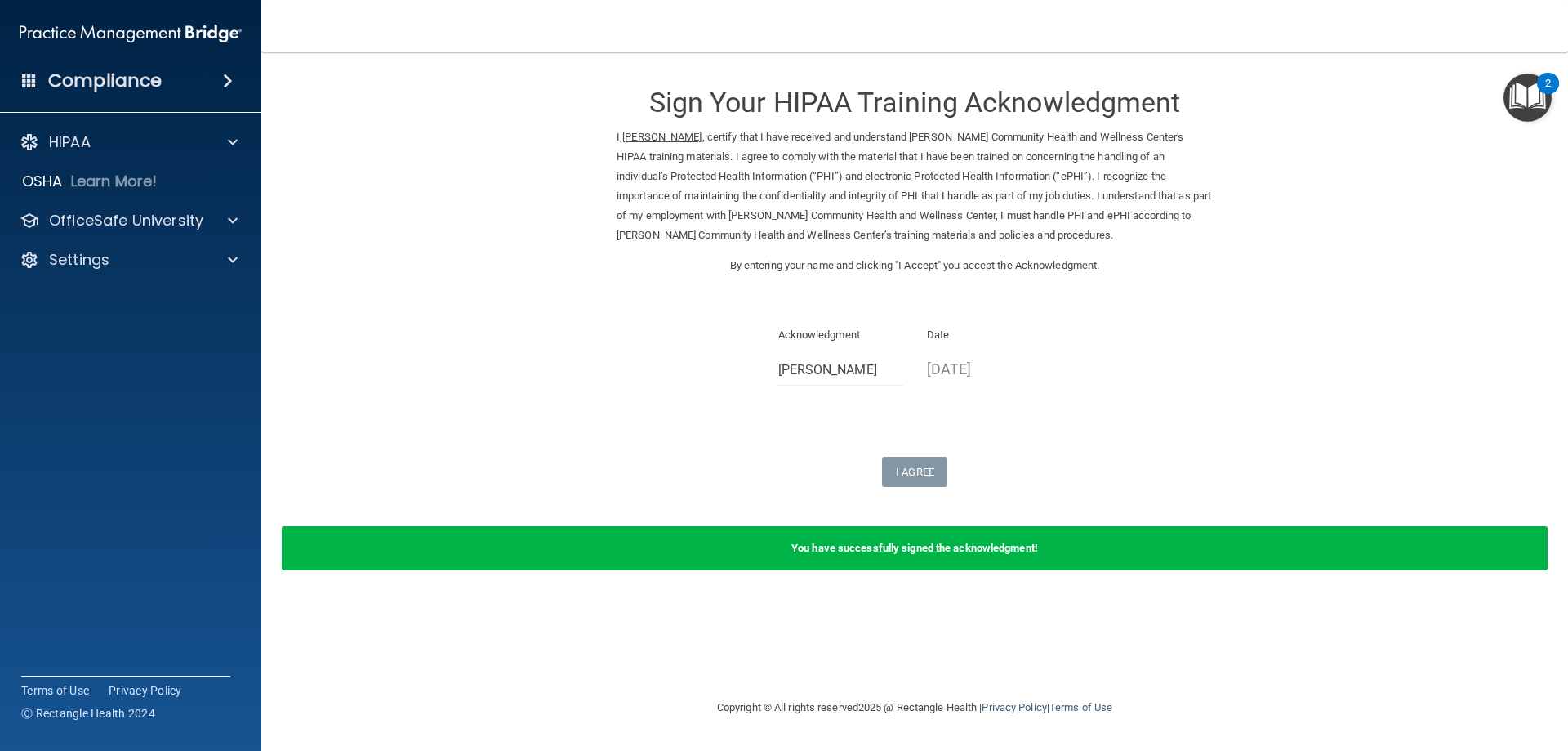
click at [962, 548] on b "You have successfully signed the acknowledgment!" at bounding box center [915, 548] width 247 height 13
click at [1526, 91] on img "Open Resource Center, 2 new notifications" at bounding box center [1527, 97] width 48 height 48
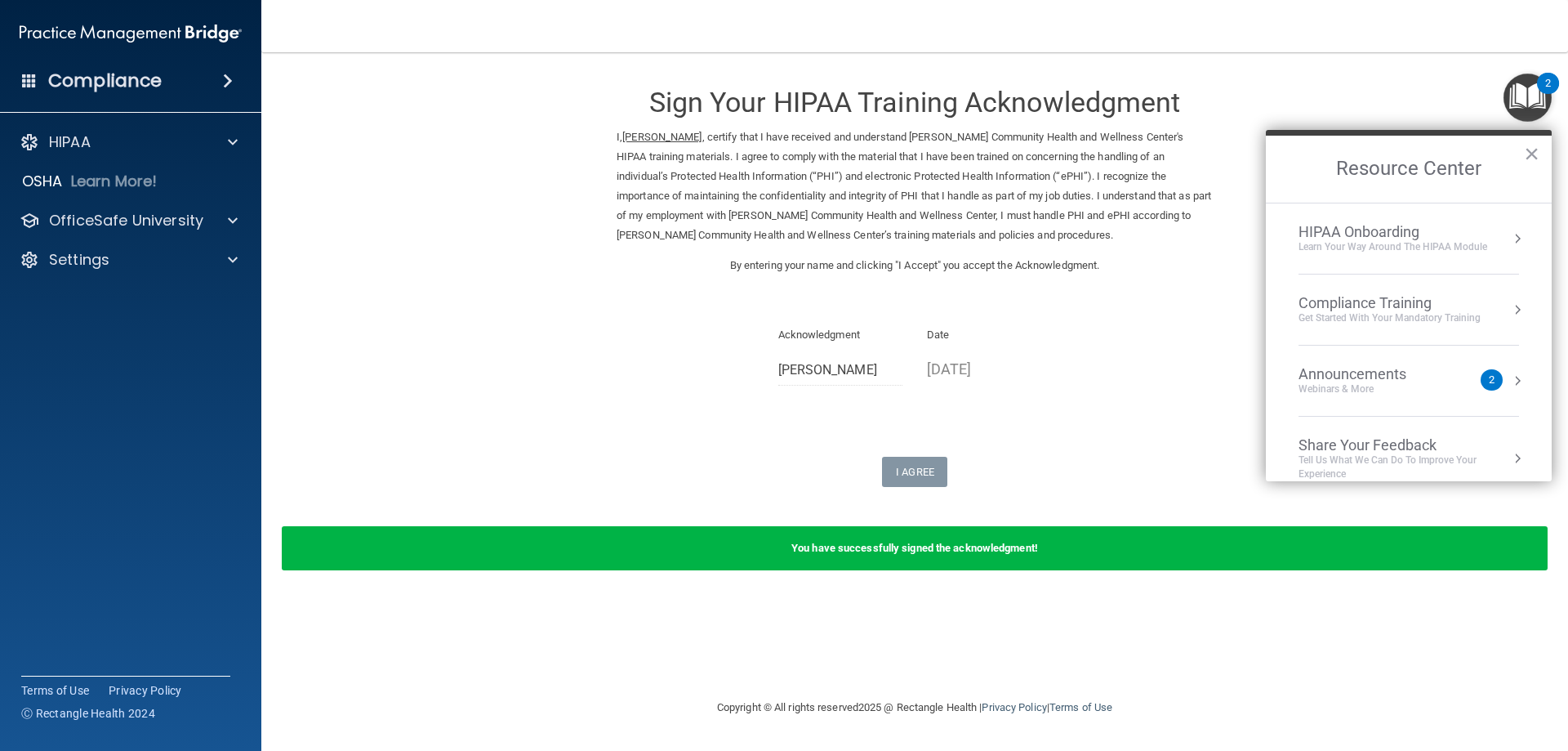
click at [691, 293] on div "Sign Your HIPAA Training Acknowledgment I, Naomi Persaud , certify that I have …" at bounding box center [914, 278] width 596 height 418
click at [430, 246] on form "Sign Your HIPAA Training Acknowledgment I, Naomi Persaud , certify that I have …" at bounding box center [914, 329] width 1241 height 521
click at [122, 221] on p "OfficeSafe University" at bounding box center [125, 221] width 154 height 20
click at [130, 256] on p "HIPAA Training" at bounding box center [77, 260] width 134 height 16
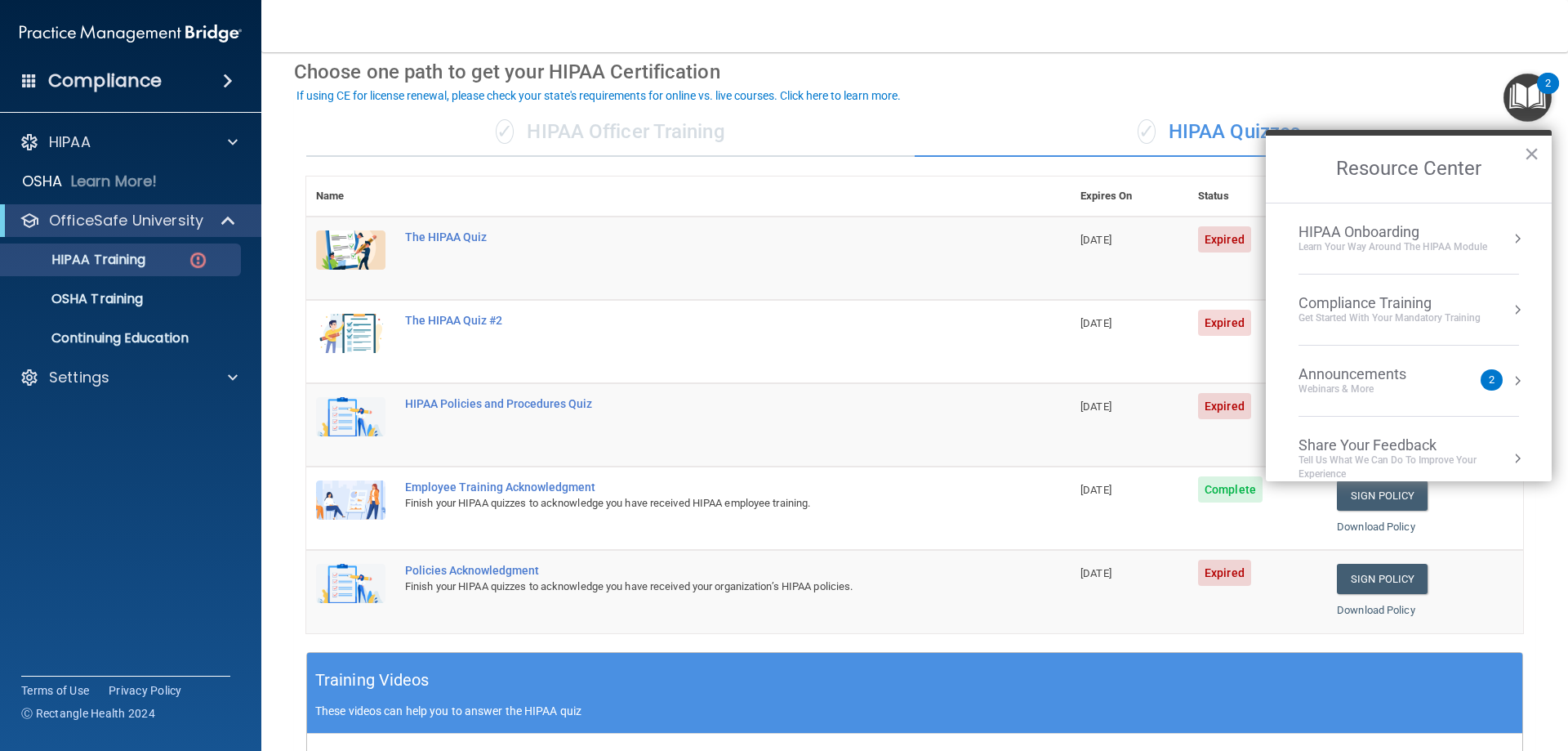
scroll to position [245, 0]
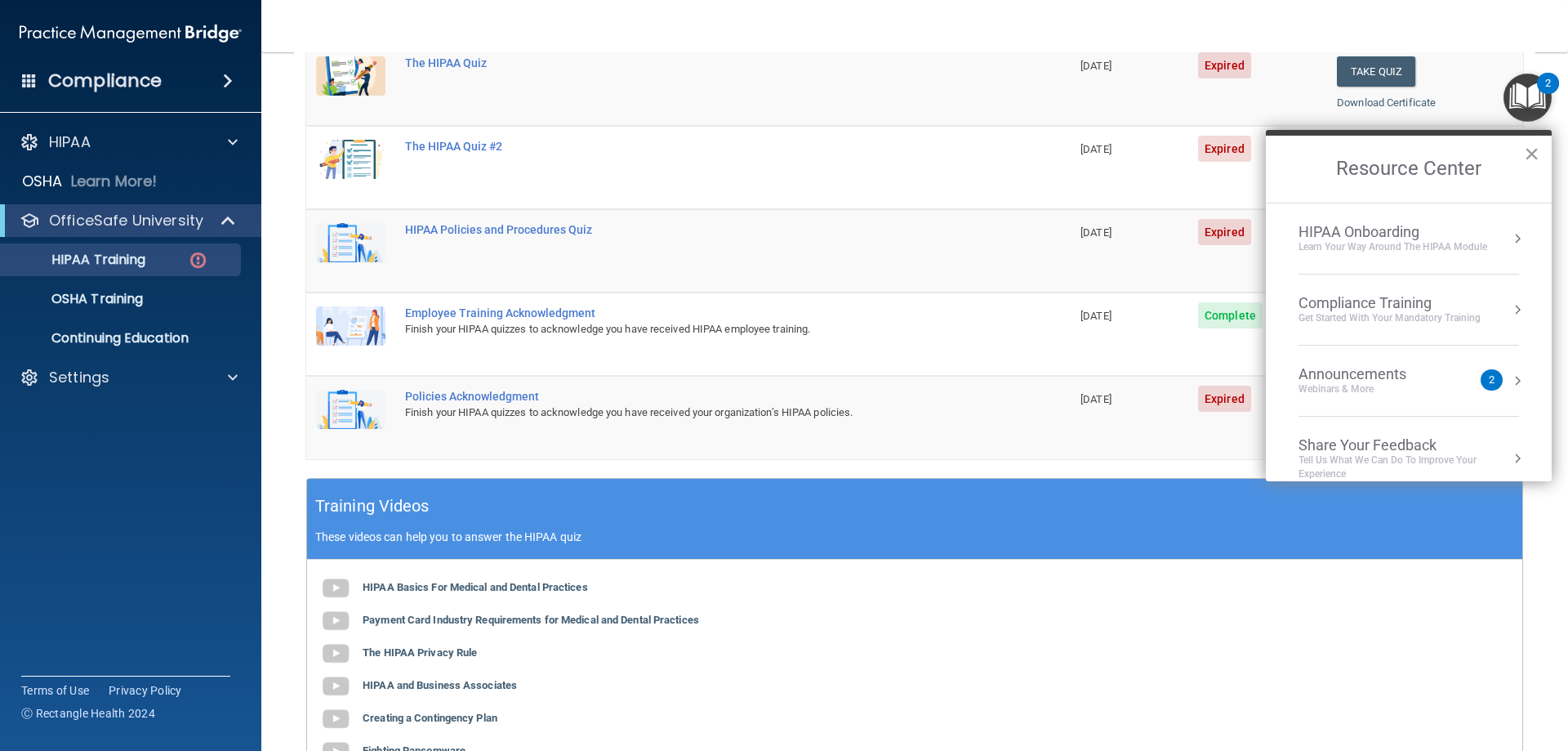
click at [1533, 152] on button "×" at bounding box center [1531, 153] width 15 height 26
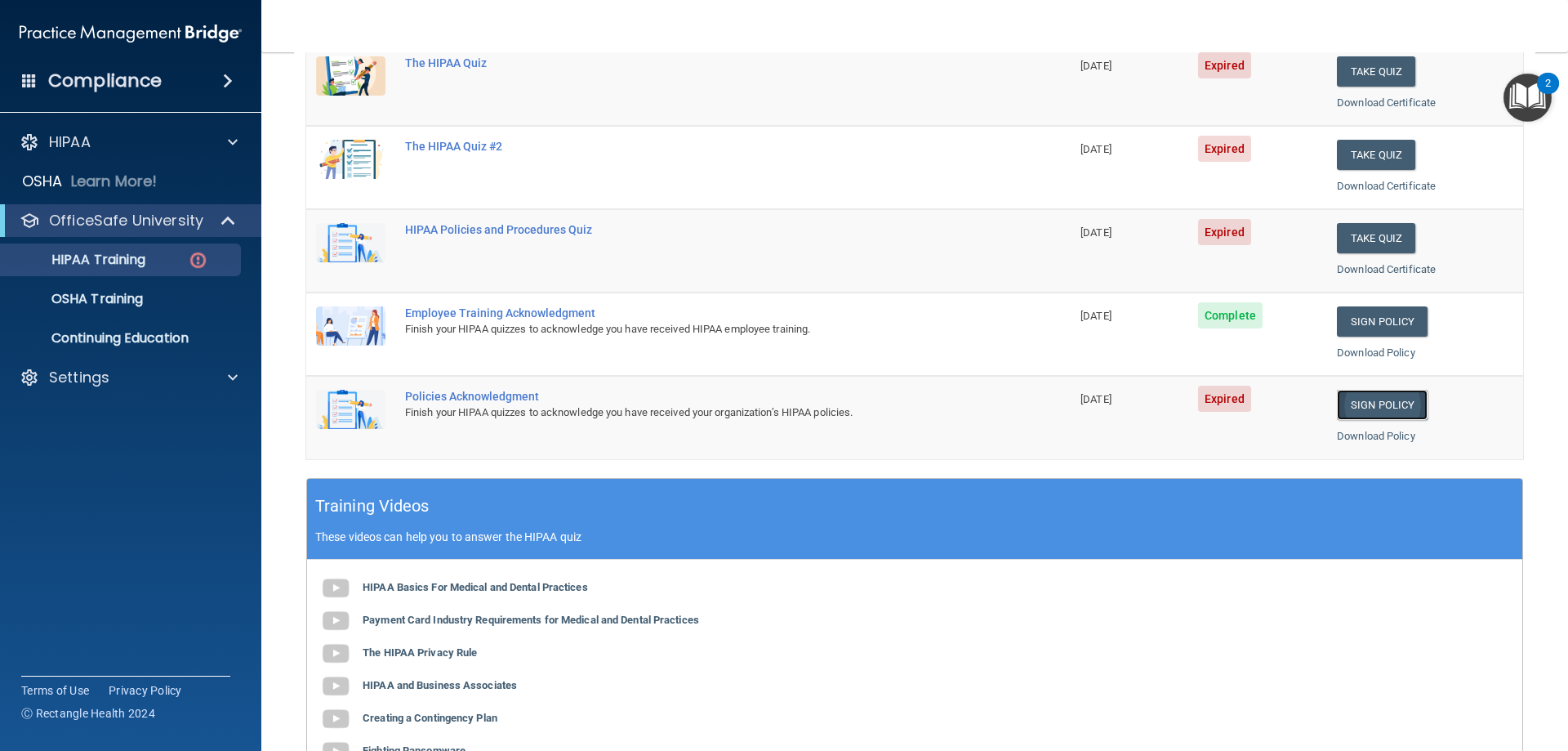
click at [1381, 414] on link "Sign Policy" at bounding box center [1381, 405] width 91 height 31
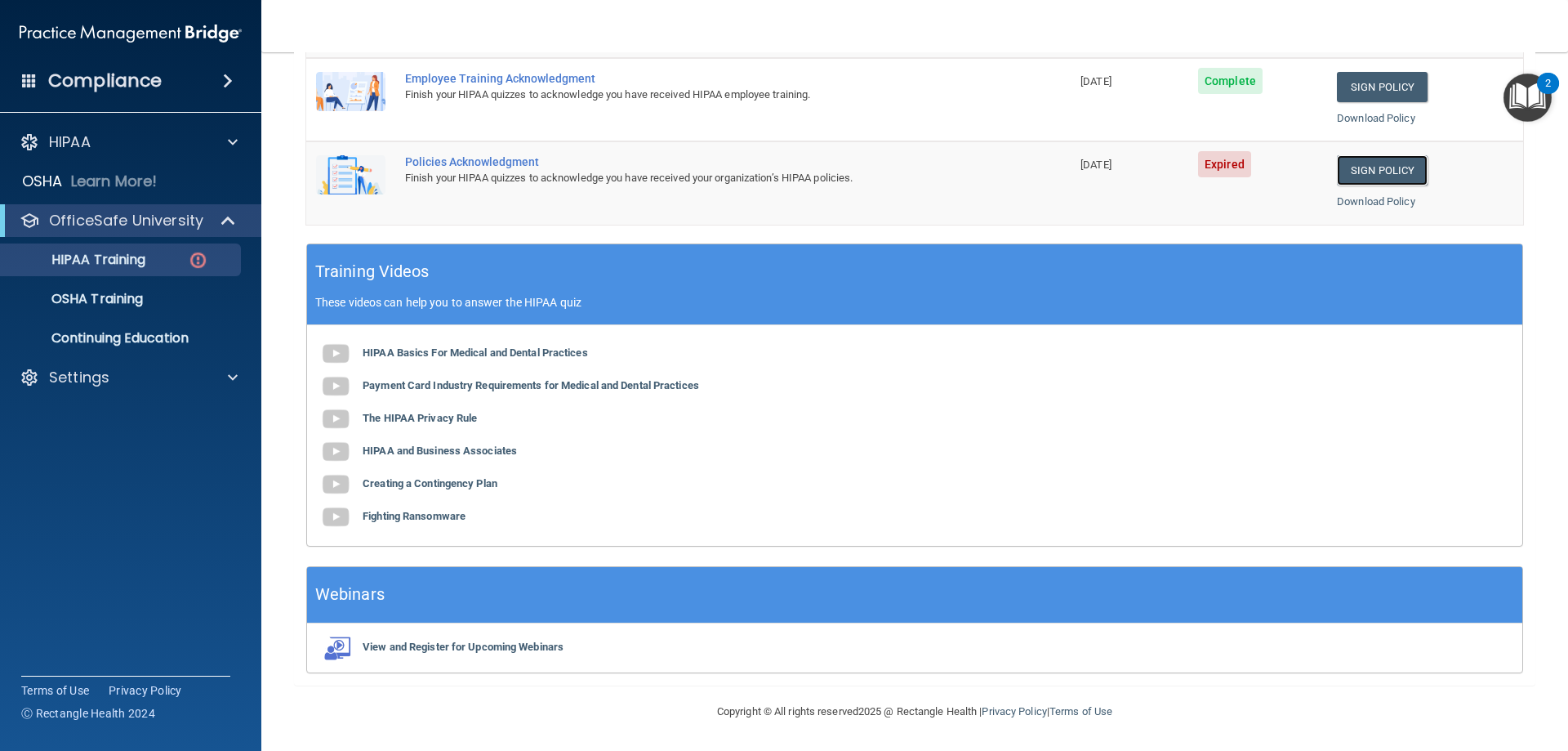
scroll to position [152, 0]
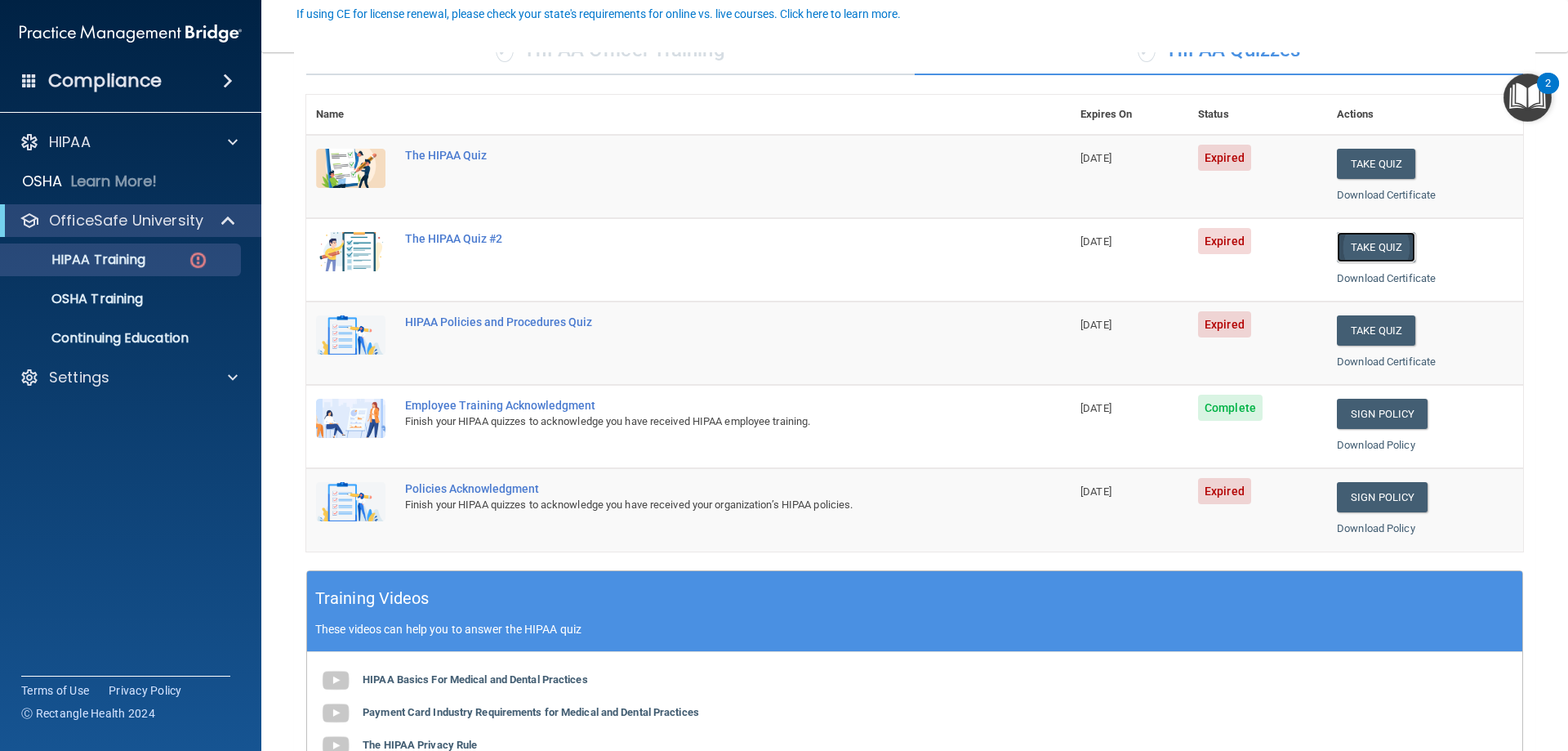
click at [1364, 243] on button "Take Quiz" at bounding box center [1375, 247] width 78 height 31
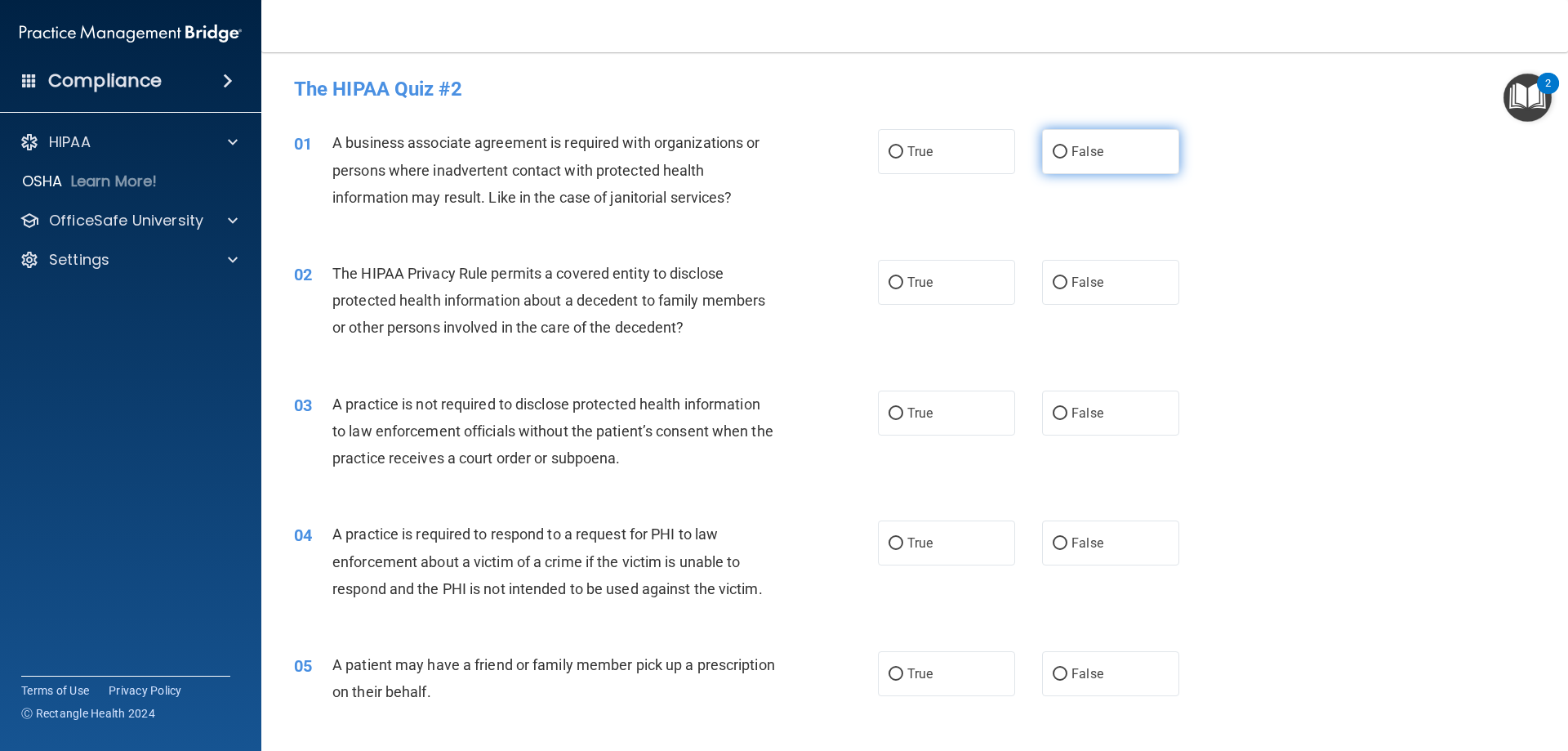
click at [1054, 165] on label "False" at bounding box center [1110, 151] width 137 height 45
click at [1054, 159] on input "False" at bounding box center [1060, 152] width 14 height 13
radio input "true"
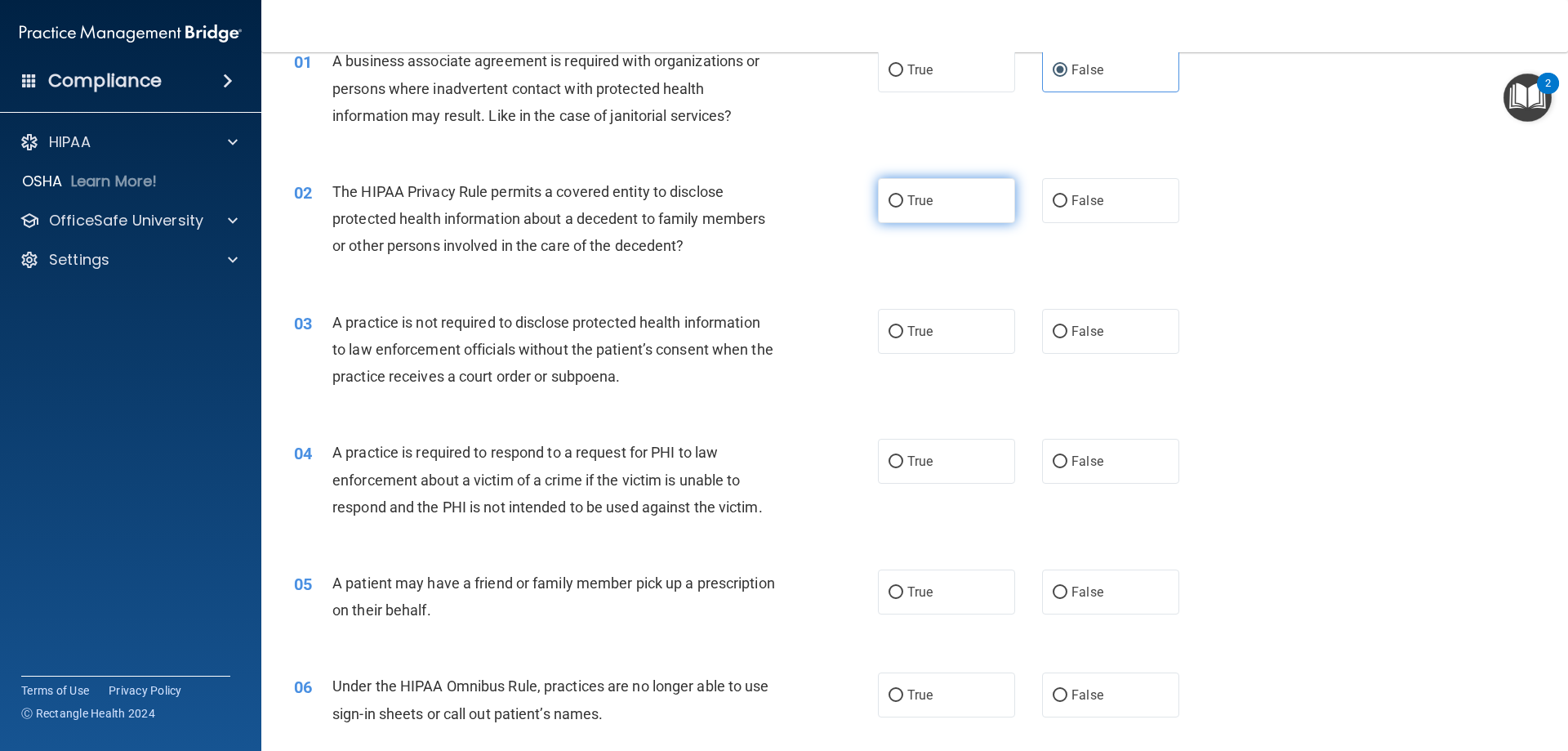
click at [907, 204] on span "True" at bounding box center [920, 200] width 25 height 15
click at [903, 204] on input "True" at bounding box center [896, 202] width 14 height 13
radio input "true"
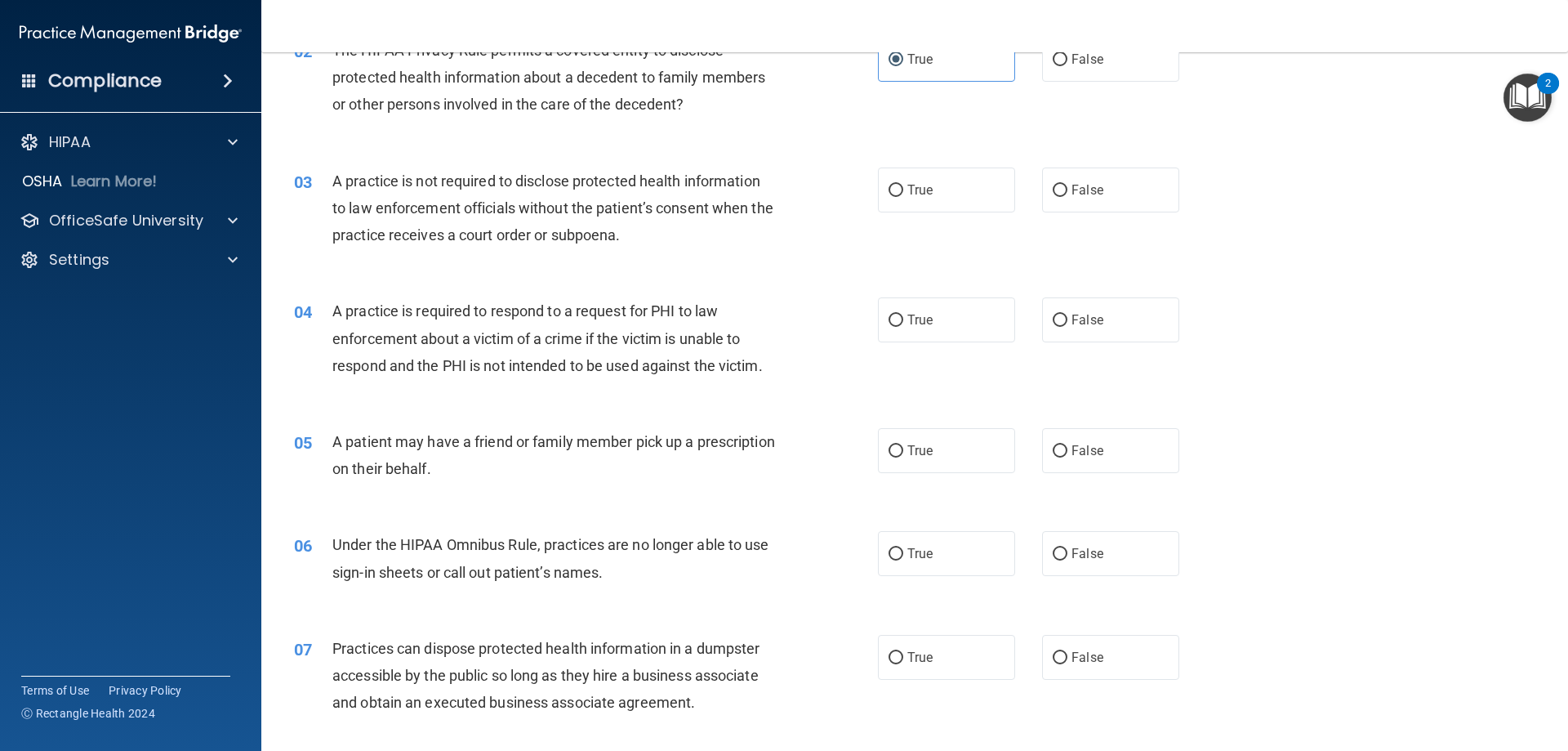
scroll to position [245, 0]
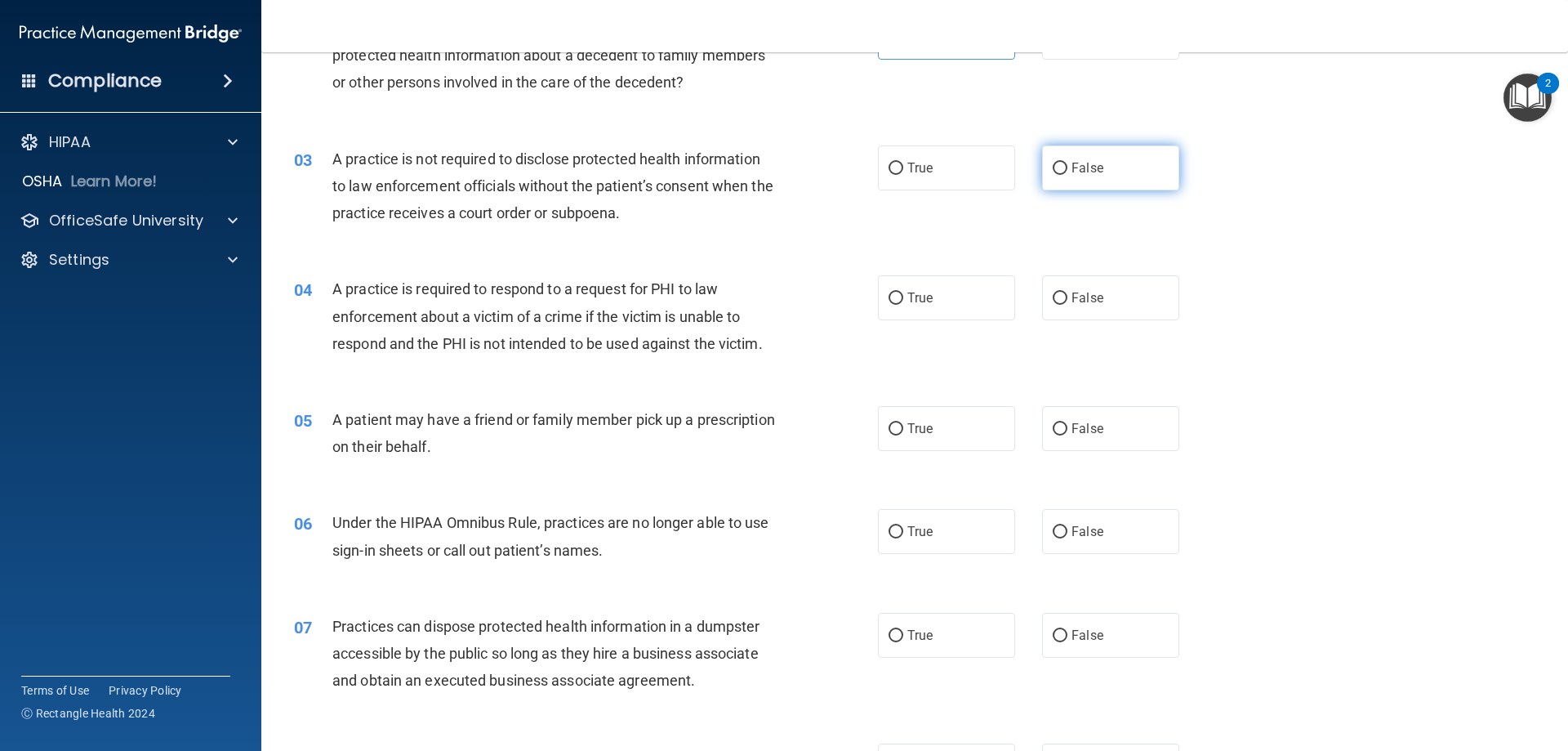
click at [1082, 160] on span "False" at bounding box center [1087, 168] width 32 height 15
click at [1067, 162] on input "False" at bounding box center [1060, 169] width 14 height 13
radio input "true"
click at [916, 303] on span "True" at bounding box center [920, 298] width 25 height 15
click at [903, 303] on input "True" at bounding box center [896, 298] width 14 height 13
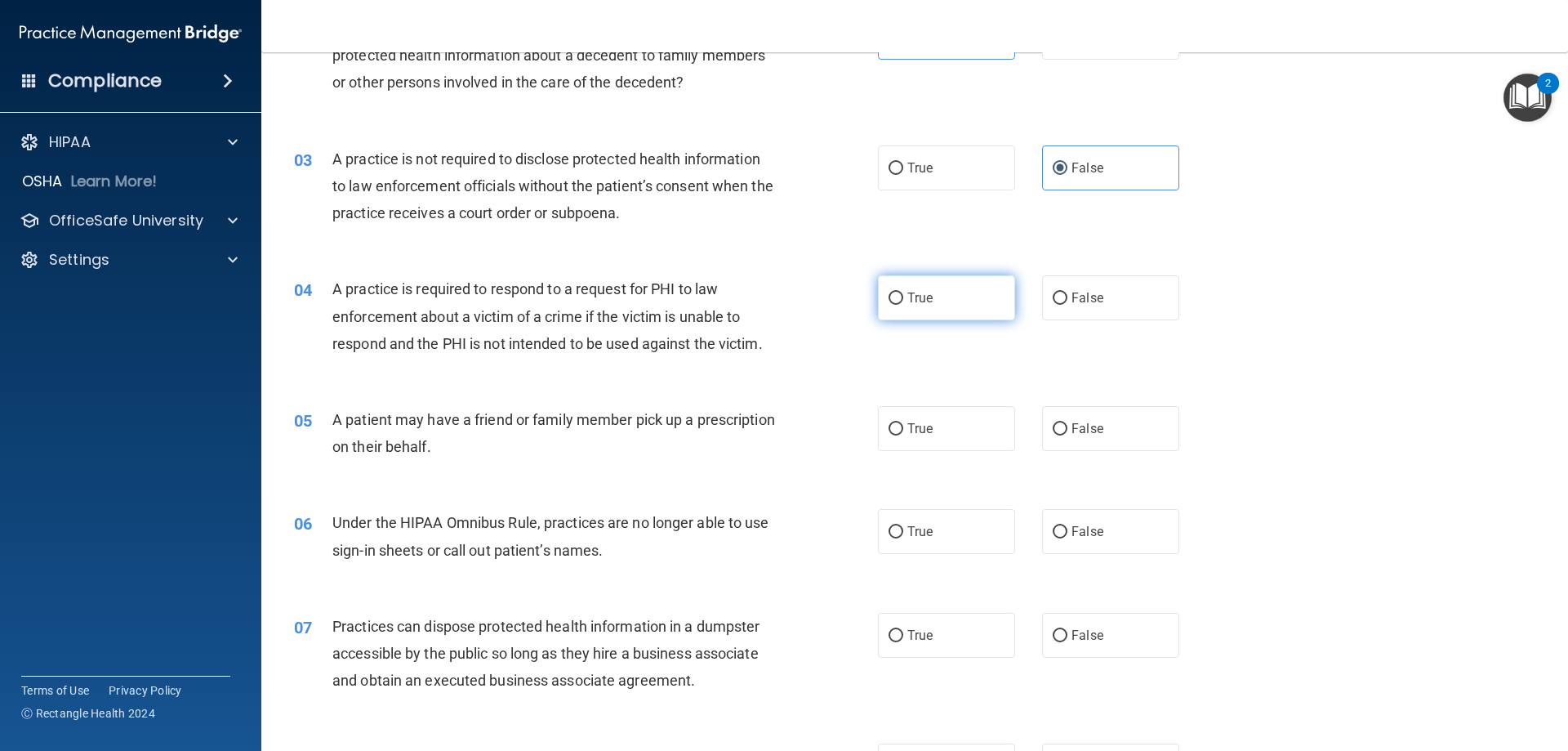
radio input "true"
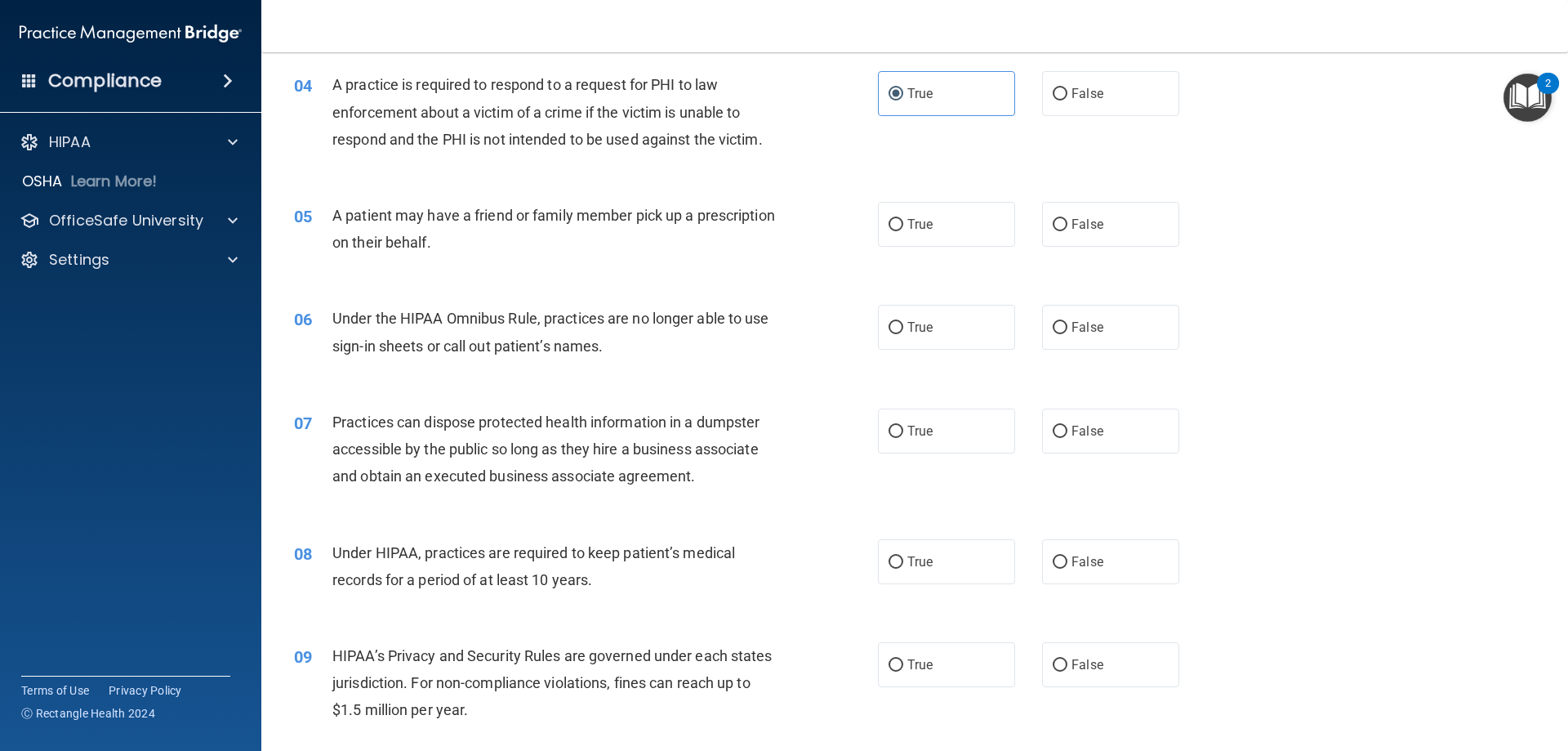
scroll to position [490, 0]
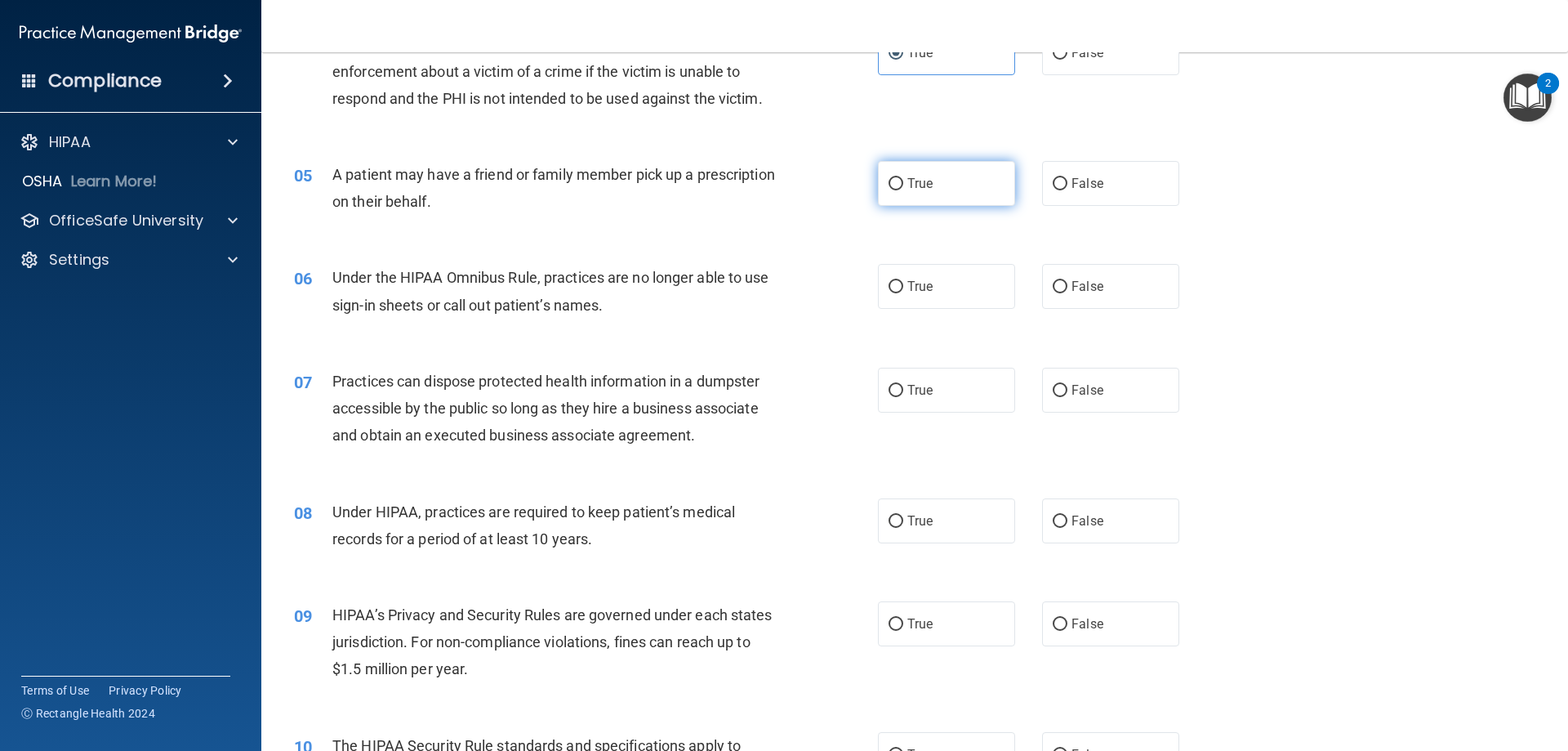
click at [942, 185] on label "True" at bounding box center [946, 183] width 137 height 45
click at [903, 185] on input "True" at bounding box center [896, 185] width 14 height 13
radio input "true"
click at [904, 295] on label "True" at bounding box center [946, 287] width 137 height 45
click at [903, 293] on input "True" at bounding box center [896, 288] width 14 height 13
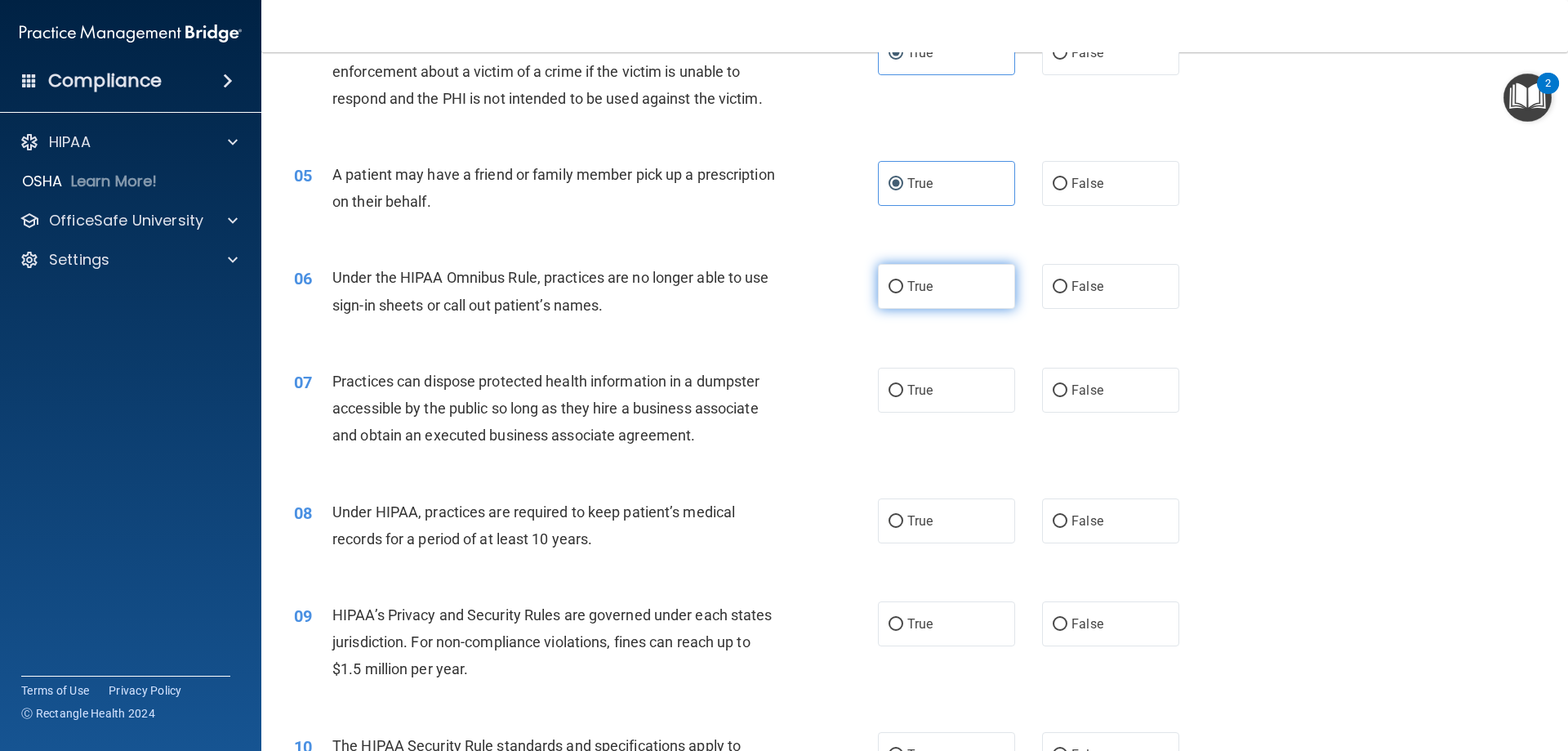
radio input "true"
click at [1102, 296] on label "False" at bounding box center [1110, 287] width 137 height 45
click at [1067, 293] on input "False" at bounding box center [1060, 288] width 14 height 13
radio input "true"
radio input "false"
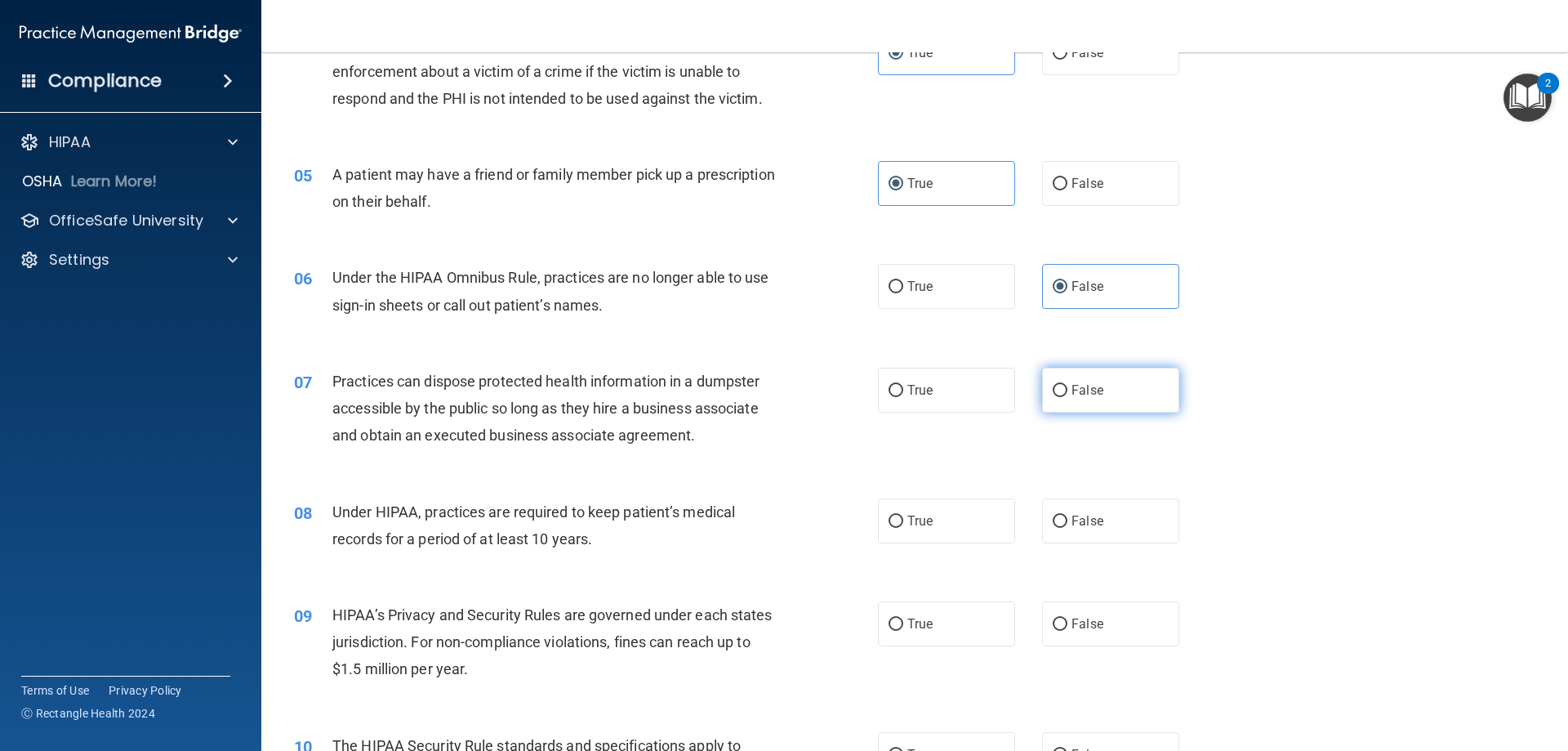
click at [1081, 393] on span "False" at bounding box center [1087, 389] width 32 height 15
click at [1067, 393] on input "False" at bounding box center [1060, 391] width 14 height 13
radio input "true"
click at [1065, 510] on label "False" at bounding box center [1110, 521] width 137 height 45
click at [1065, 516] on input "False" at bounding box center [1060, 522] width 14 height 13
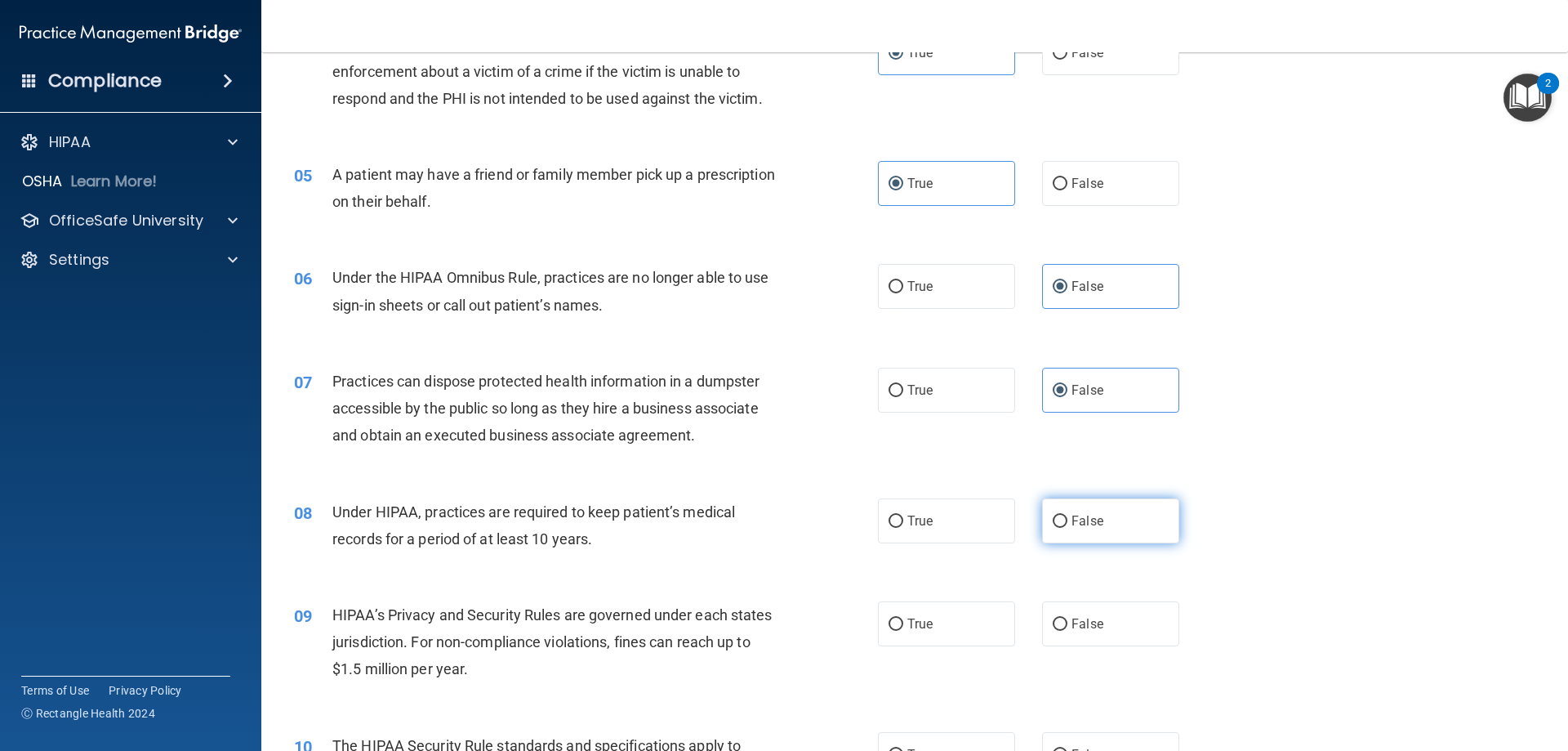
radio input "true"
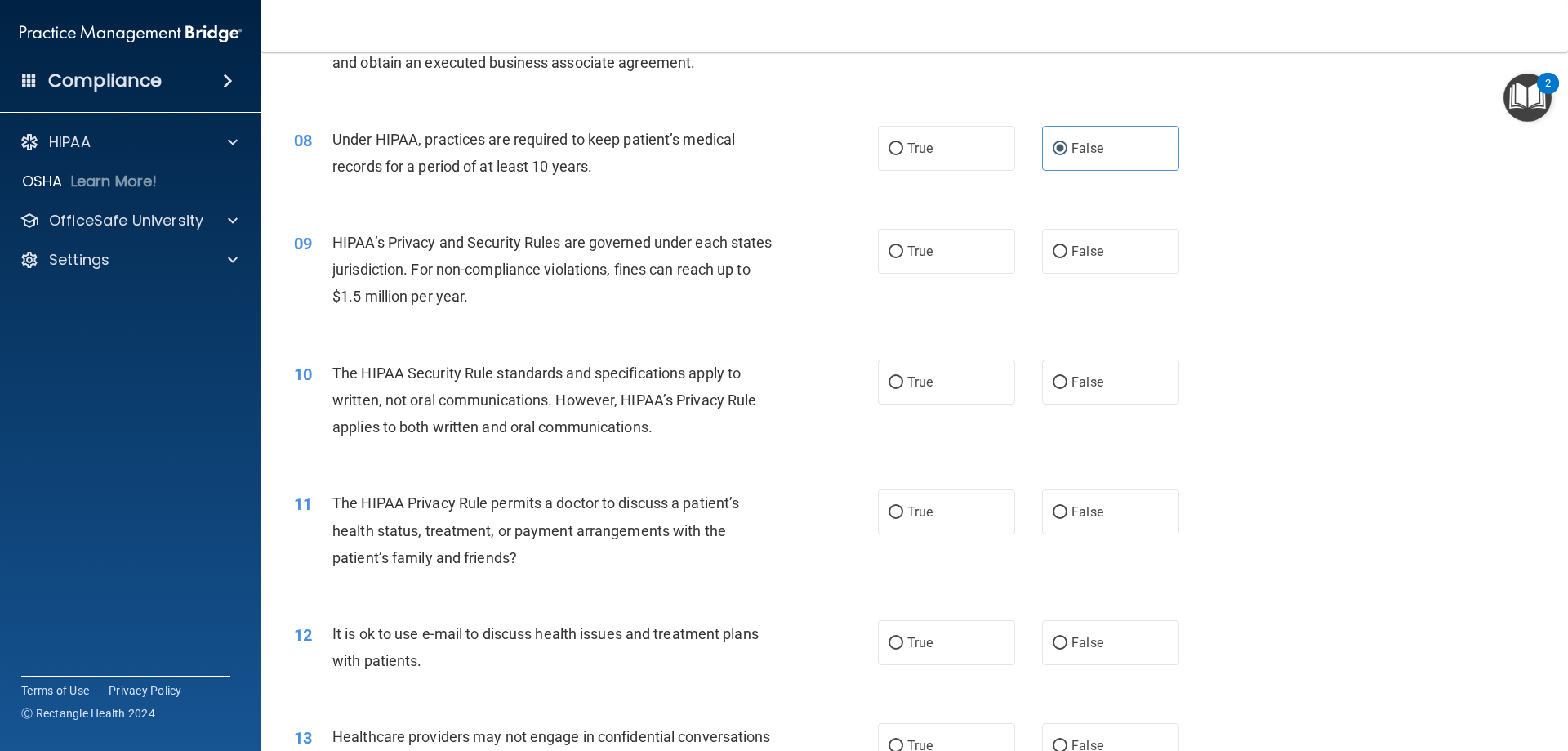
scroll to position [899, 0]
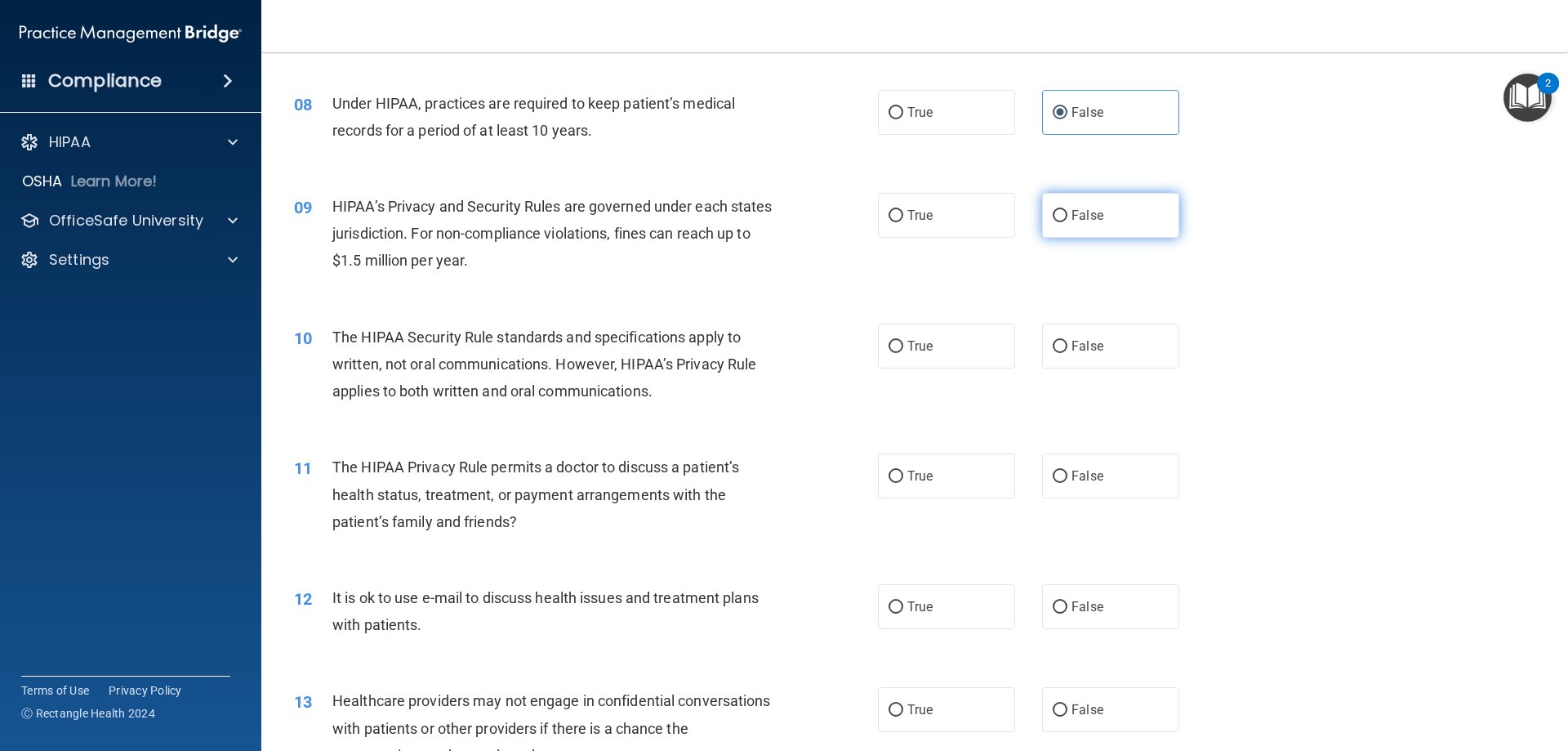
click at [1099, 224] on label "False" at bounding box center [1110, 215] width 137 height 45
click at [1067, 222] on input "False" at bounding box center [1060, 216] width 14 height 13
radio input "true"
click at [933, 348] on label "True" at bounding box center [946, 346] width 137 height 45
click at [903, 348] on input "True" at bounding box center [896, 347] width 14 height 13
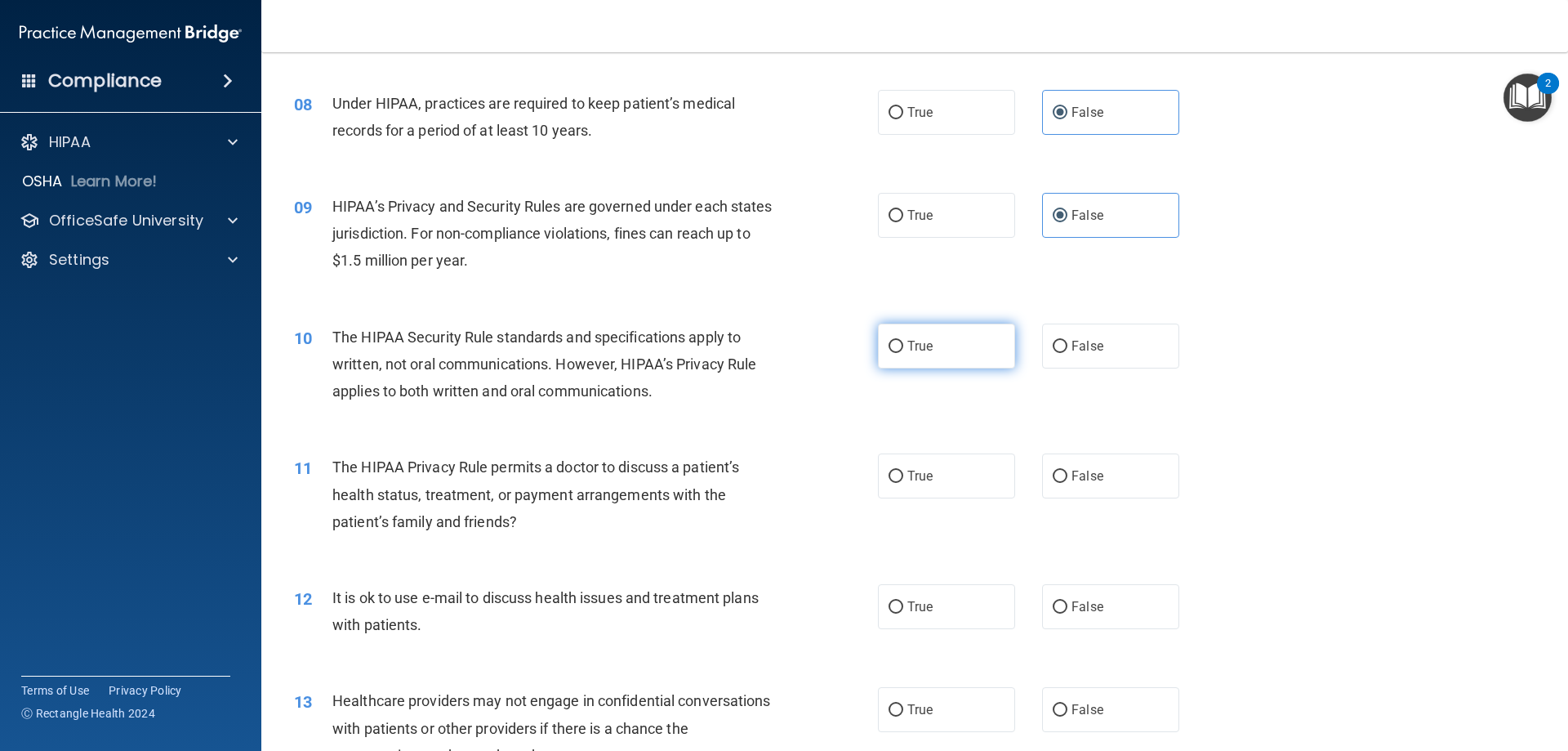
radio input "true"
click at [945, 476] on label "True" at bounding box center [946, 476] width 137 height 45
click at [903, 476] on input "True" at bounding box center [896, 477] width 14 height 13
radio input "true"
click at [924, 618] on label "True" at bounding box center [946, 607] width 137 height 45
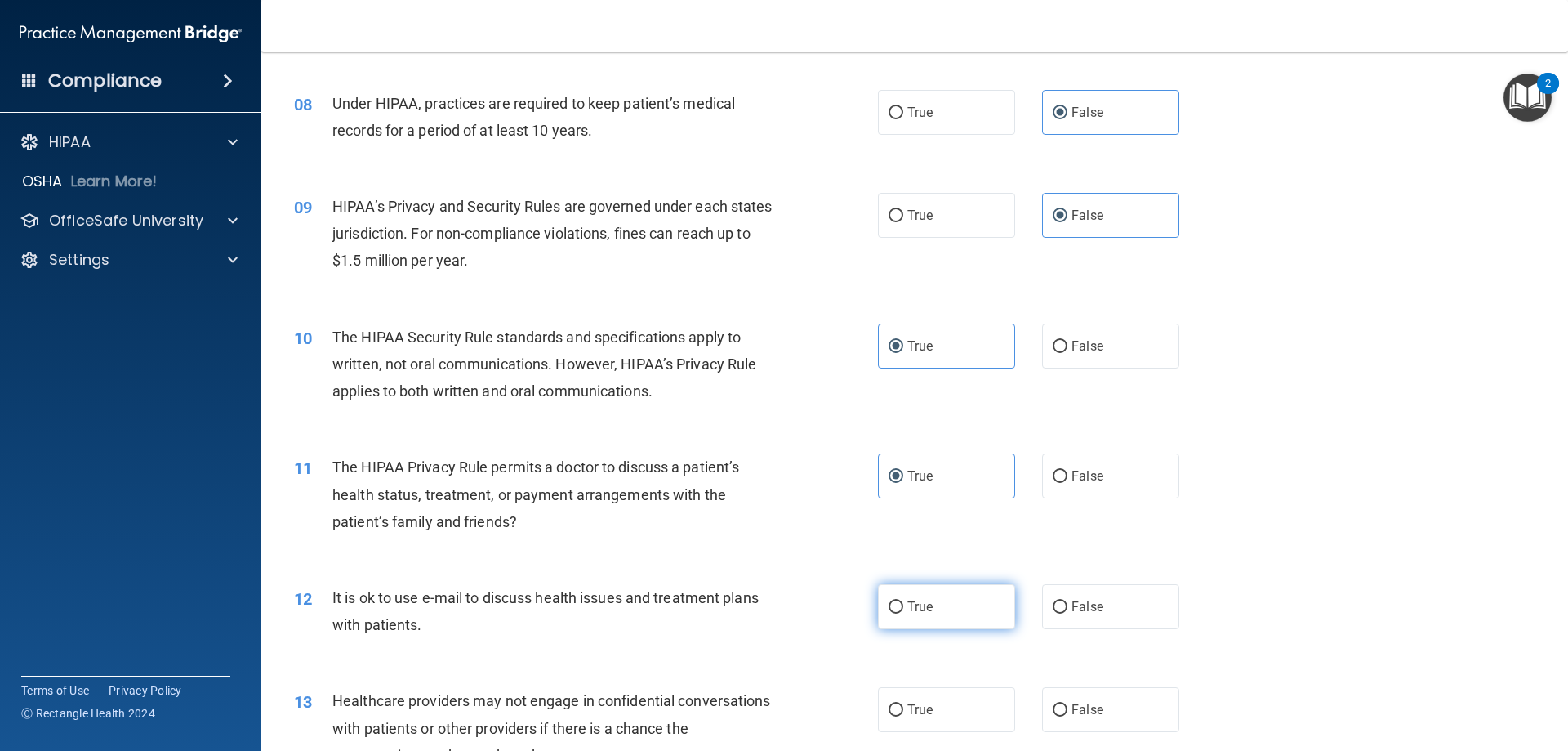
click at [903, 613] on input "True" at bounding box center [896, 608] width 14 height 13
radio input "true"
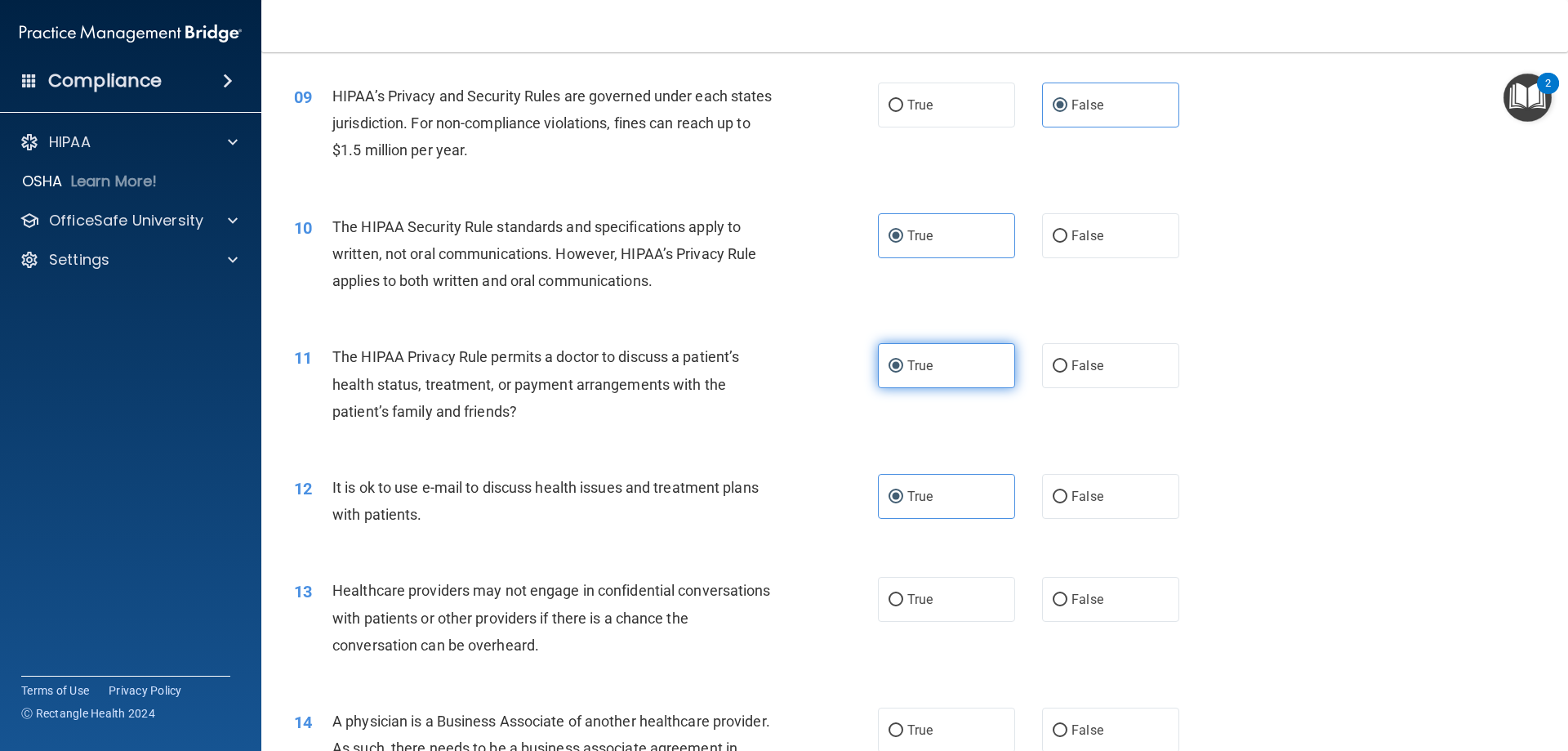
scroll to position [1307, 0]
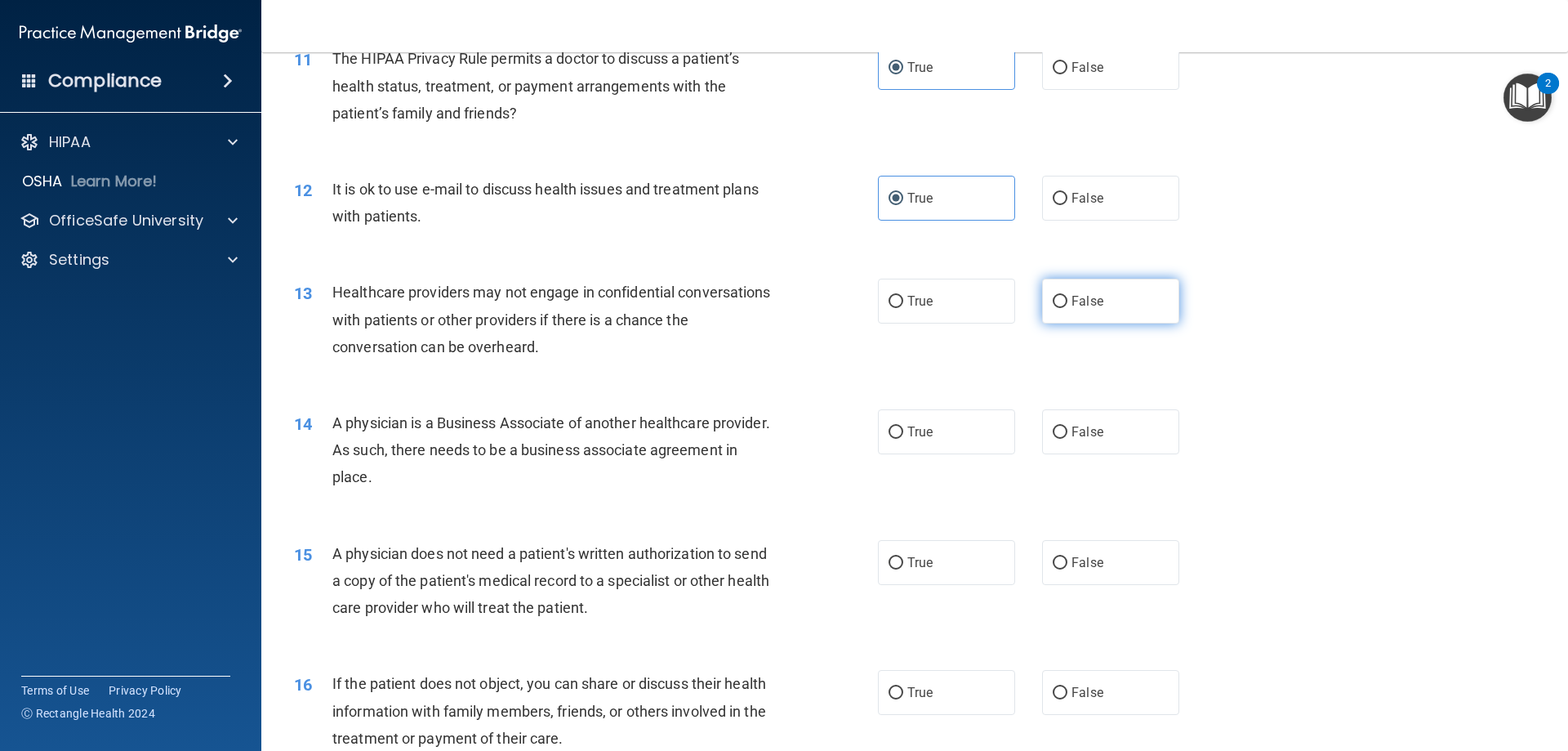
click at [1085, 314] on label "False" at bounding box center [1110, 301] width 137 height 45
click at [1067, 308] on input "False" at bounding box center [1060, 302] width 14 height 13
radio input "true"
click at [1093, 408] on div "14 A physician is a Business Associate of another healthcare provider. As such,…" at bounding box center [915, 453] width 1265 height 131
click at [1087, 423] on label "False" at bounding box center [1110, 432] width 137 height 45
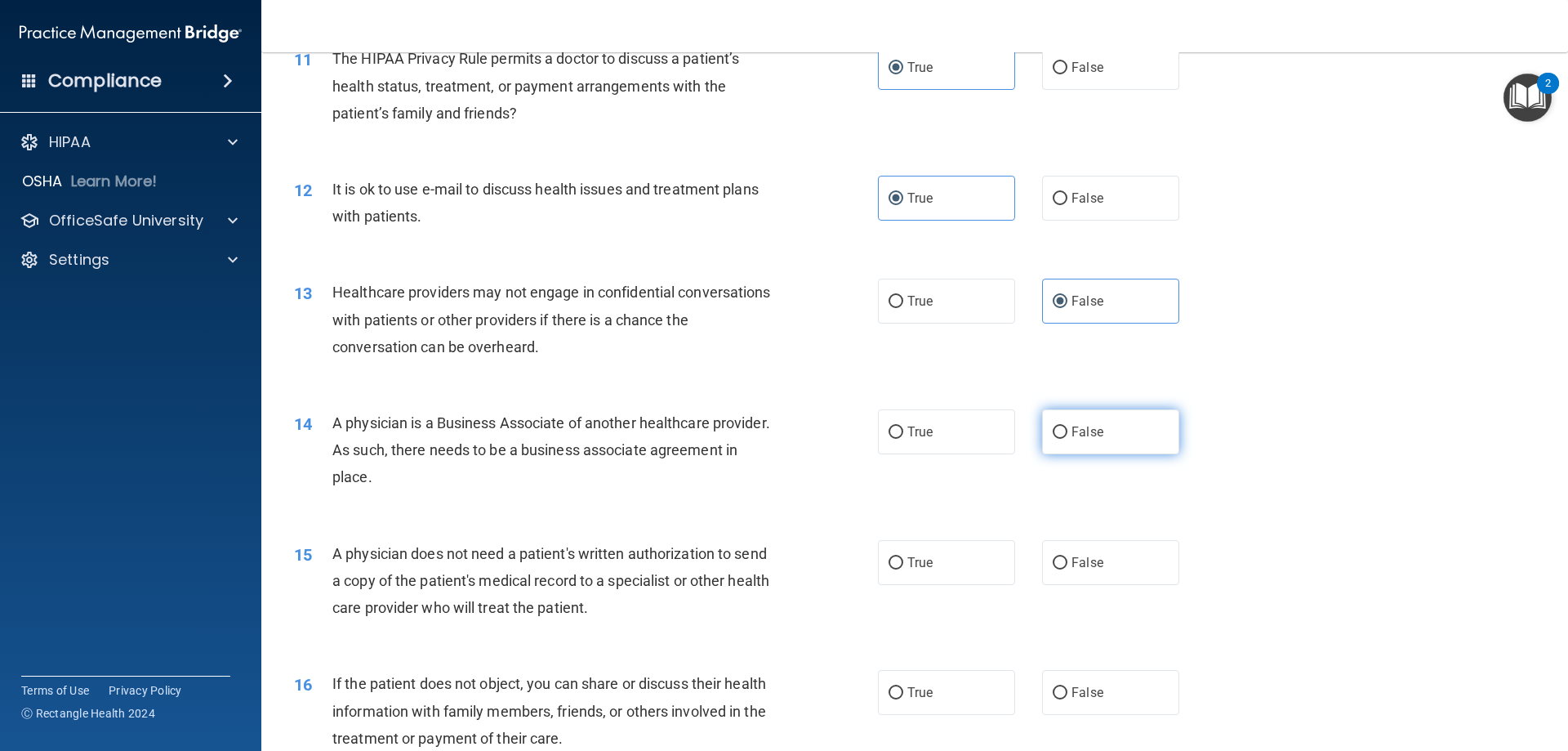
click at [1067, 426] on input "False" at bounding box center [1060, 433] width 14 height 13
radio input "true"
click at [941, 570] on label "True" at bounding box center [946, 563] width 137 height 45
click at [903, 570] on input "True" at bounding box center [896, 563] width 14 height 13
radio input "true"
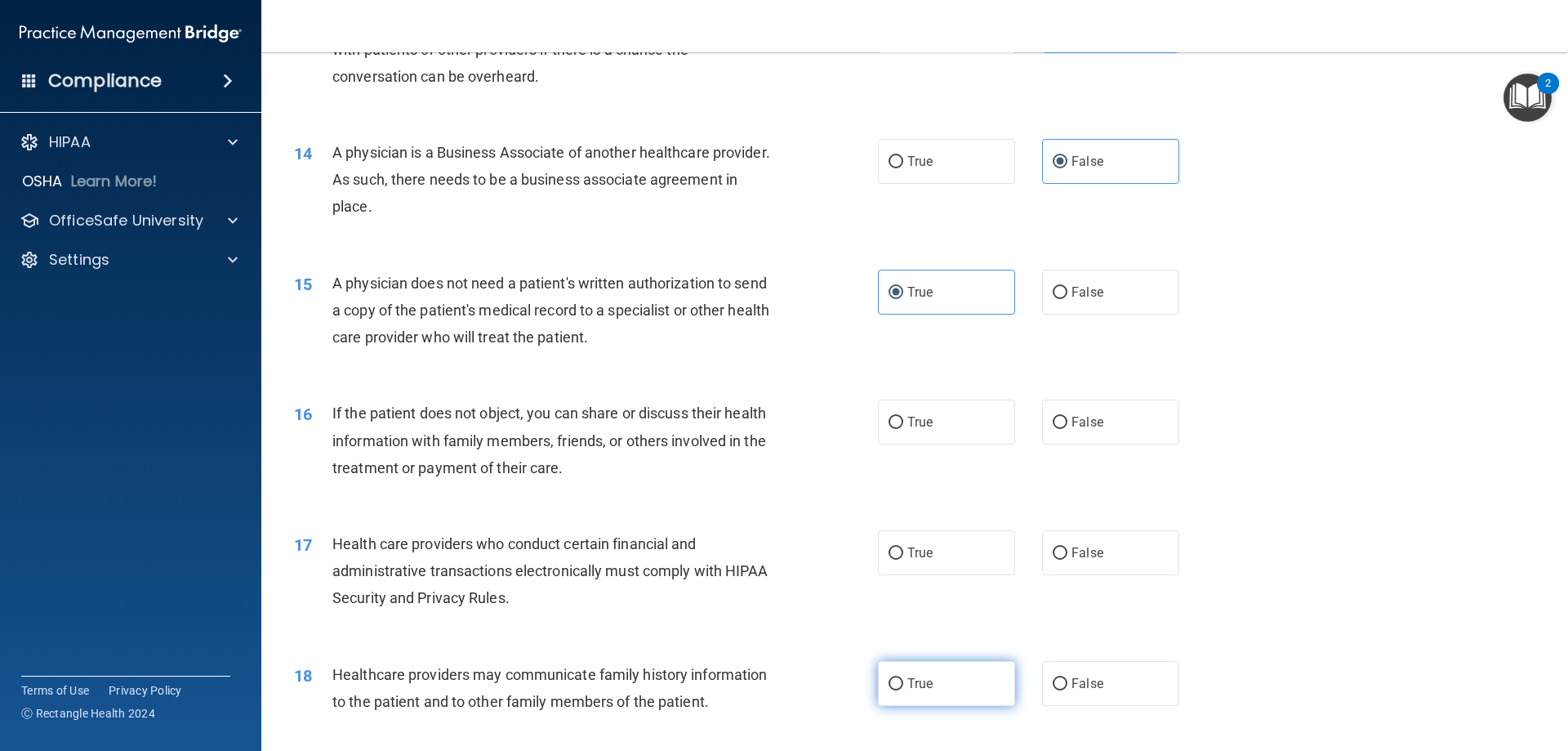
scroll to position [1716, 0]
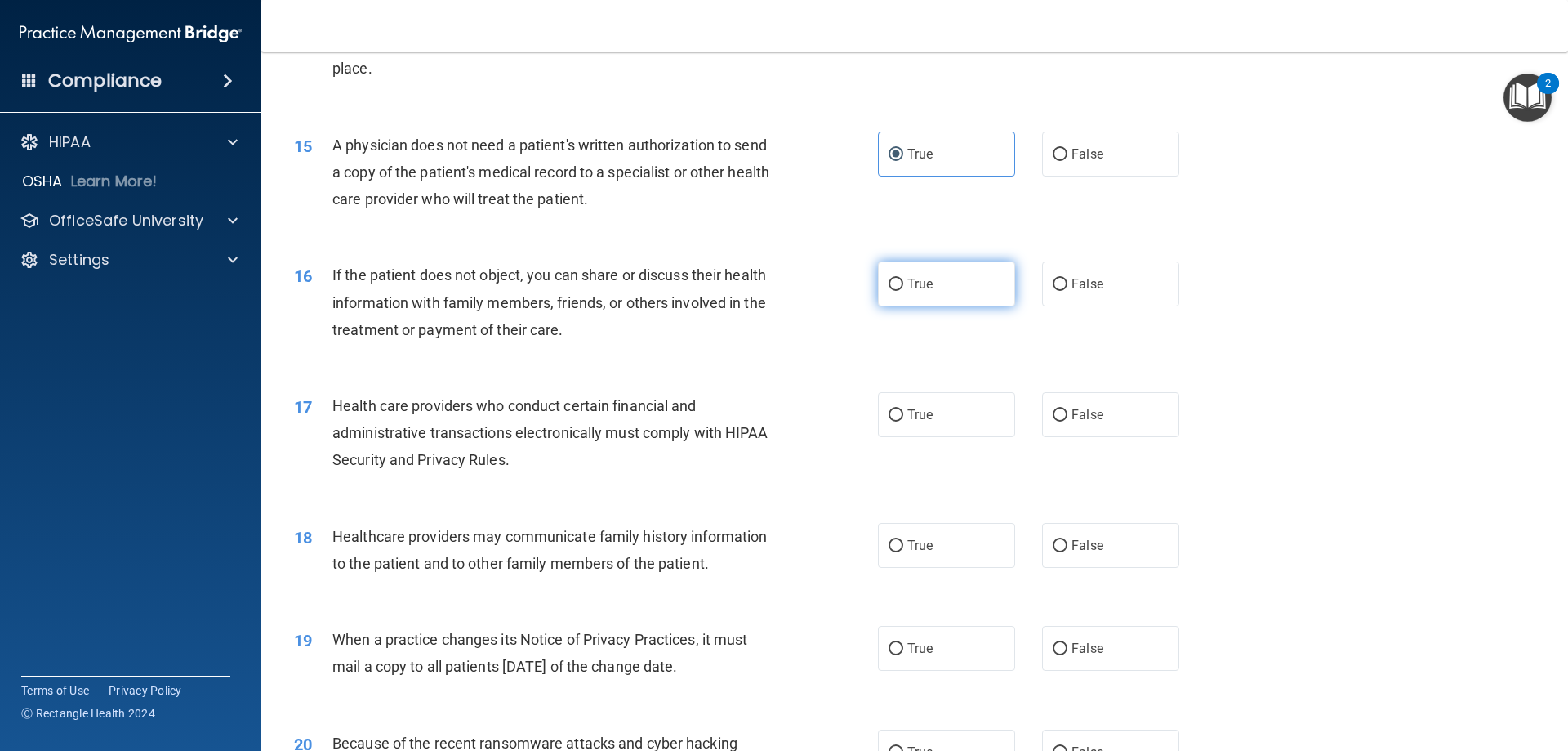
click at [933, 290] on label "True" at bounding box center [946, 284] width 137 height 45
click at [903, 290] on input "True" at bounding box center [896, 285] width 14 height 13
radio input "true"
click at [925, 386] on div "17 Health care providers who conduct certain financial and administrative trans…" at bounding box center [915, 436] width 1265 height 131
click at [918, 412] on span "True" at bounding box center [920, 414] width 25 height 15
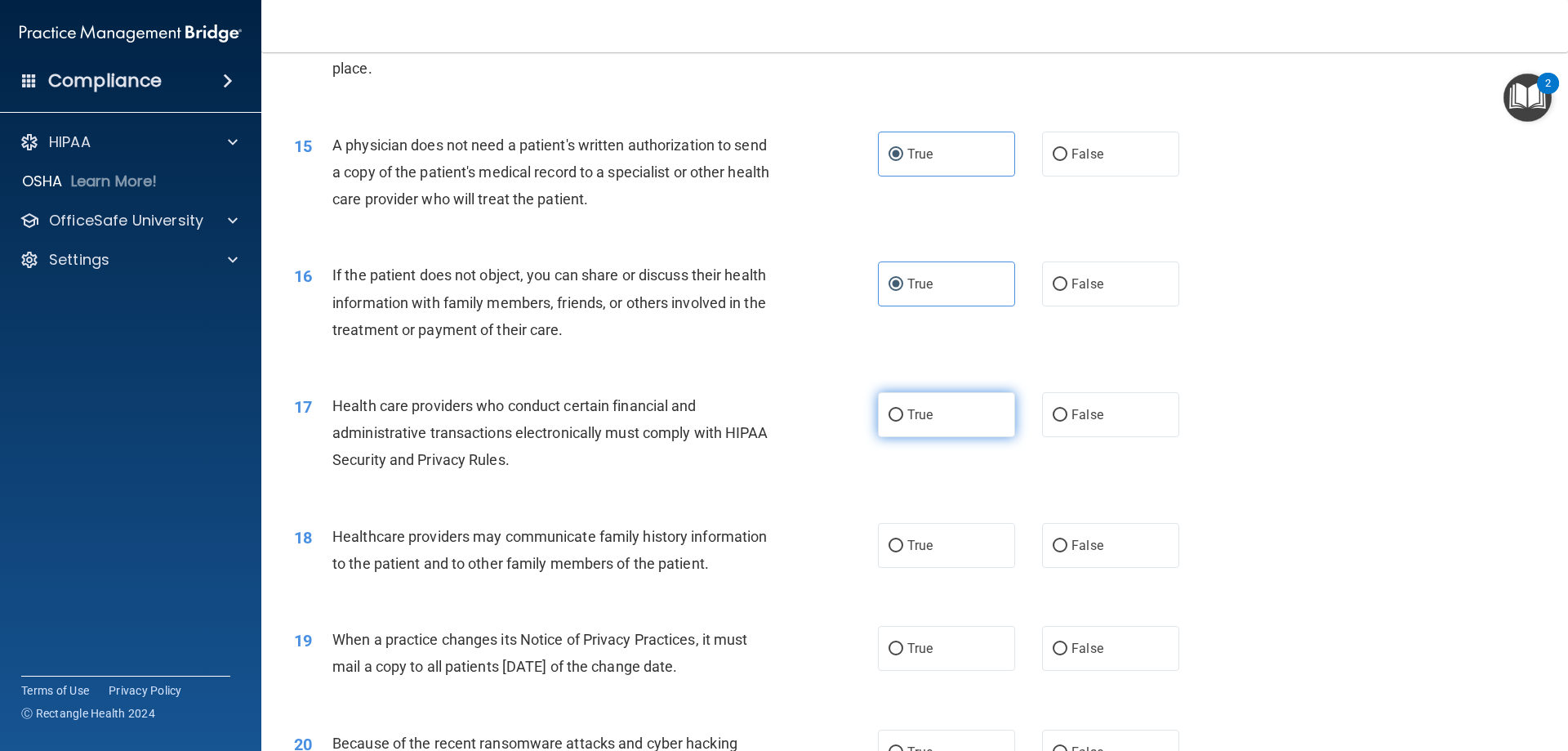
click at [903, 412] on input "True" at bounding box center [896, 416] width 14 height 13
radio input "true"
click at [1077, 552] on span "False" at bounding box center [1087, 545] width 32 height 15
click at [1067, 552] on input "False" at bounding box center [1060, 546] width 14 height 13
radio input "true"
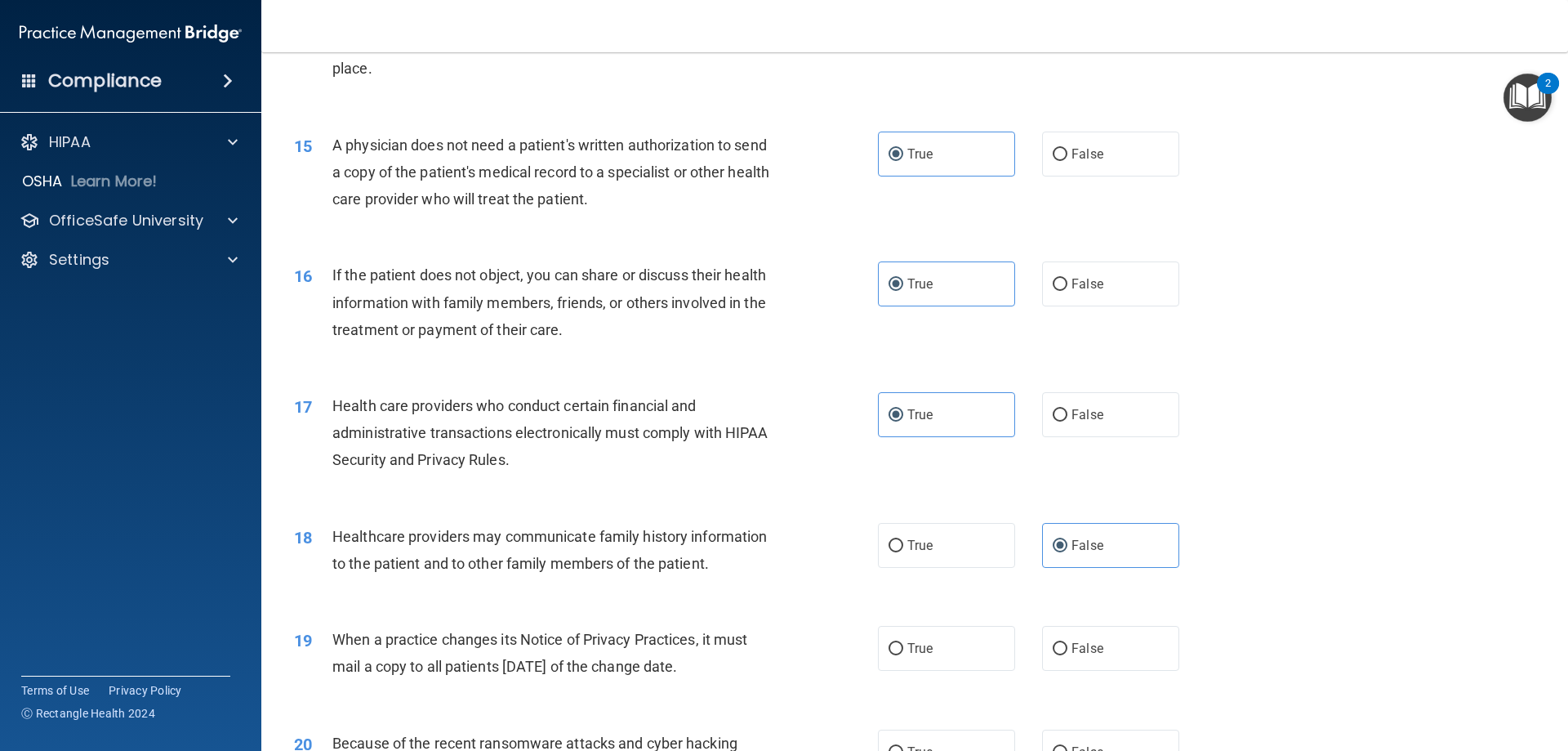
scroll to position [2124, 0]
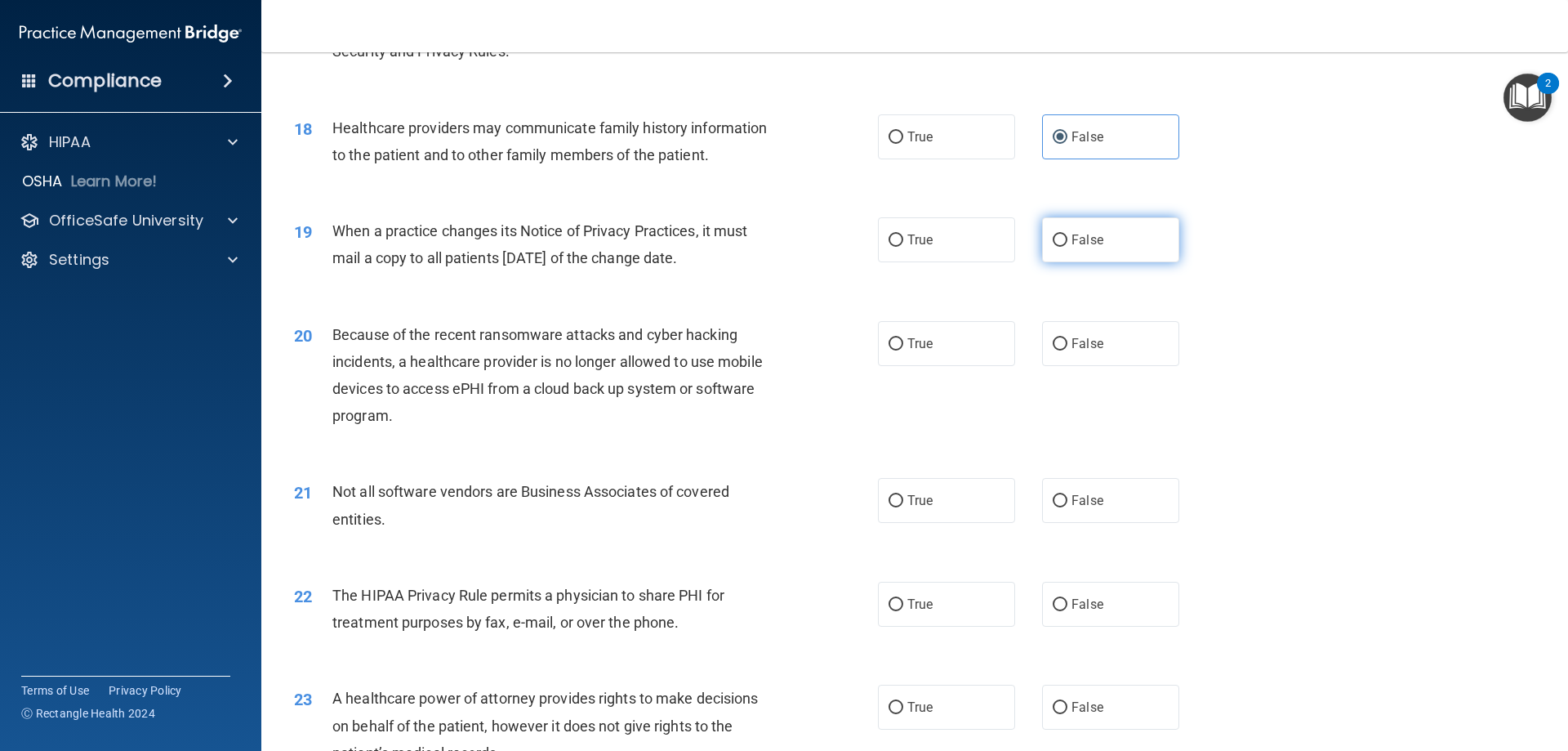
click at [1085, 252] on label "False" at bounding box center [1110, 240] width 137 height 45
click at [1067, 247] on input "False" at bounding box center [1060, 241] width 14 height 13
radio input "true"
click at [1071, 335] on span "False" at bounding box center [1087, 343] width 32 height 15
click at [1067, 338] on input "False" at bounding box center [1060, 344] width 14 height 13
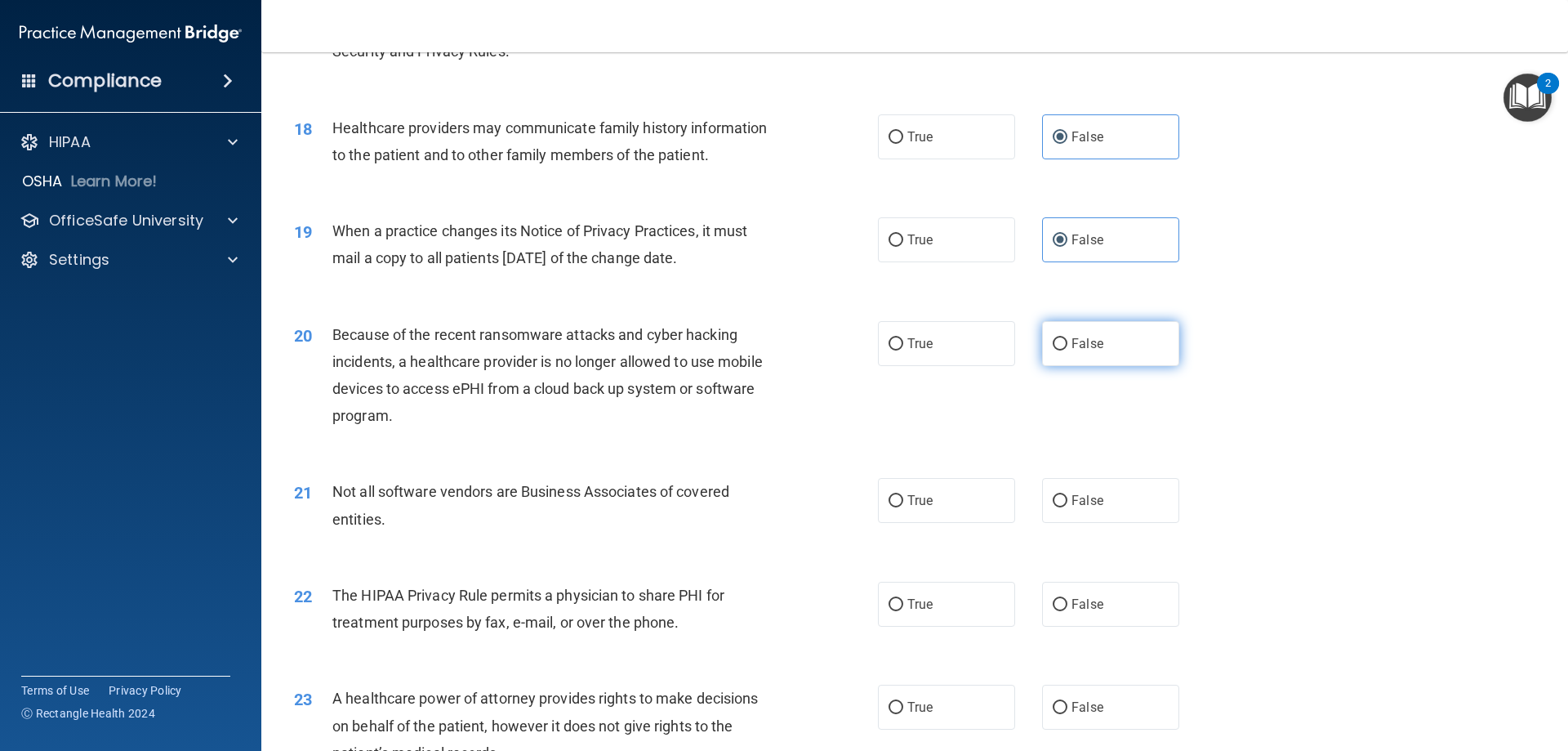
radio input "true"
click at [943, 483] on label "True" at bounding box center [946, 500] width 137 height 45
click at [903, 495] on input "True" at bounding box center [896, 501] width 14 height 13
radio input "true"
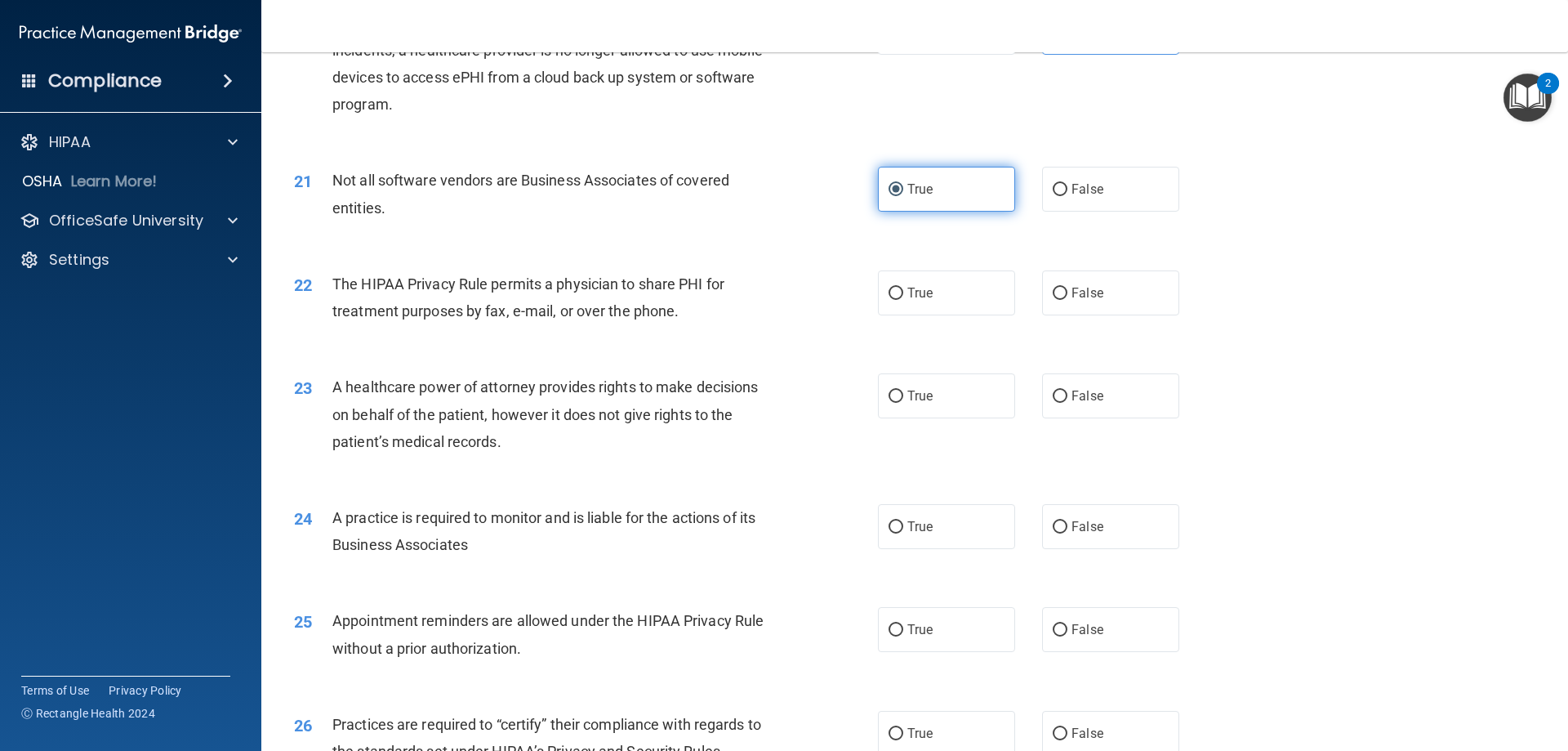
scroll to position [2532, 0]
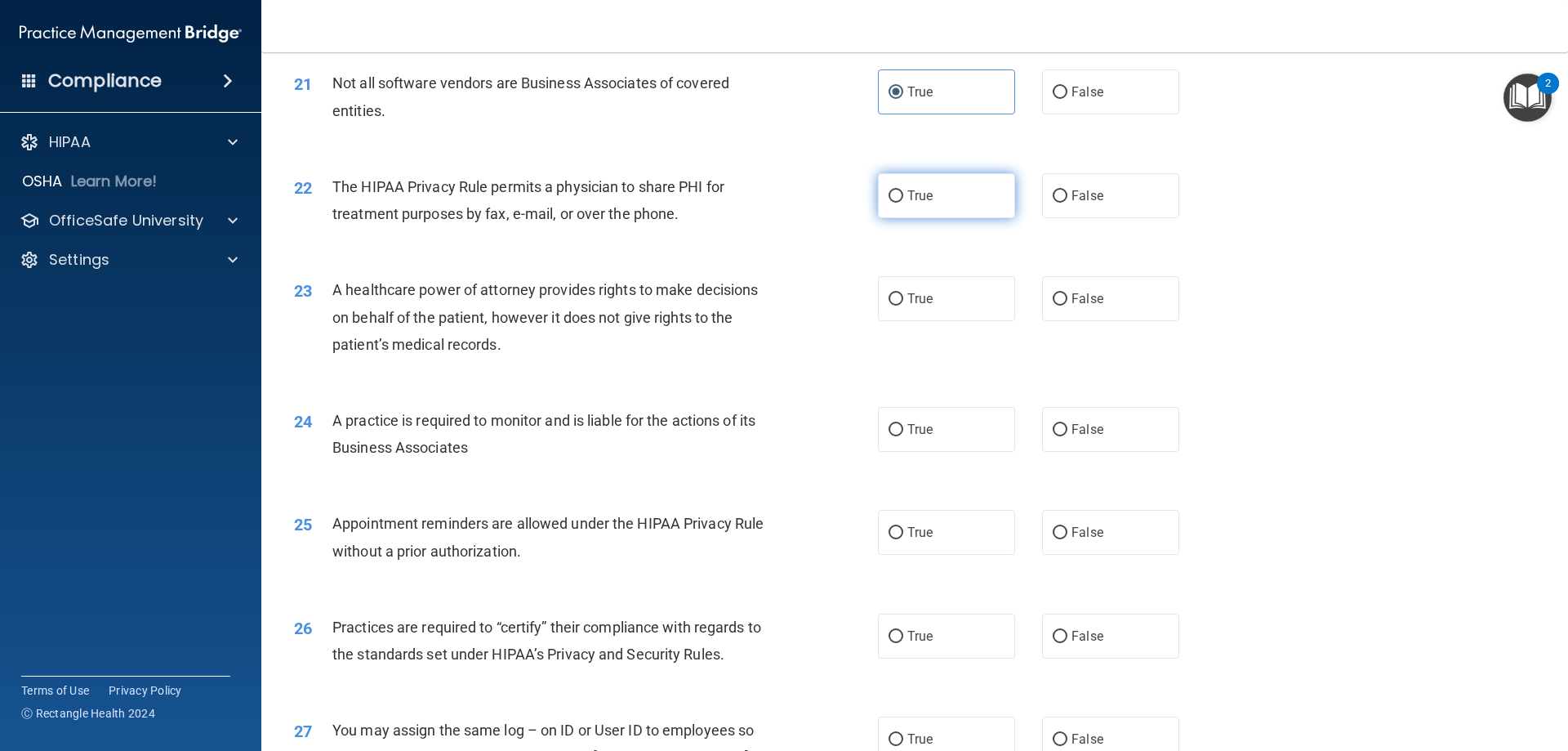
click at [923, 206] on label "True" at bounding box center [946, 196] width 137 height 45
click at [903, 203] on input "True" at bounding box center [896, 197] width 14 height 13
radio input "true"
click at [1063, 307] on label "False" at bounding box center [1110, 298] width 137 height 45
click at [1063, 306] on input "False" at bounding box center [1060, 299] width 14 height 13
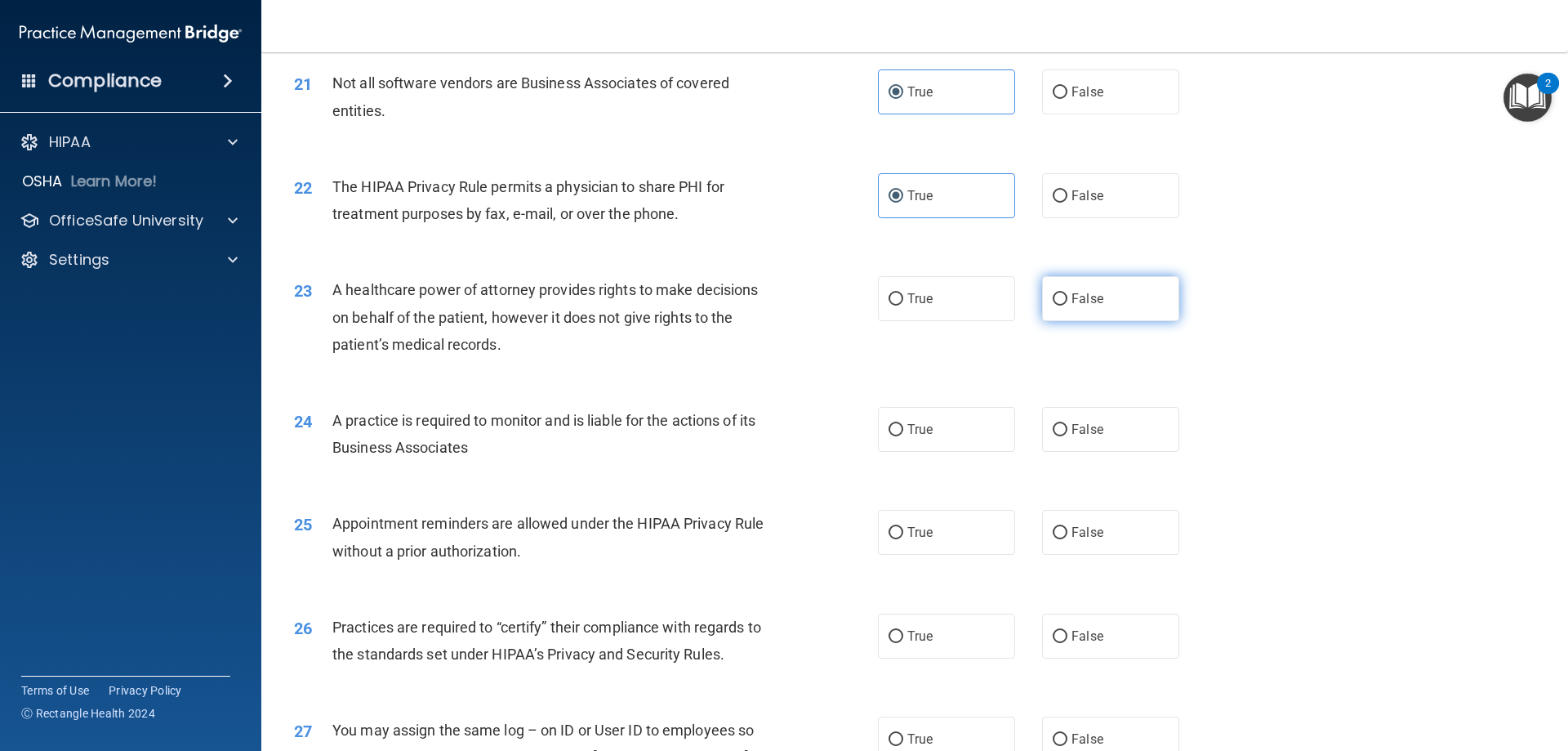
radio input "true"
click at [1068, 421] on label "False" at bounding box center [1110, 429] width 137 height 45
click at [1067, 424] on input "False" at bounding box center [1060, 430] width 14 height 13
radio input "true"
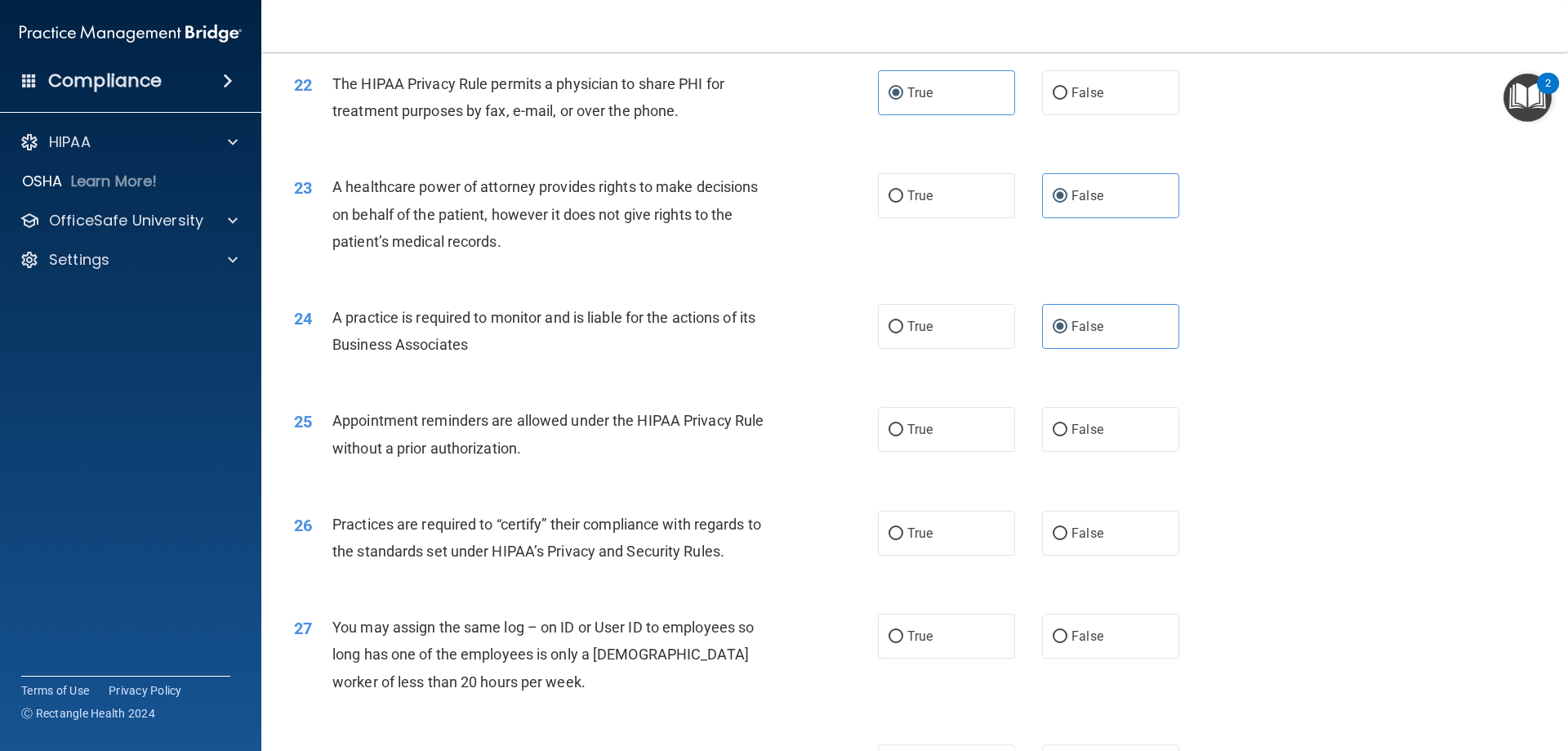
scroll to position [2859, 0]
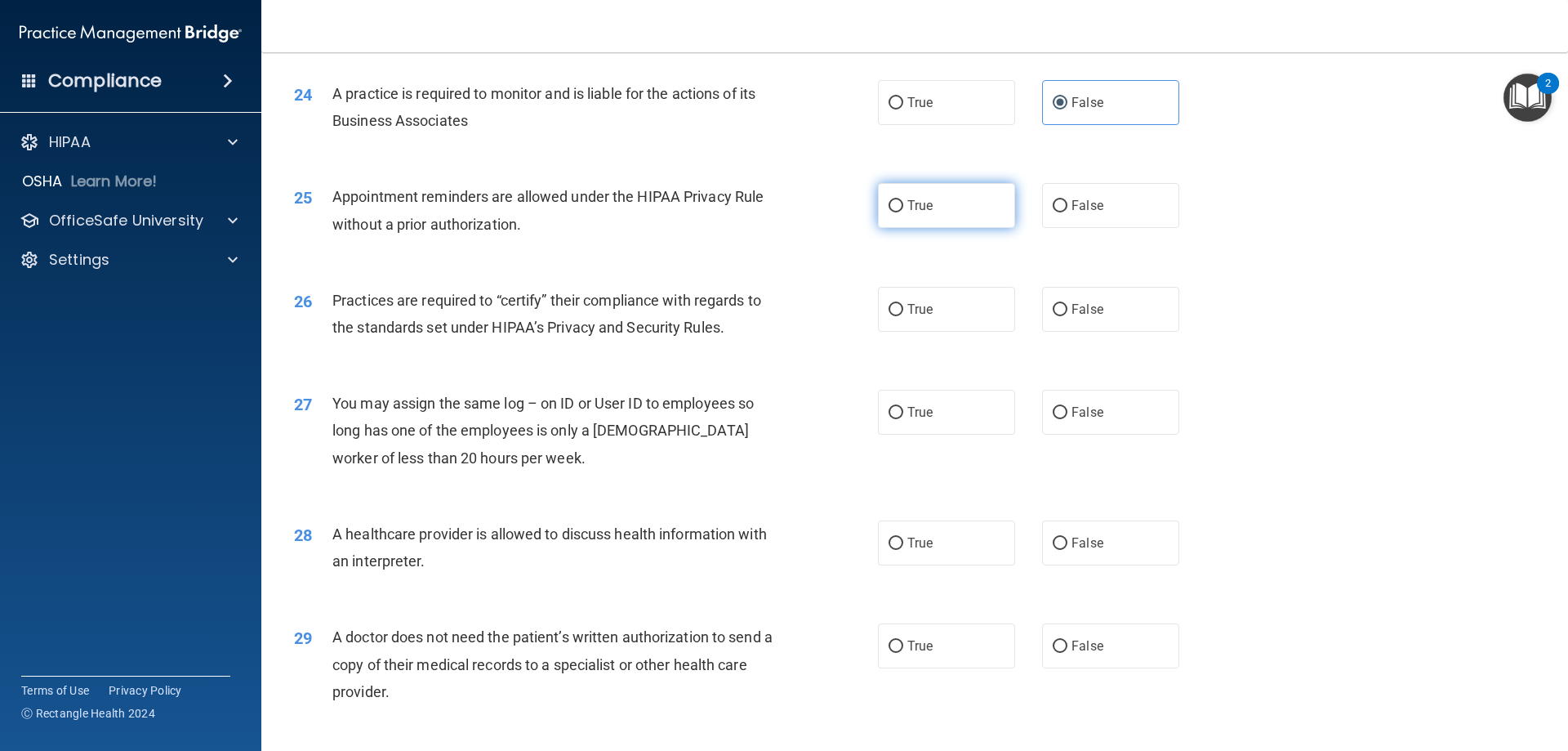
click at [953, 213] on label "True" at bounding box center [946, 206] width 137 height 45
click at [903, 213] on input "True" at bounding box center [896, 206] width 14 height 13
radio input "true"
click at [1067, 326] on label "False" at bounding box center [1110, 309] width 137 height 45
click at [1067, 316] on input "False" at bounding box center [1060, 310] width 14 height 13
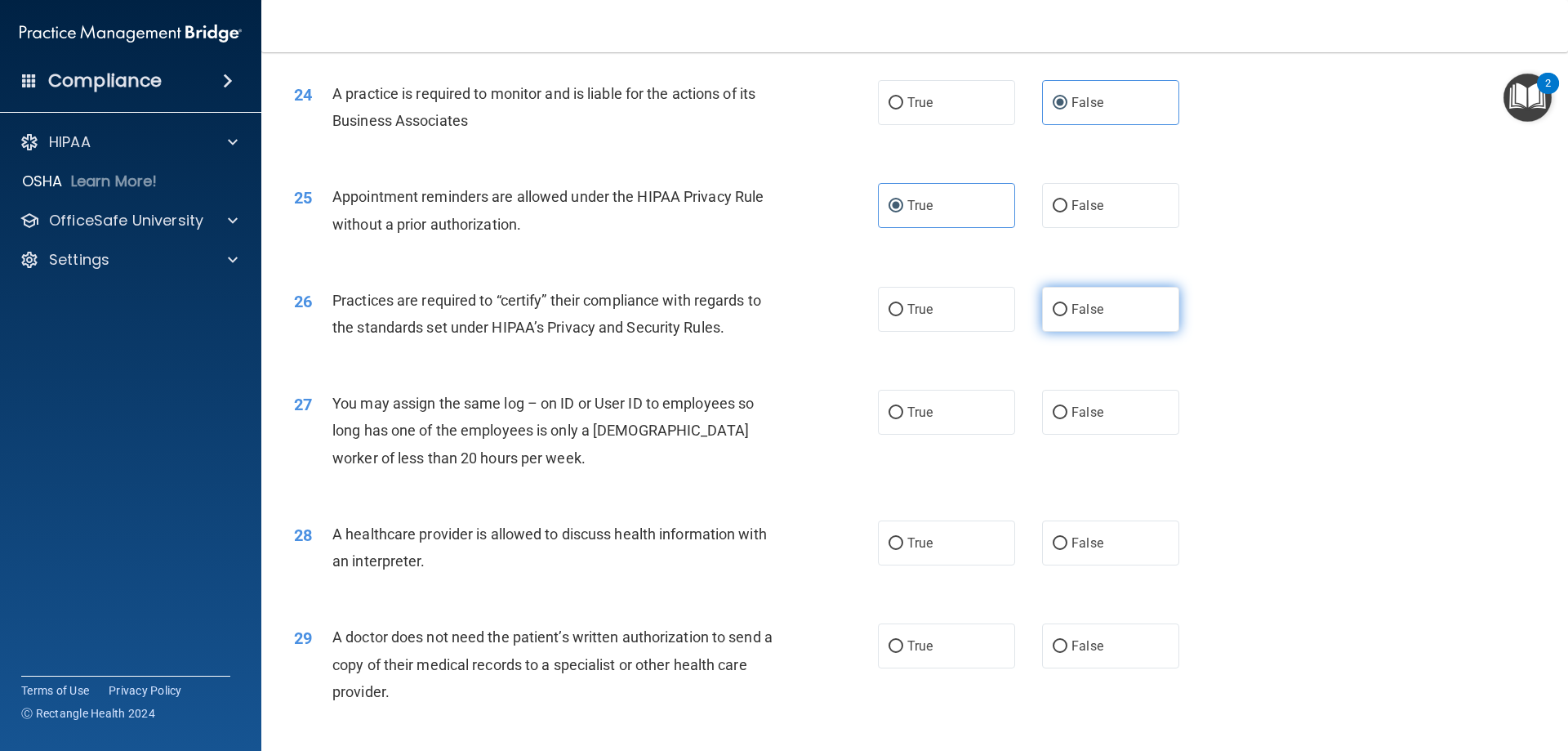
radio input "true"
click at [1071, 414] on span "False" at bounding box center [1087, 411] width 32 height 15
click at [1067, 414] on input "False" at bounding box center [1060, 413] width 14 height 13
radio input "true"
click at [926, 511] on div "28 A healthcare provider is allowed to discuss health information with an inter…" at bounding box center [915, 552] width 1265 height 103
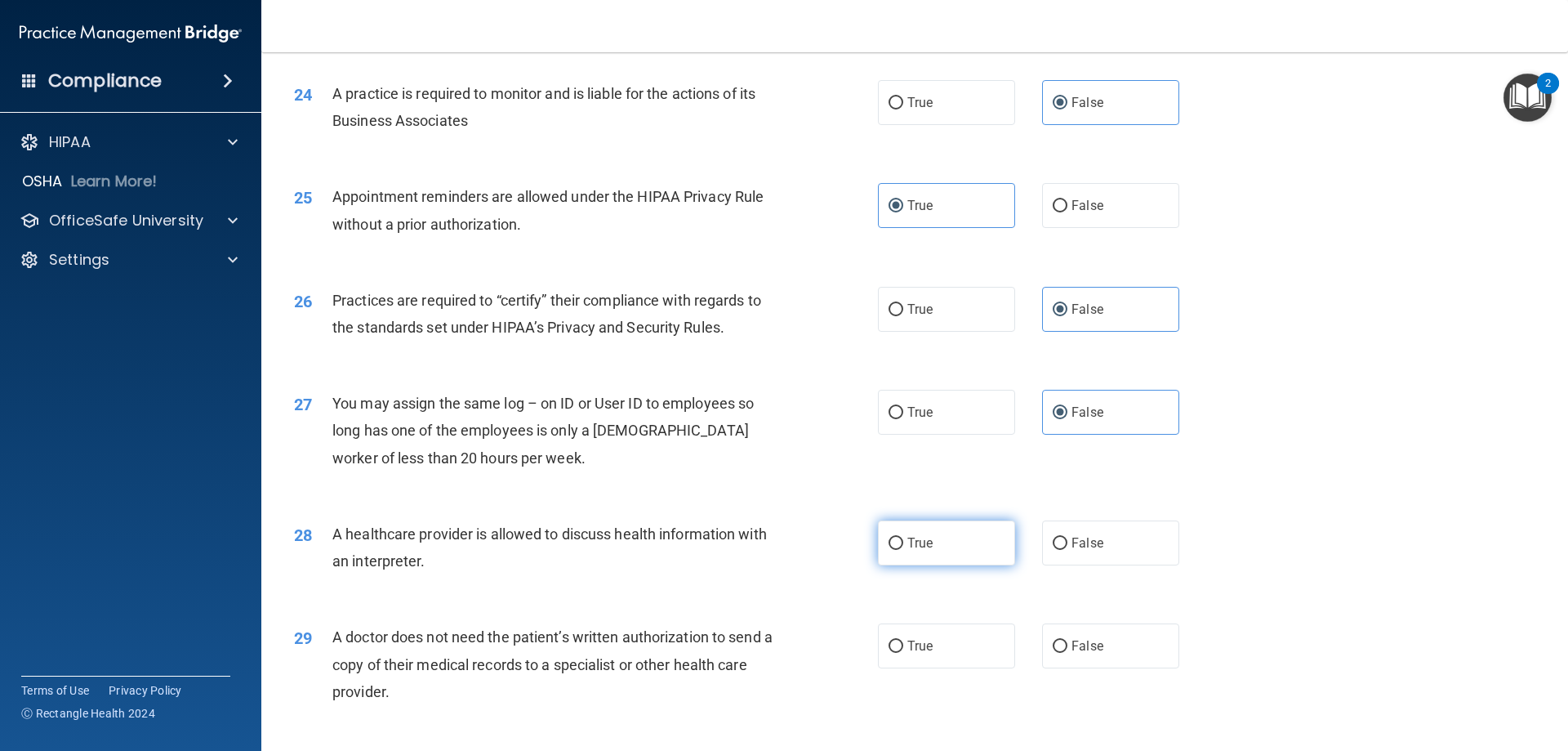
click at [925, 538] on span "True" at bounding box center [920, 542] width 25 height 15
click at [903, 538] on input "True" at bounding box center [896, 544] width 14 height 13
radio input "true"
click at [928, 635] on label "True" at bounding box center [946, 646] width 137 height 45
click at [903, 640] on input "True" at bounding box center [896, 646] width 14 height 13
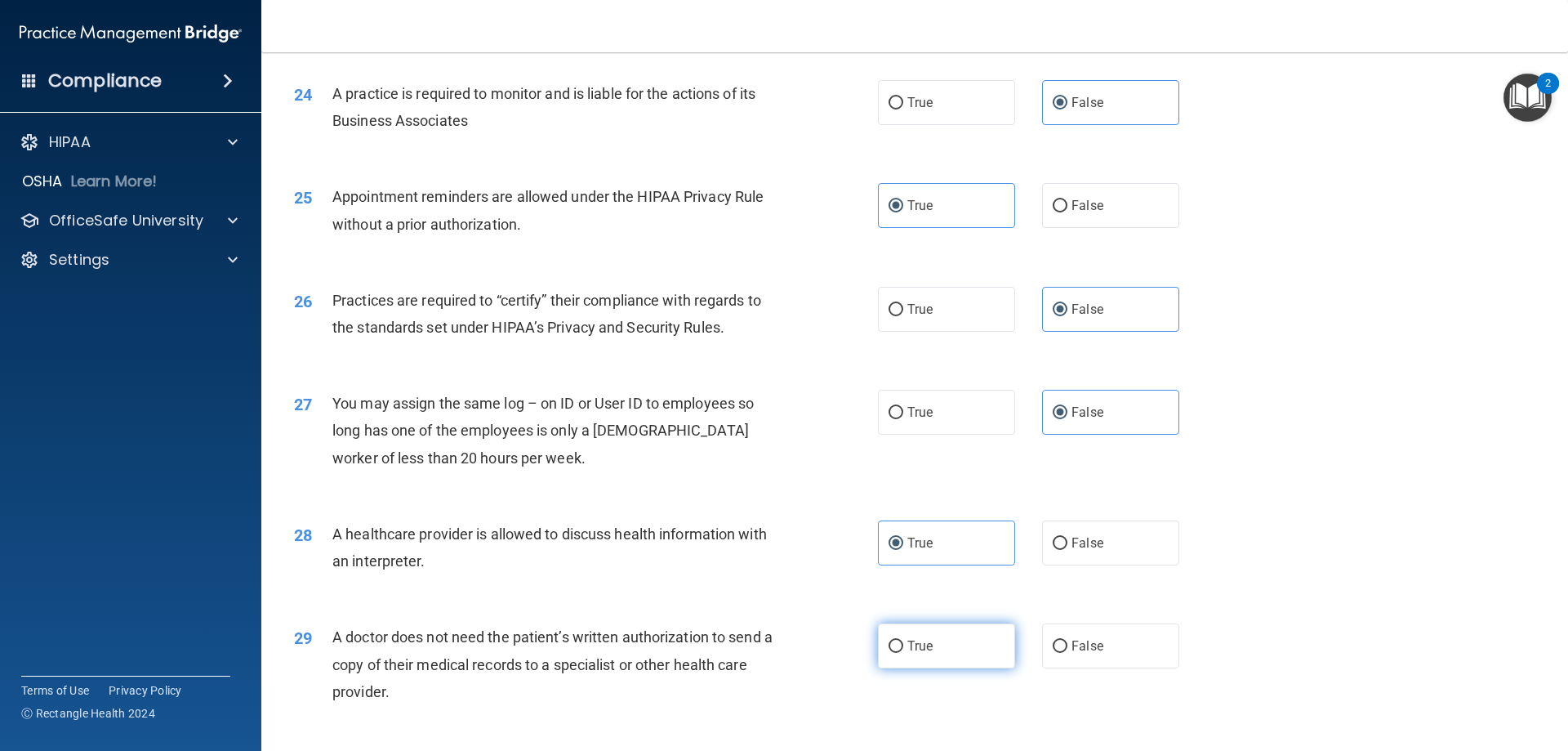
radio input "true"
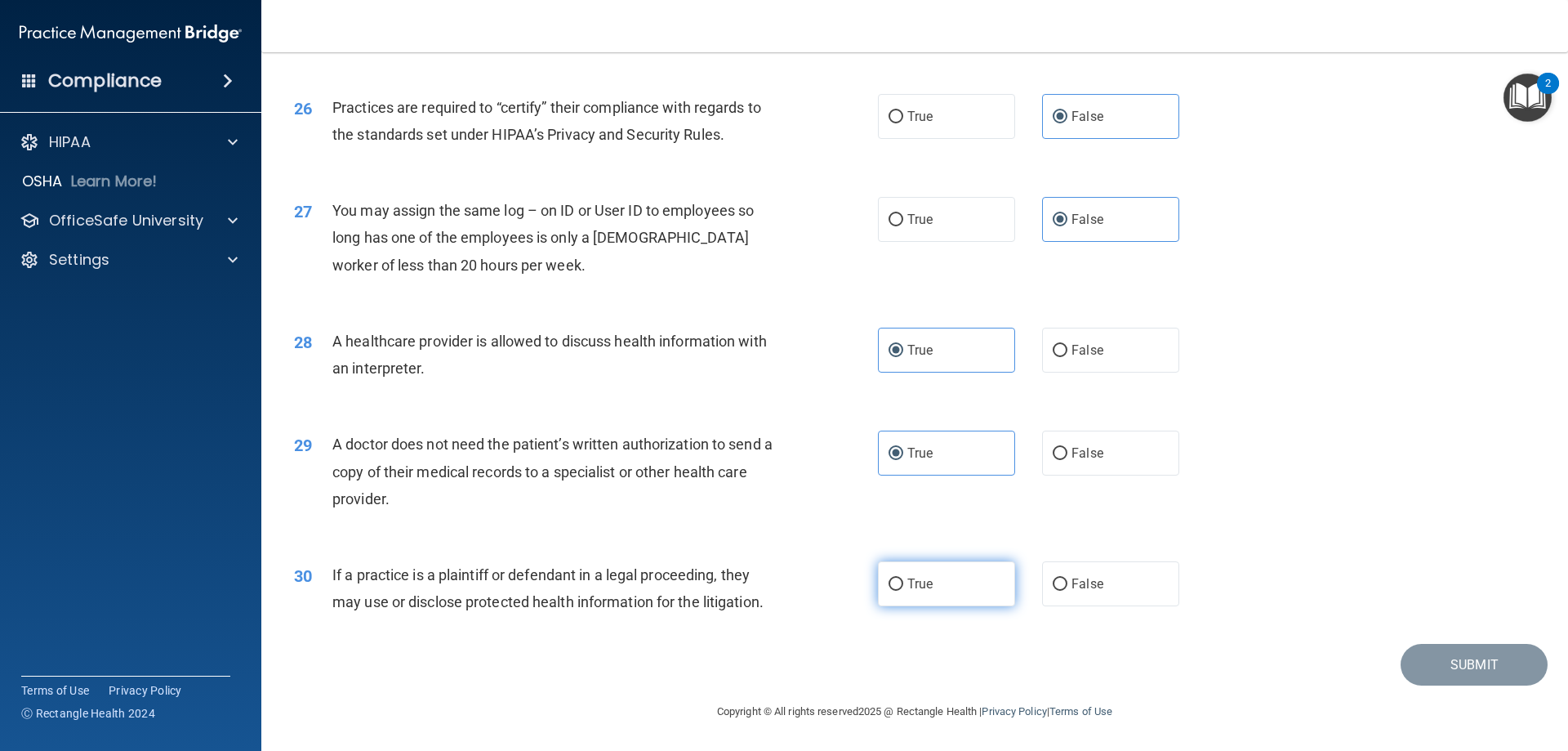
click at [937, 575] on label "True" at bounding box center [946, 583] width 137 height 45
click at [903, 578] on input "True" at bounding box center [896, 584] width 14 height 13
radio input "true"
click at [1466, 658] on button "Submit" at bounding box center [1473, 664] width 147 height 41
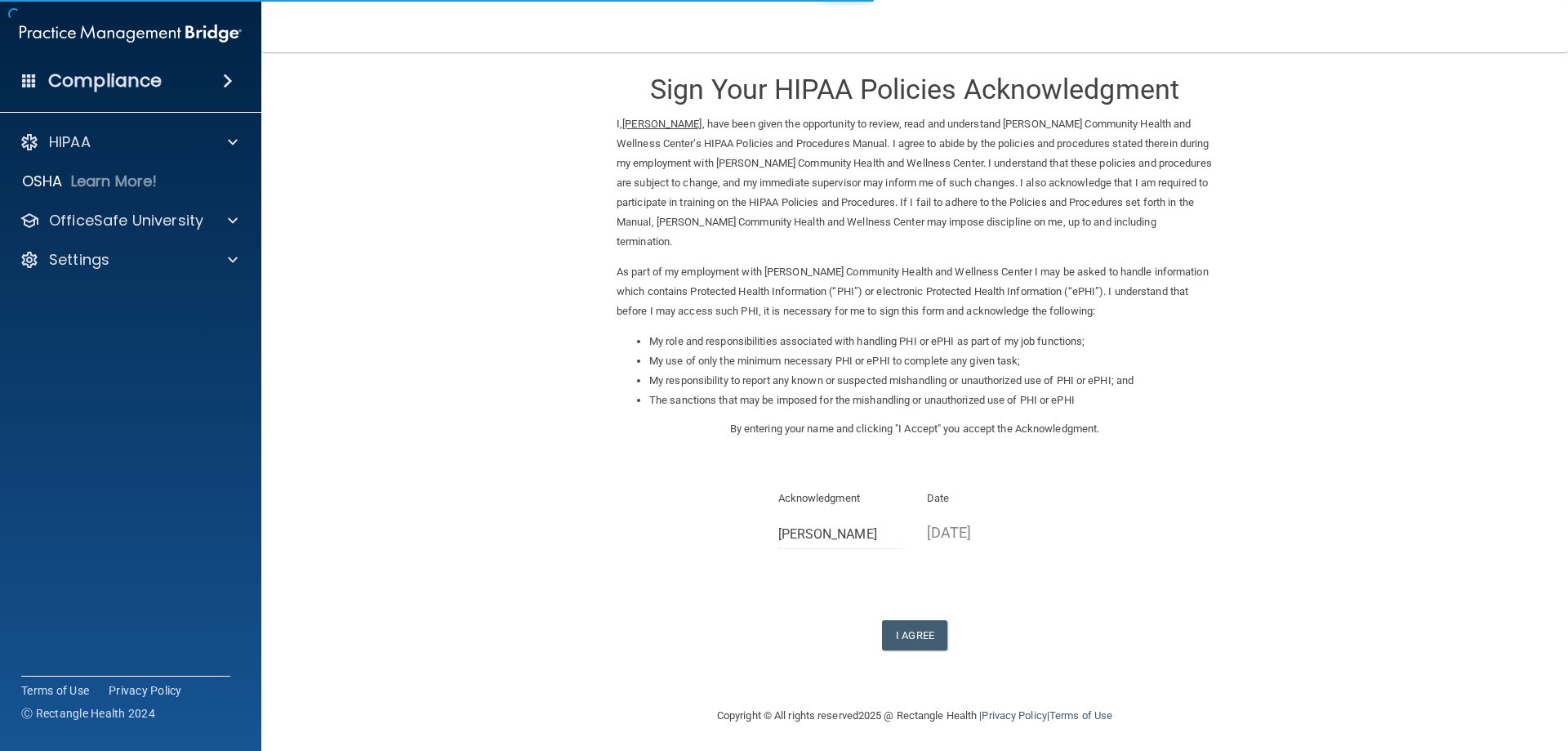
scroll to position [17, 0]
click at [924, 627] on button "I Agree" at bounding box center [915, 631] width 65 height 31
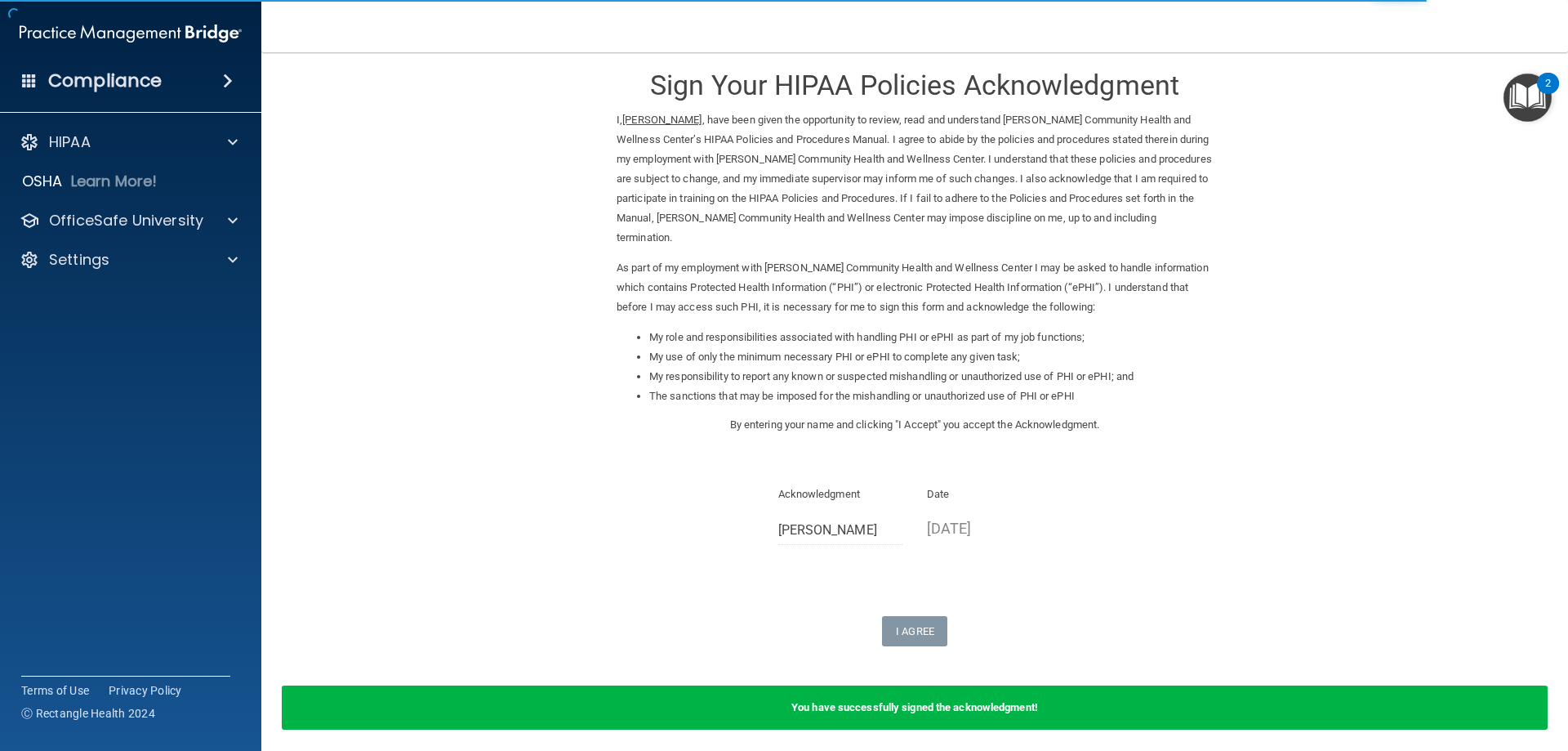
scroll to position [81, 0]
